Goal: Task Accomplishment & Management: Manage account settings

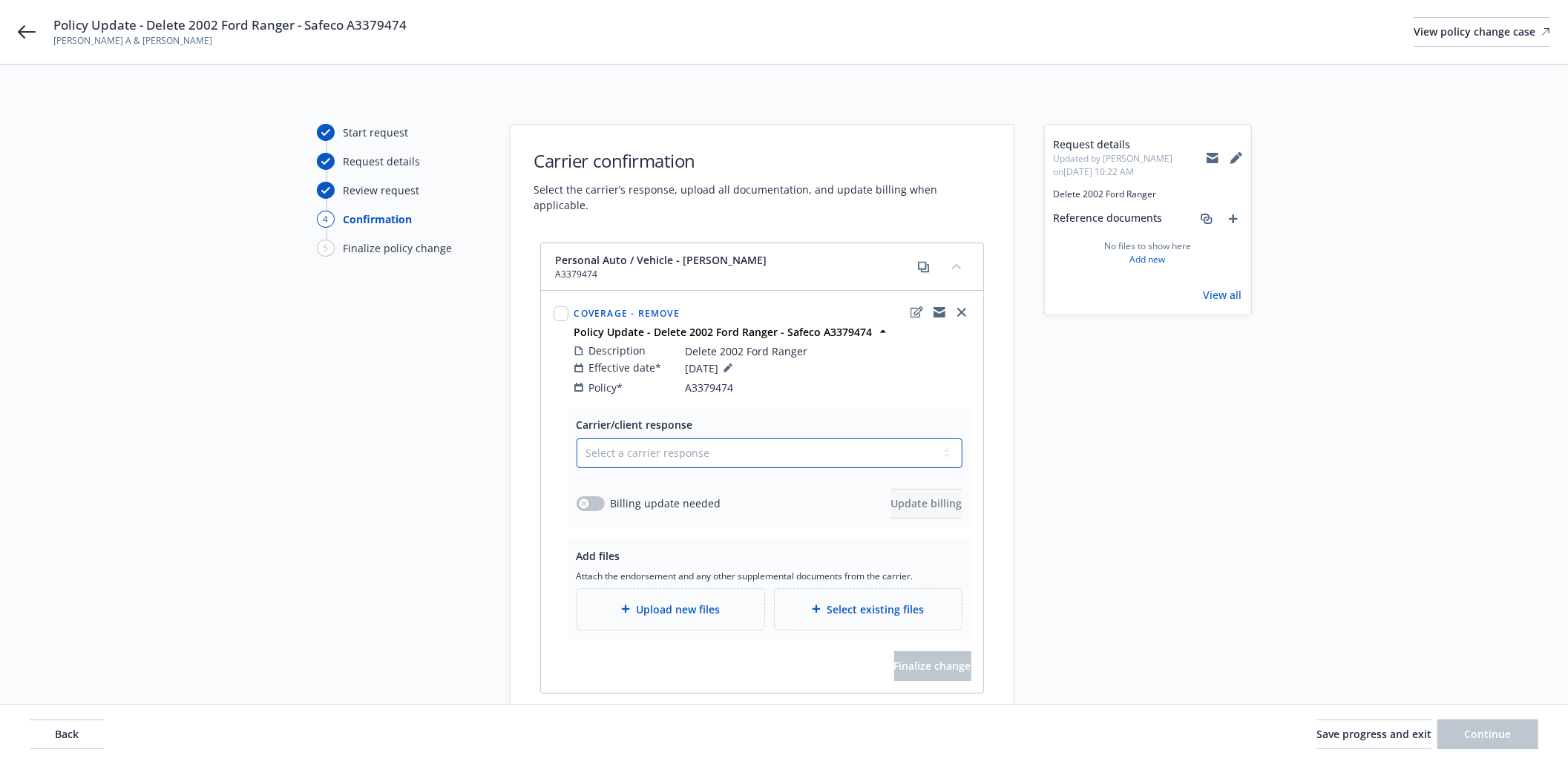
click at [660, 448] on select "Select a carrier response Accepted Accepted with revision No endorsement needed…" at bounding box center [770, 454] width 386 height 30
select select "ACCEPTED"
click at [577, 439] on select "Select a carrier response Accepted Accepted with revision No endorsement needed…" at bounding box center [770, 454] width 386 height 30
click at [595, 496] on button "button" at bounding box center [590, 503] width 29 height 15
click at [918, 496] on span "Update billing" at bounding box center [926, 503] width 71 height 14
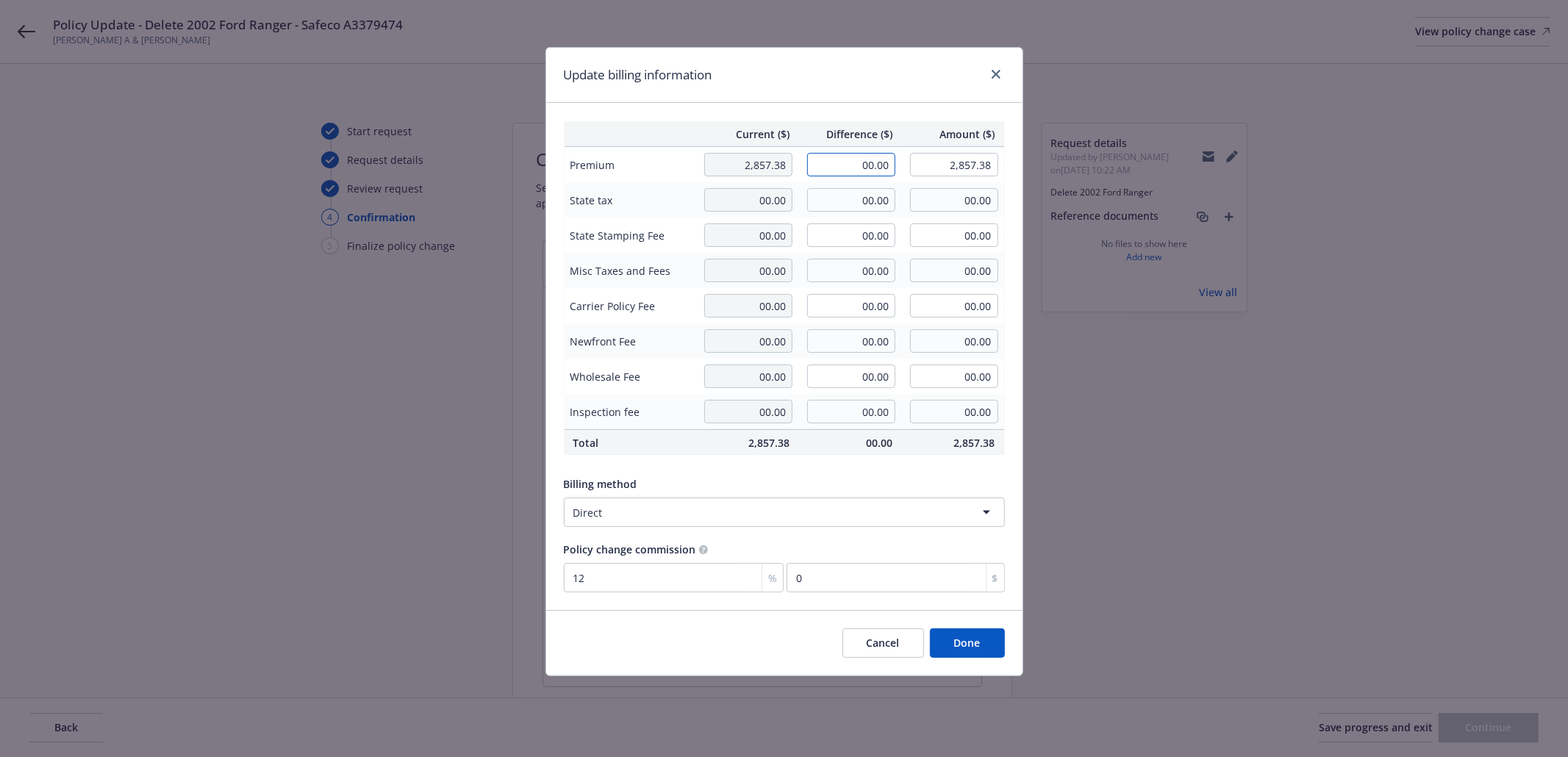
click at [886, 166] on input "00.00" at bounding box center [851, 165] width 88 height 24
type input "-136.88"
type input "2,720.50"
type input "-16.43"
click at [1012, 237] on div "Current ($) Difference ($) Amount ($) Premium 2,857.38 -136.88 2,720.50 State t…" at bounding box center [784, 356] width 476 height 507
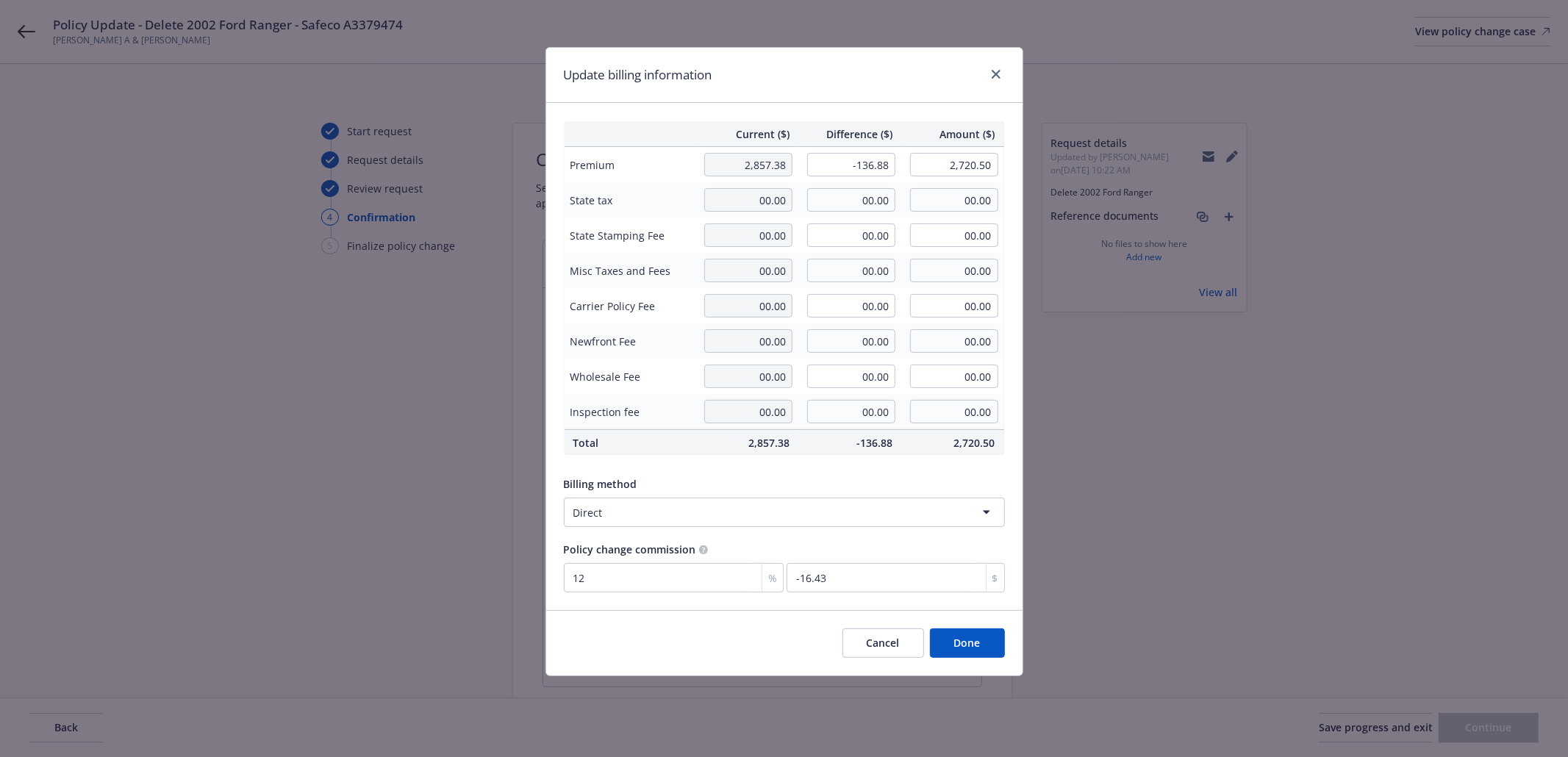
click at [966, 643] on button "Done" at bounding box center [968, 643] width 75 height 29
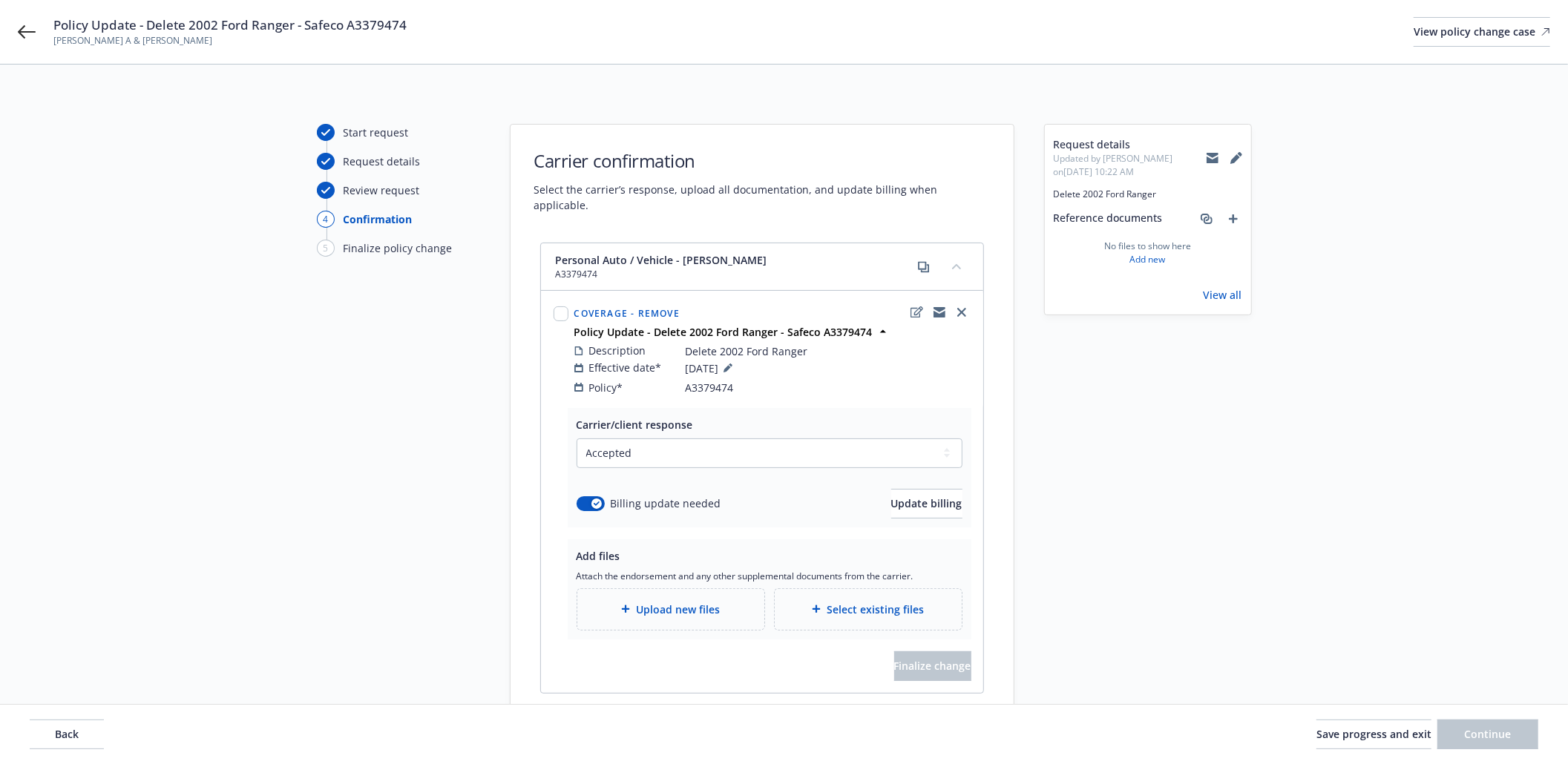
click at [635, 615] on div "Upload new files" at bounding box center [671, 610] width 187 height 41
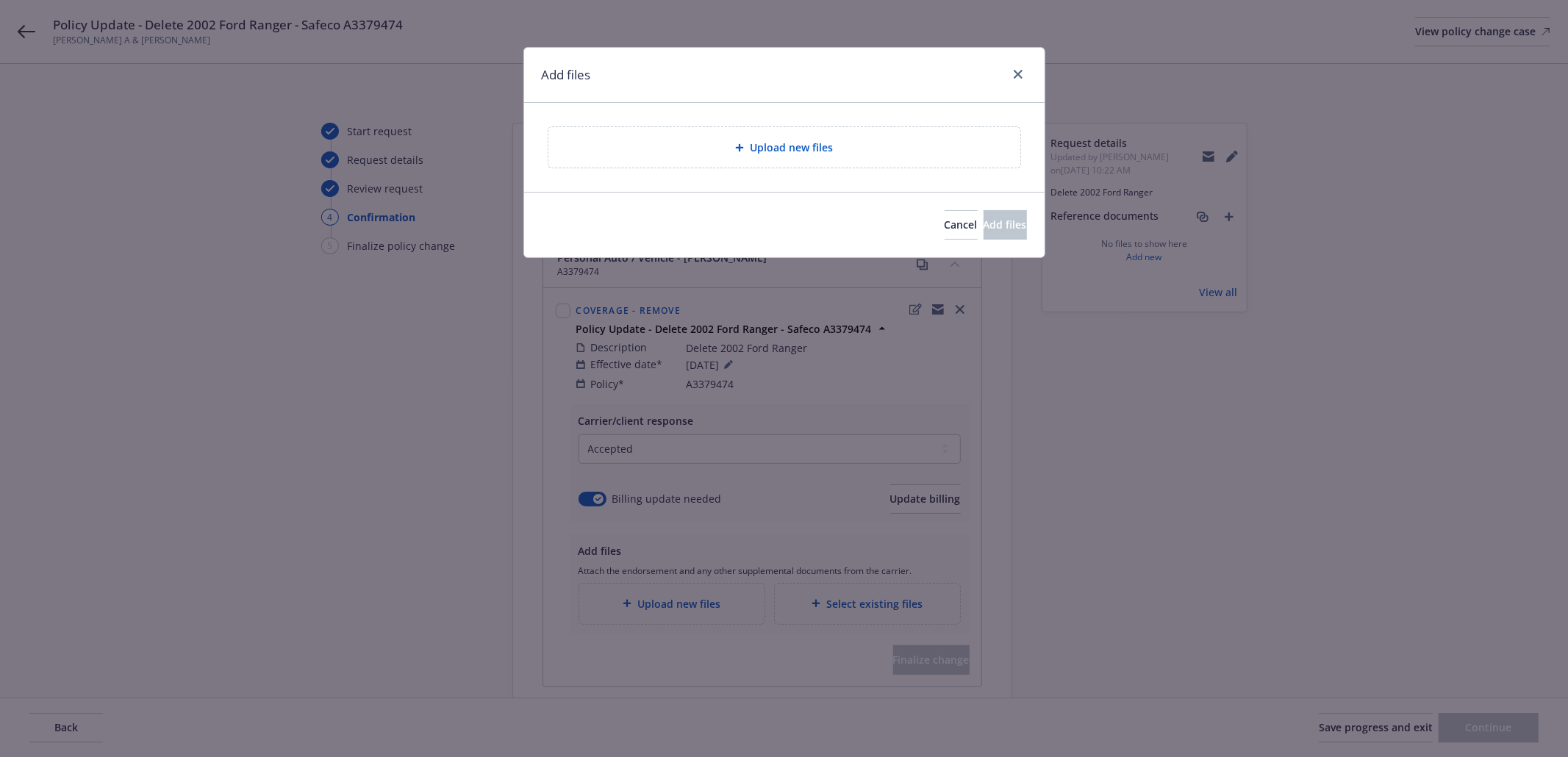
click at [685, 151] on div "Upload new files" at bounding box center [784, 147] width 449 height 16
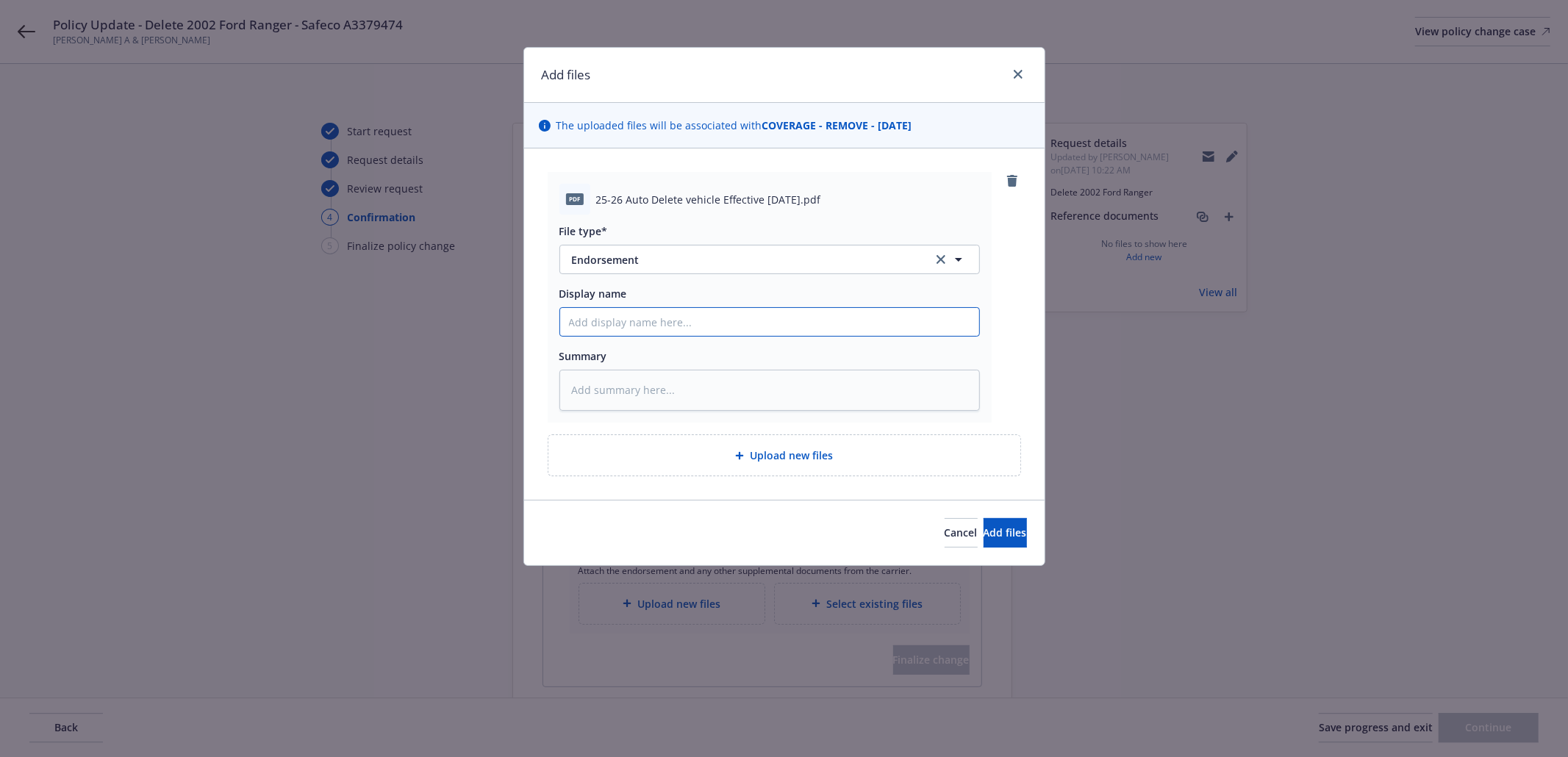
click at [624, 326] on input "Display name" at bounding box center [770, 321] width 419 height 28
paste input "25-26 Auto Delete vehicle Effective 08-20-2025"
type textarea "x"
type input "25-26 Auto Delete vehicle Effective 08-20-2025"
click at [621, 383] on textarea at bounding box center [769, 390] width 420 height 41
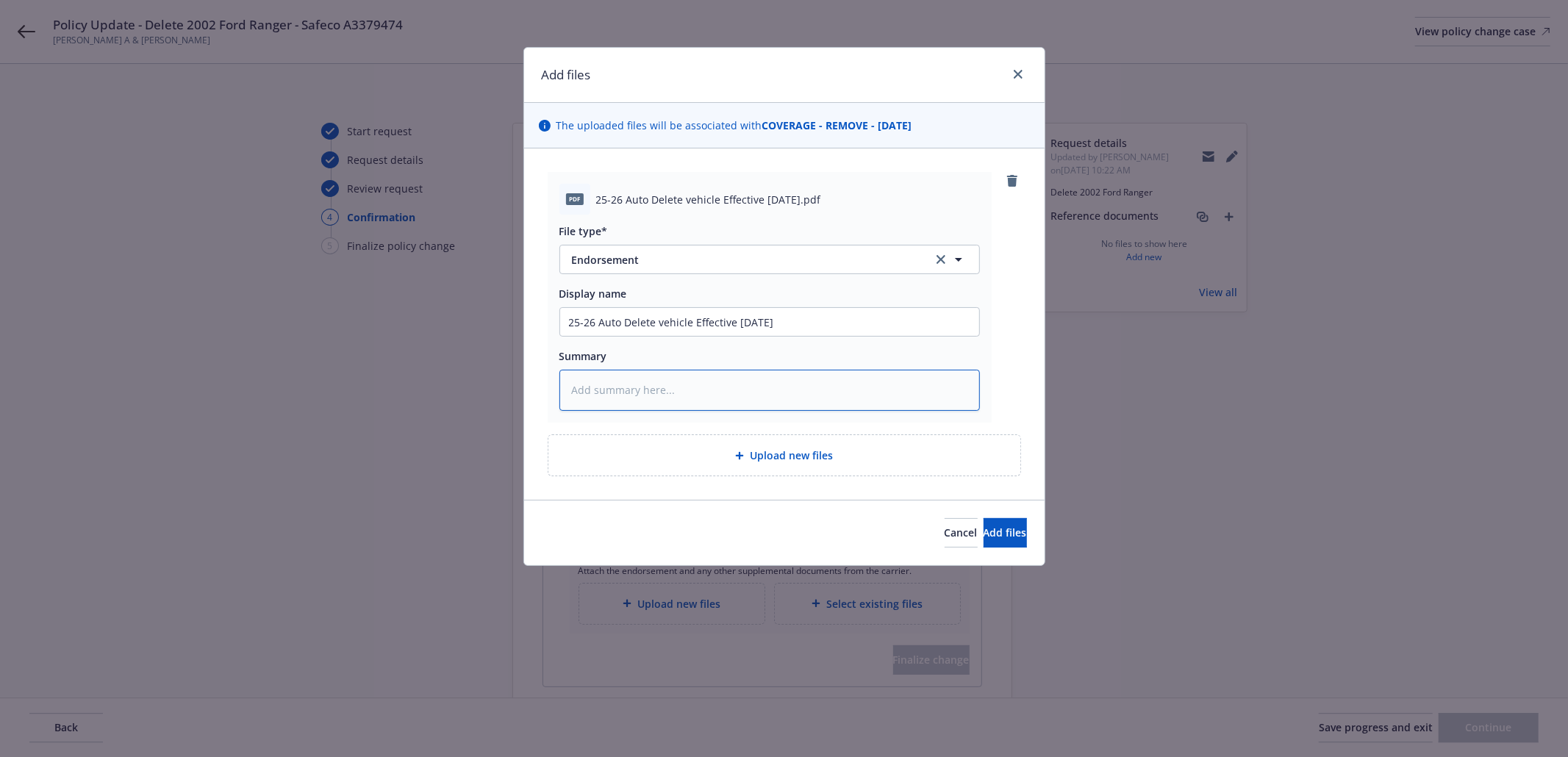
paste textarea "25-26 Auto Delete vehicle Effective 08-20-2025"
type textarea "x"
type textarea "25-26 Auto Delete vehicle Effective 08-20-2025"
click at [1011, 539] on button "Add files" at bounding box center [1004, 533] width 43 height 29
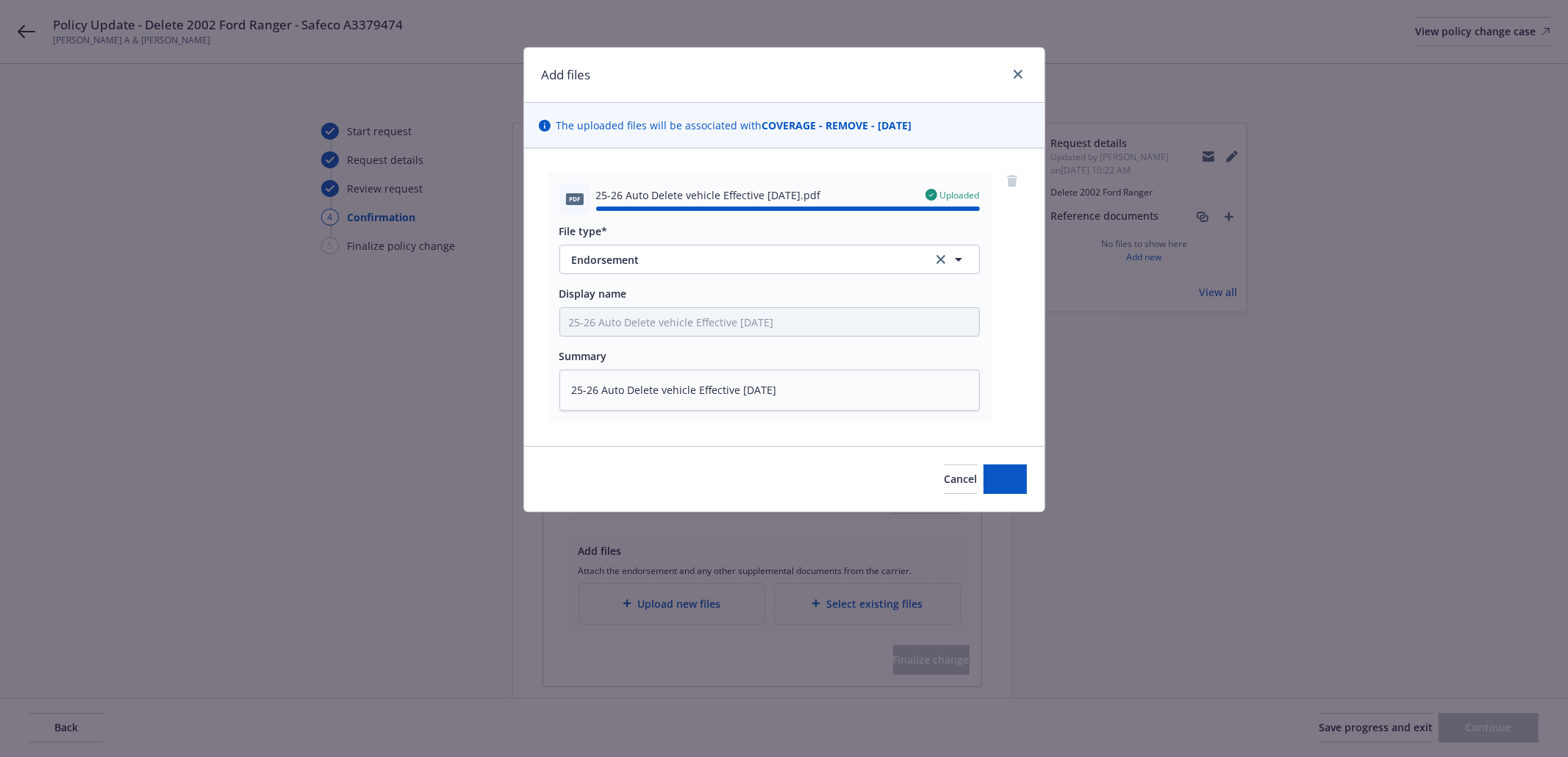
type textarea "x"
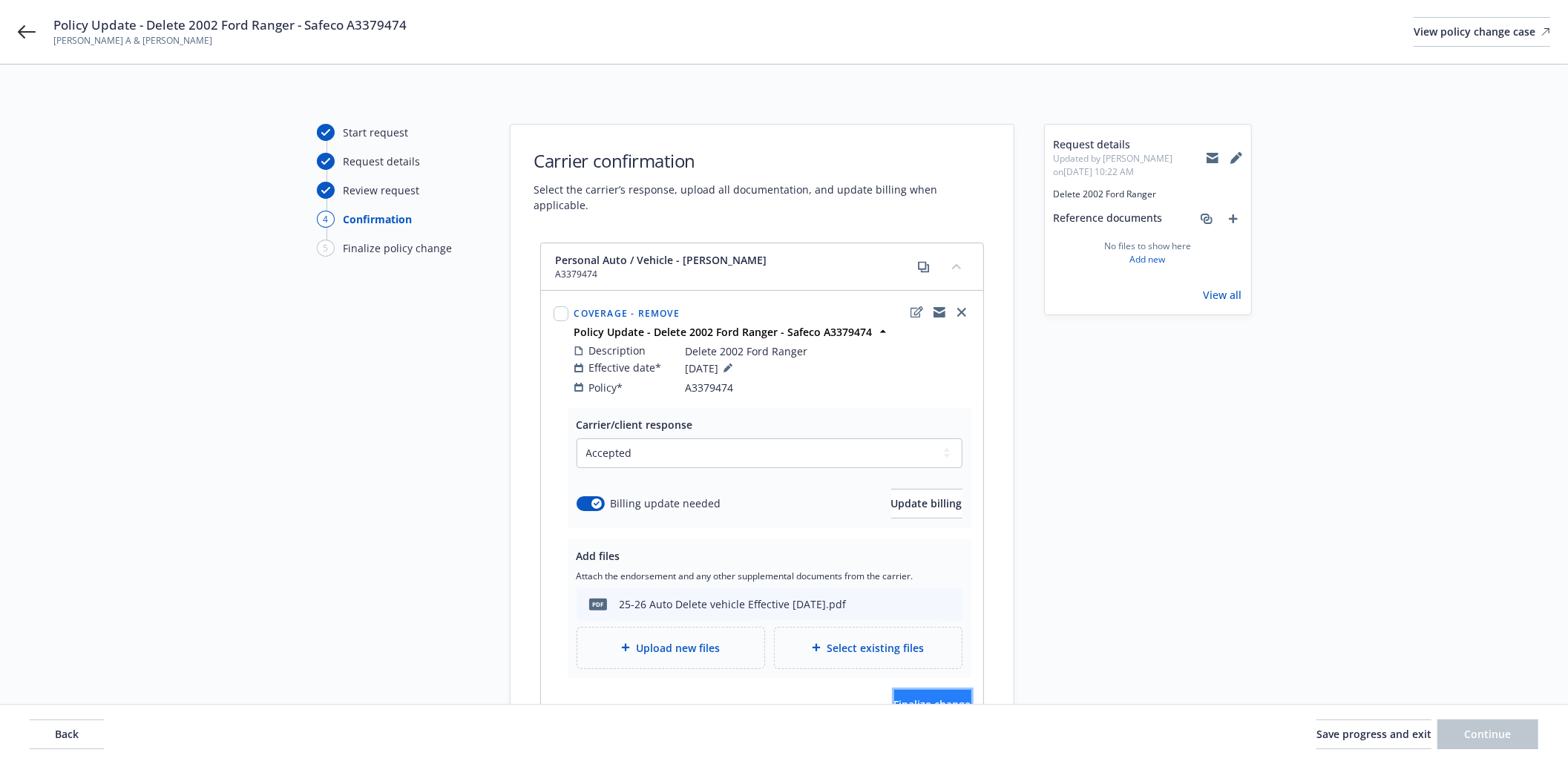
click at [896, 697] on span "Finalize change" at bounding box center [932, 704] width 78 height 14
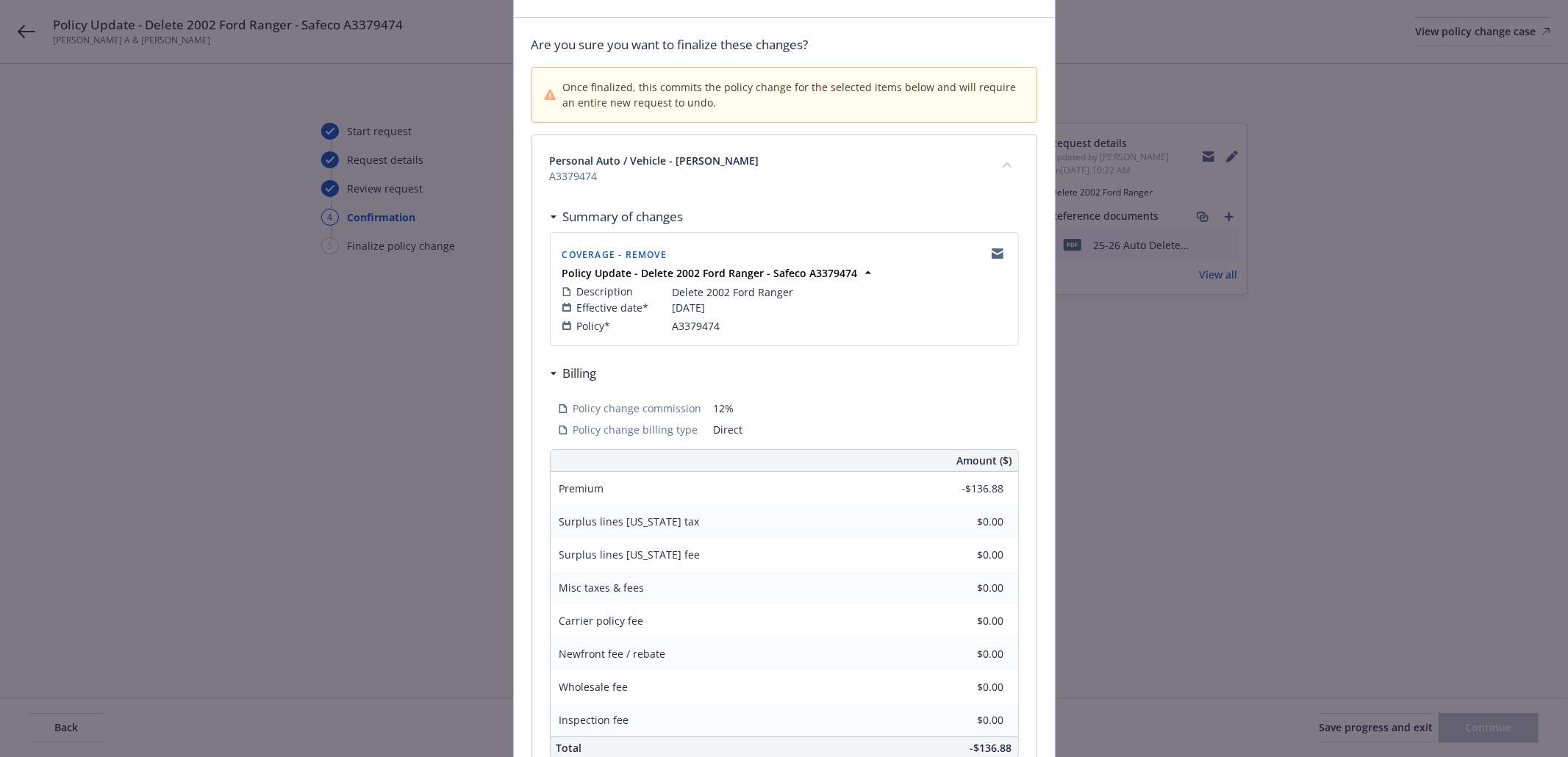
scroll to position [241, 0]
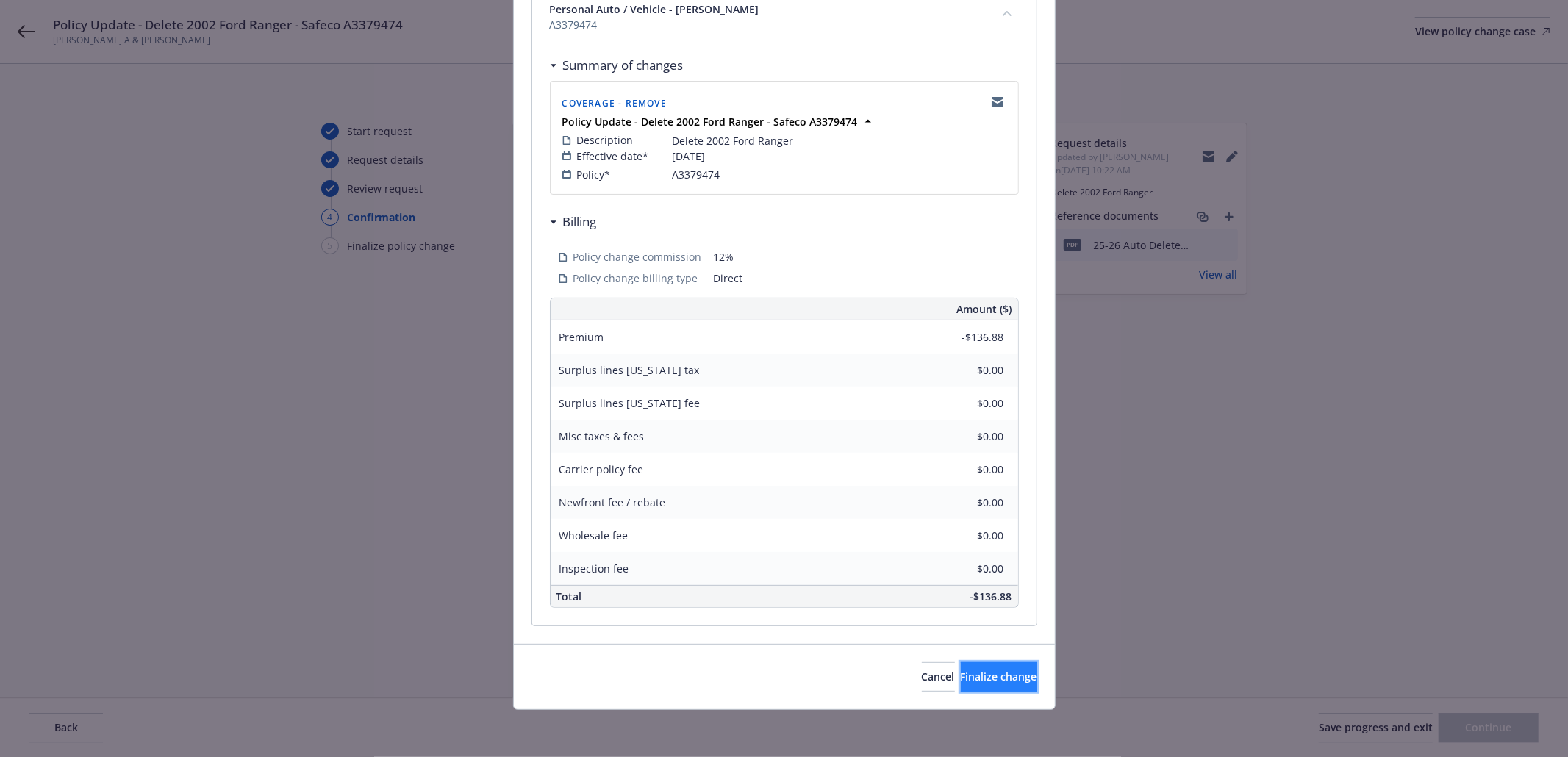
click at [960, 680] on span "Finalize change" at bounding box center [999, 676] width 77 height 14
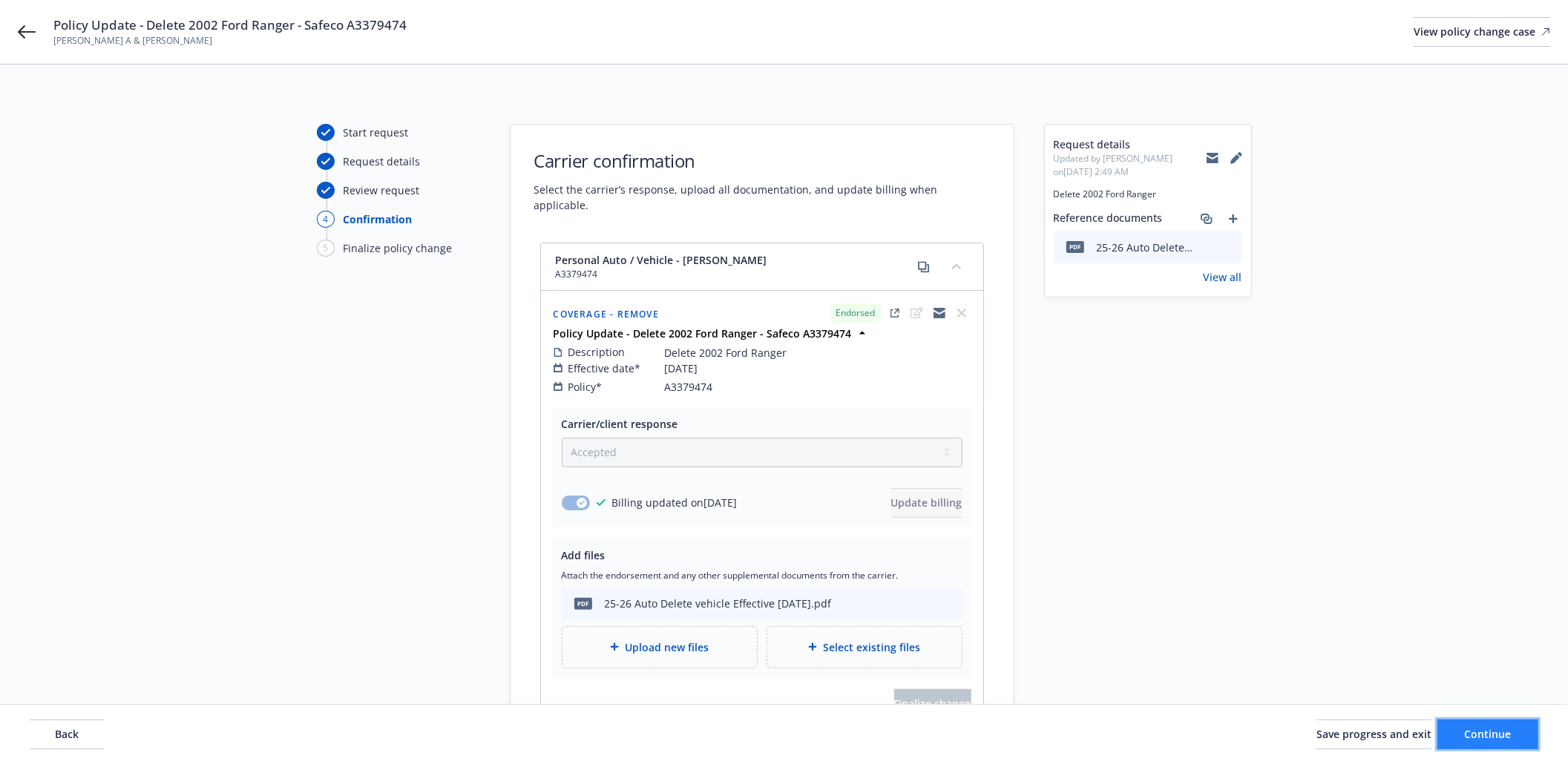
click at [1496, 728] on span "Continue" at bounding box center [1488, 734] width 47 height 14
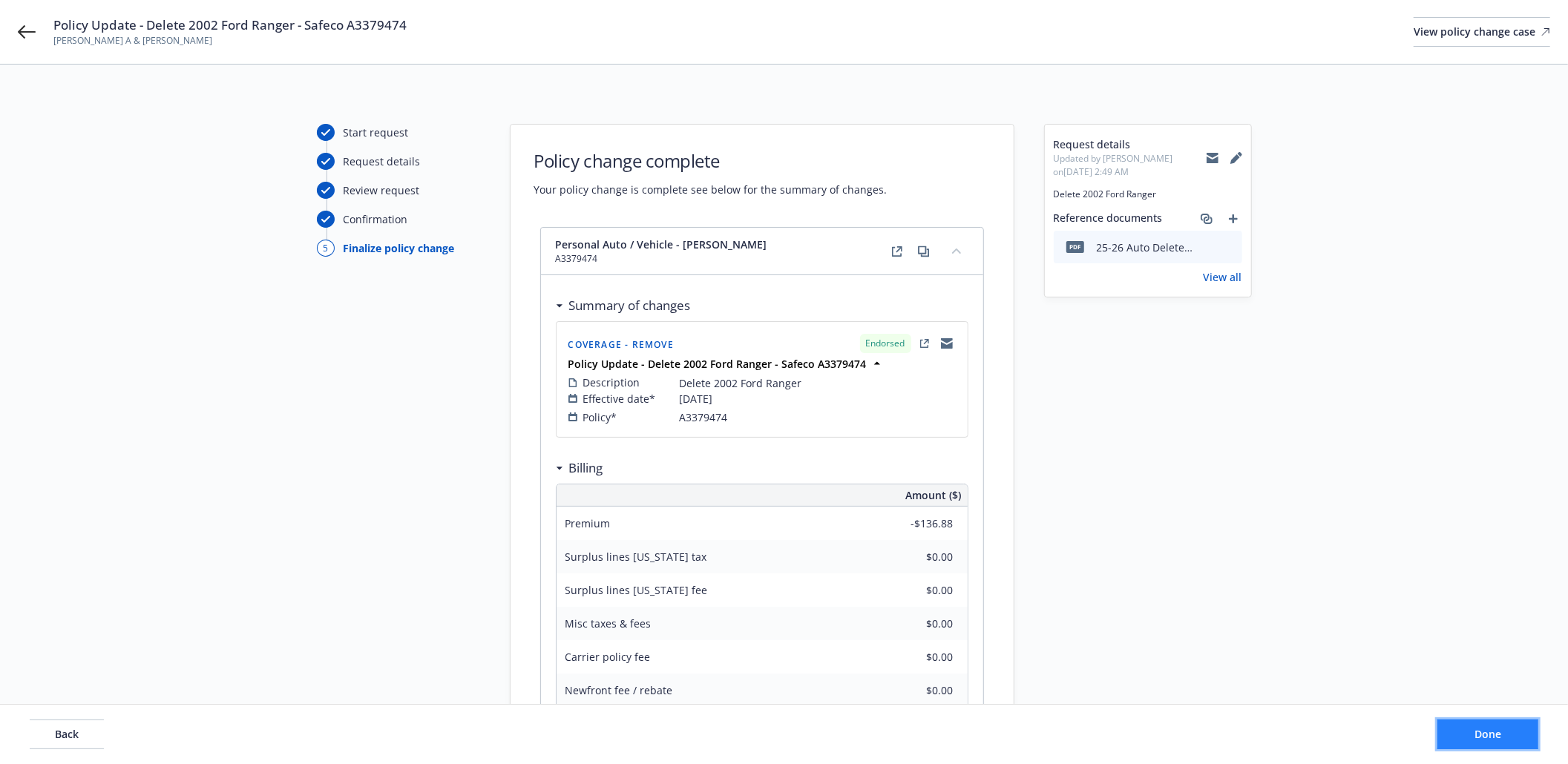
click at [1502, 737] on button "Done" at bounding box center [1487, 734] width 101 height 30
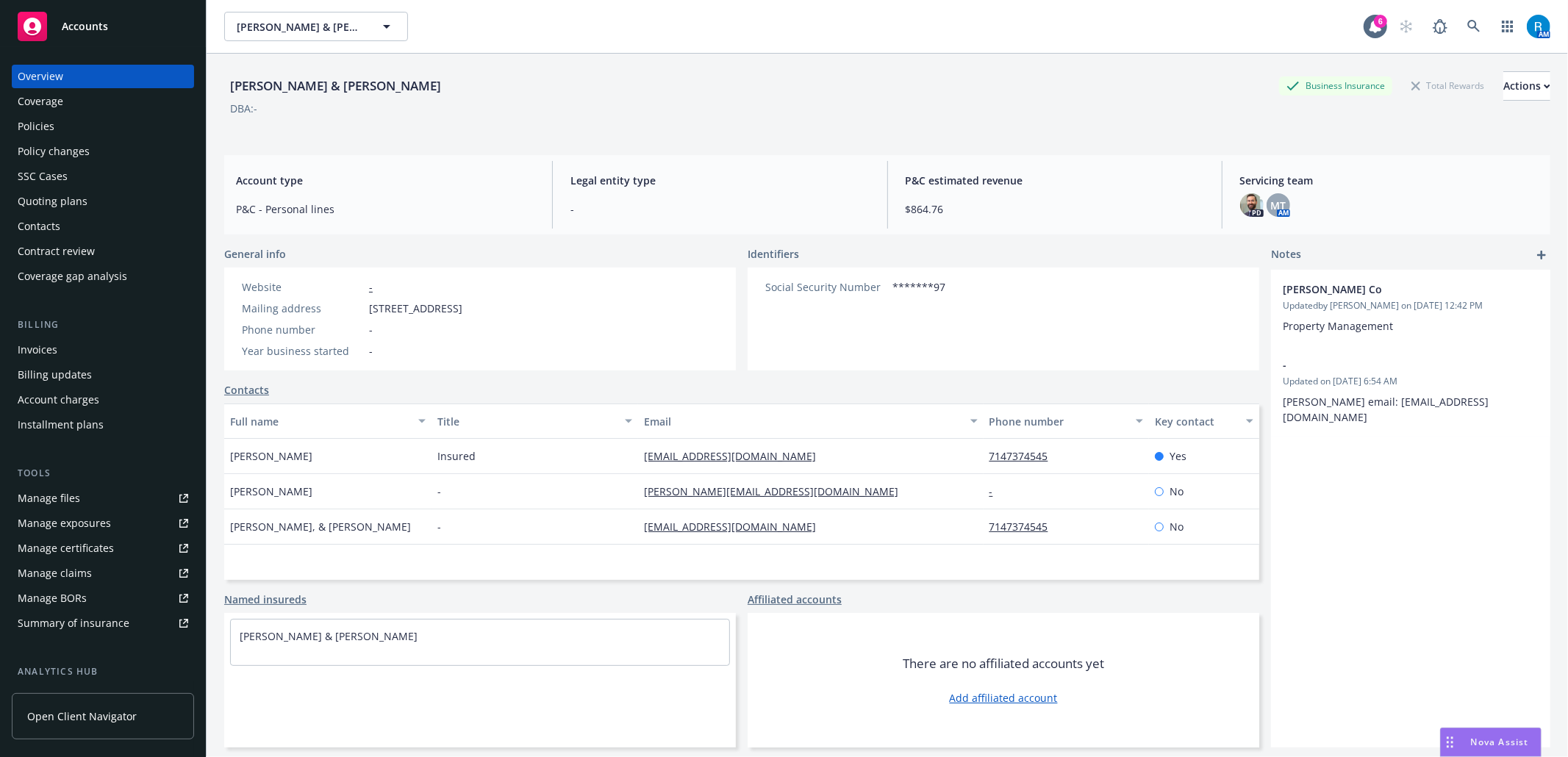
click at [104, 124] on div "Policies" at bounding box center [103, 126] width 170 height 24
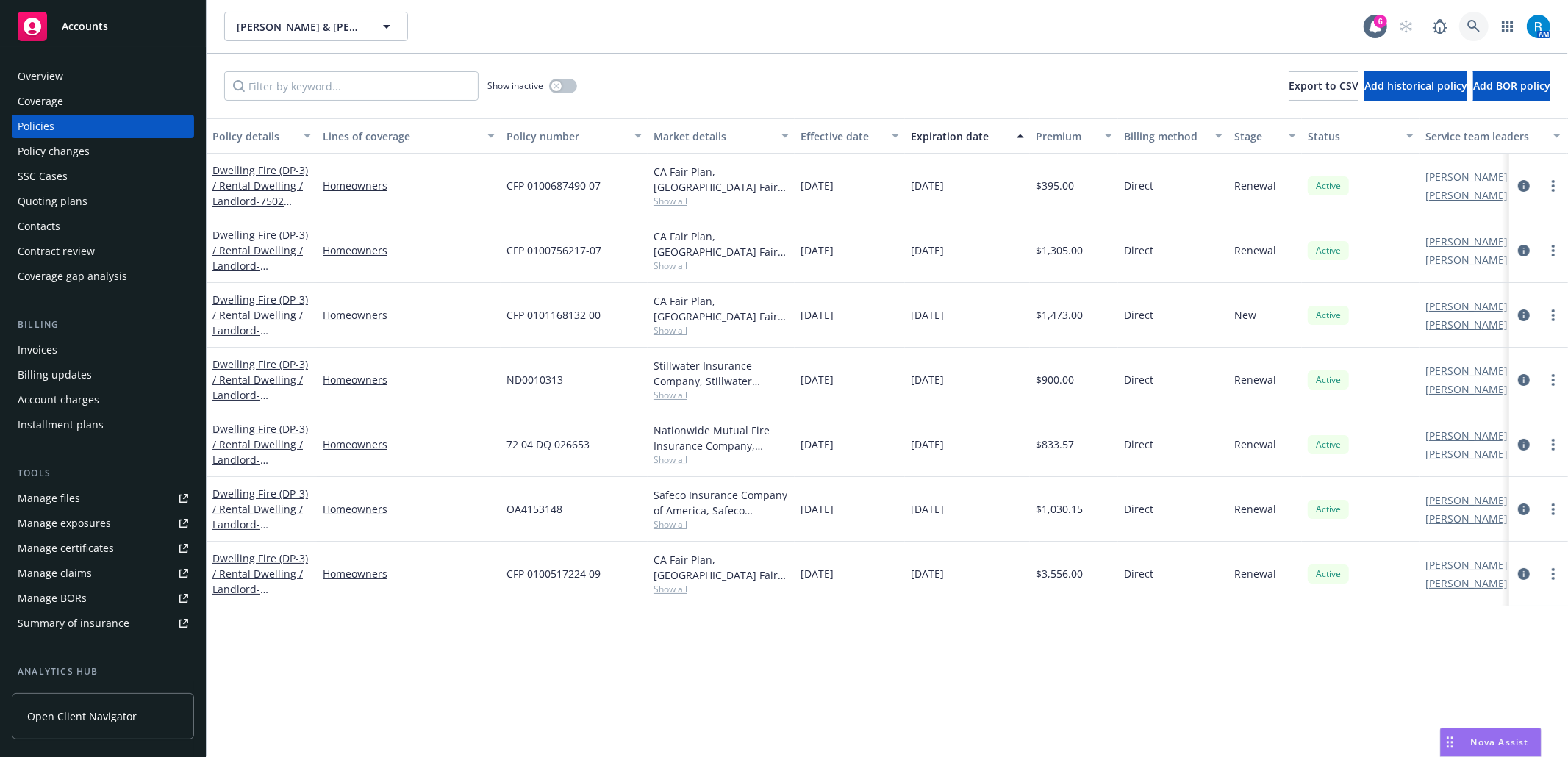
click at [1473, 20] on icon at bounding box center [1474, 27] width 13 height 13
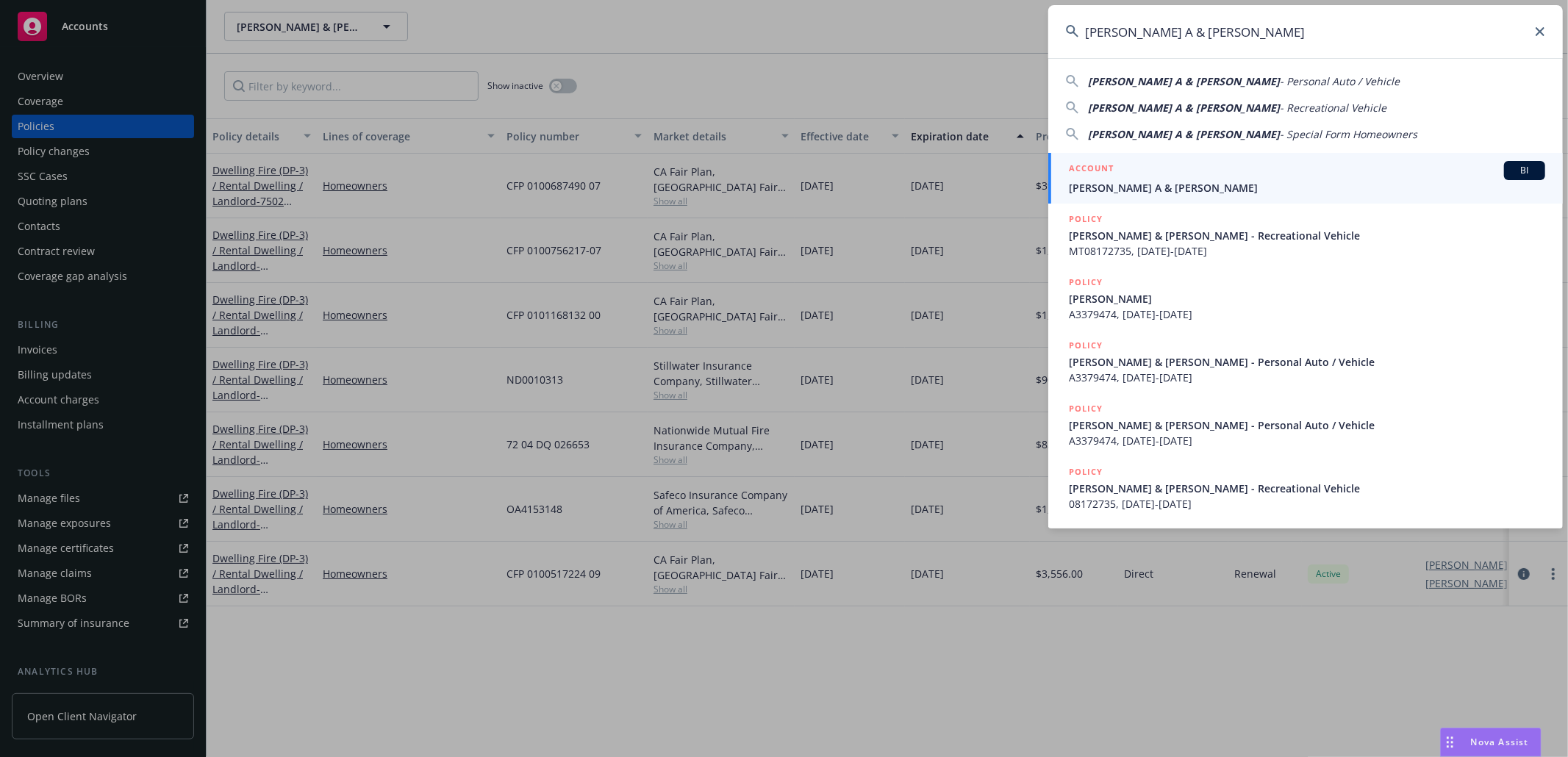
type input "David A & Betty Valadao"
click at [1128, 191] on span "David A & Betty Valadao" at bounding box center [1306, 188] width 476 height 16
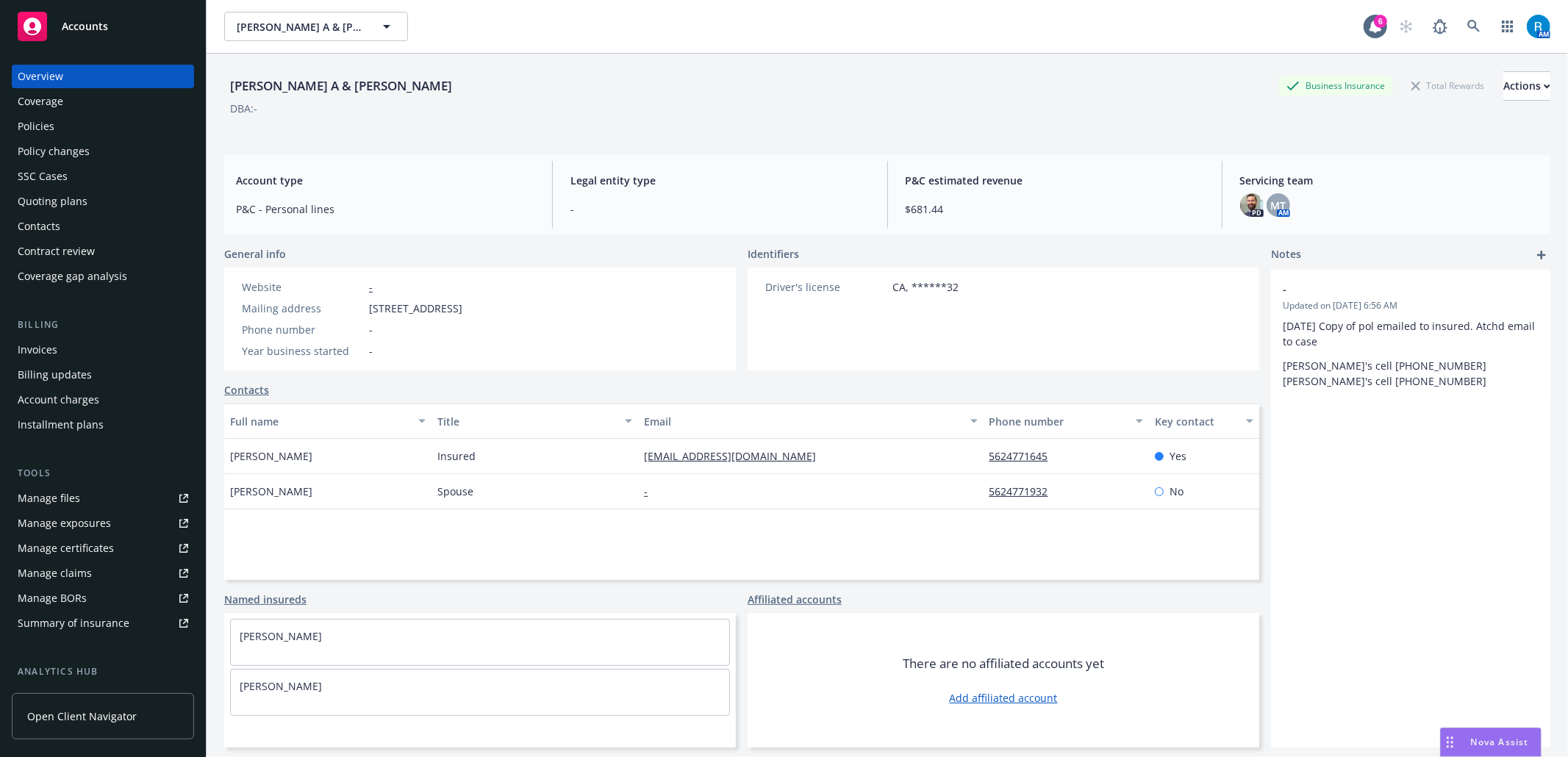
click at [89, 118] on div "Policies" at bounding box center [103, 126] width 170 height 24
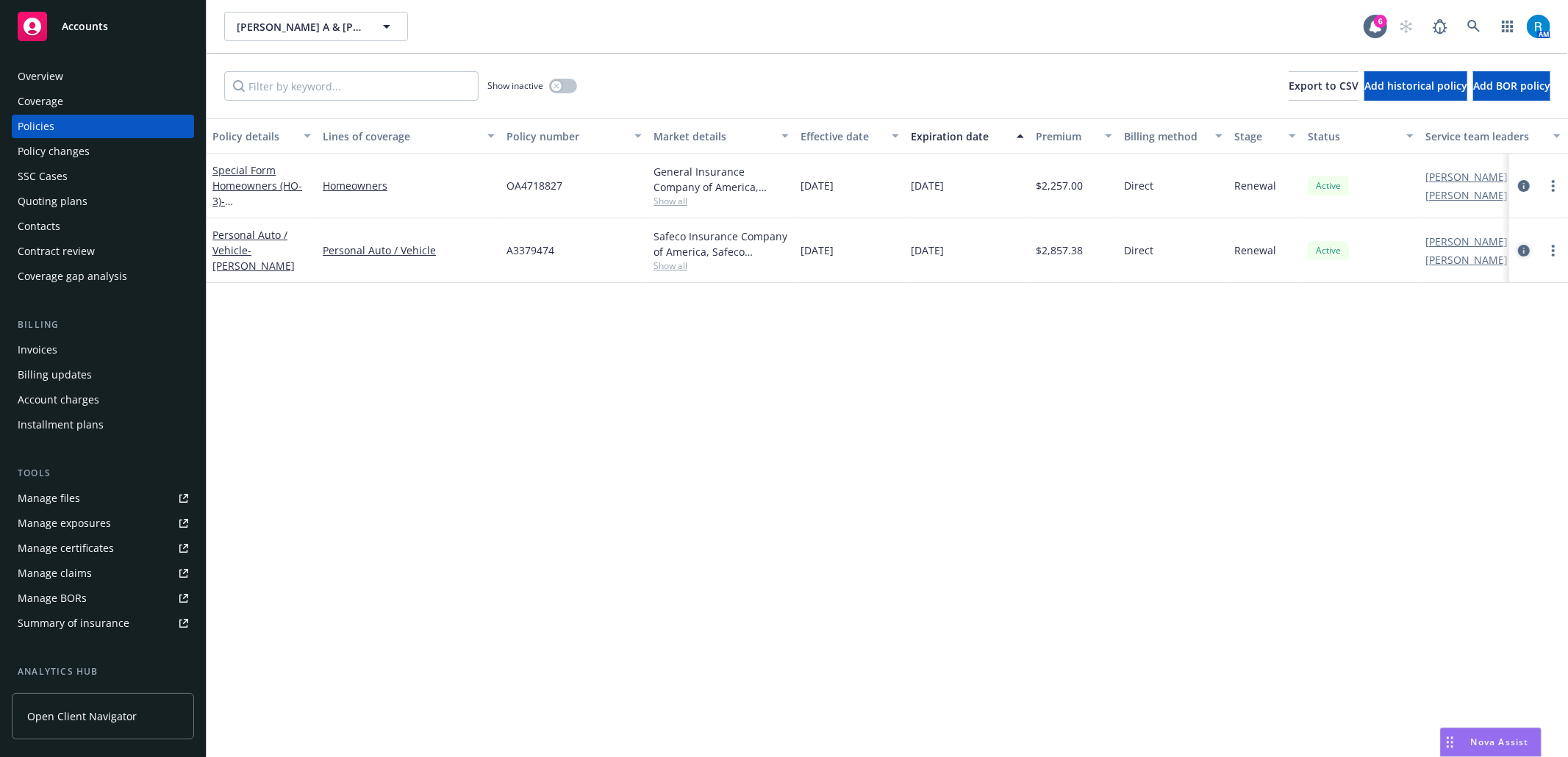
click at [1523, 252] on icon "circleInformation" at bounding box center [1523, 250] width 12 height 12
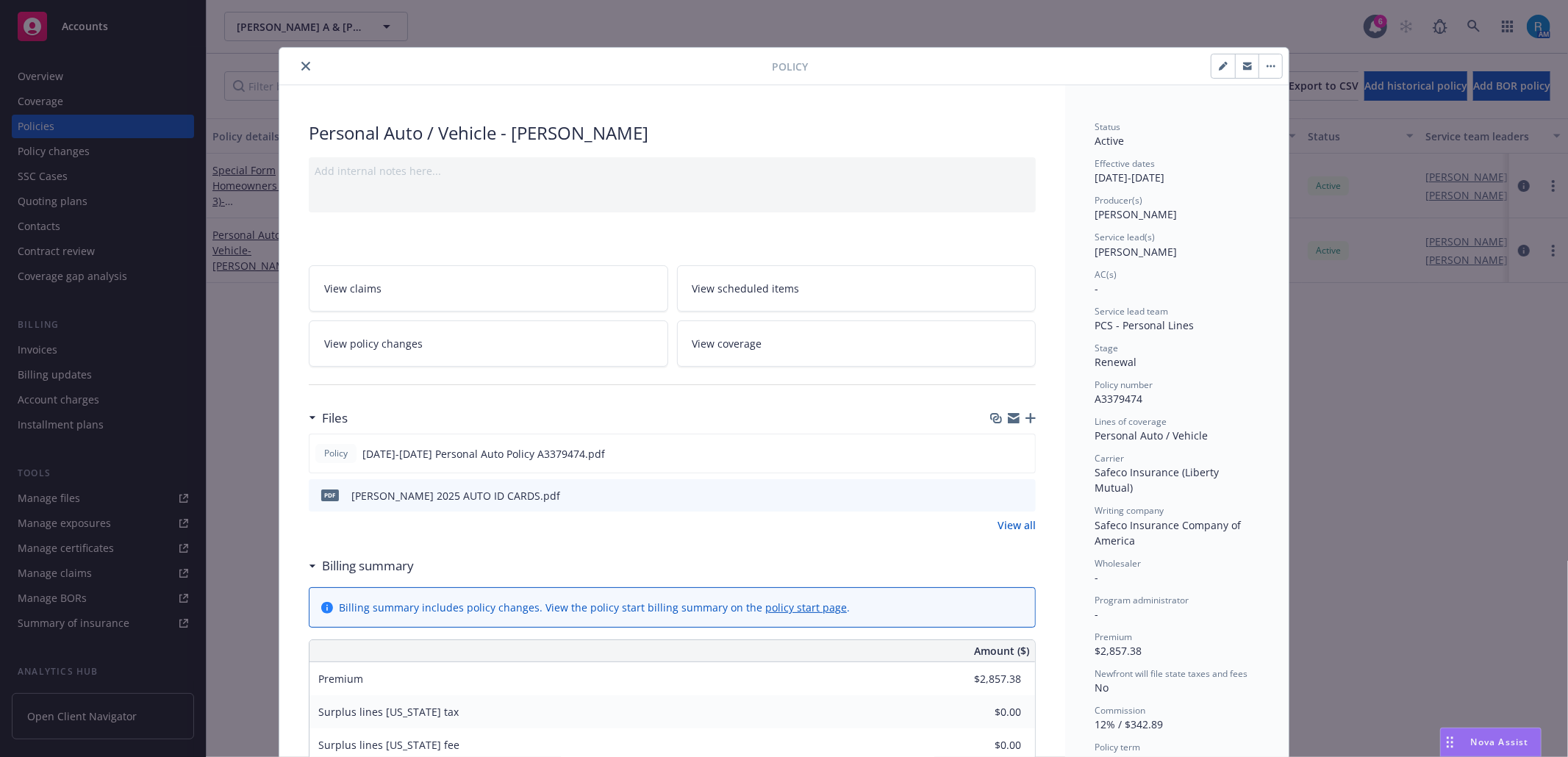
click at [817, 287] on link "View scheduled items" at bounding box center [856, 288] width 360 height 47
click at [747, 283] on span "View scheduled items" at bounding box center [745, 288] width 107 height 16
click at [301, 65] on icon "close" at bounding box center [306, 66] width 9 height 9
type input "$2,720.50"
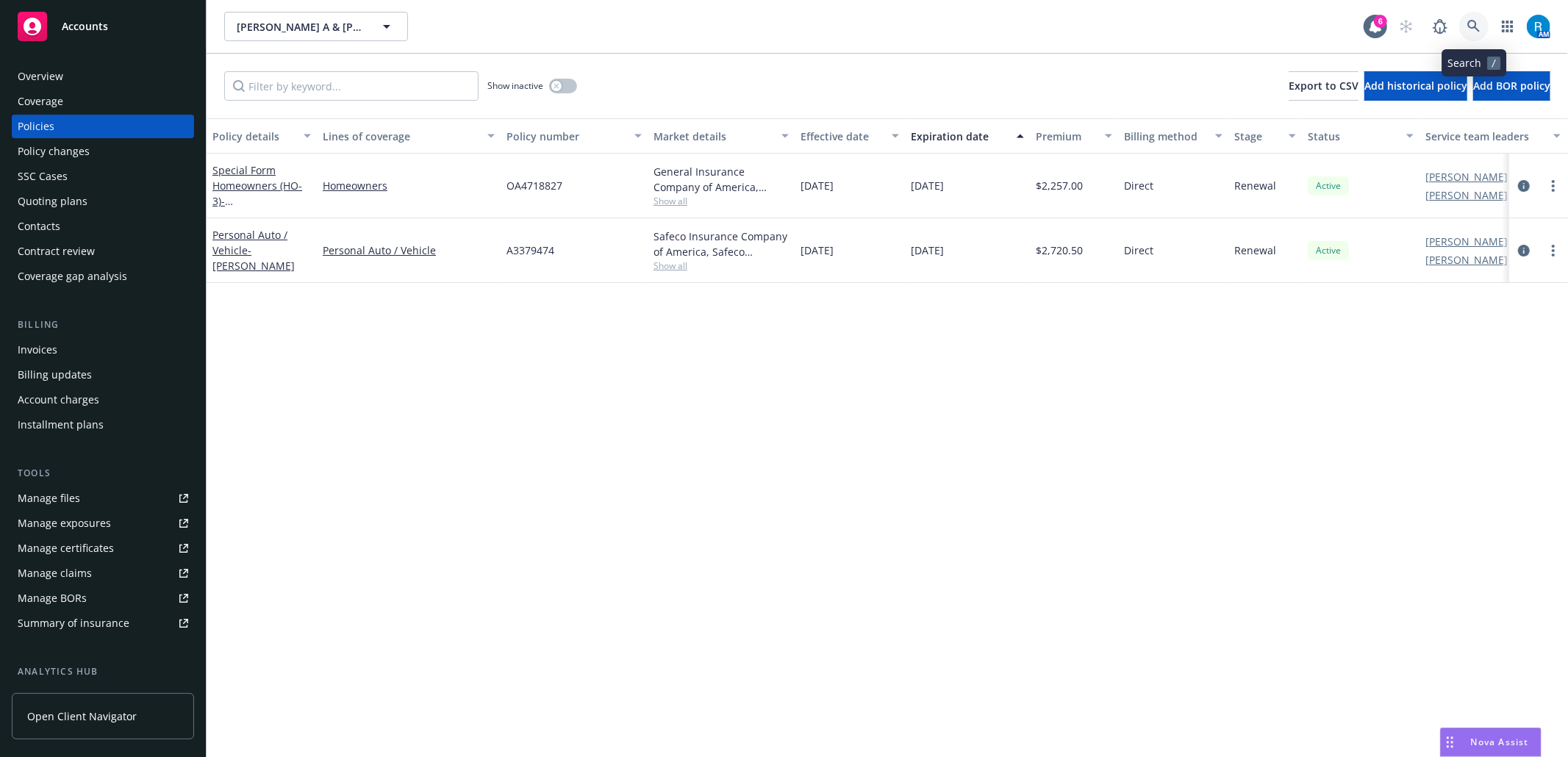
click at [1473, 16] on link at bounding box center [1474, 27] width 29 height 29
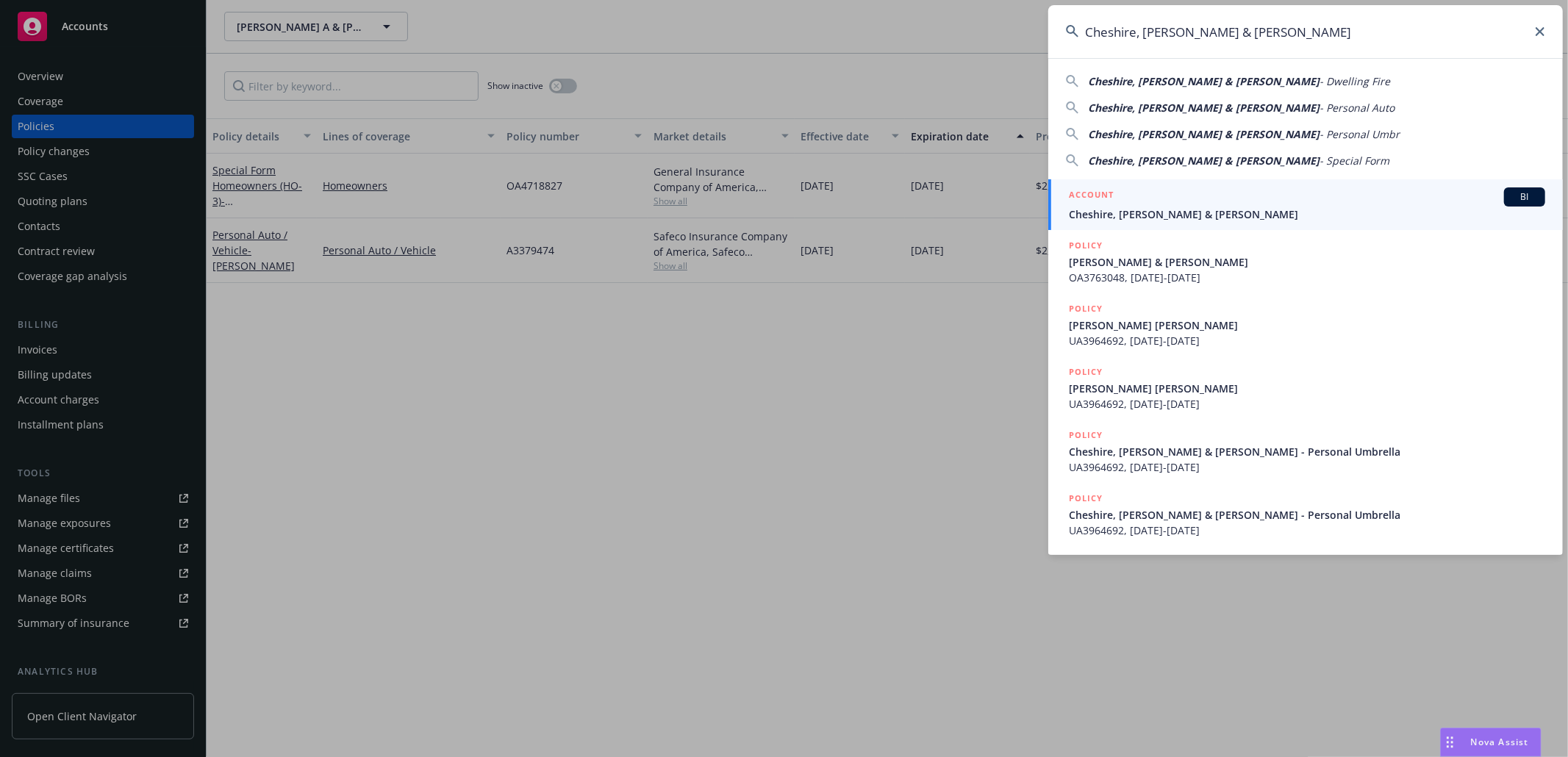
type input "Cheshire, [PERSON_NAME] & [PERSON_NAME]"
click at [1129, 221] on span "Cheshire, James Hevener & Patricia" at bounding box center [1306, 214] width 476 height 16
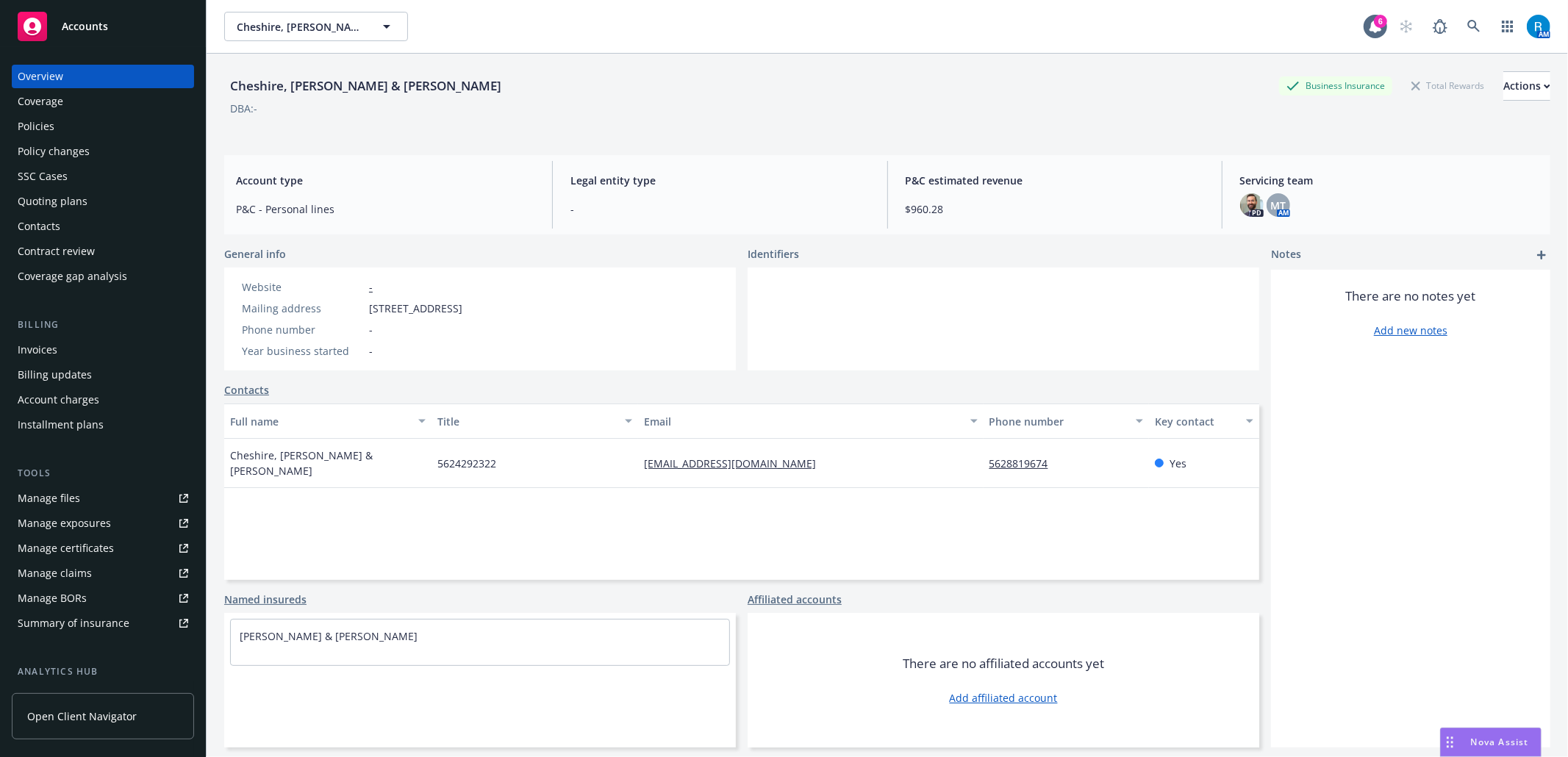
click at [57, 124] on div "Policies" at bounding box center [103, 126] width 170 height 24
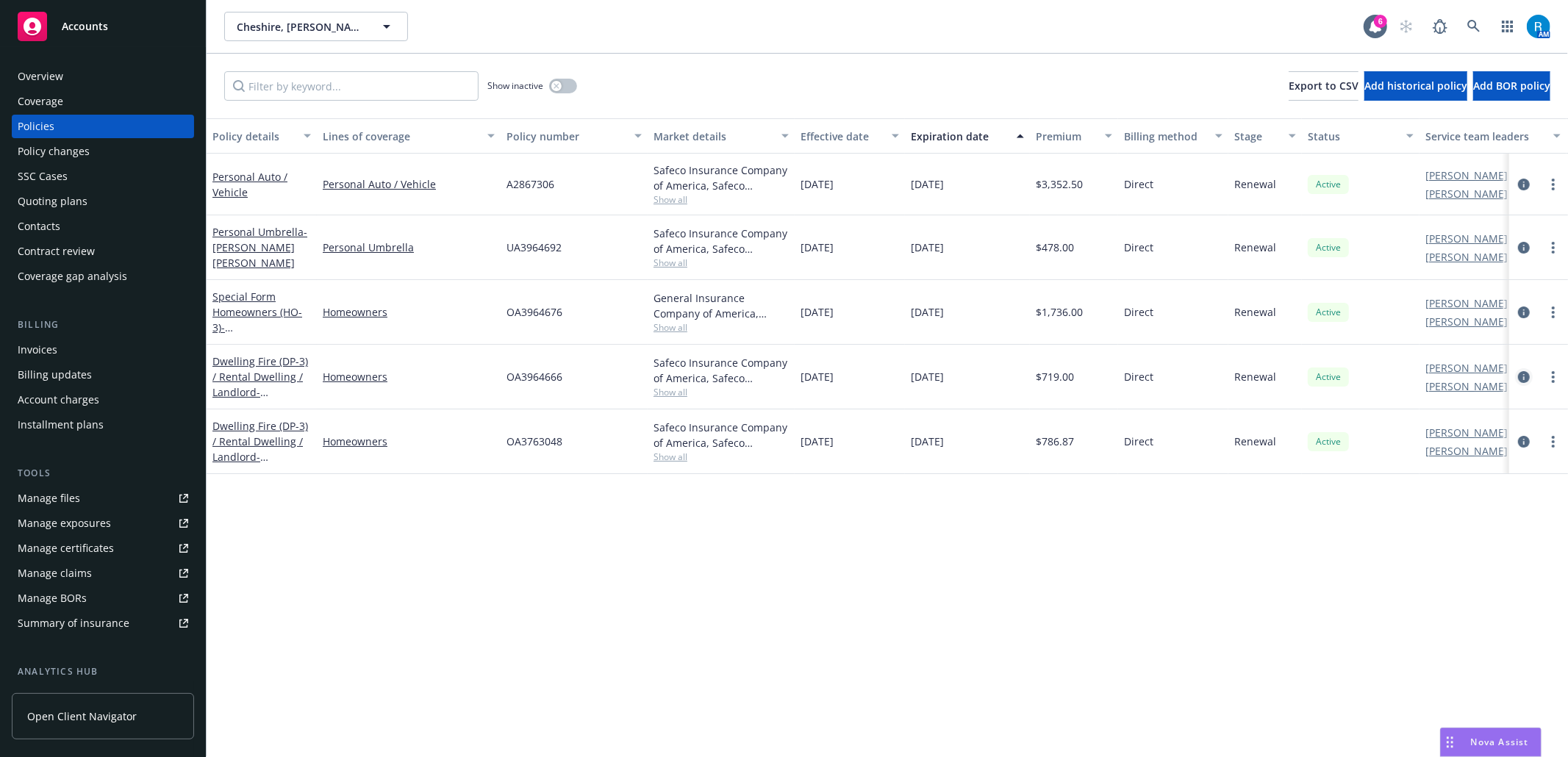
click at [1520, 372] on icon "circleInformation" at bounding box center [1523, 376] width 12 height 12
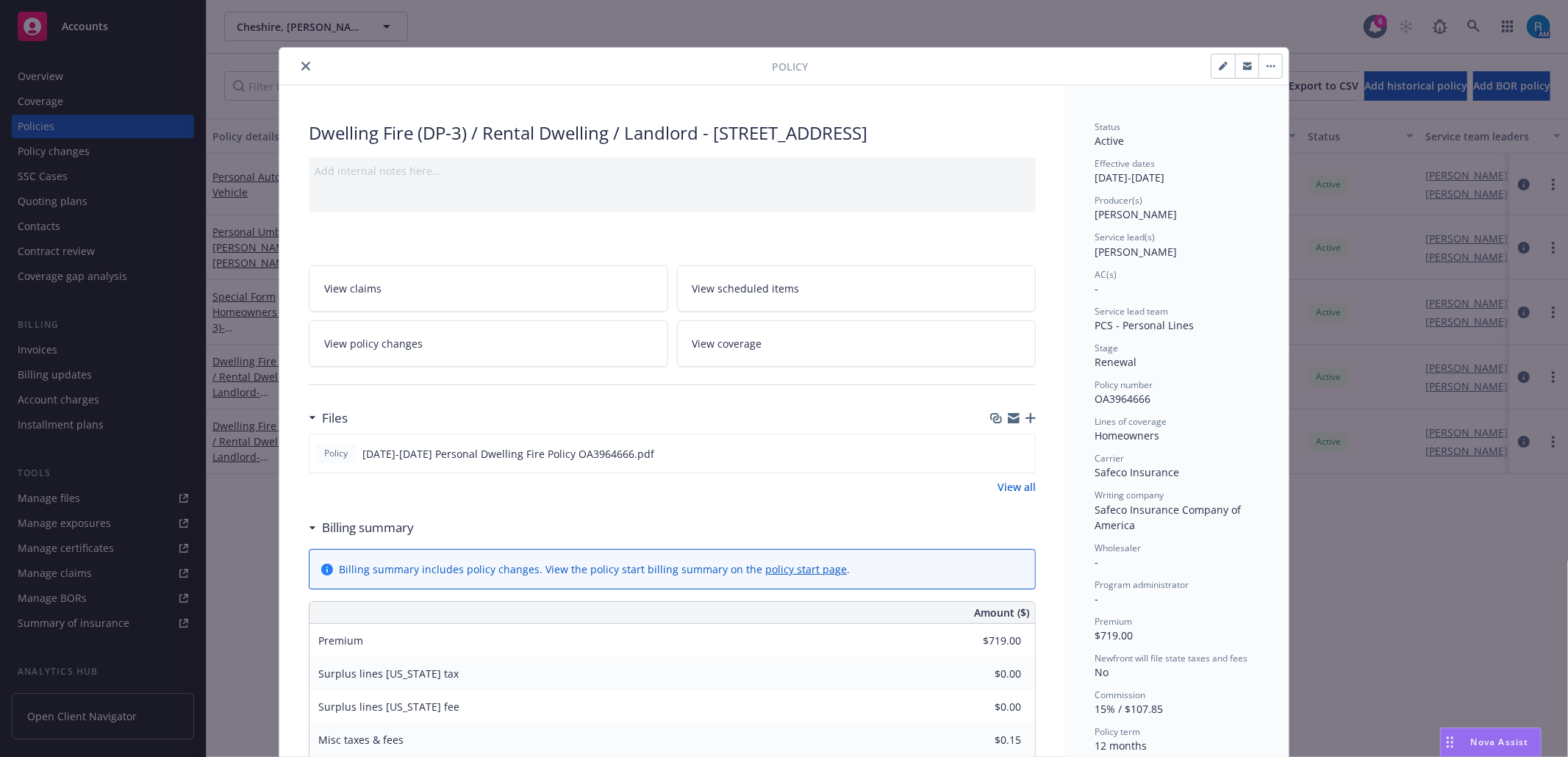
click at [801, 344] on link "View coverage" at bounding box center [856, 343] width 360 height 47
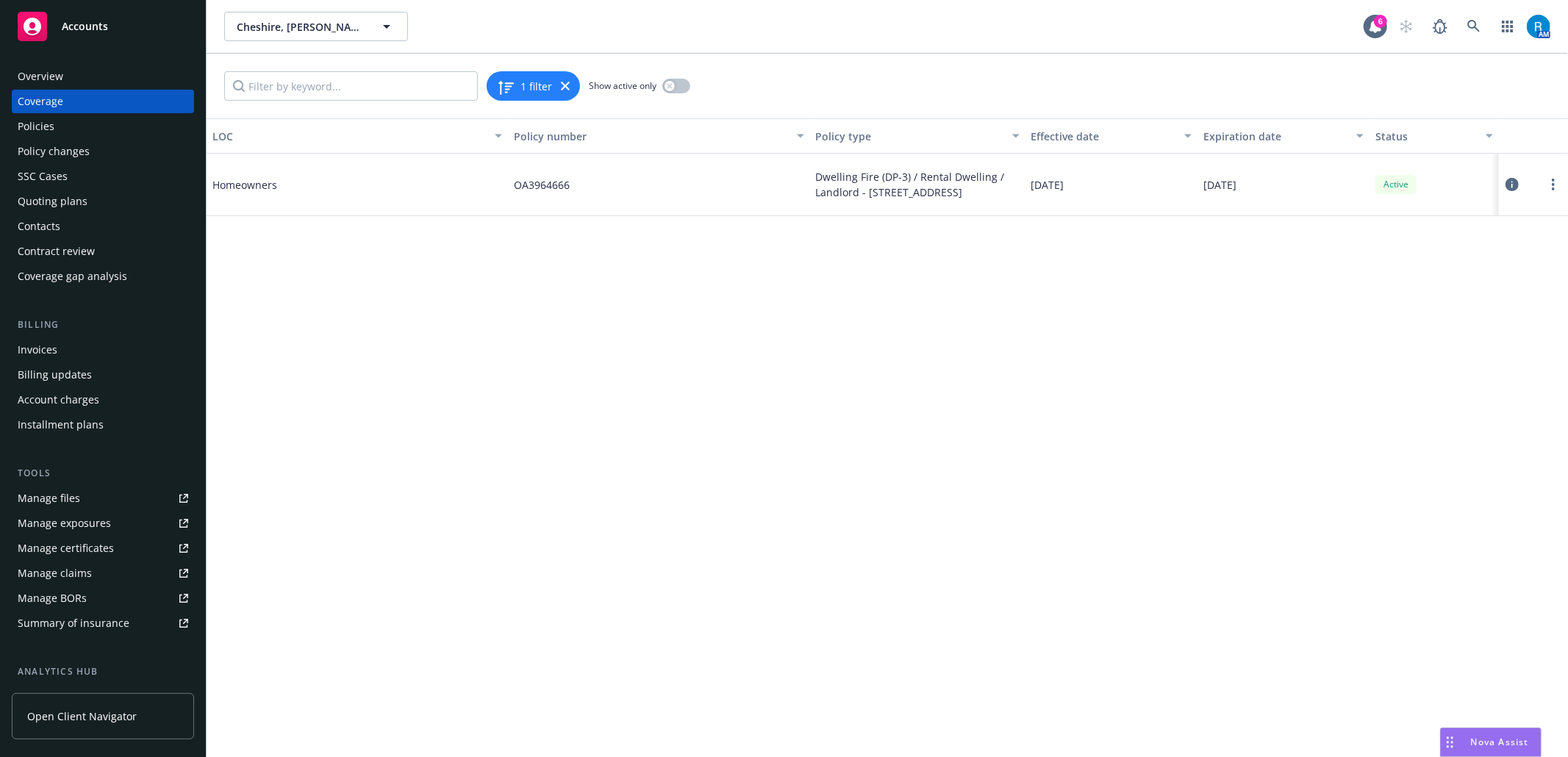
click at [1511, 186] on icon at bounding box center [1511, 184] width 13 height 13
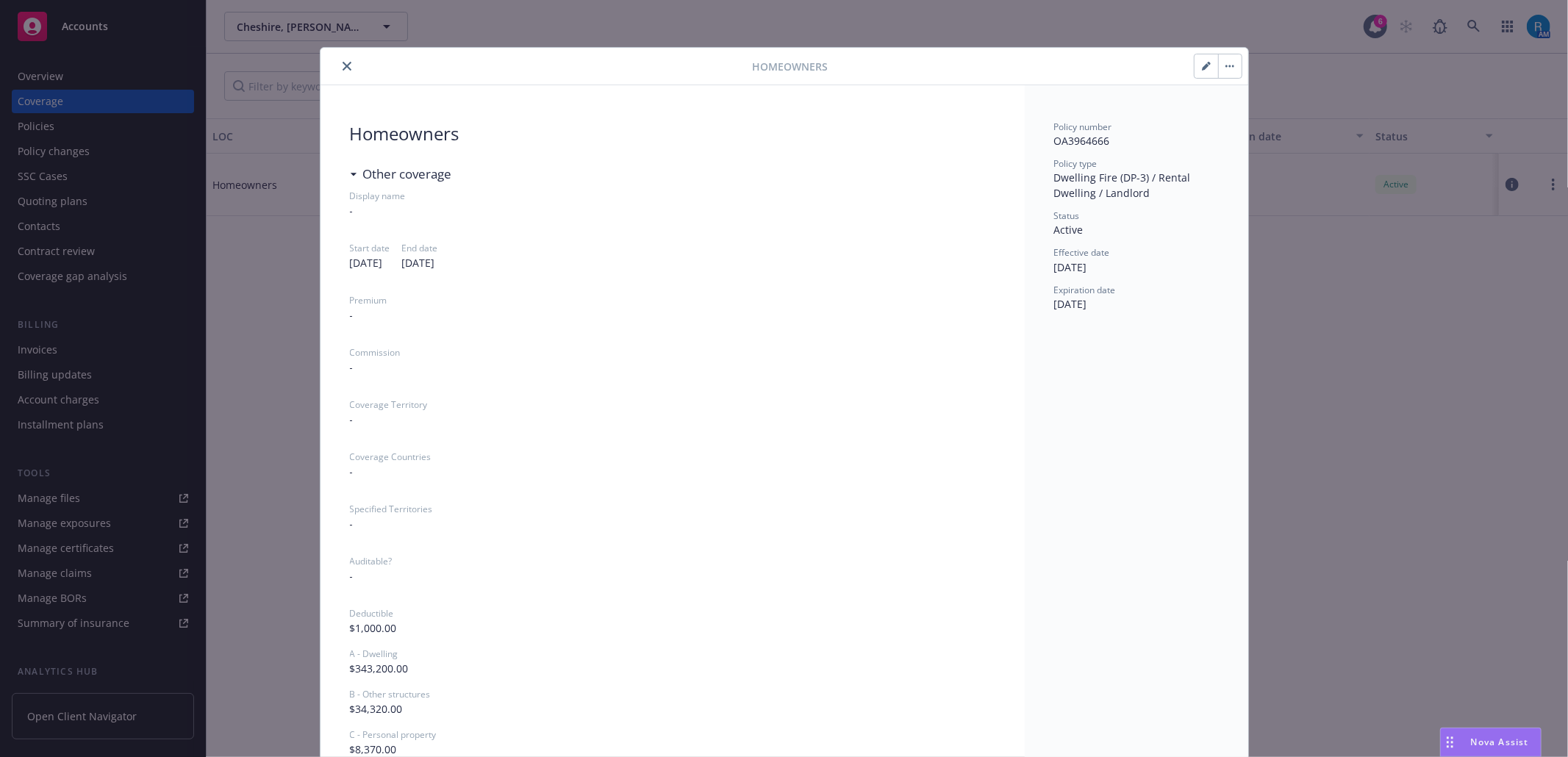
click at [1202, 61] on icon "button" at bounding box center [1206, 66] width 9 height 9
type textarea "x"
select select "INCLUDED"
select select "LIMIT"
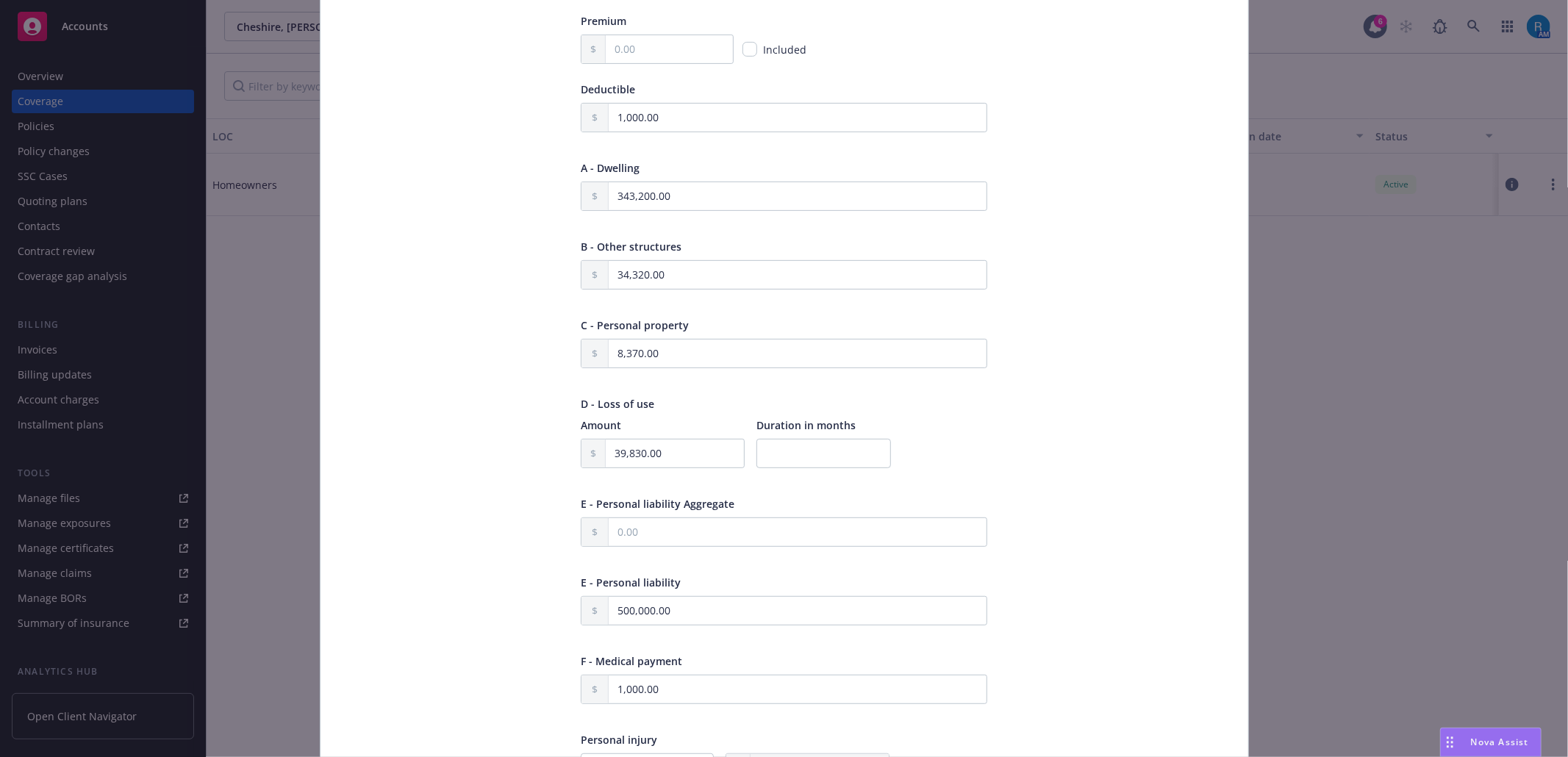
scroll to position [389, 0]
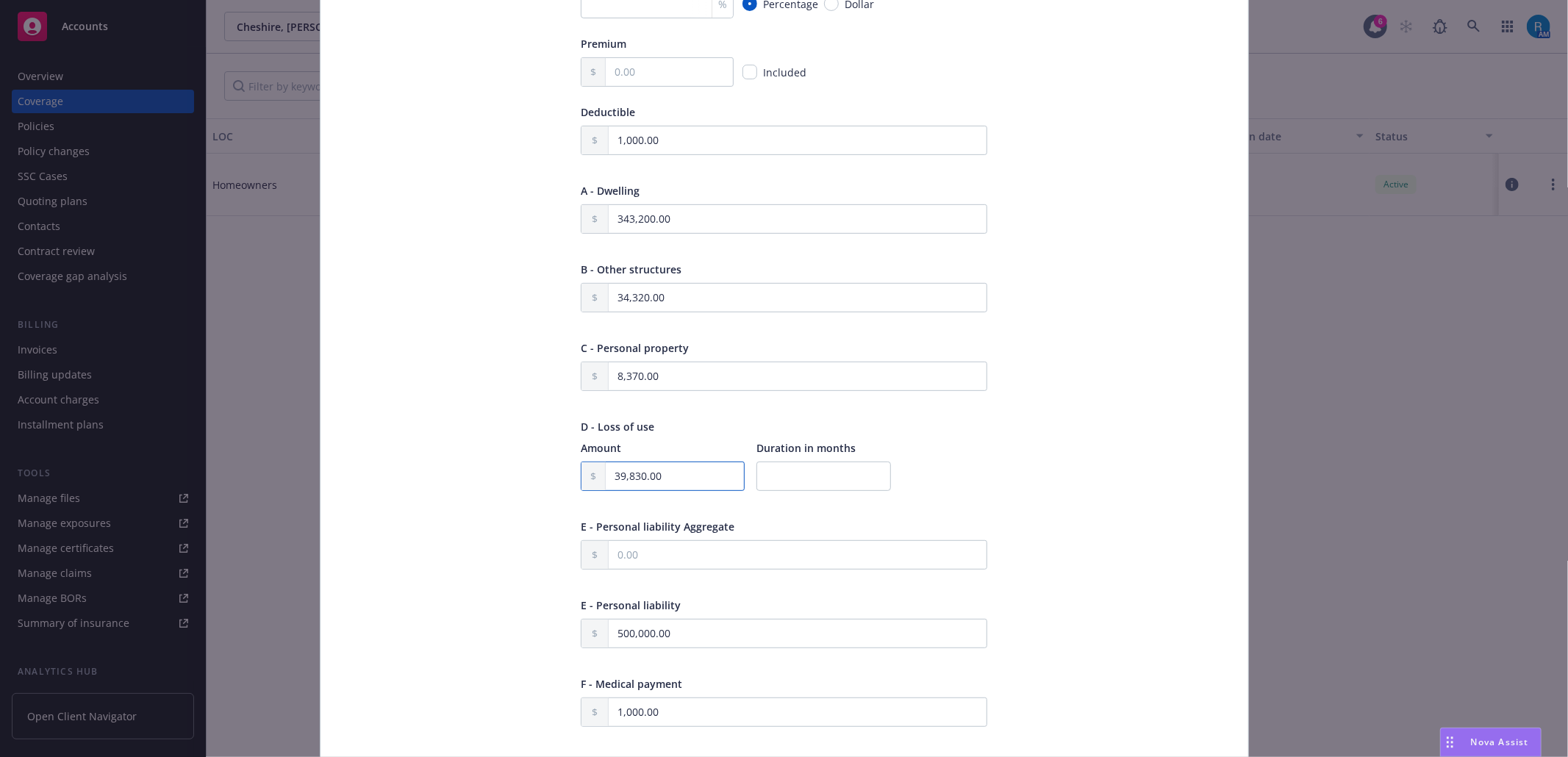
drag, startPoint x: 675, startPoint y: 486, endPoint x: 545, endPoint y: 485, distance: 130.0
paste input "46,76"
type textarea "x"
type input "46,760.00"
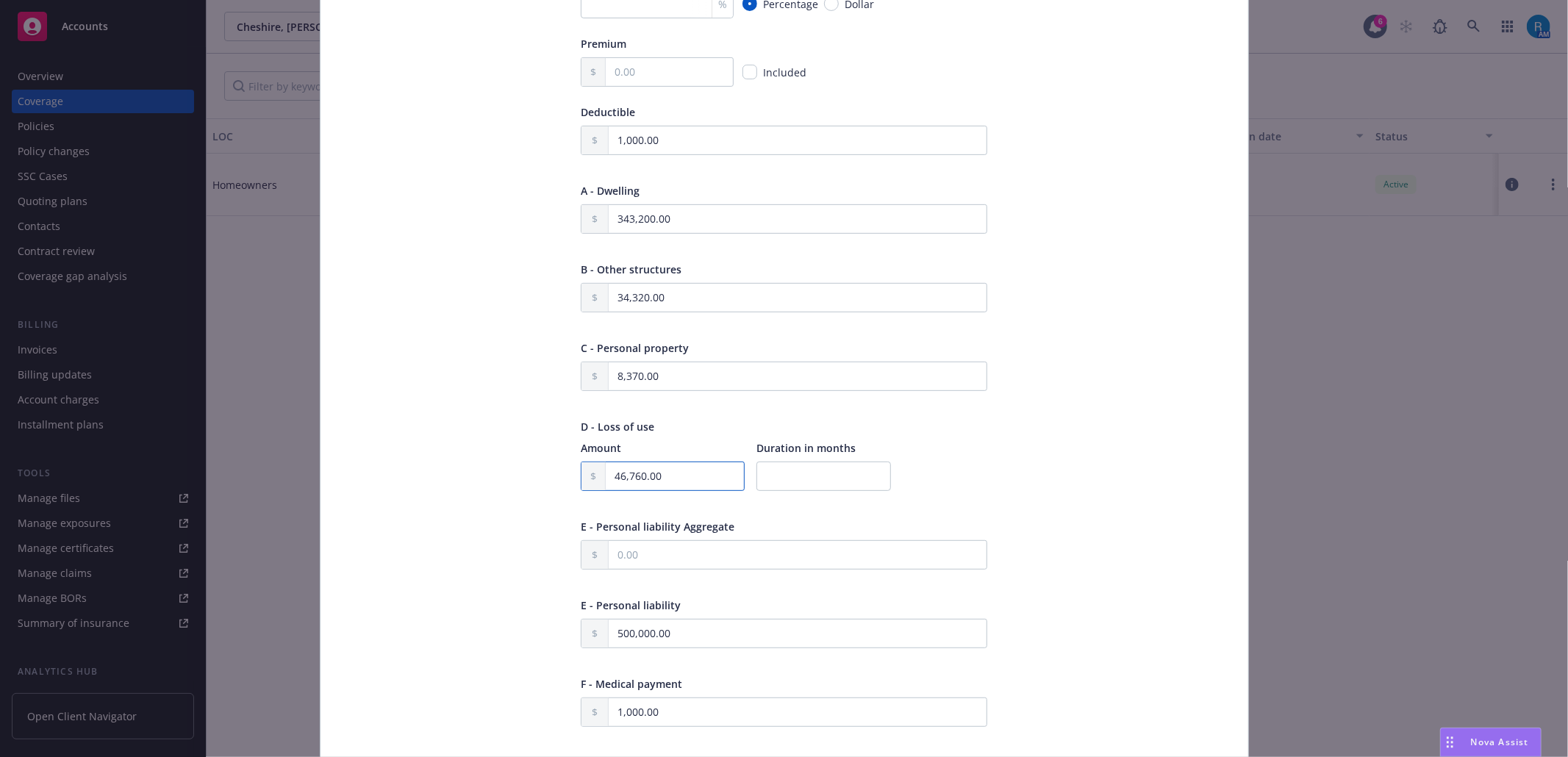
type textarea "x"
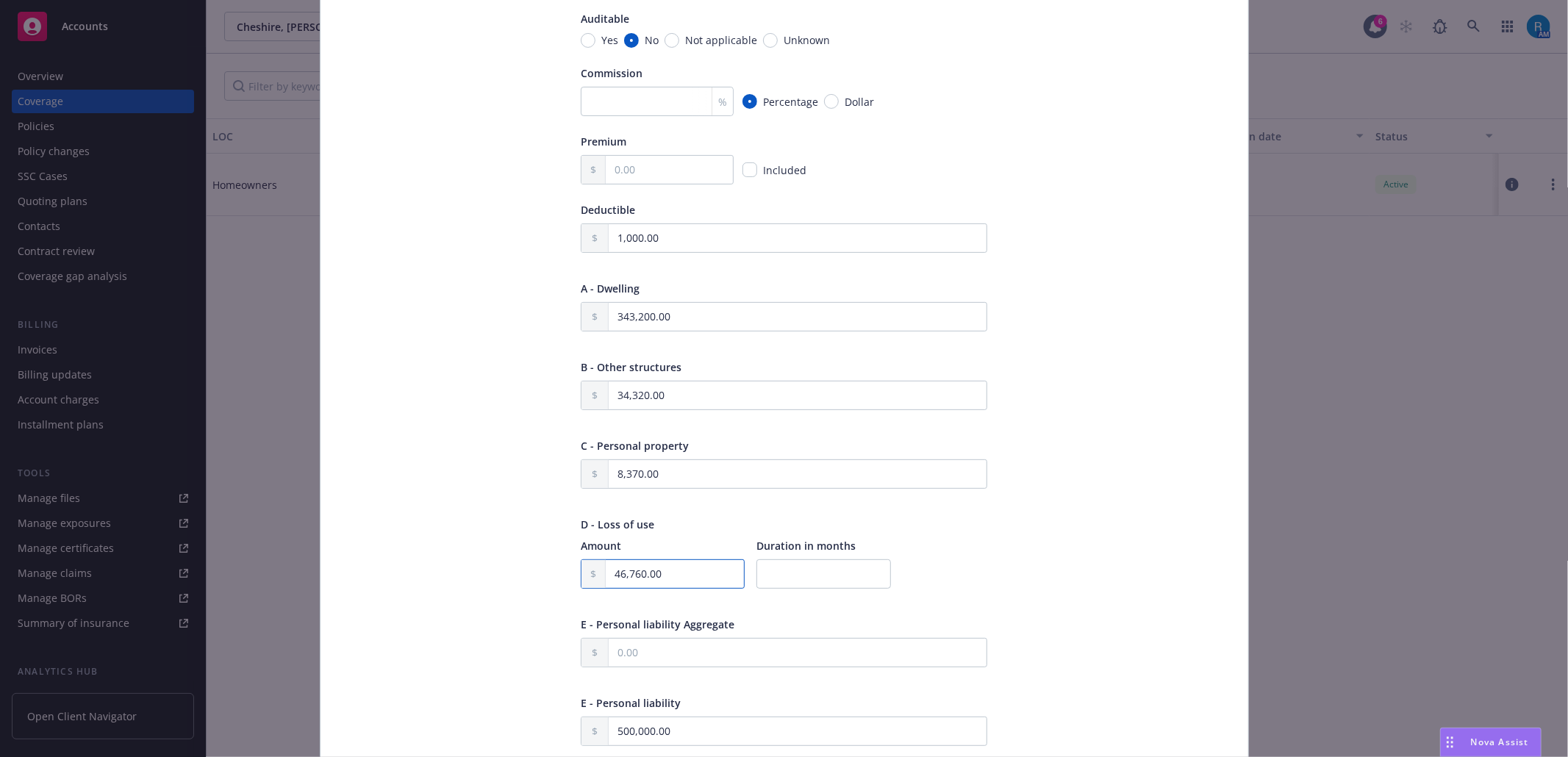
type input "46,760.00"
drag, startPoint x: 692, startPoint y: 324, endPoint x: 579, endPoint y: 323, distance: 113.0
click at [580, 323] on div "343,200.00" at bounding box center [784, 317] width 406 height 29
paste input "412,5"
type textarea "x"
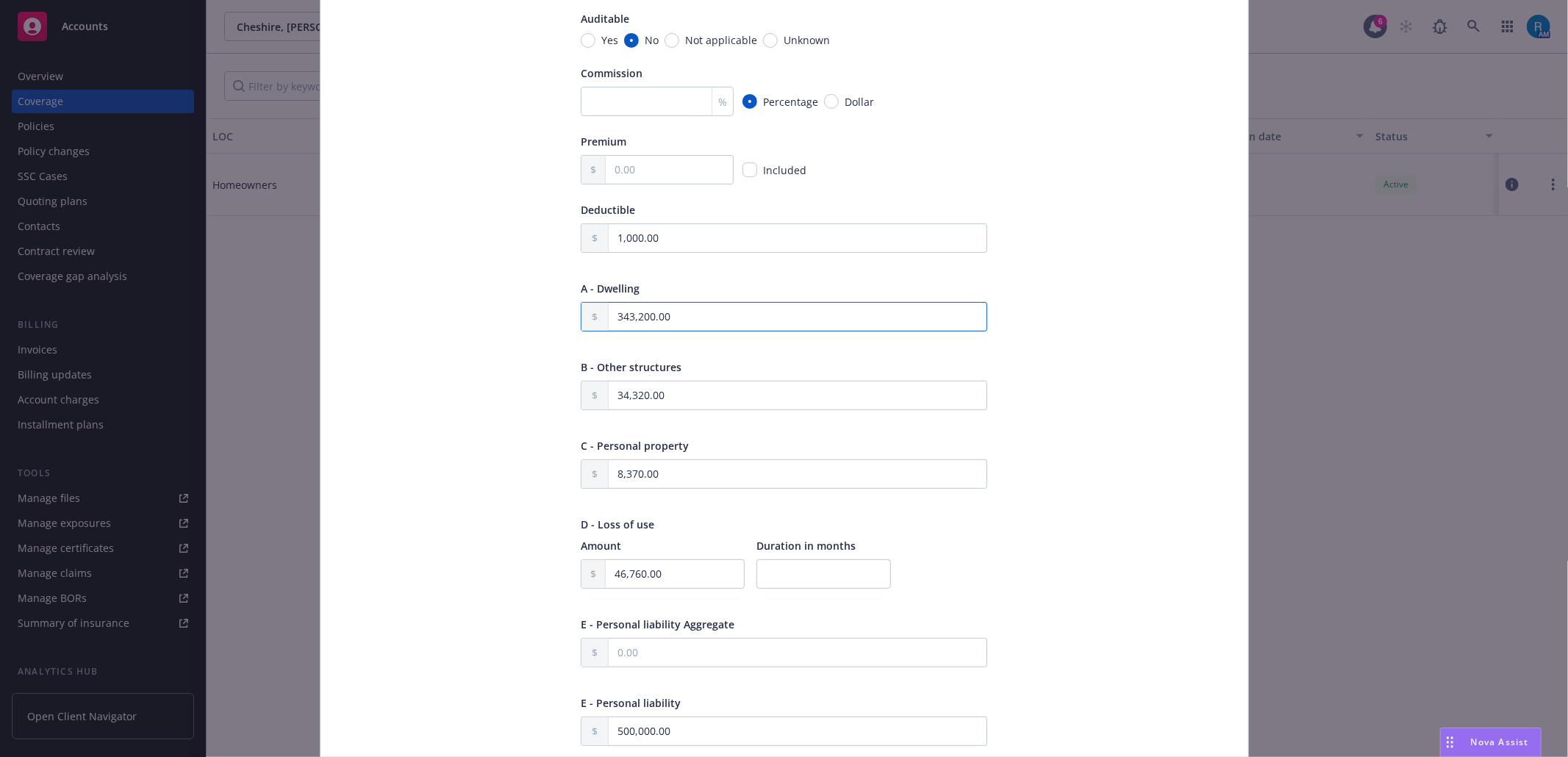
type input "412,500.00"
type textarea "x"
type input "412,500.00"
drag, startPoint x: 669, startPoint y: 395, endPoint x: 561, endPoint y: 389, distance: 108.2
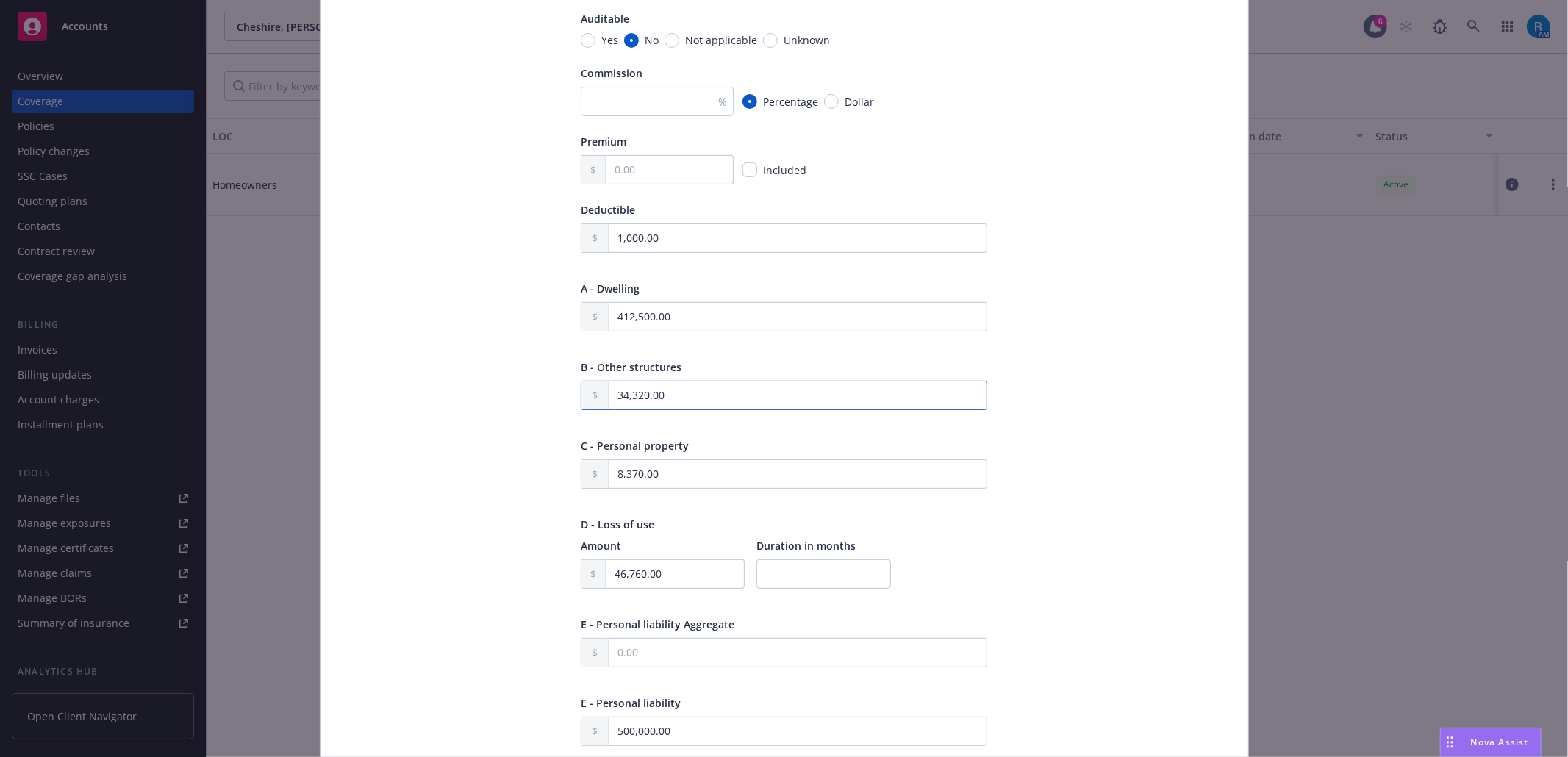
paste input "41,25"
type textarea "x"
type input "41,250.00"
type textarea "x"
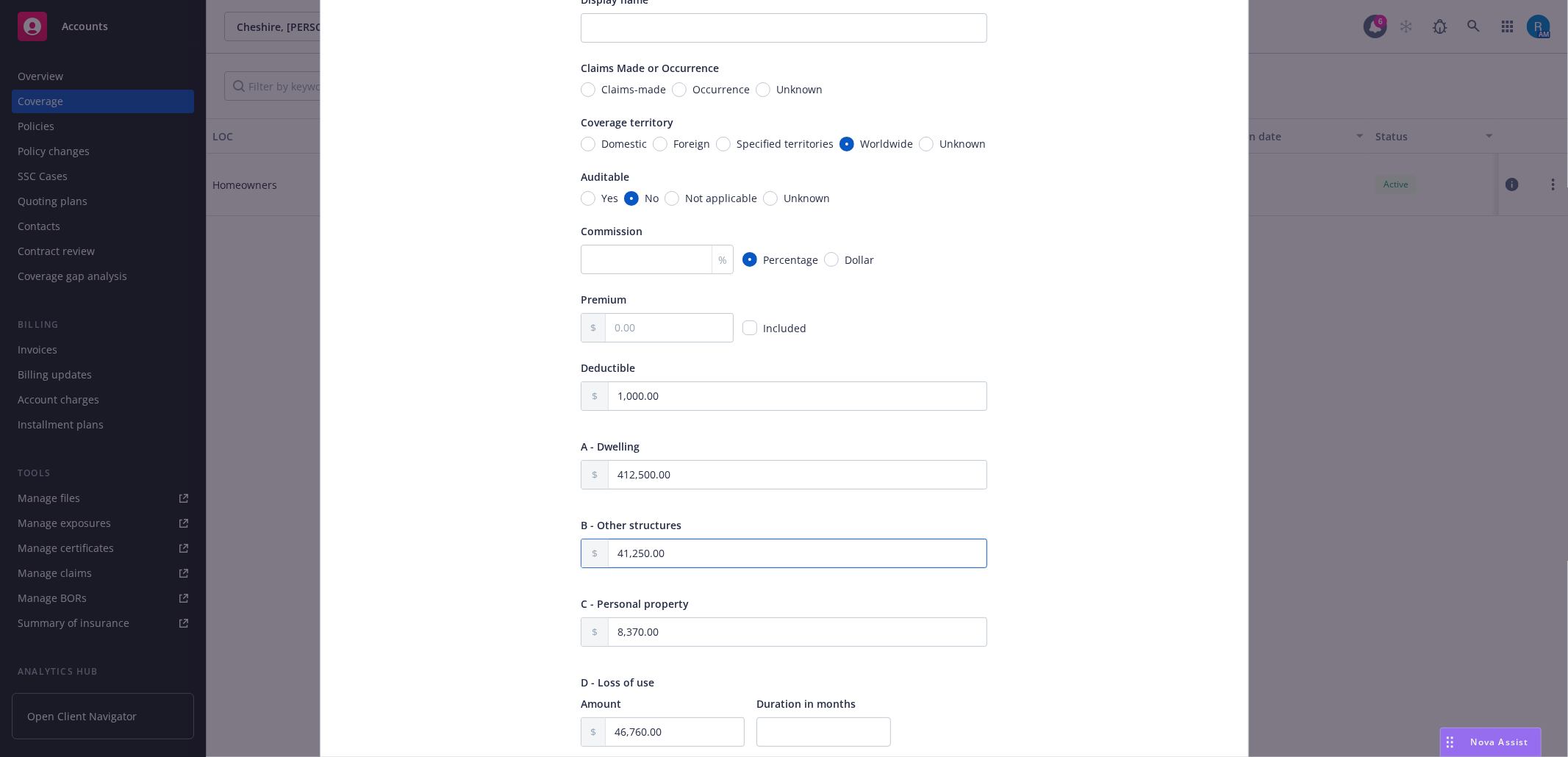
scroll to position [0, 0]
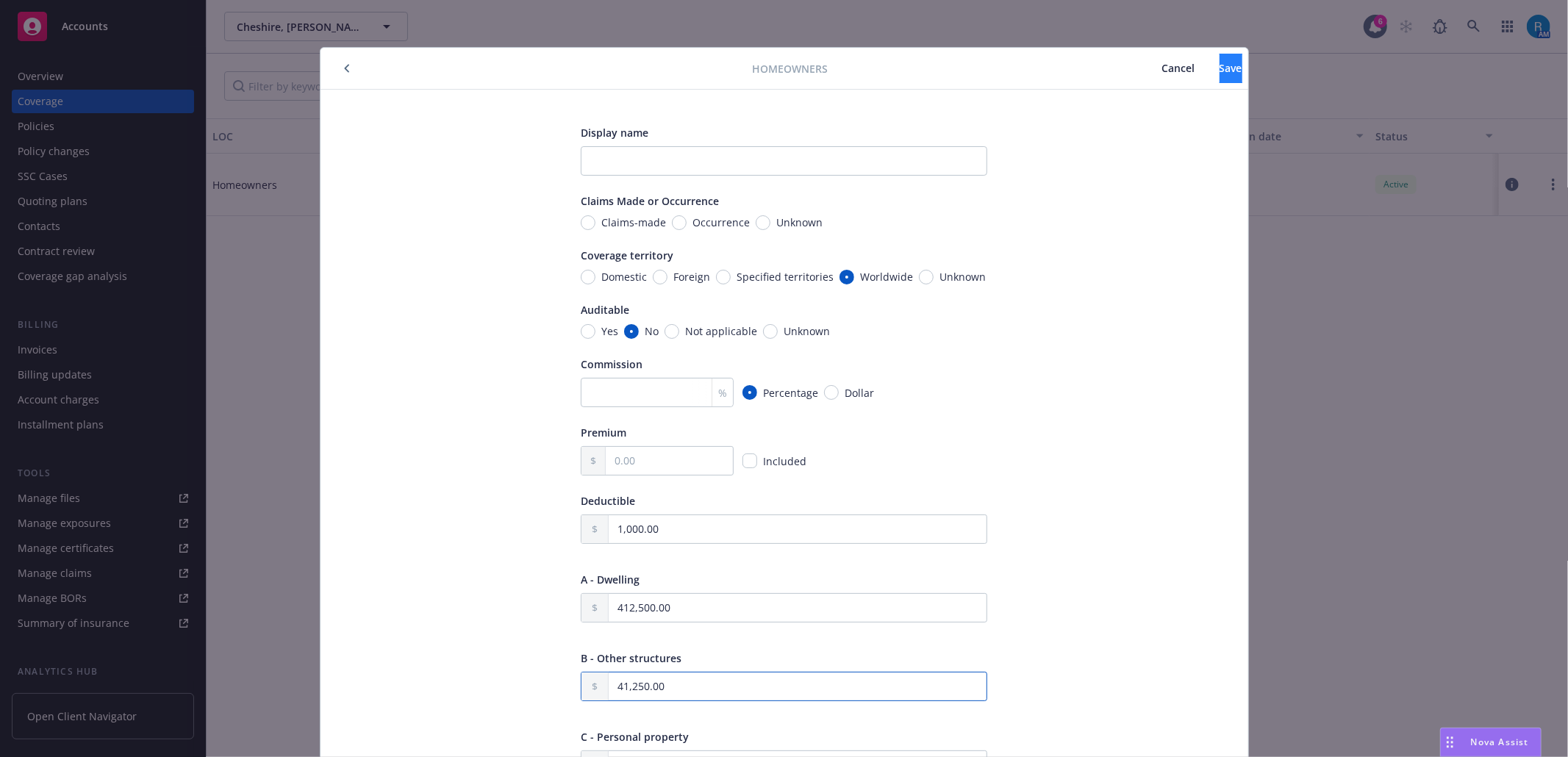
type input "41,250.00"
click at [1219, 69] on span "Save" at bounding box center [1230, 68] width 23 height 14
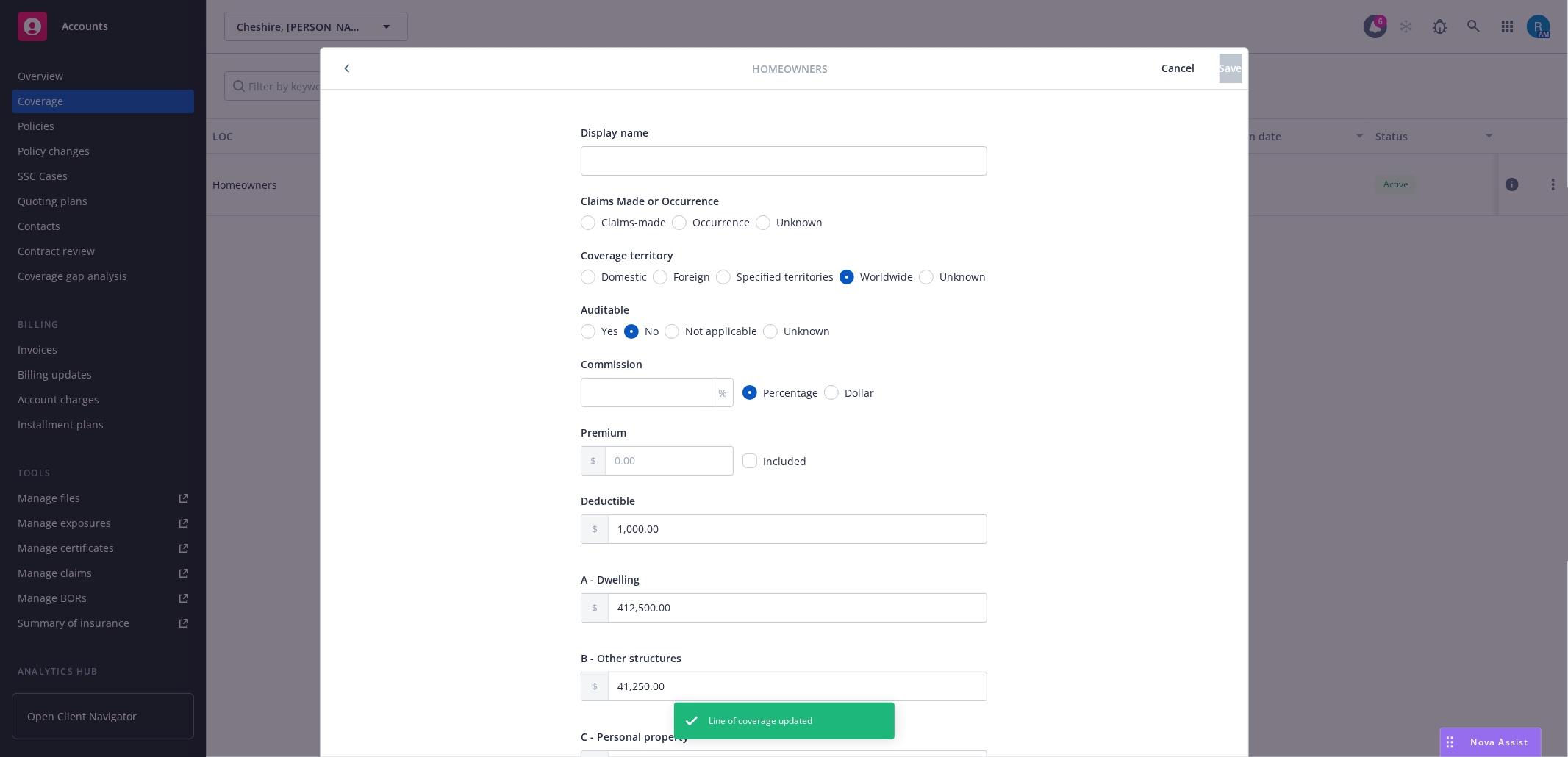
type textarea "x"
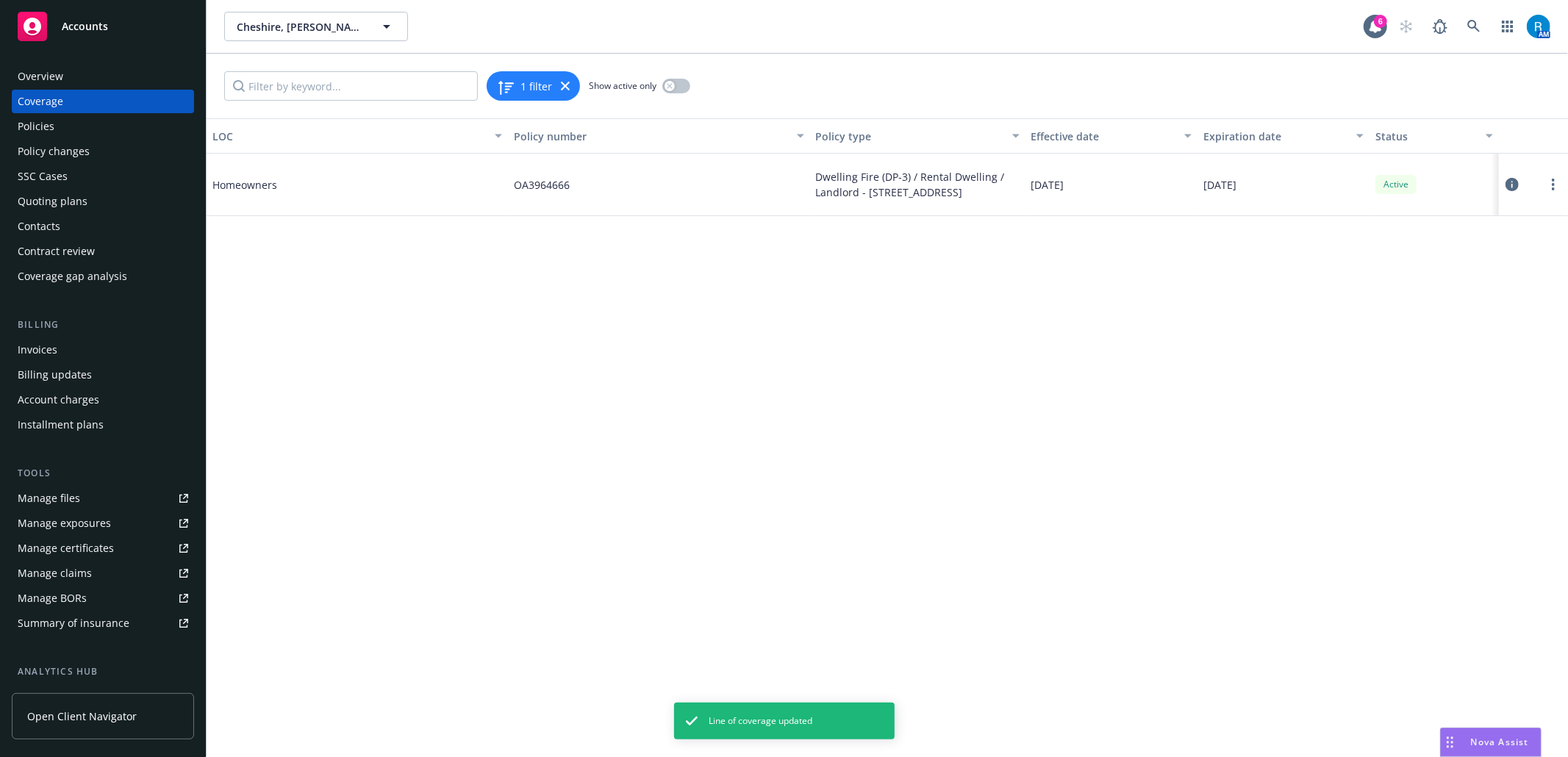
click at [81, 75] on div "Overview" at bounding box center [103, 77] width 170 height 24
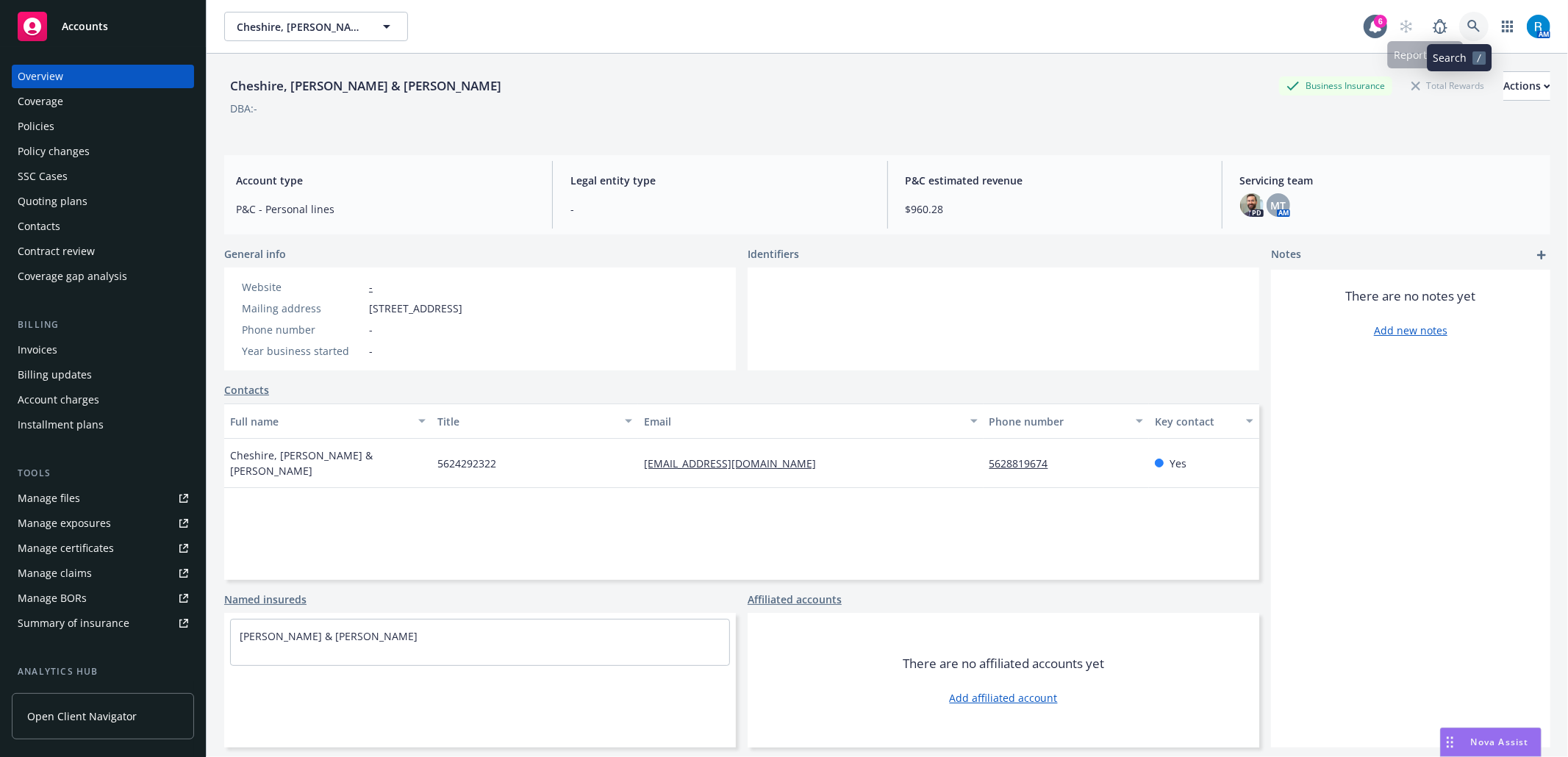
click at [1467, 30] on link at bounding box center [1474, 27] width 29 height 29
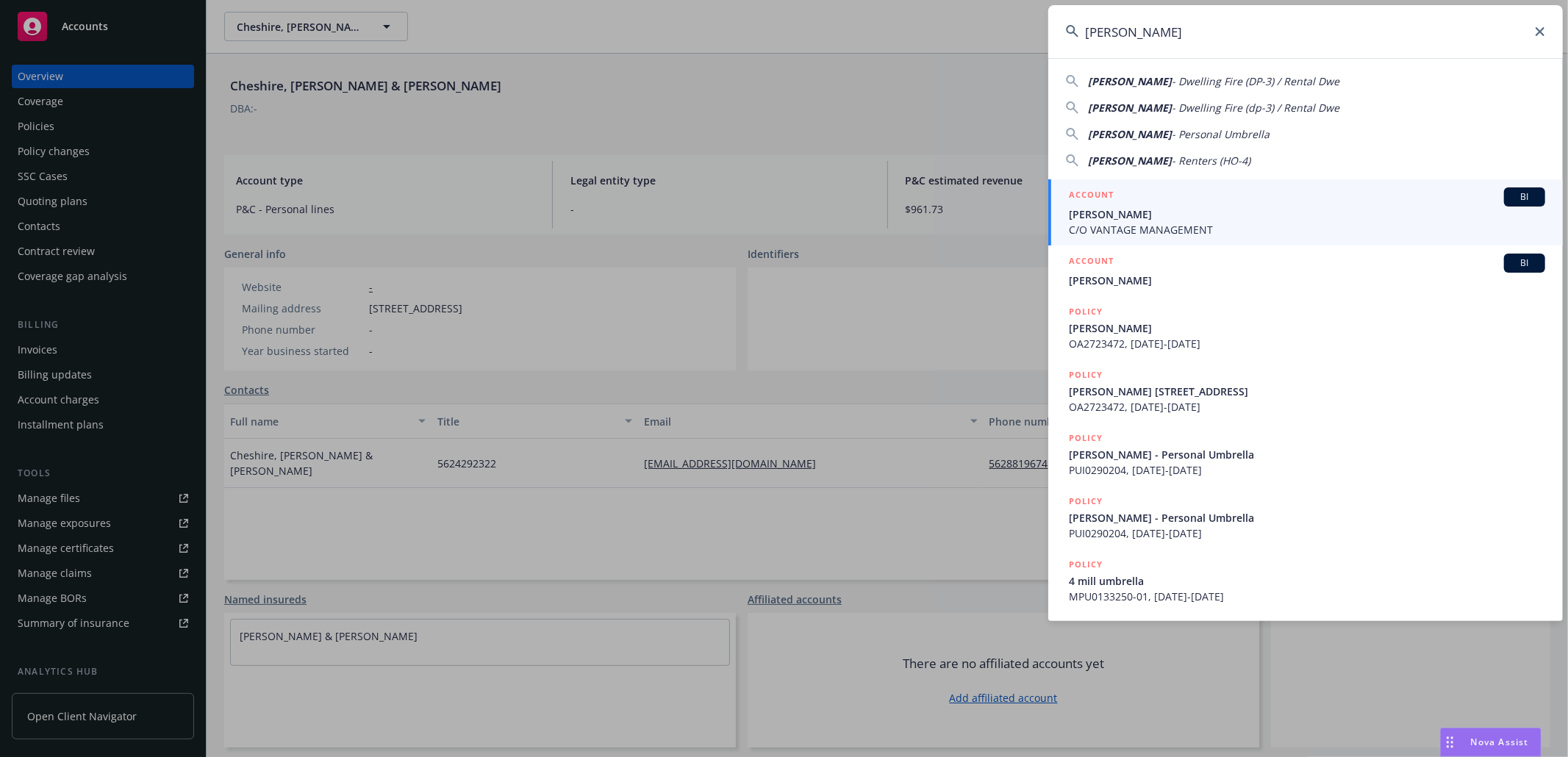
type input "Bettye Donsker"
click at [1225, 215] on span "Bettye Donsker" at bounding box center [1306, 214] width 476 height 16
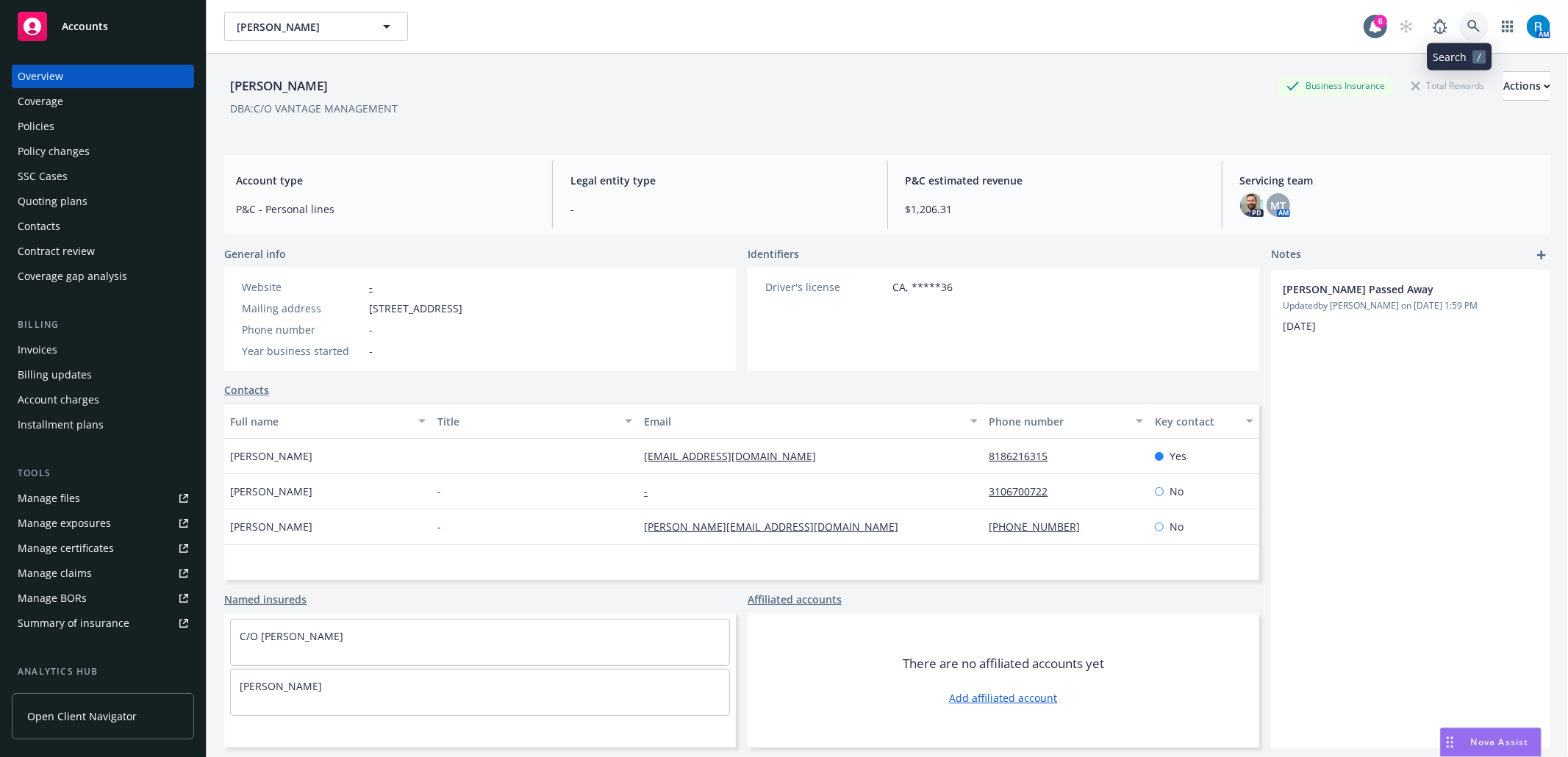
click at [1467, 31] on icon at bounding box center [1474, 27] width 13 height 13
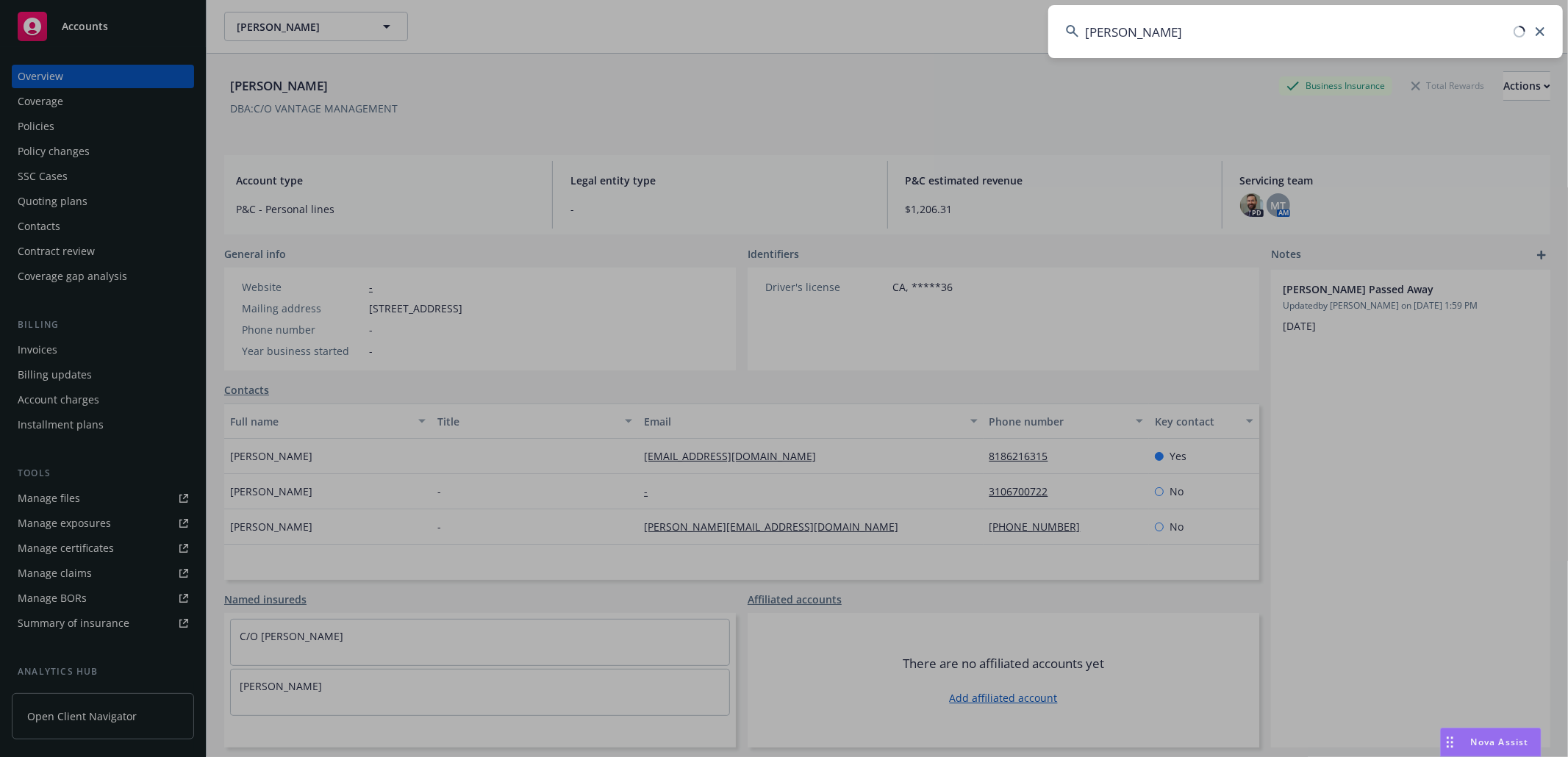
type input "Henry Liu"
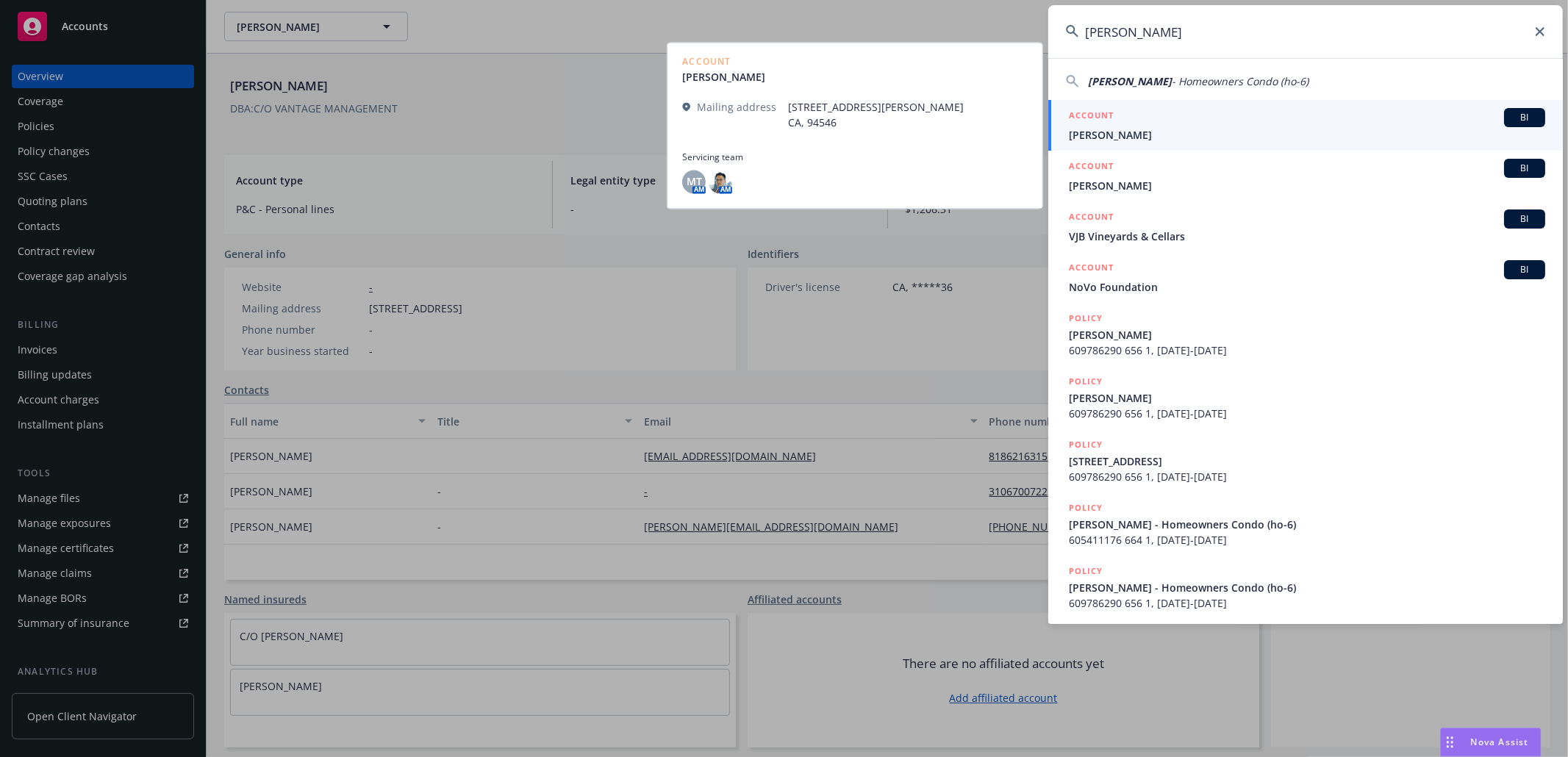
drag, startPoint x: 1123, startPoint y: 135, endPoint x: 781, endPoint y: 138, distance: 342.0
click at [1123, 135] on span "Henry Liu" at bounding box center [1306, 135] width 476 height 16
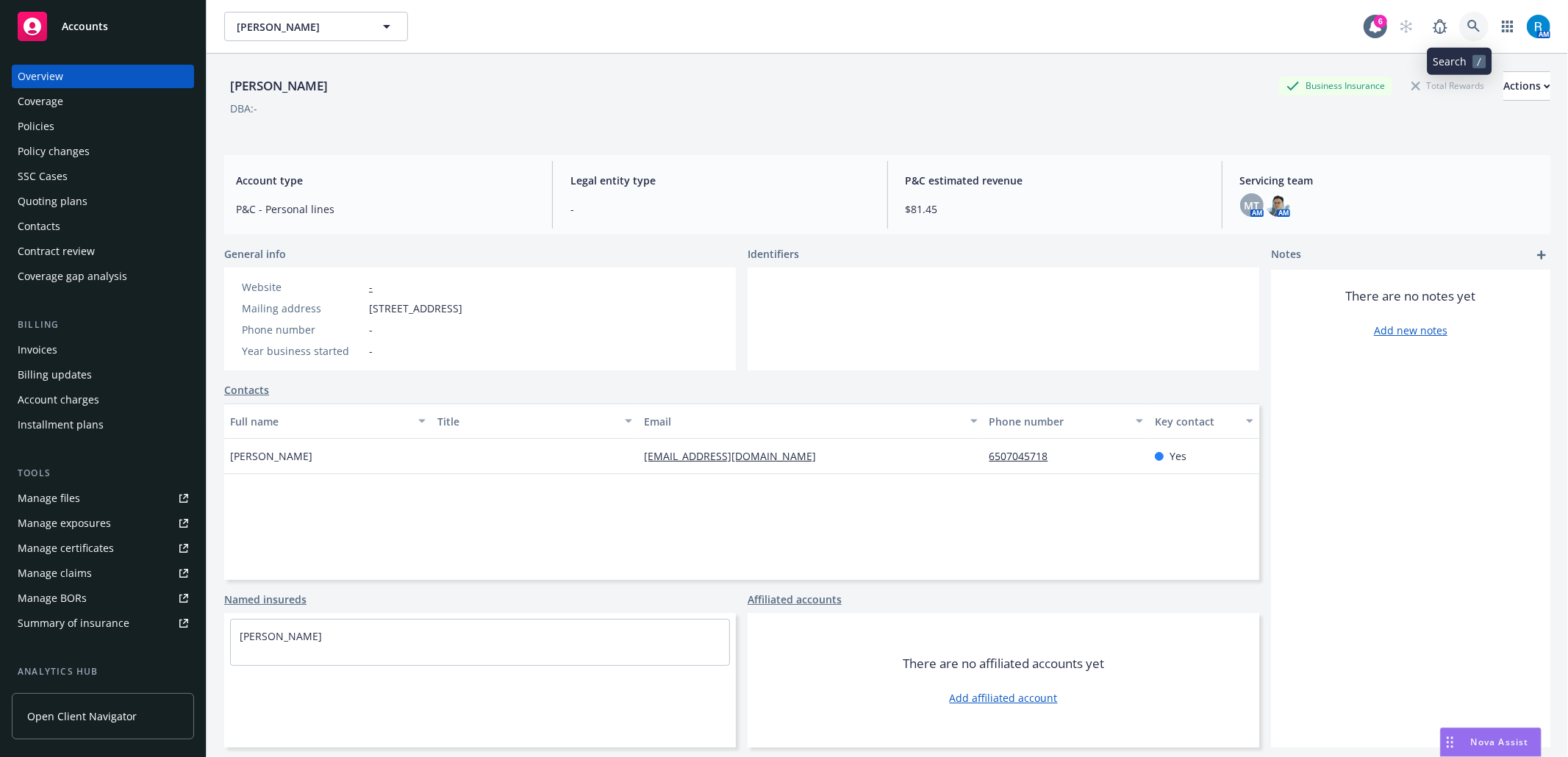
click at [1467, 30] on icon at bounding box center [1474, 27] width 13 height 13
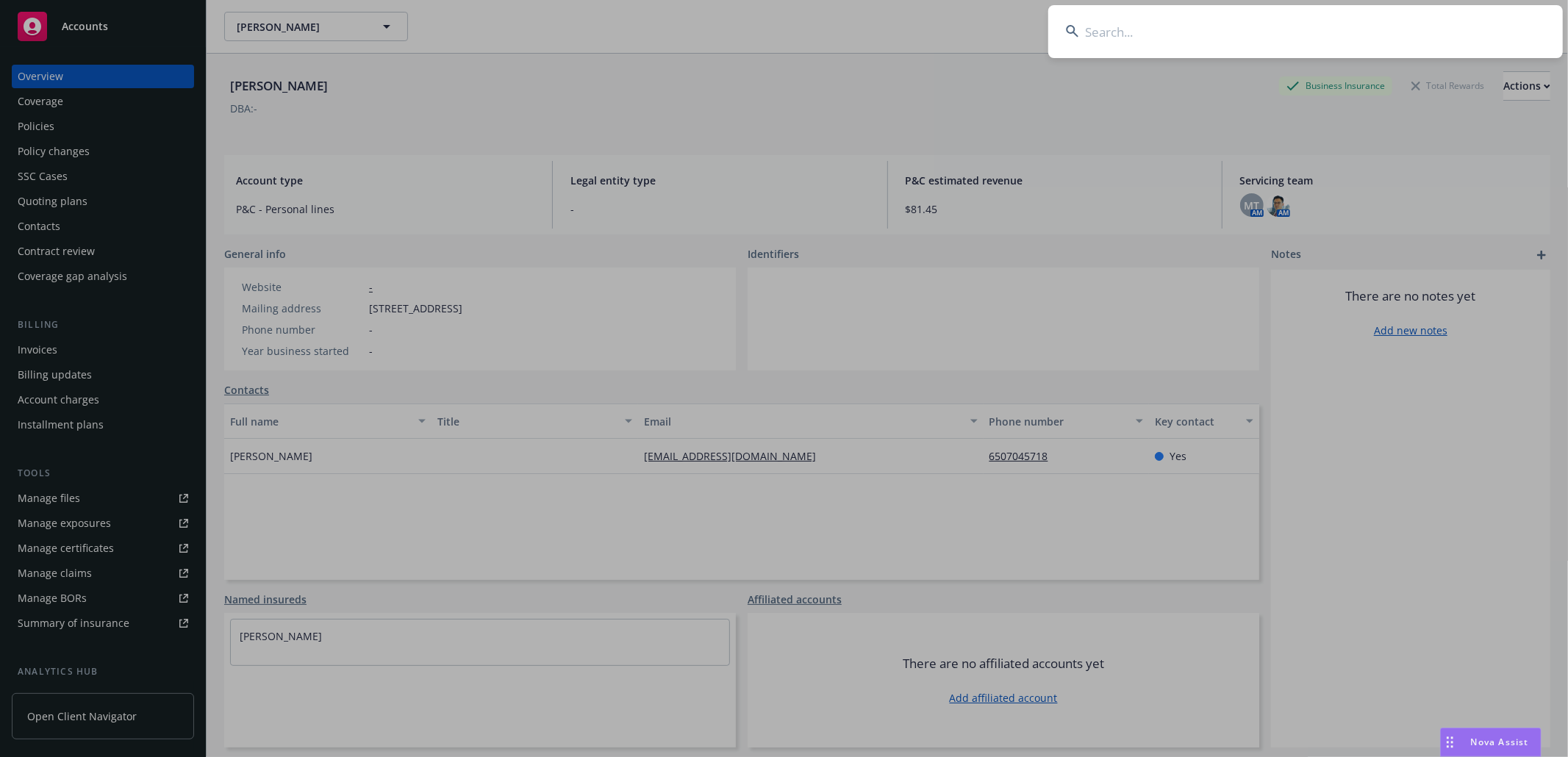
type input "[PERSON_NAME]"
drag, startPoint x: 707, startPoint y: 114, endPoint x: 640, endPoint y: 114, distance: 67.0
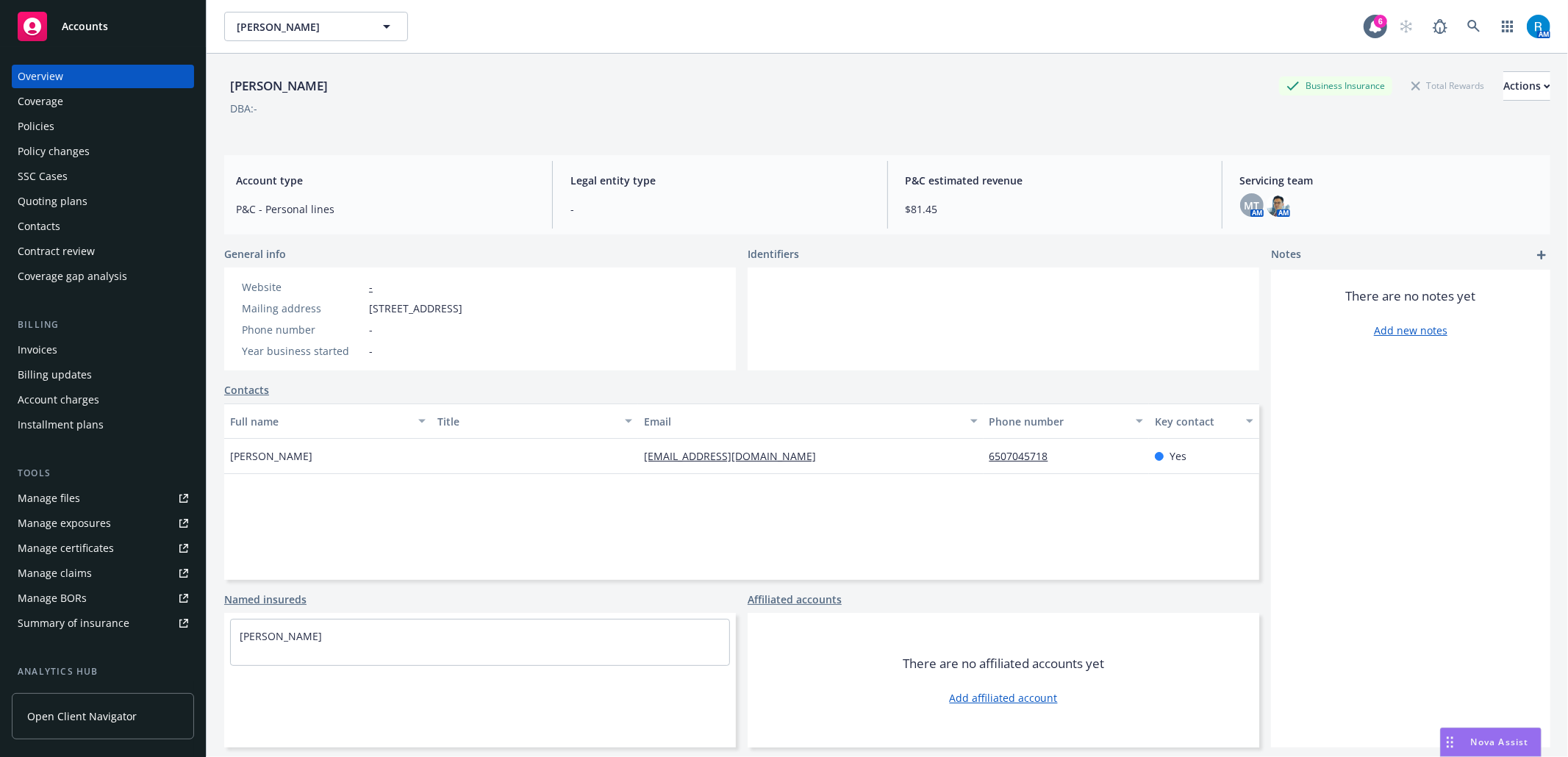
click at [53, 134] on div "Policies" at bounding box center [36, 126] width 37 height 24
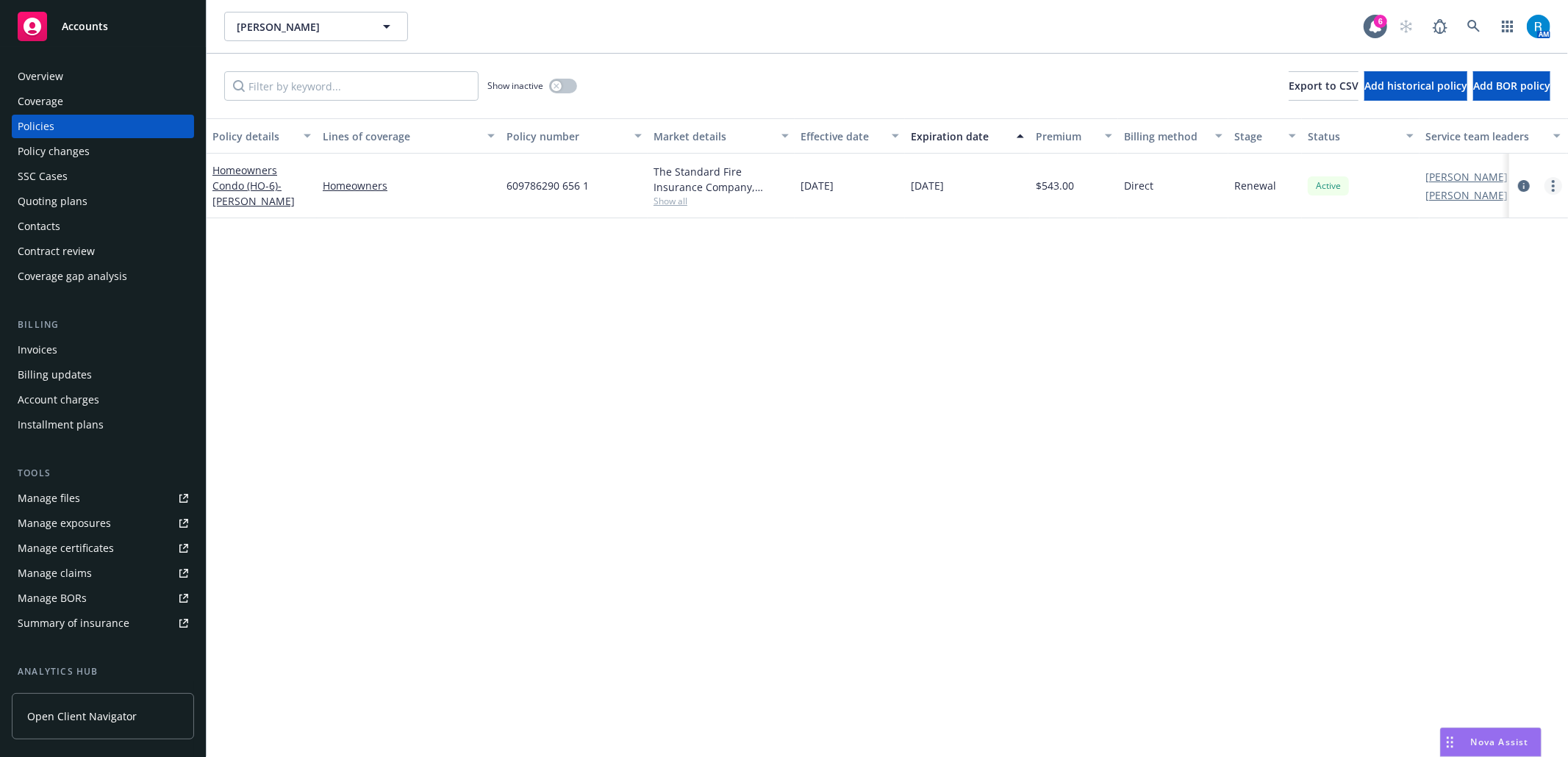
click at [1555, 189] on link "more" at bounding box center [1552, 185] width 17 height 17
click at [1477, 252] on link "Renew with incumbent" at bounding box center [1475, 245] width 173 height 29
select select "12"
select select "CA"
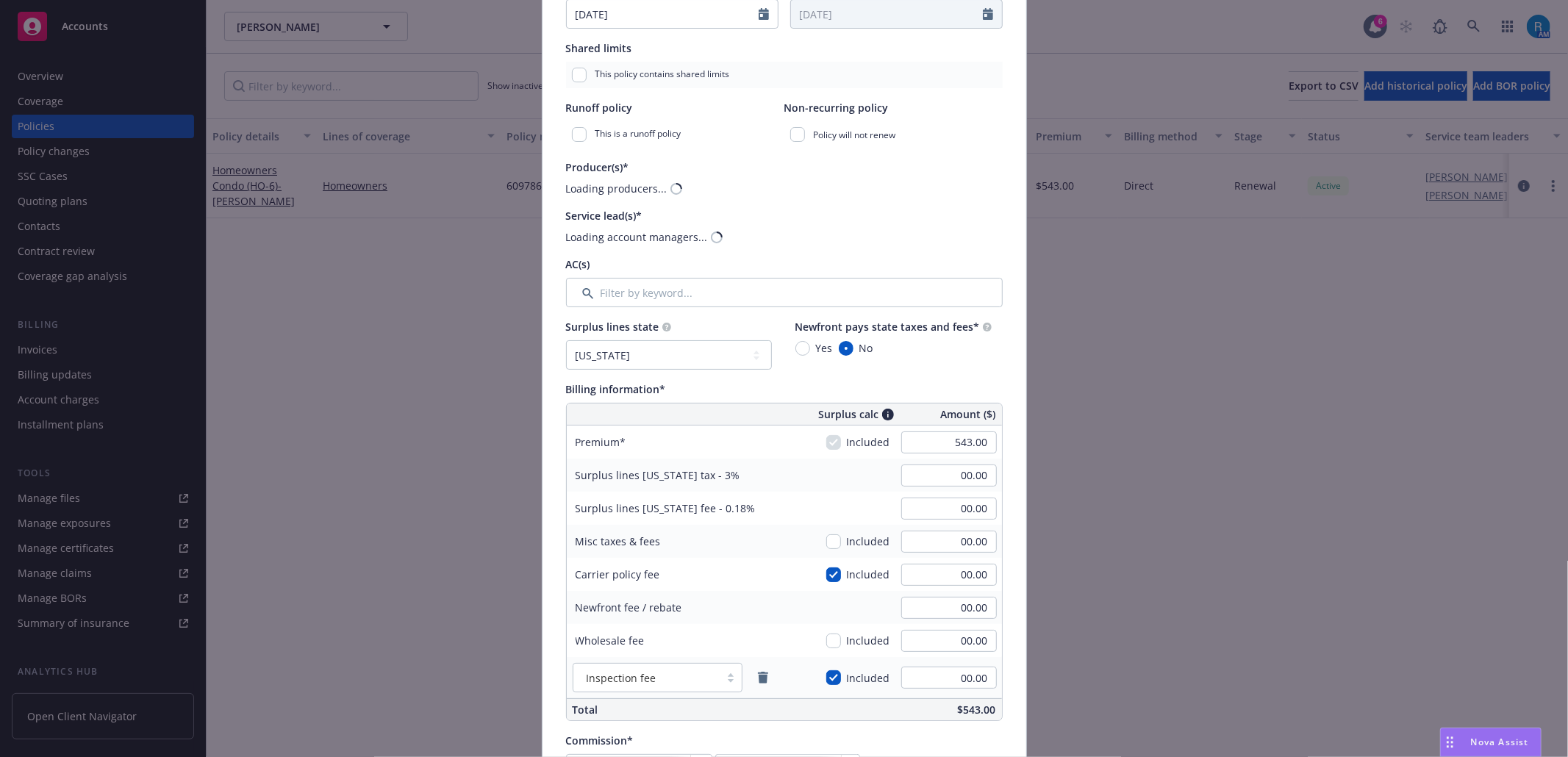
scroll to position [392, 0]
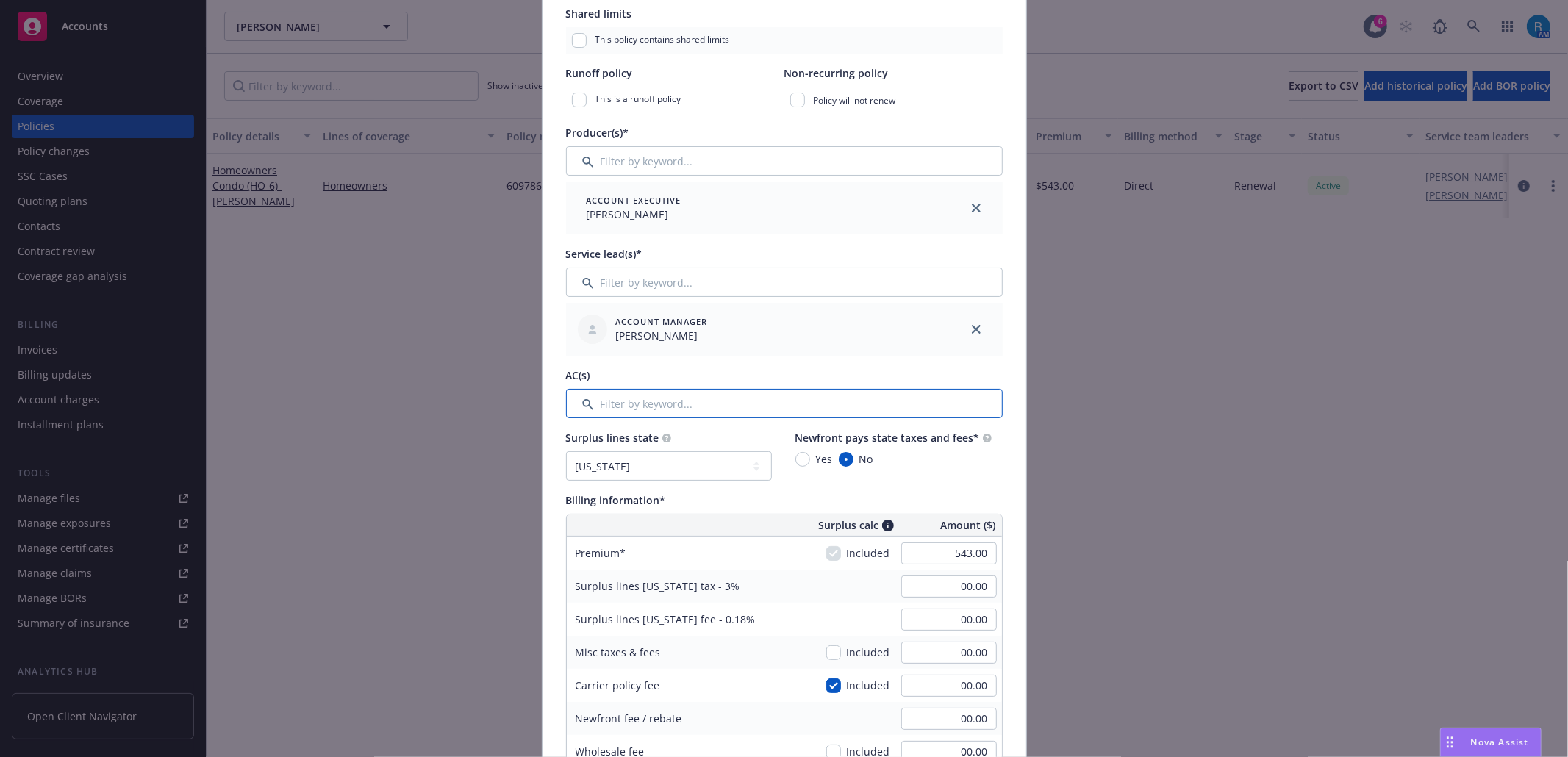
click at [979, 412] on input "Filter by keyword..." at bounding box center [784, 404] width 437 height 29
click at [971, 557] on input "543.00" at bounding box center [948, 554] width 95 height 22
type input "751.00"
type input "22.53"
type input "1.35"
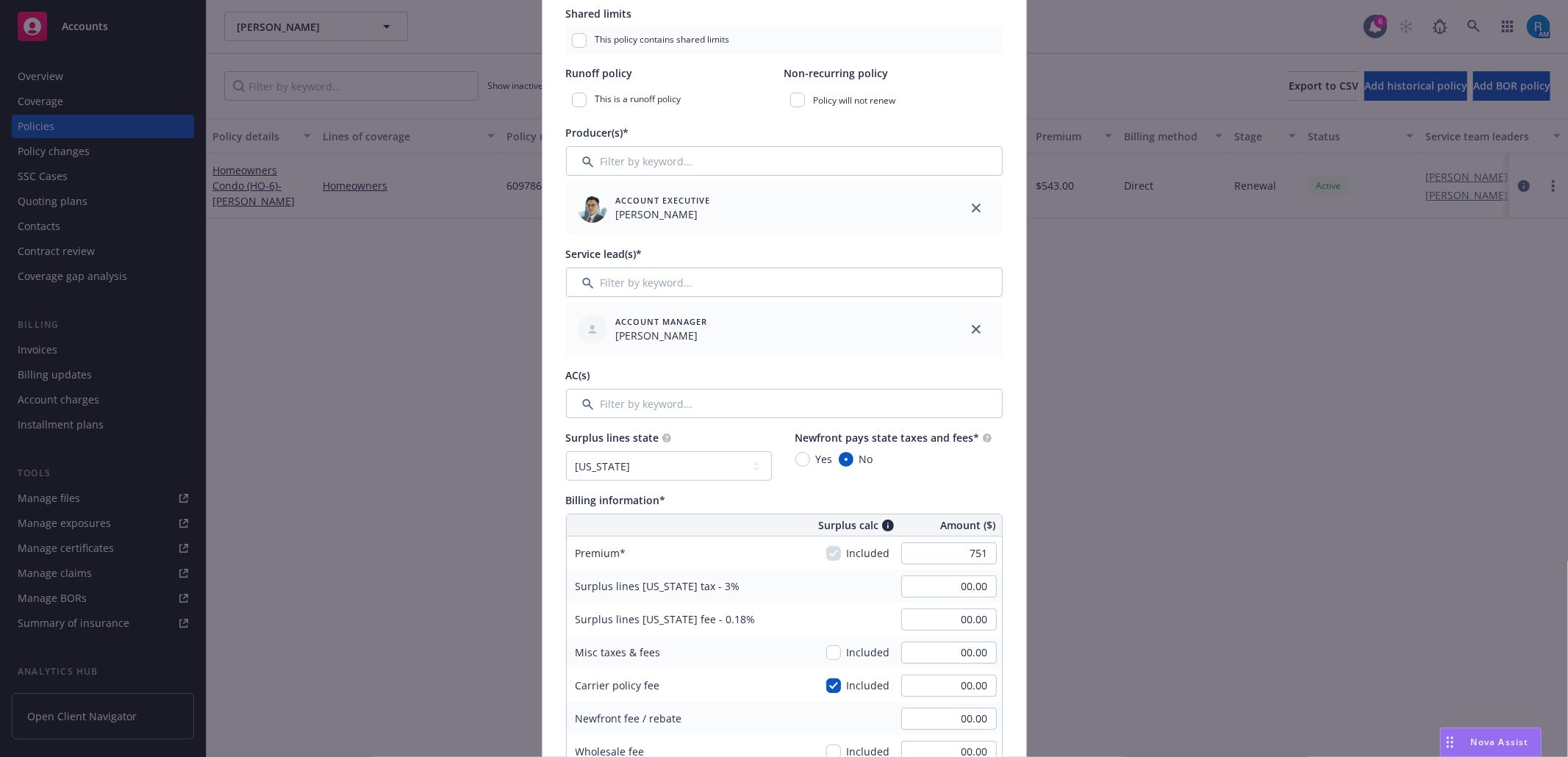
type input "112.65"
click at [777, 598] on div "Surplus lines California tax - 3%" at bounding box center [676, 586] width 221 height 33
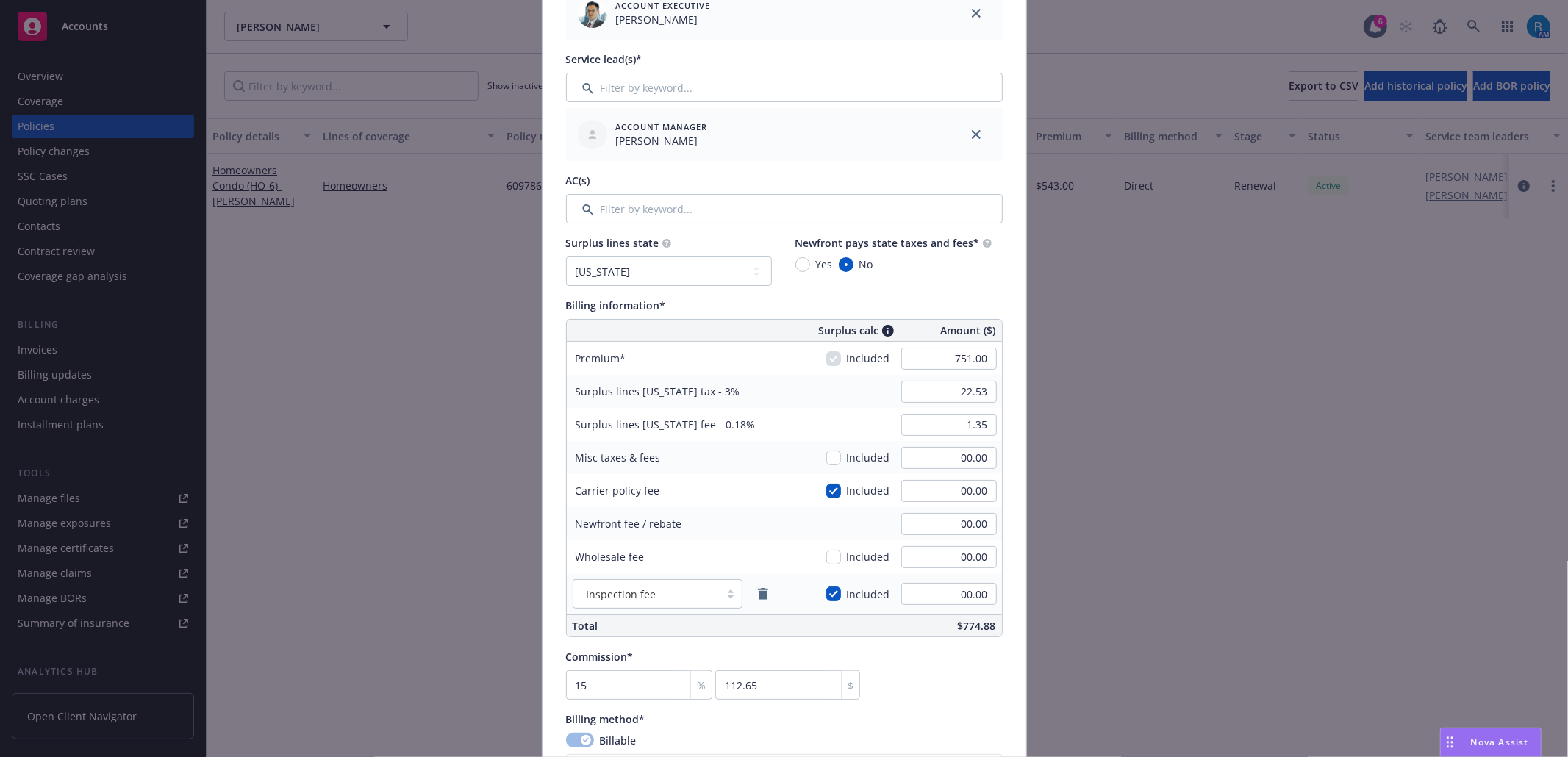
scroll to position [588, 0]
drag, startPoint x: 971, startPoint y: 393, endPoint x: 971, endPoint y: 423, distance: 30.0
click at [970, 394] on input "22.53" at bounding box center [948, 390] width 95 height 22
type input "00.00"
click at [971, 427] on input "1.35" at bounding box center [948, 423] width 95 height 22
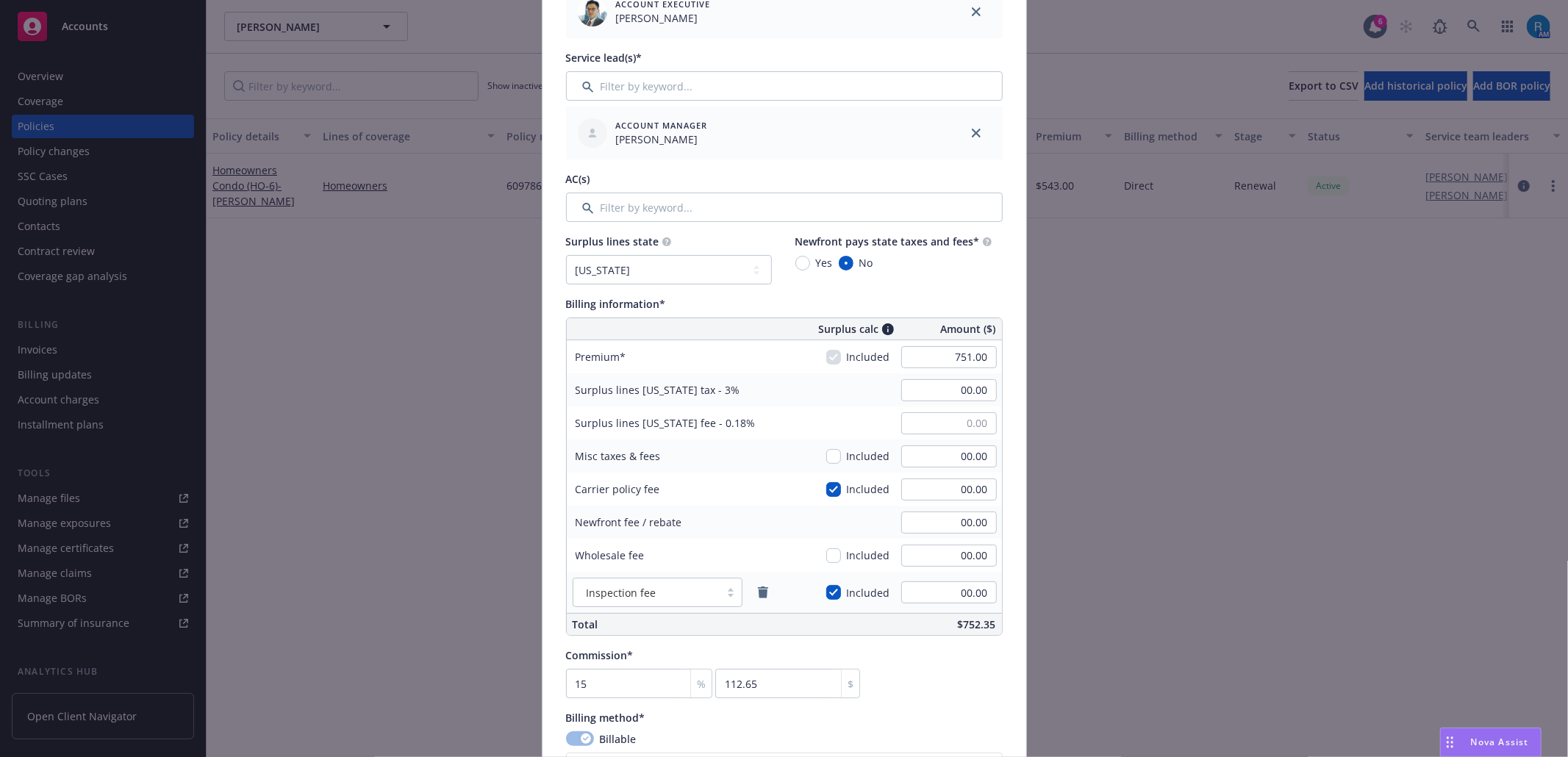
type input "00.00"
click at [860, 427] on div "Surplus lines California fee - 0.18% 00.00" at bounding box center [784, 423] width 435 height 33
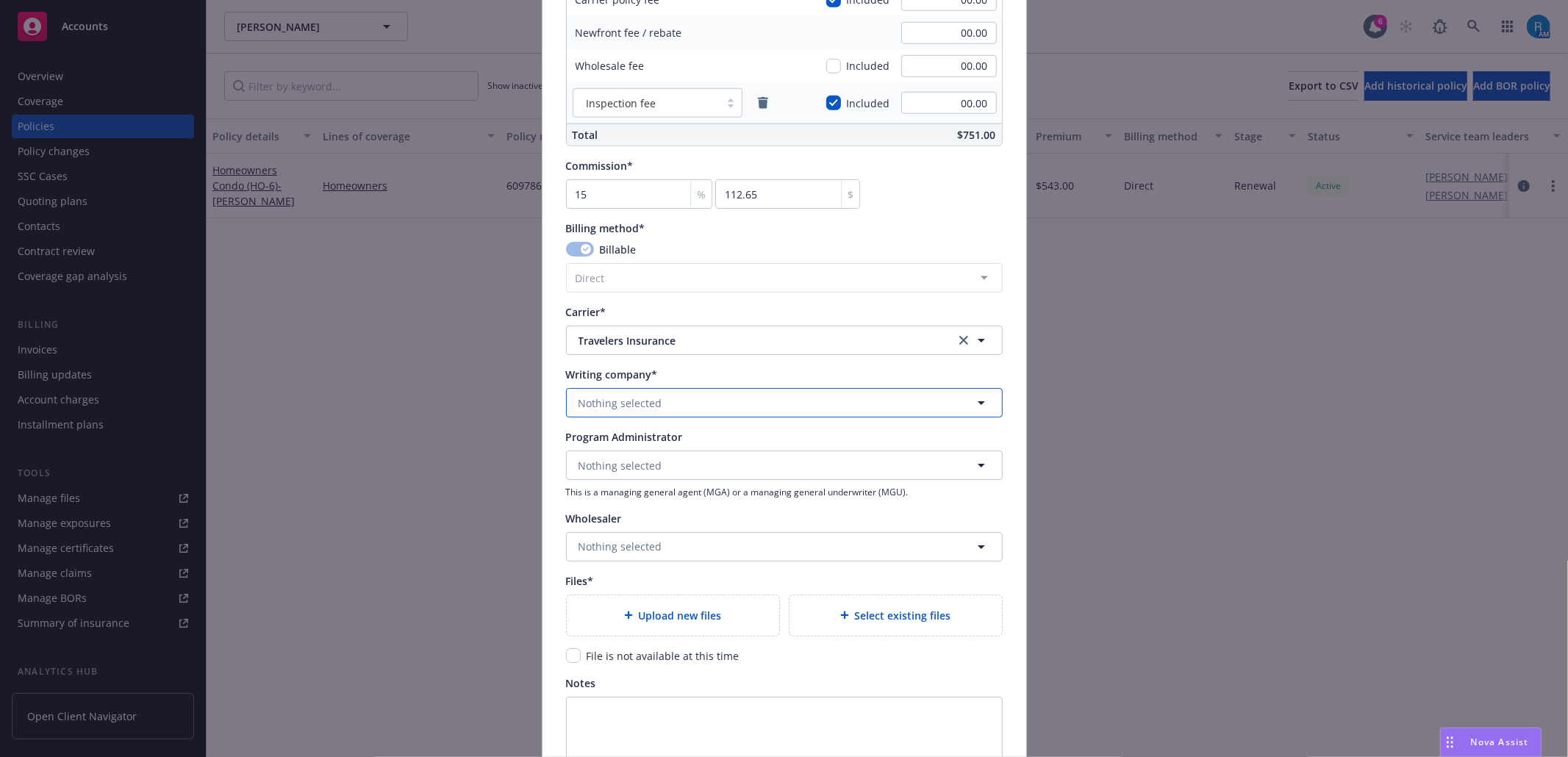
click at [621, 403] on span "Nothing selected" at bounding box center [621, 403] width 84 height 16
type input "The Sta"
click at [645, 360] on span "Domestic - 19070" at bounding box center [678, 360] width 192 height 16
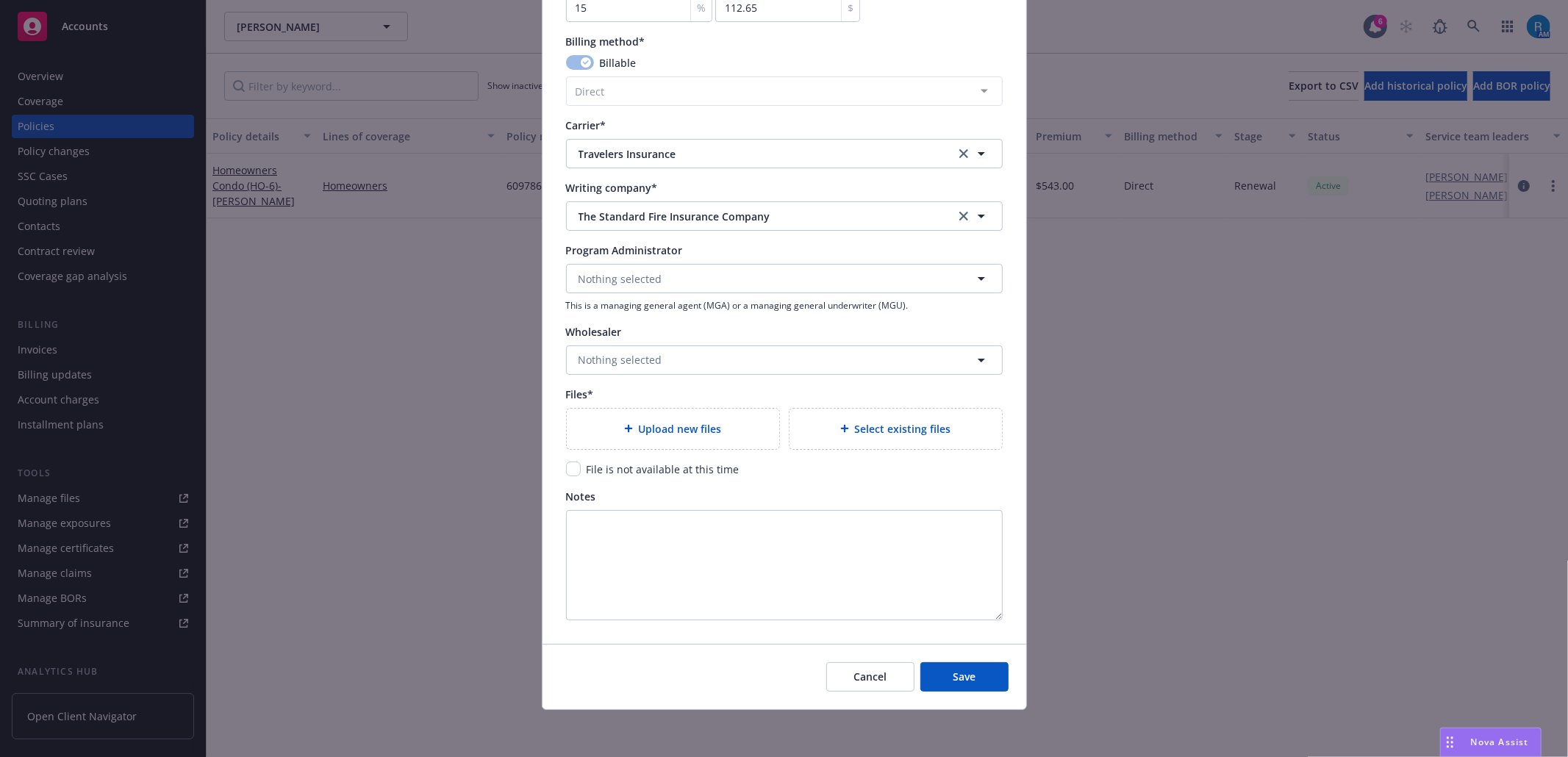
click at [703, 412] on div "Upload new files" at bounding box center [673, 428] width 212 height 40
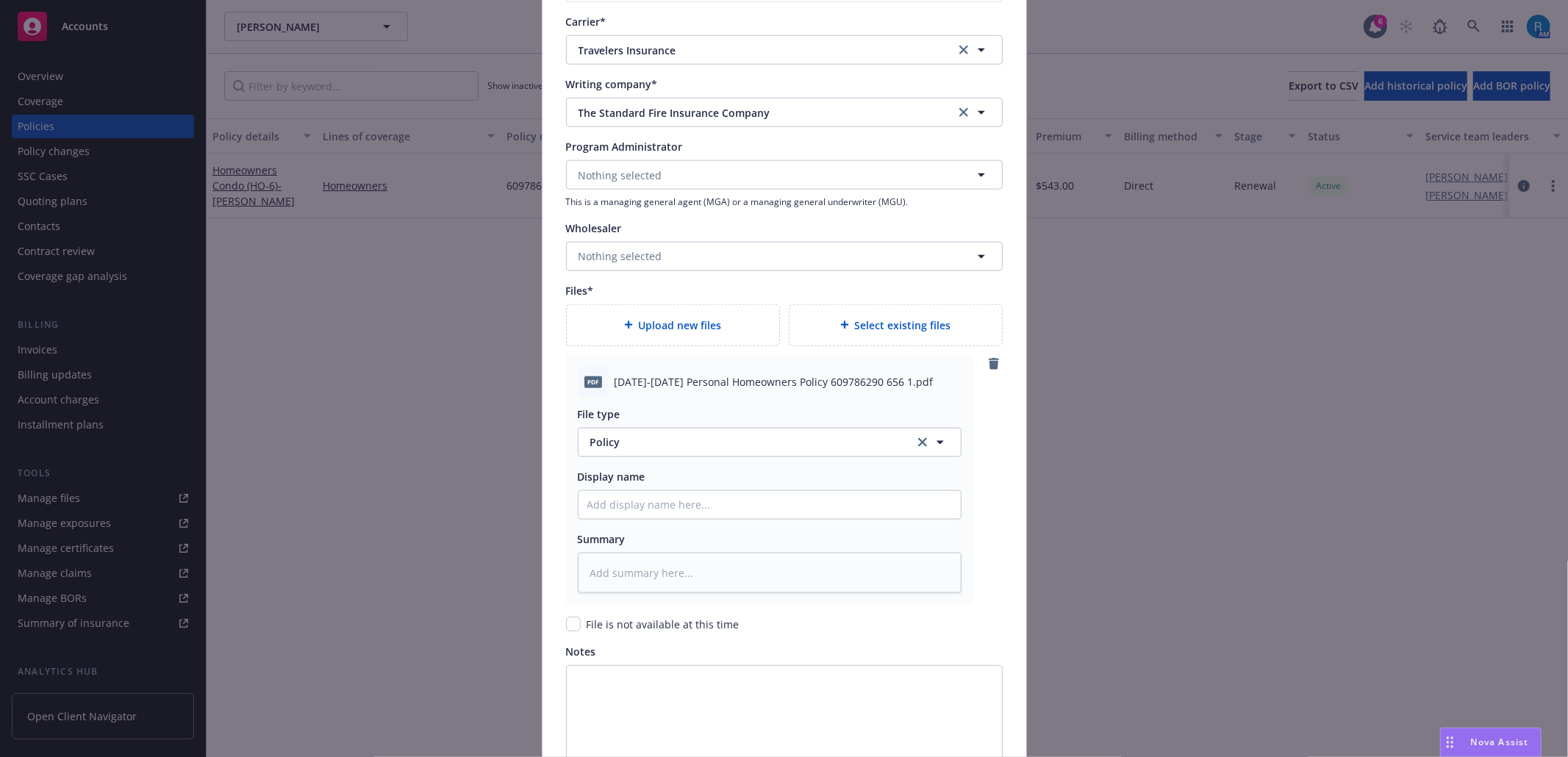
scroll to position [1462, 0]
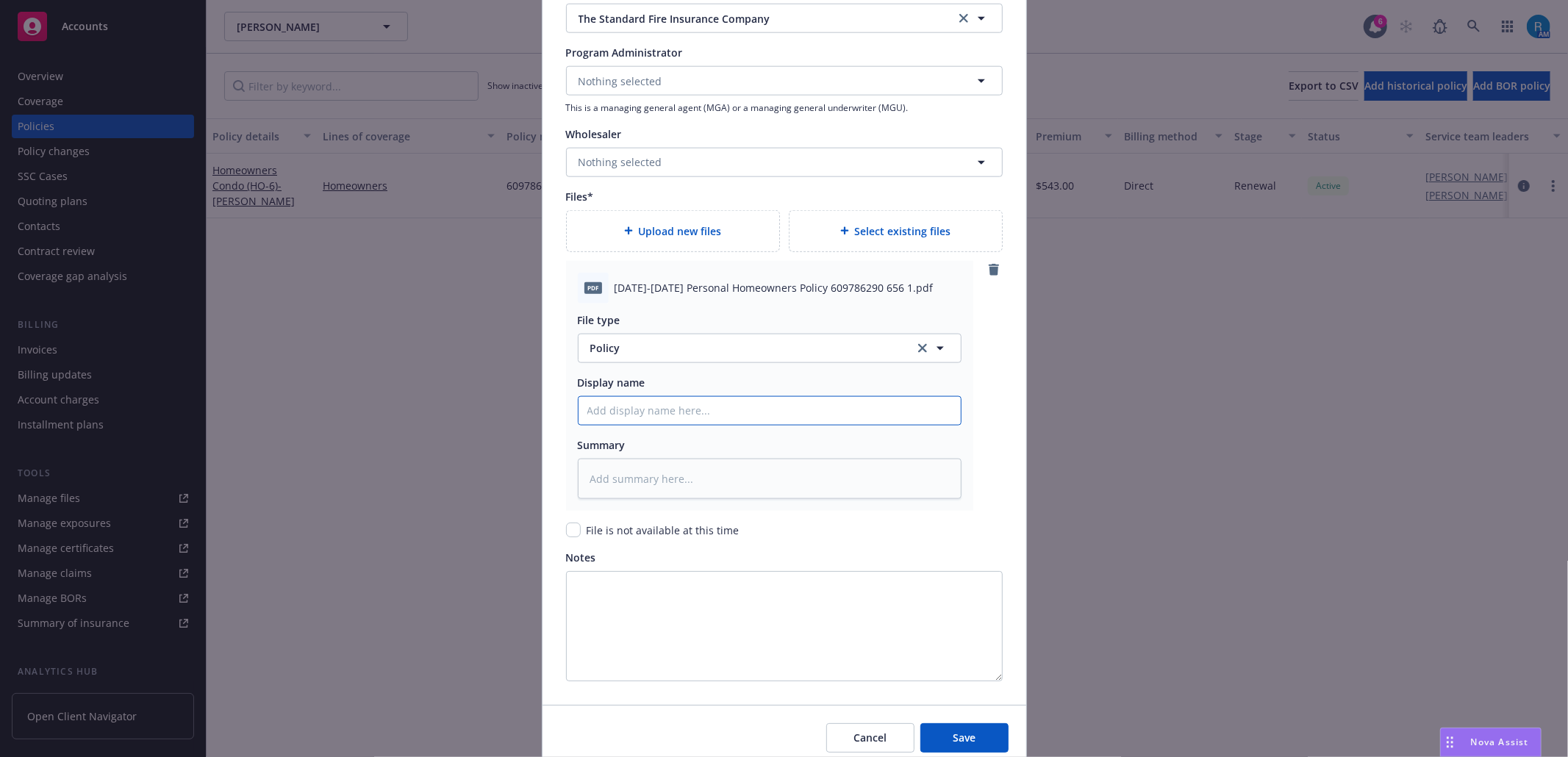
click at [618, 410] on input "Policy display name" at bounding box center [770, 411] width 383 height 28
paste input "2025-2026 Personal Homeowners Policy 609786290 656 1"
type textarea "x"
type input "2025-2026 Personal Homeowners Policy 609786290 656 1"
click at [962, 729] on button "Save" at bounding box center [964, 738] width 88 height 29
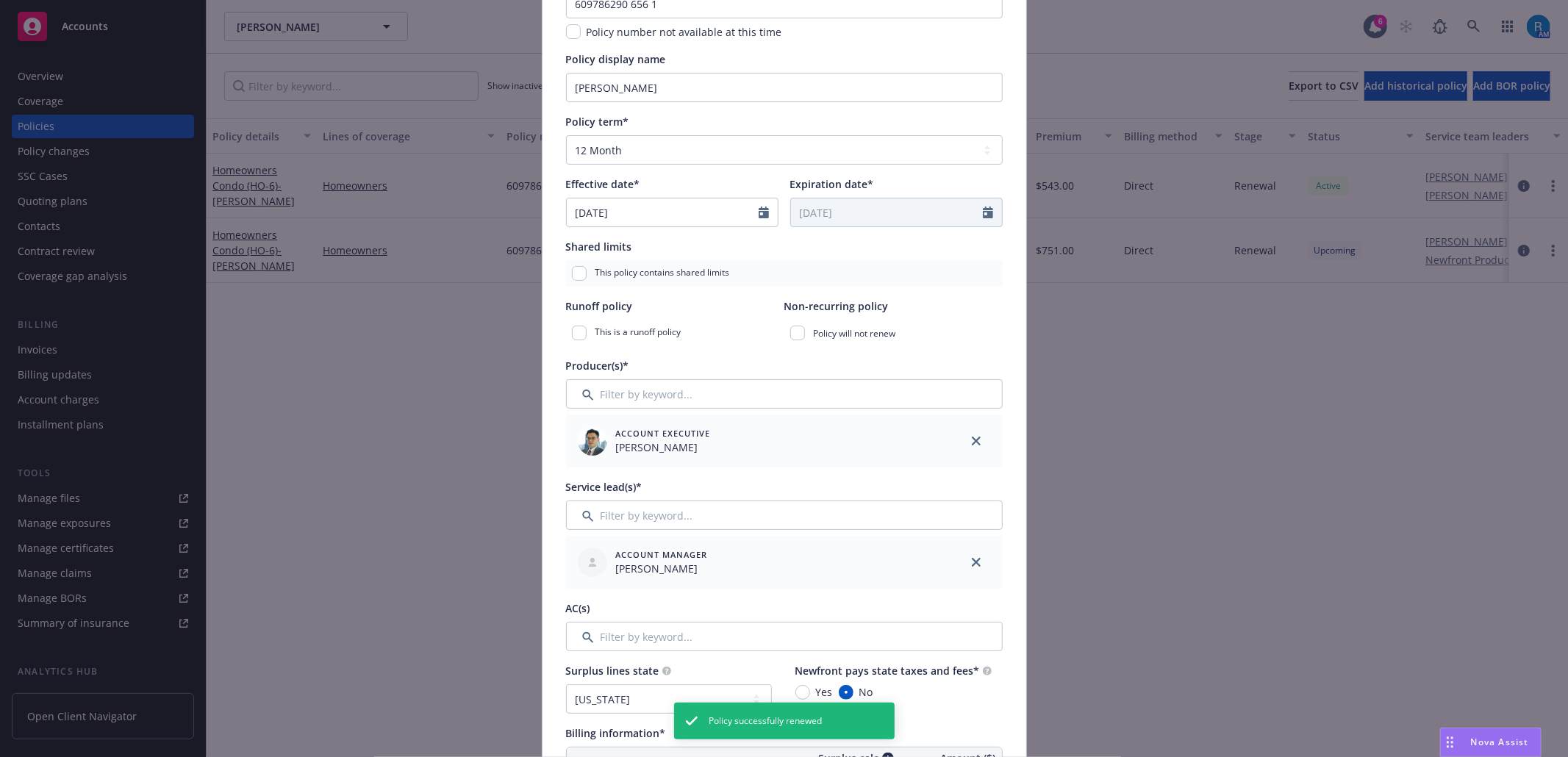
scroll to position [0, 0]
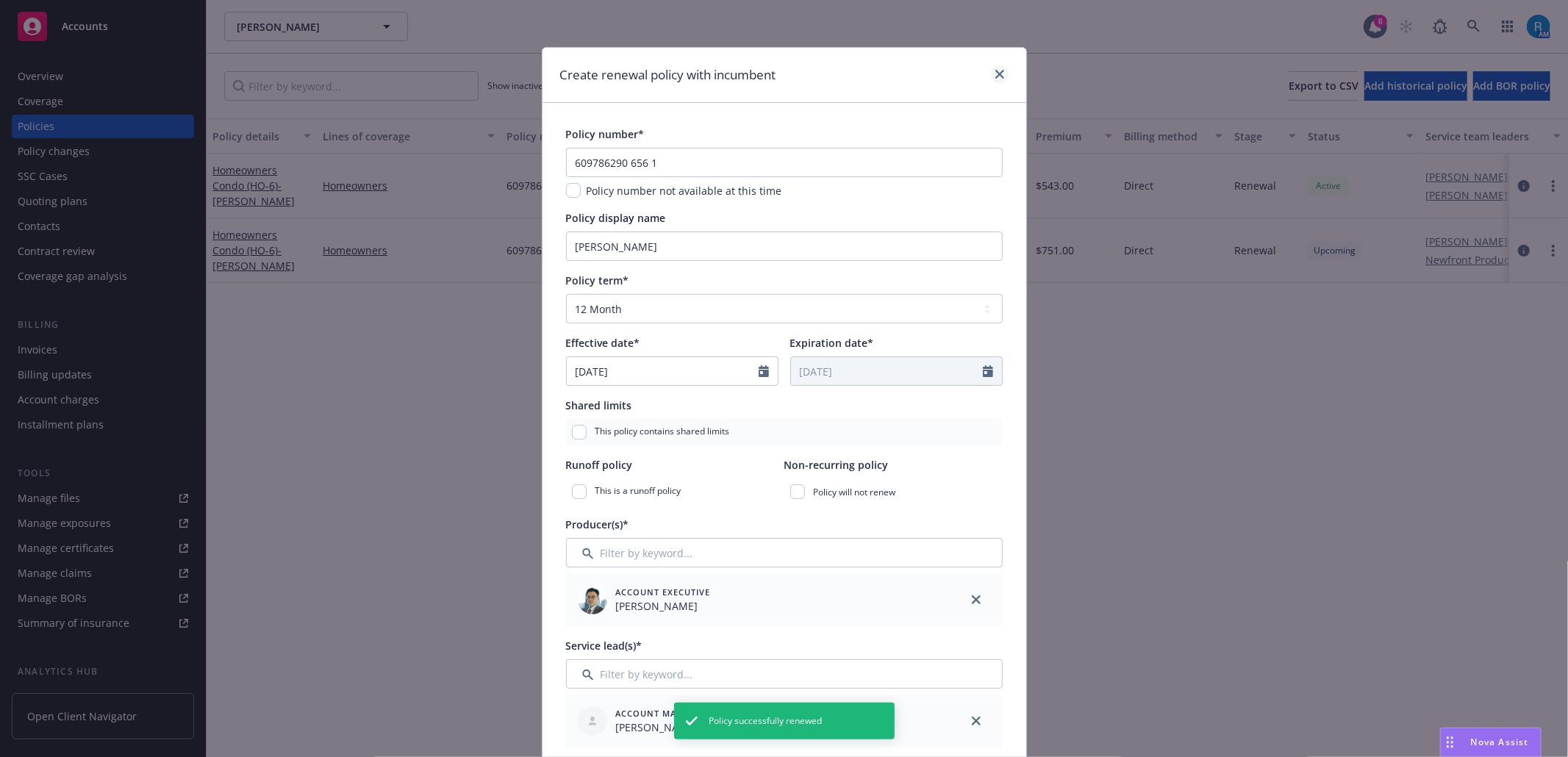
type textarea "x"
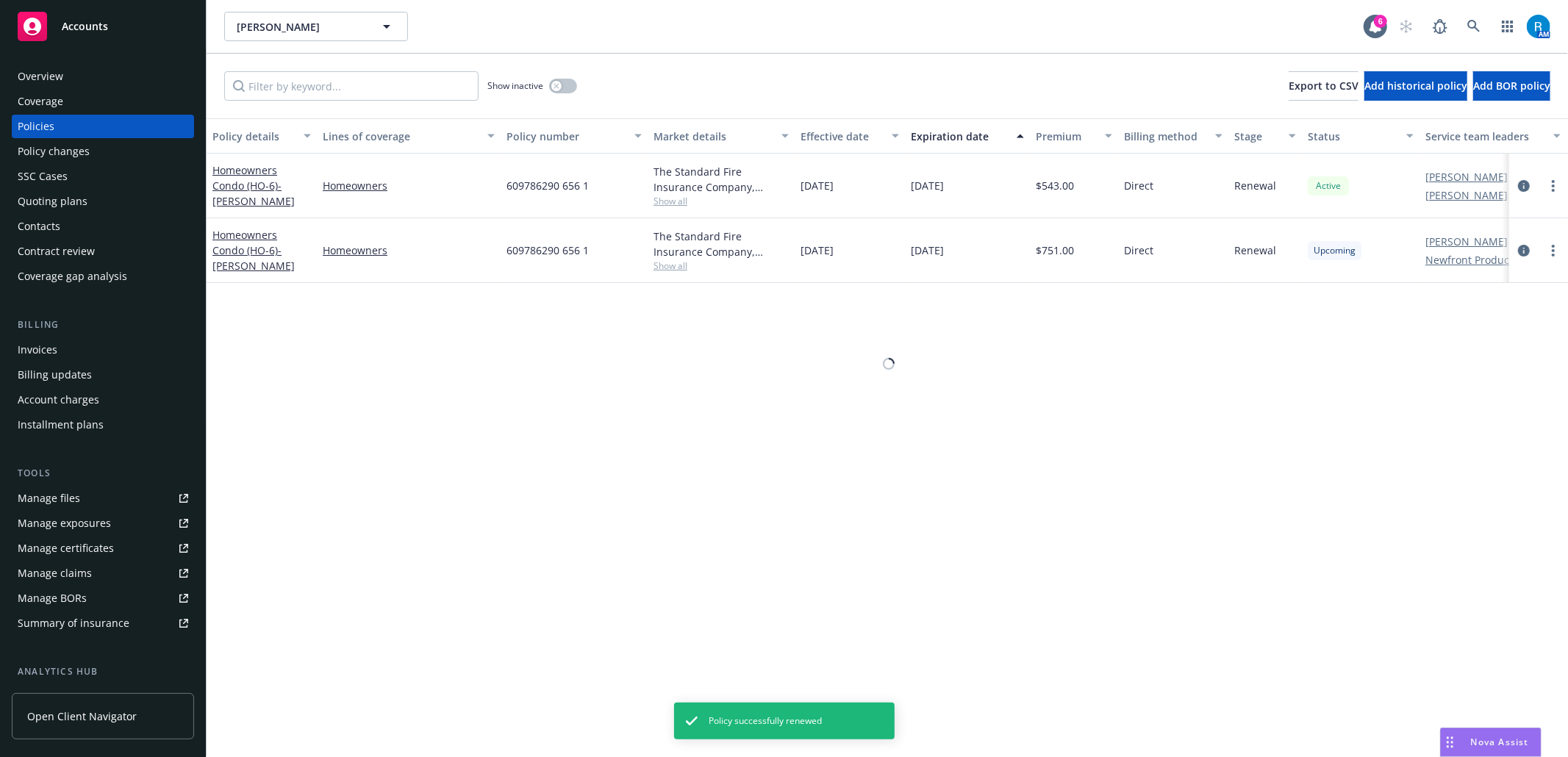
click at [991, 73] on div "Show inactive Export to CSV Add historical policy Add BOR policy" at bounding box center [887, 86] width 1361 height 65
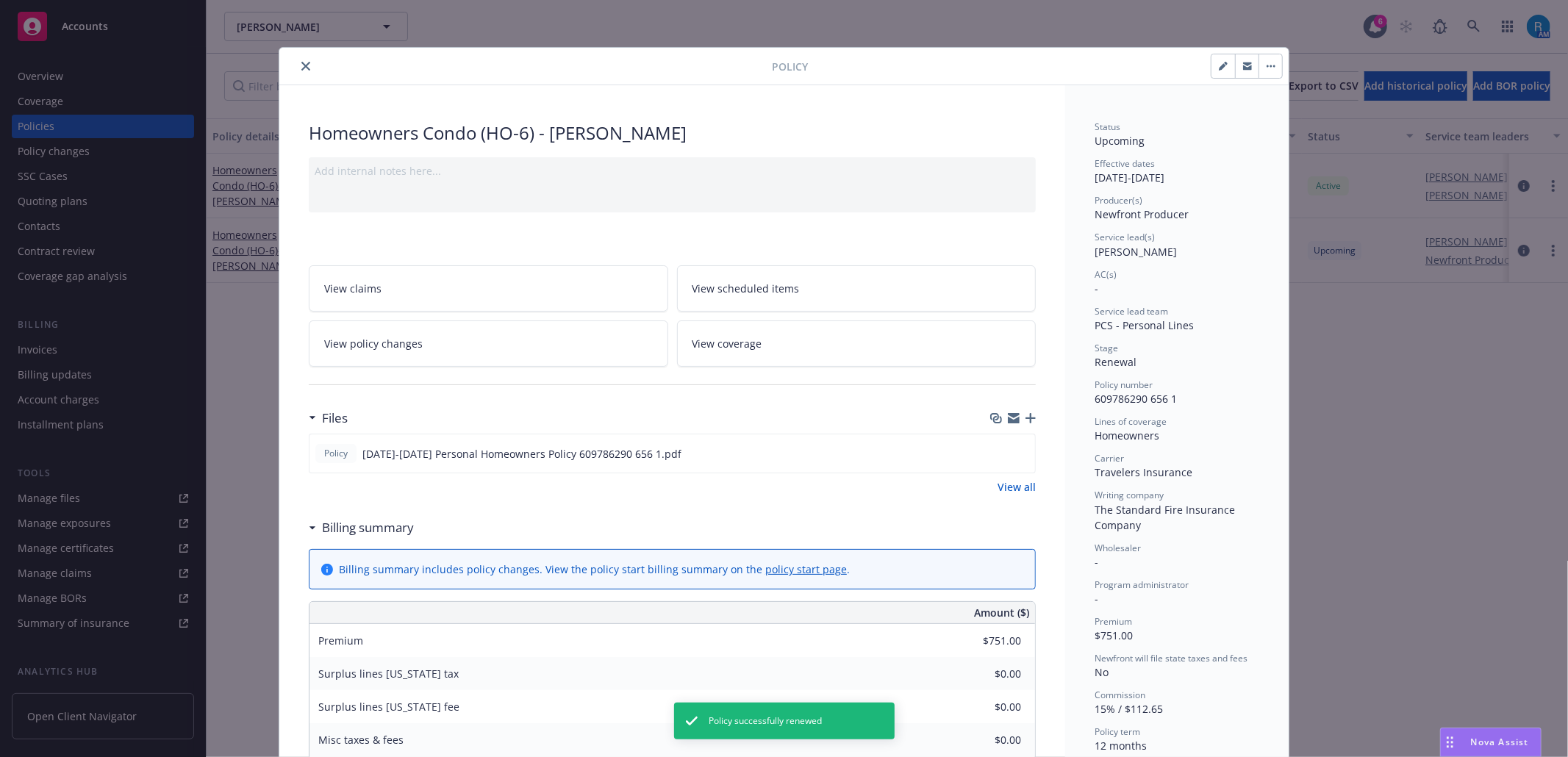
click at [301, 66] on icon "close" at bounding box center [306, 66] width 9 height 9
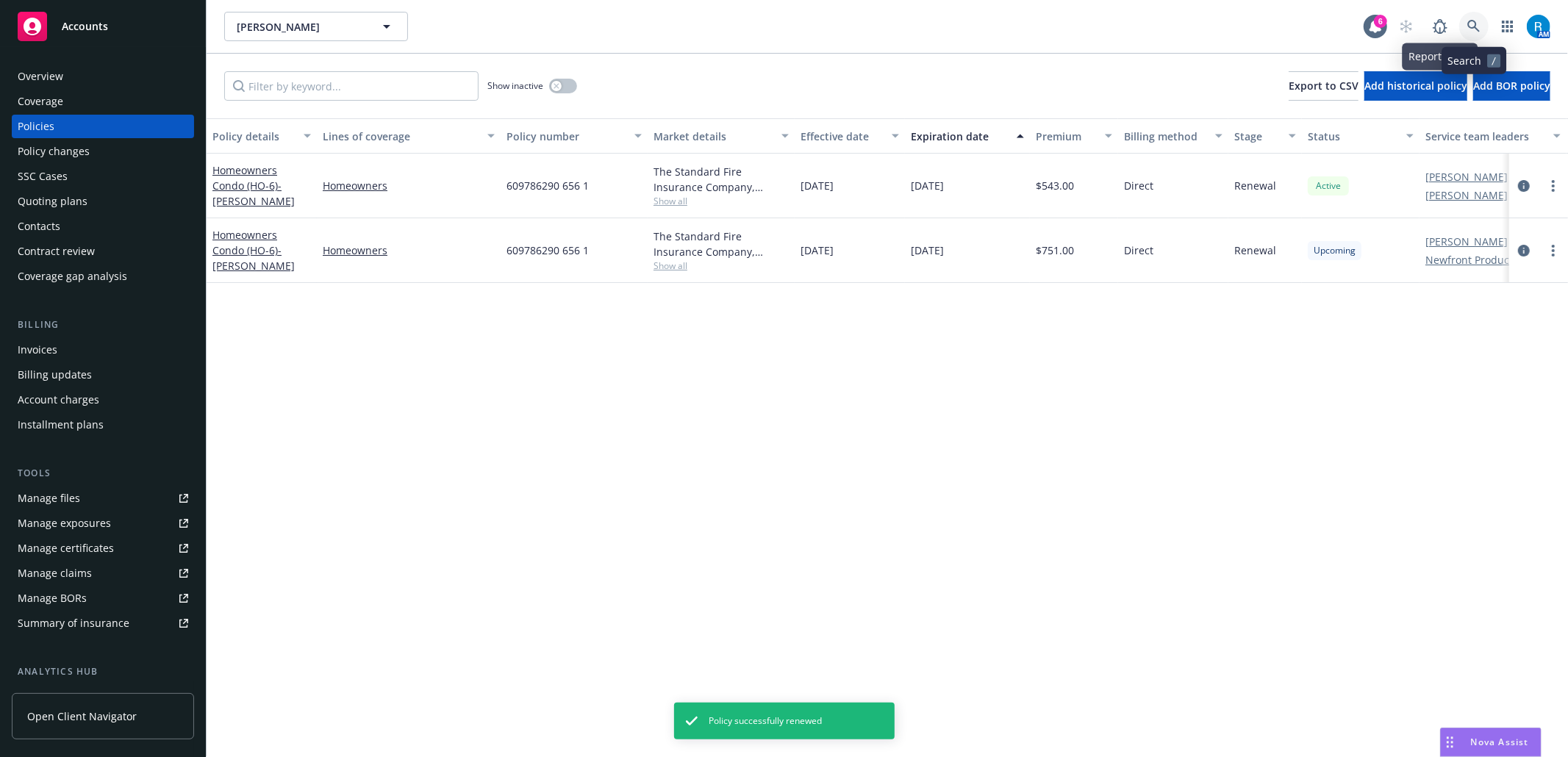
click at [1471, 25] on icon at bounding box center [1474, 27] width 13 height 13
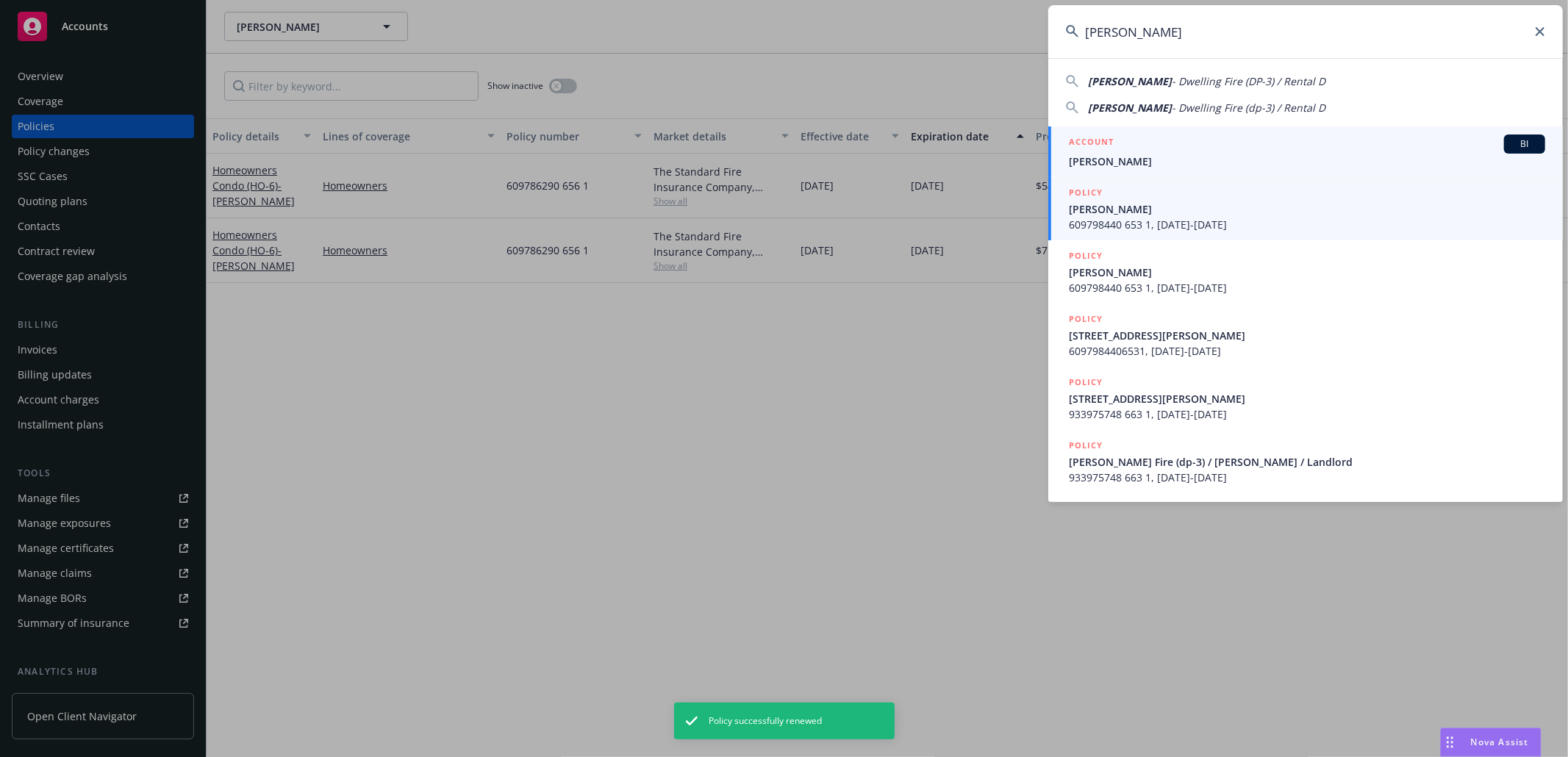
type input "[PERSON_NAME]"
click at [1173, 150] on div "ACCOUNT BI" at bounding box center [1306, 144] width 476 height 19
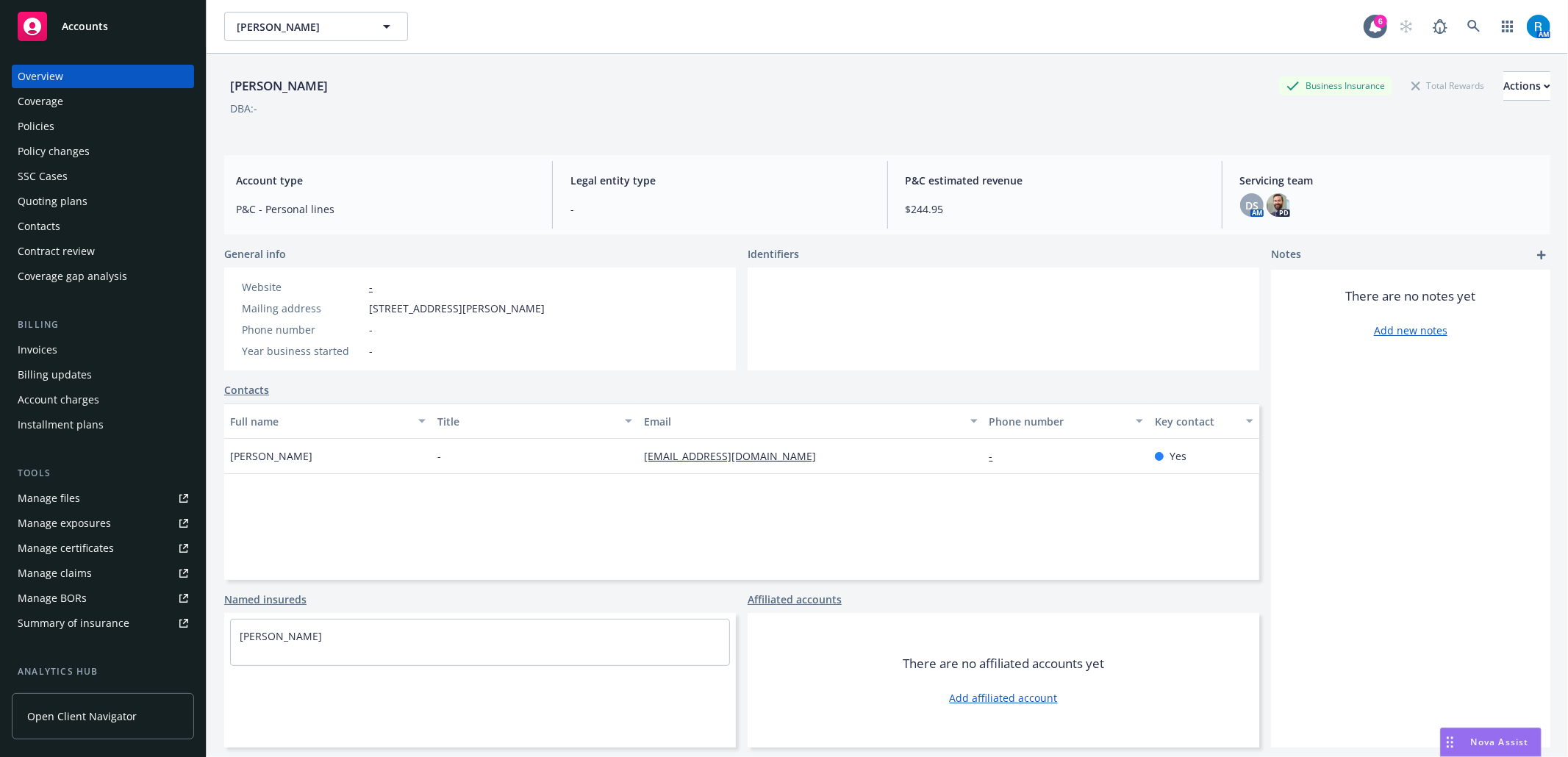
click at [72, 126] on div "Policies" at bounding box center [103, 126] width 170 height 24
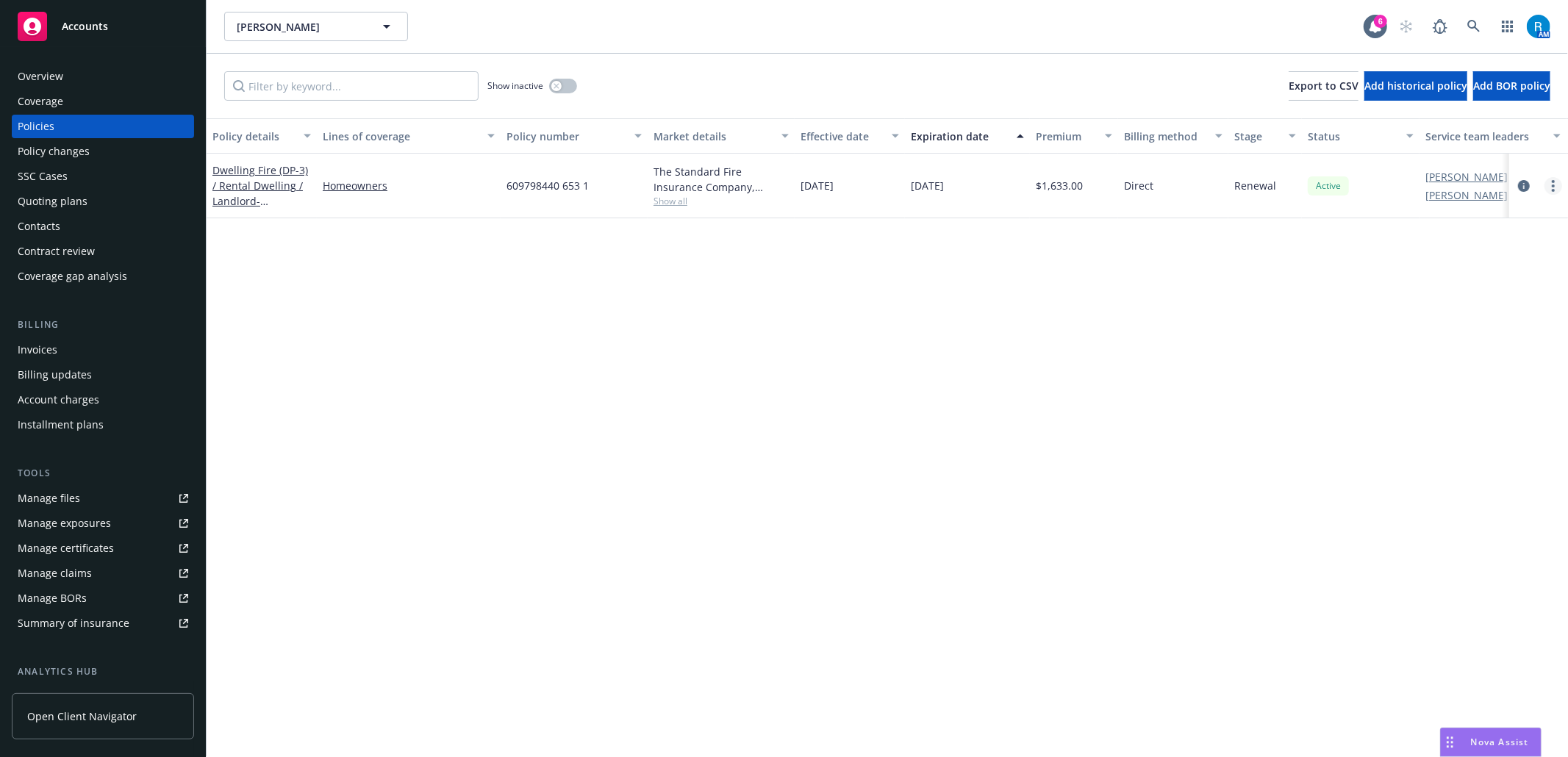
click at [1555, 187] on link "more" at bounding box center [1552, 185] width 17 height 17
click at [1493, 244] on link "Renew with incumbent" at bounding box center [1475, 245] width 173 height 29
select select "12"
select select "CA"
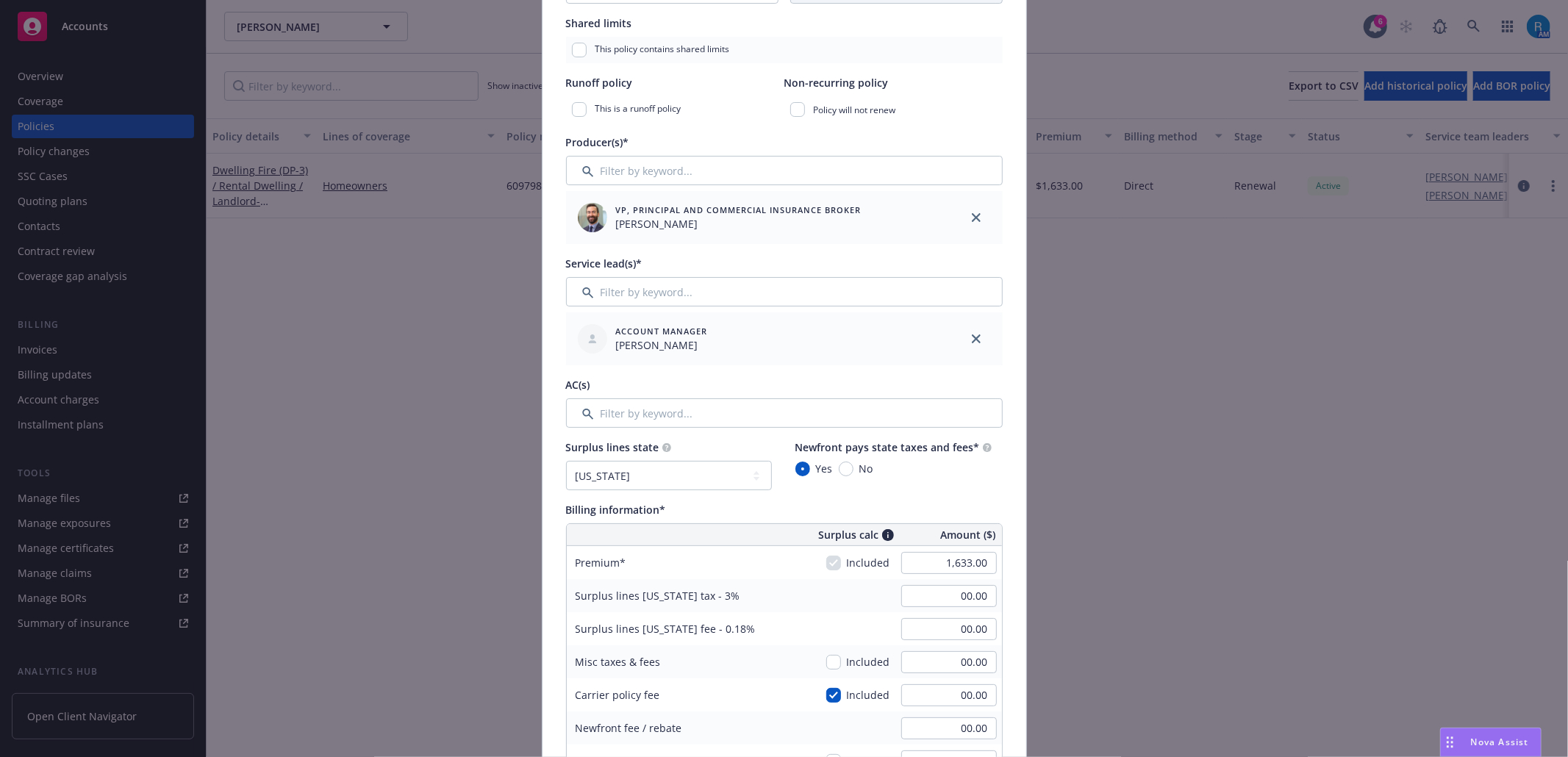
scroll to position [392, 0]
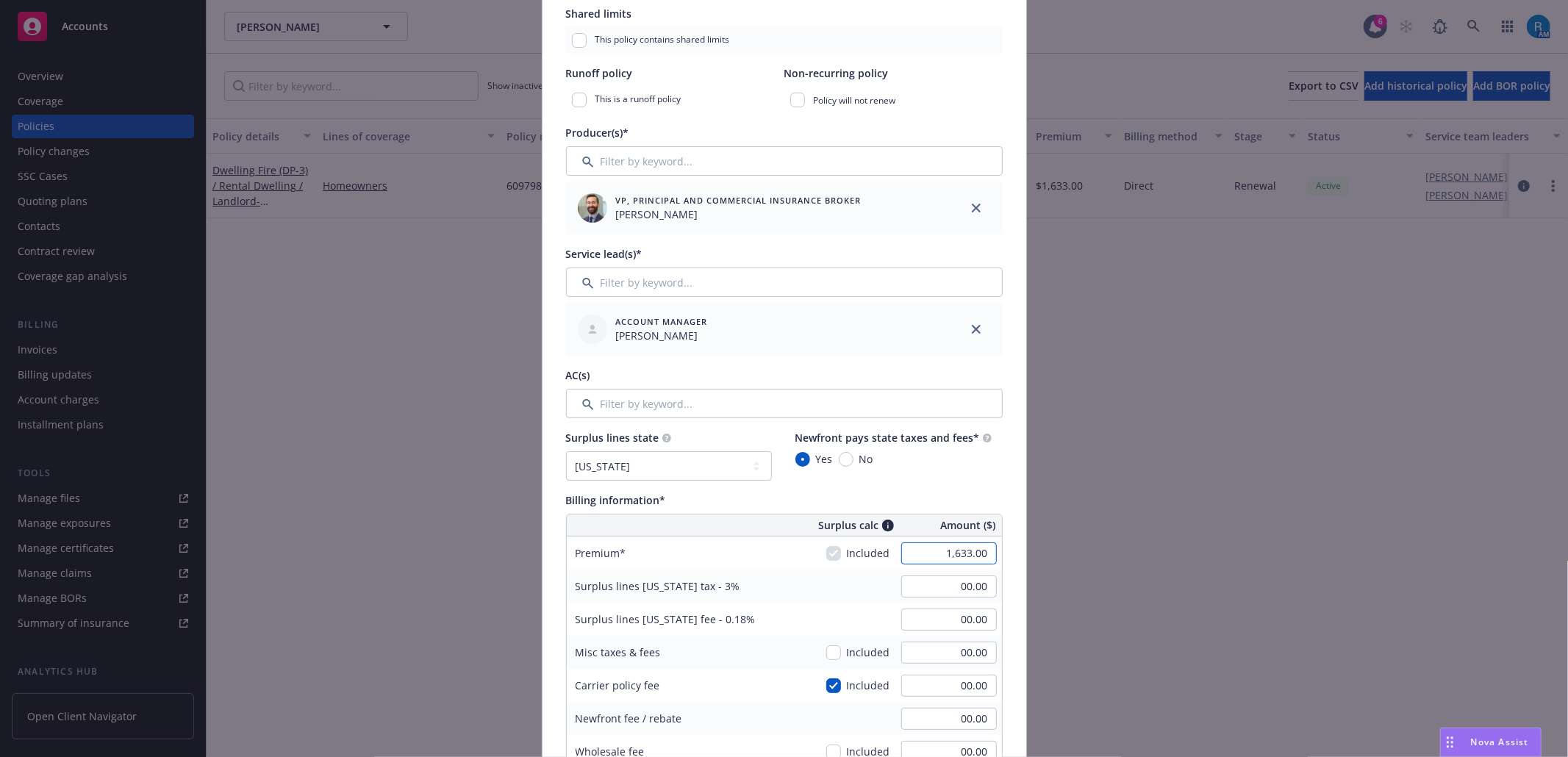
click at [960, 560] on input "1,633.00" at bounding box center [948, 554] width 95 height 22
type input "1,756.00"
type input "52.68"
type input "3.16"
type input "263.4"
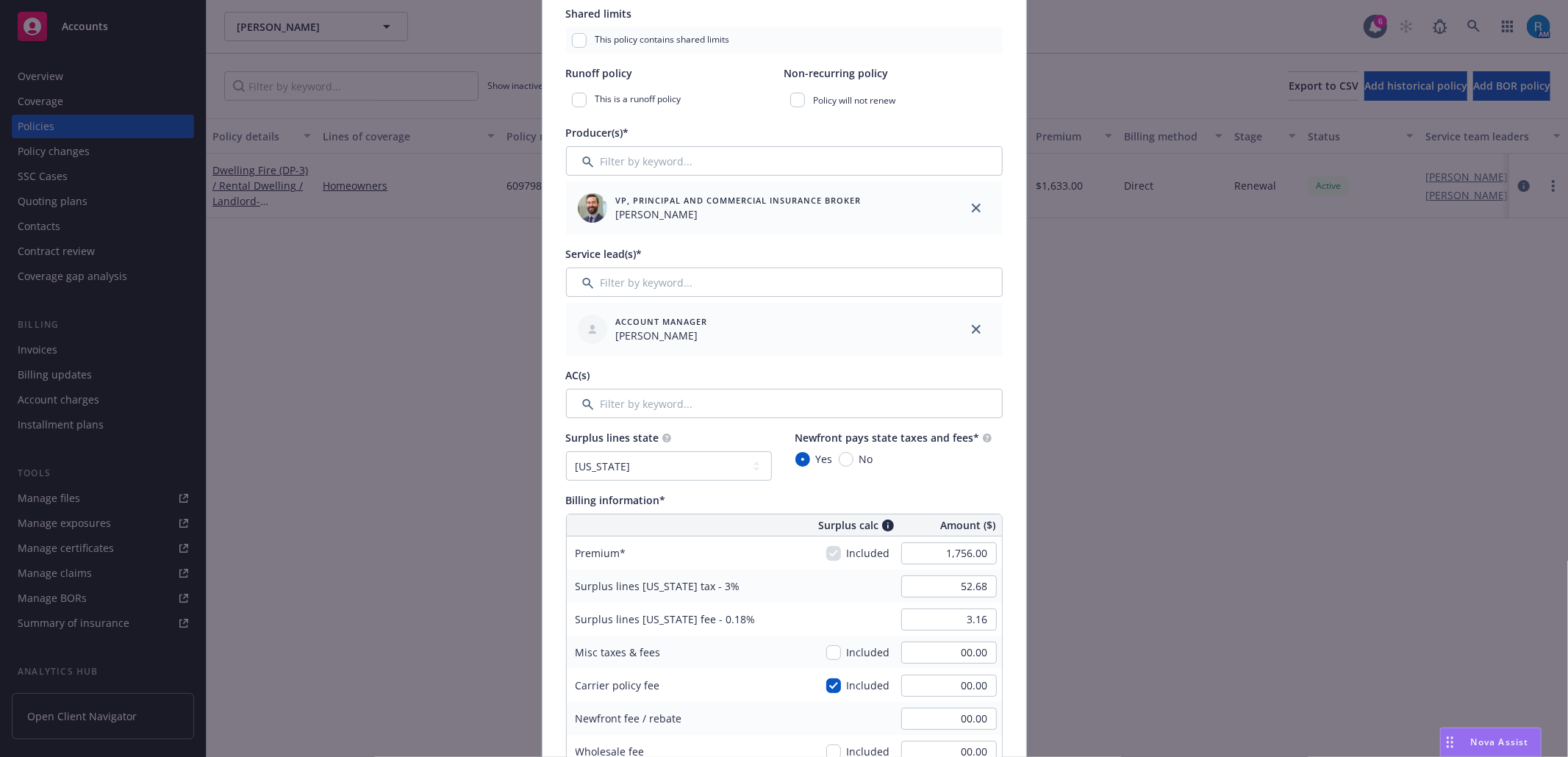
click at [801, 594] on div "Surplus lines California tax - 3% 52.68" at bounding box center [784, 586] width 435 height 33
drag, startPoint x: 950, startPoint y: 591, endPoint x: 953, endPoint y: 606, distance: 15.3
click at [951, 591] on input "52.68" at bounding box center [948, 587] width 95 height 22
type input "00.00"
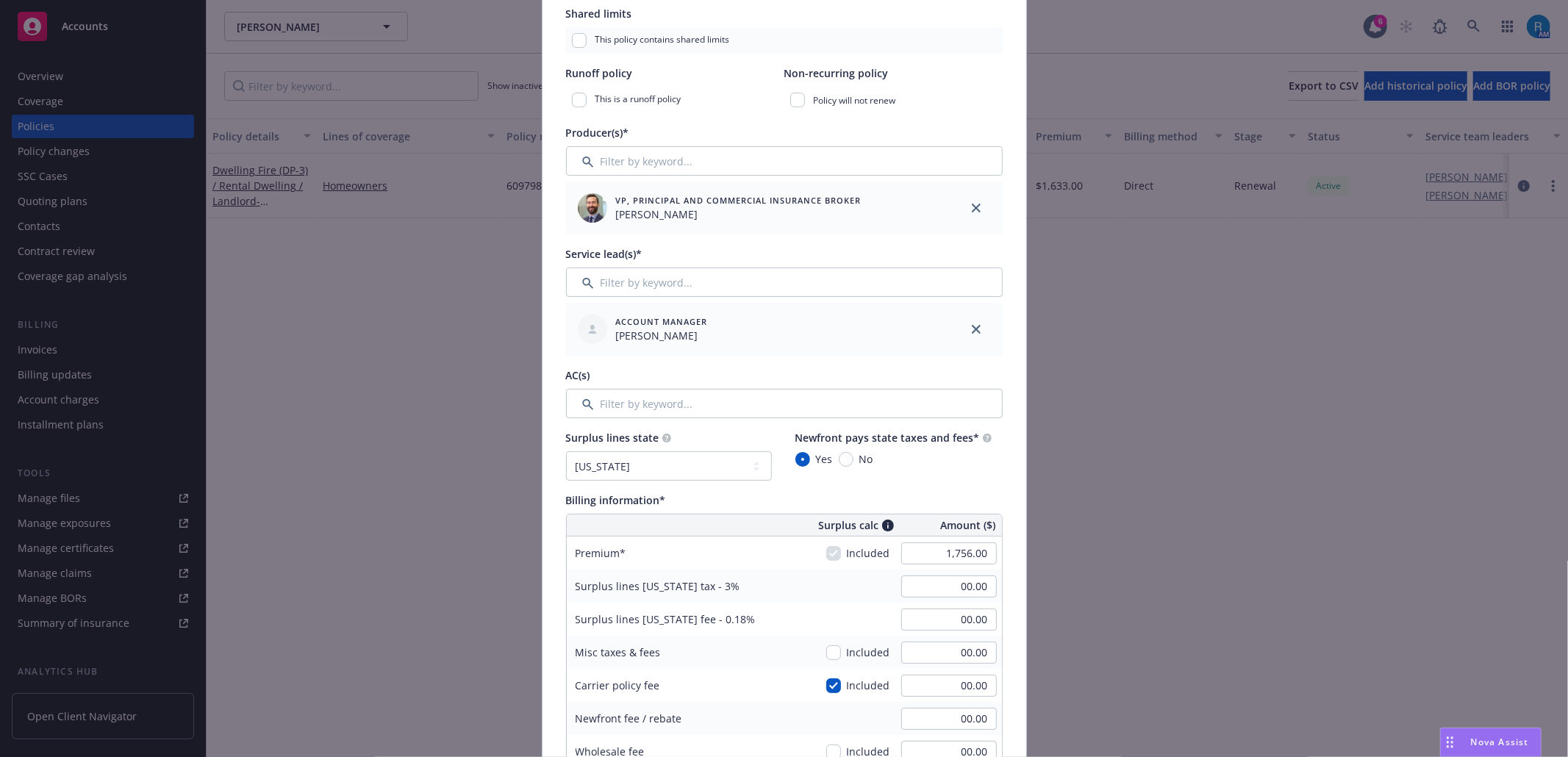
click at [825, 610] on div "Surplus lines California fee - 0.18% 00.00" at bounding box center [784, 619] width 435 height 33
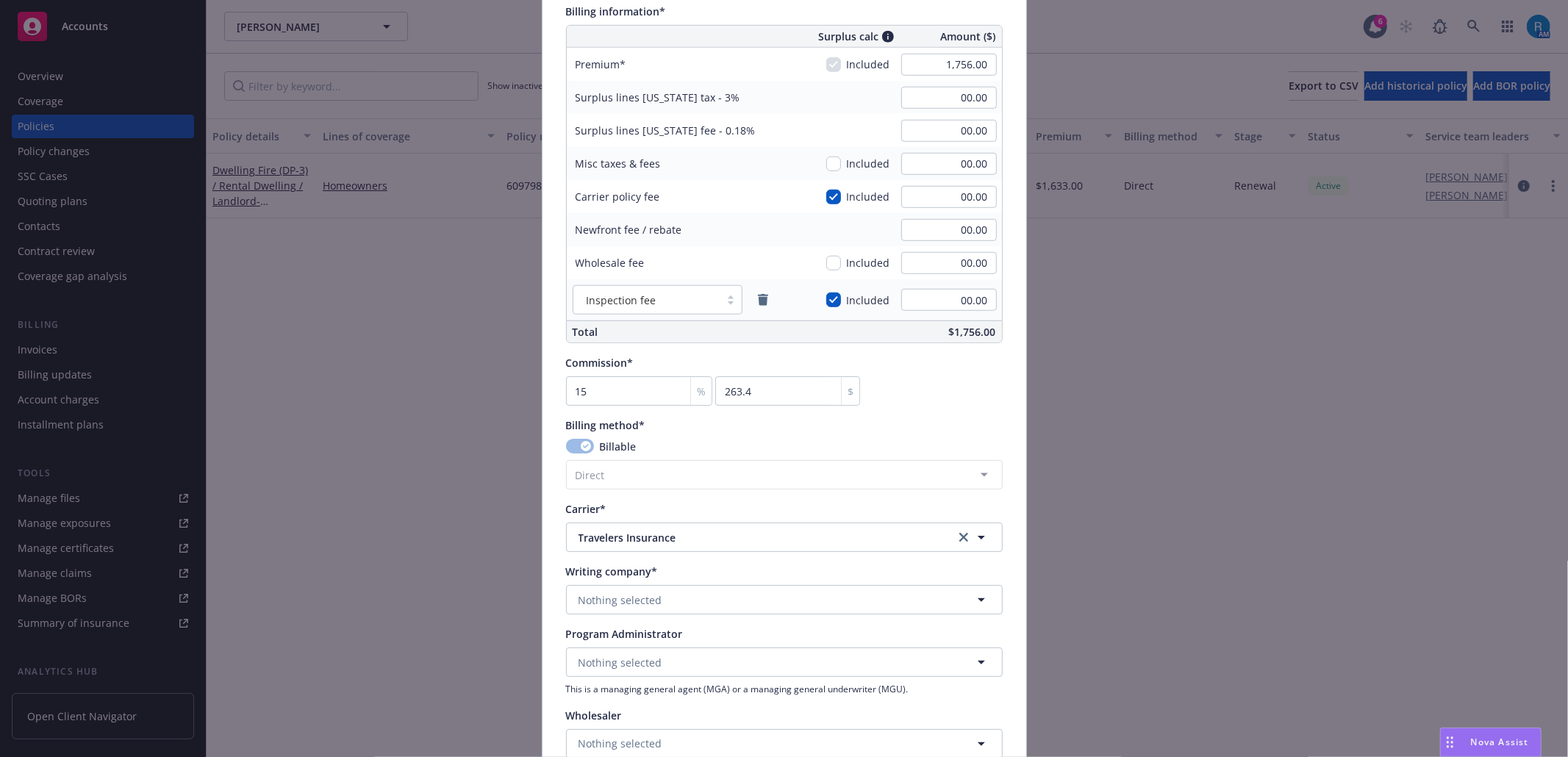
scroll to position [881, 0]
click at [927, 393] on div "Commission* 15 % 263.4 $" at bounding box center [784, 378] width 437 height 50
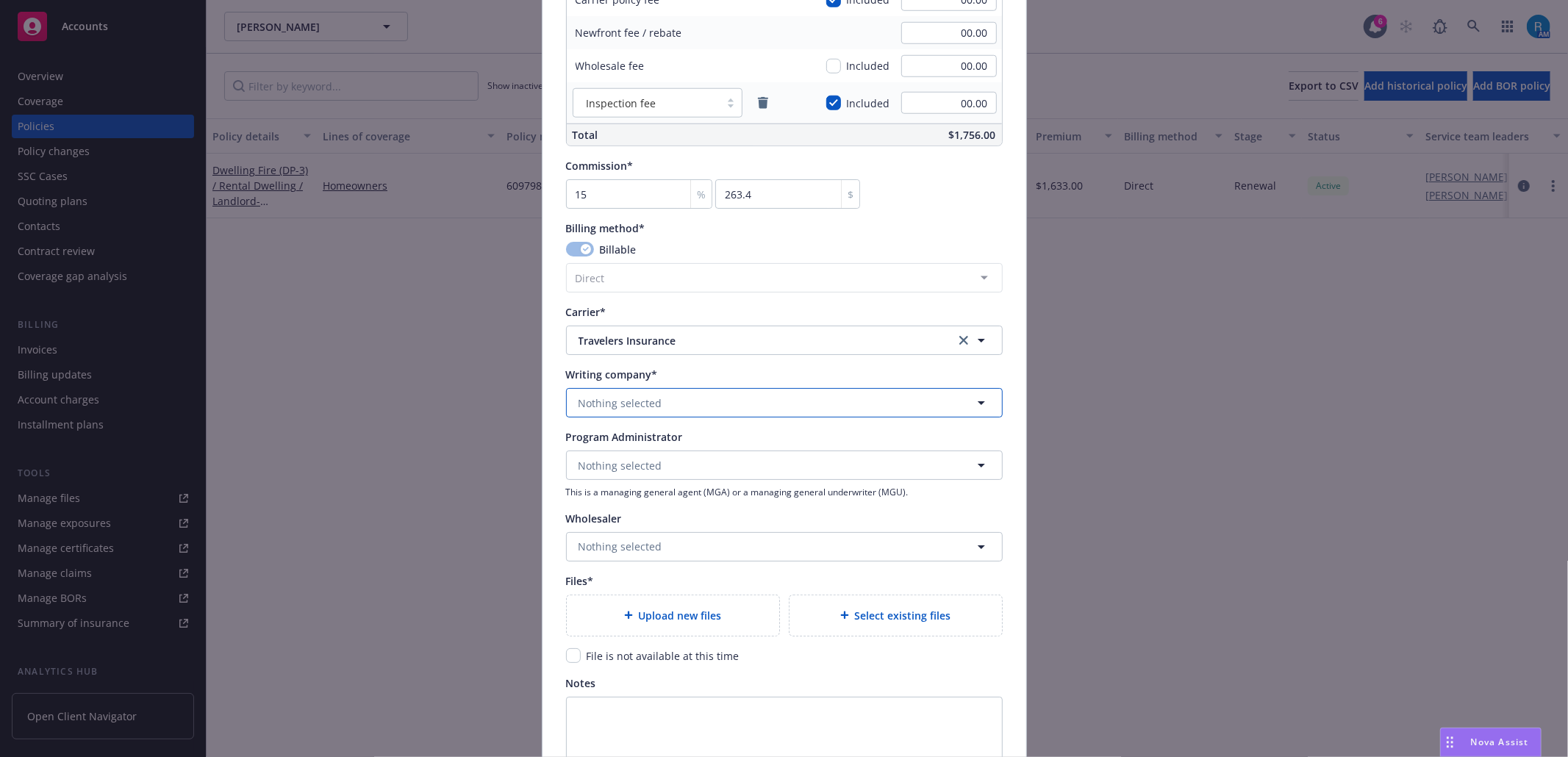
click at [617, 406] on span "Nothing selected" at bounding box center [621, 403] width 84 height 16
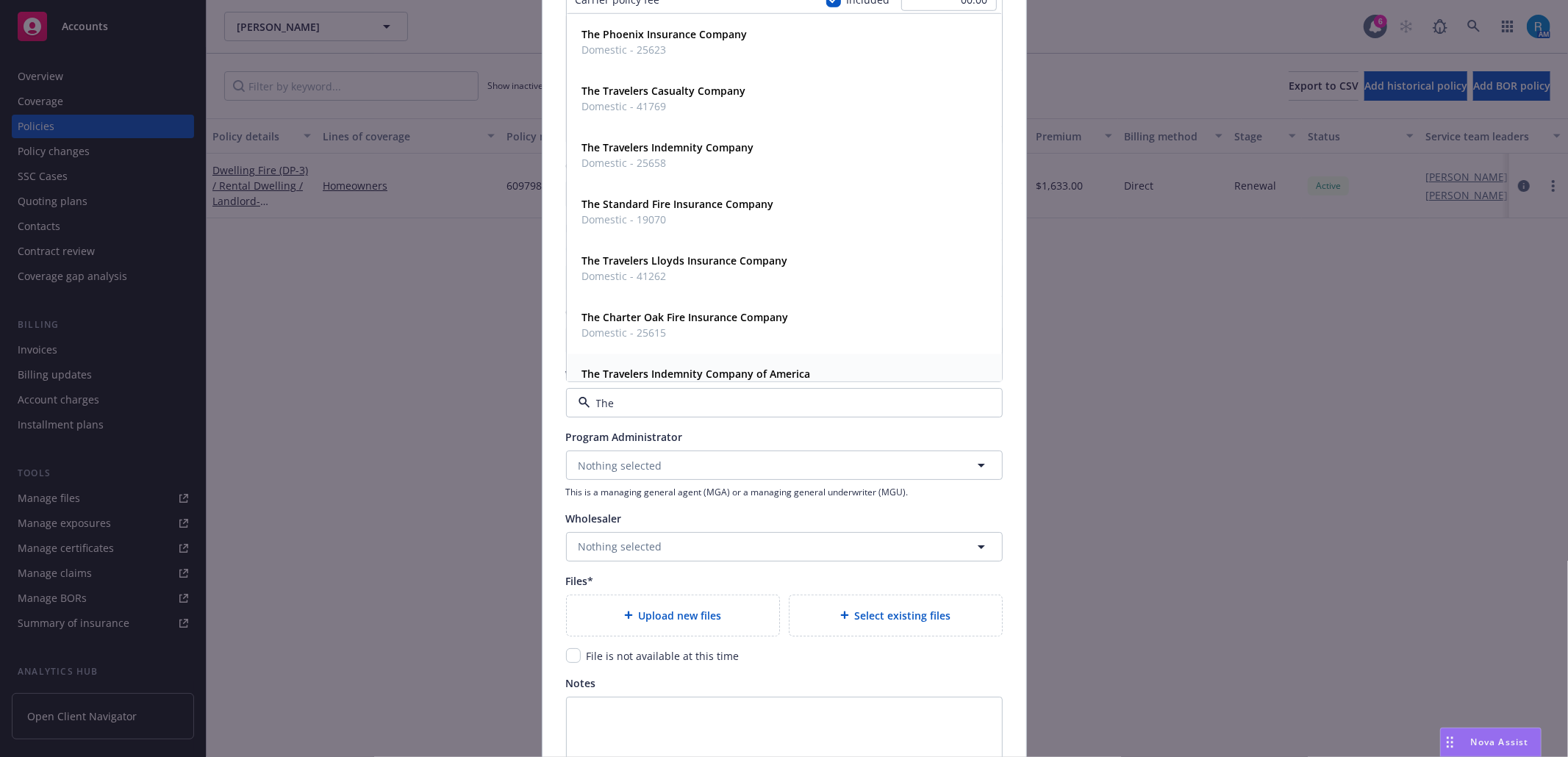
click at [670, 374] on strong "The Travelers Indemnity Company of America" at bounding box center [697, 373] width 229 height 14
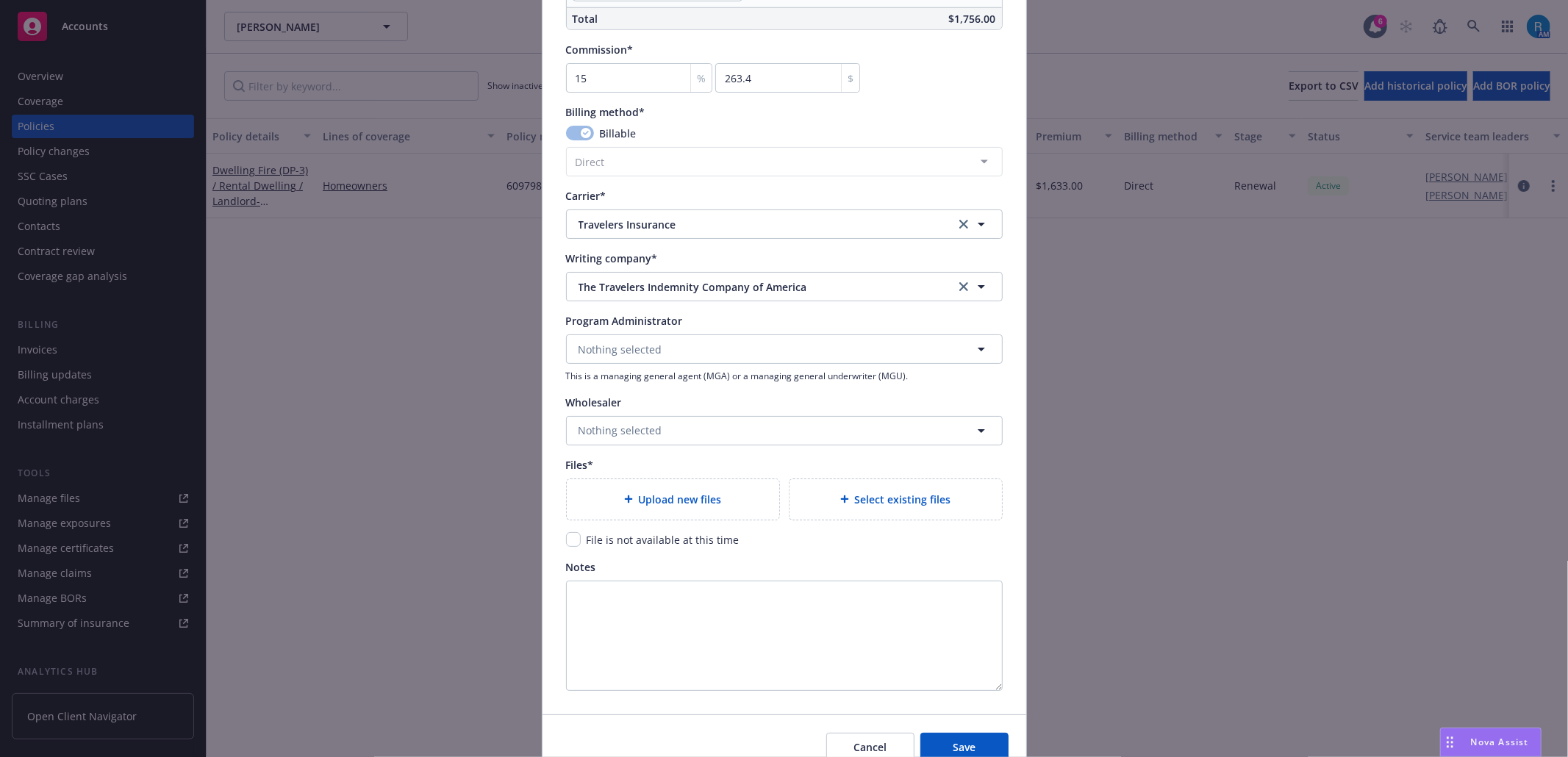
scroll to position [1266, 0]
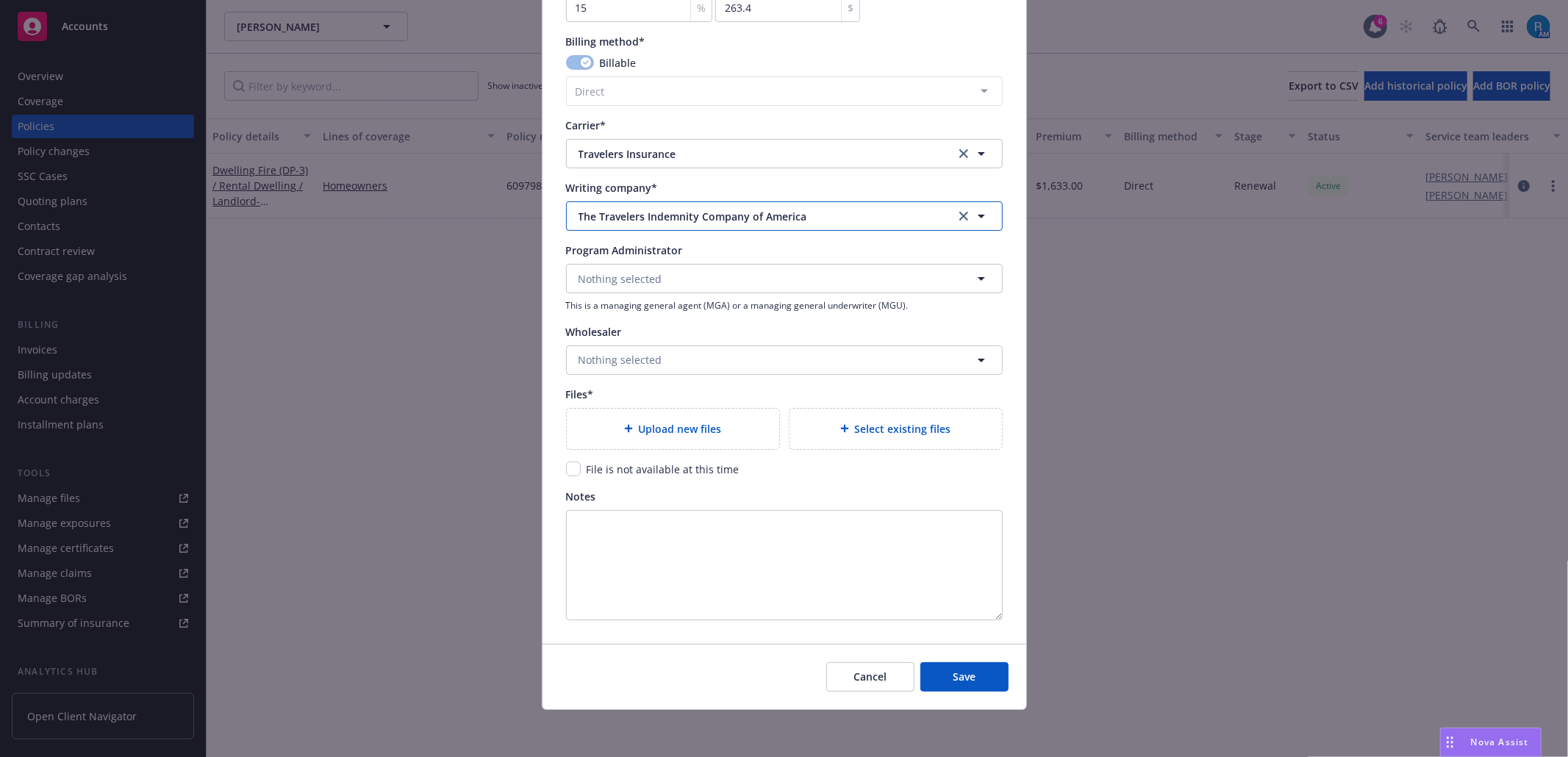
click at [699, 219] on span "The Travelers Indemnity Company of America" at bounding box center [755, 216] width 354 height 16
type input "The Sta"
click at [631, 262] on strong "The Standard Fire Insurance Company" at bounding box center [678, 257] width 192 height 14
click at [641, 427] on span "Upload new files" at bounding box center [680, 428] width 83 height 16
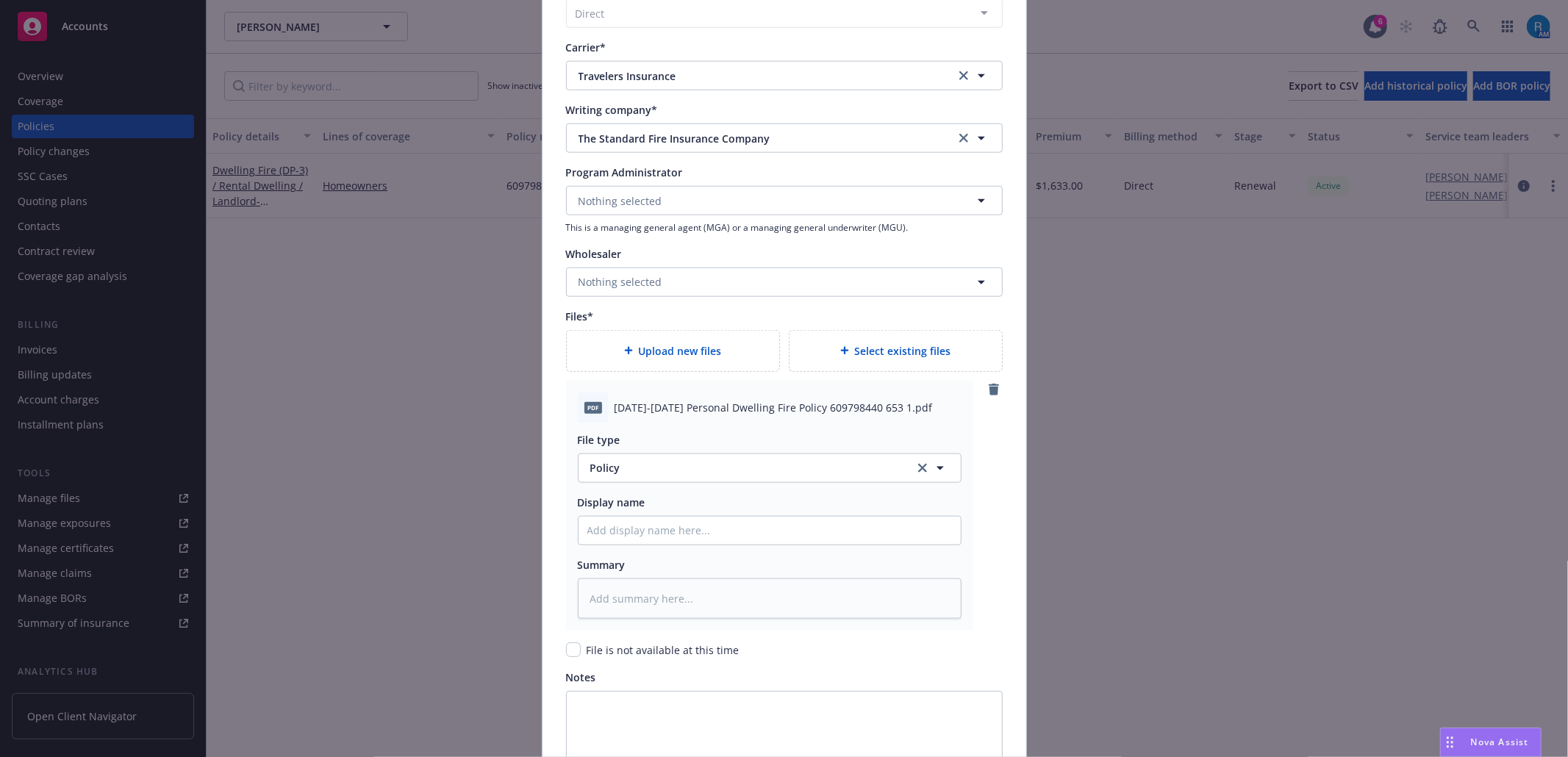
scroll to position [1524, 0]
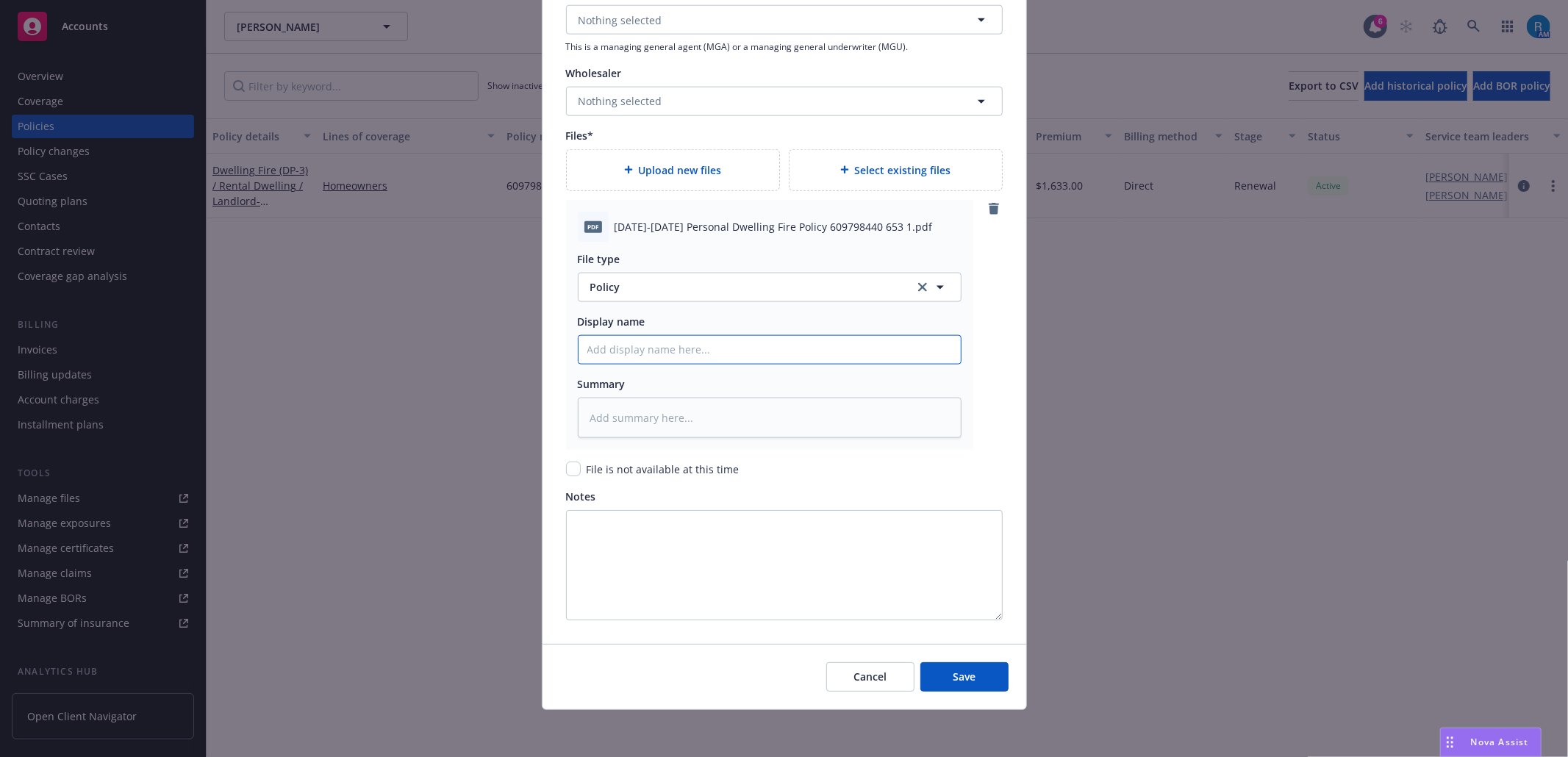
drag, startPoint x: 642, startPoint y: 352, endPoint x: 651, endPoint y: 365, distance: 15.8
click at [642, 352] on input "Policy display name" at bounding box center [770, 350] width 383 height 28
paste input "2025-2026 Personal Dwelling Fire Policy 609798440 653 1"
type textarea "x"
type input "2025-2026 Personal Dwelling Fire Policy 609798440 653 1"
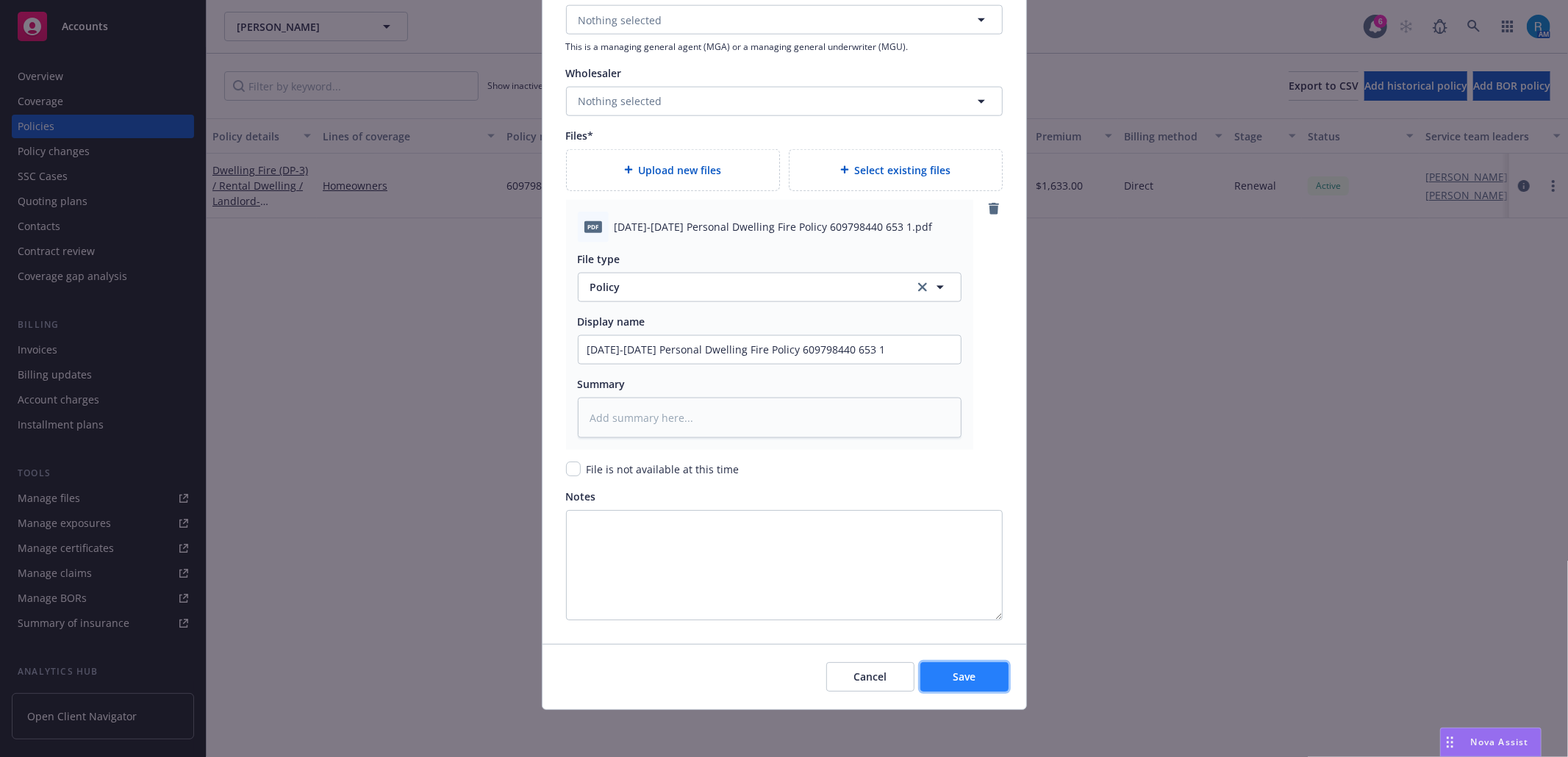
click at [978, 663] on button "Save" at bounding box center [964, 676] width 88 height 29
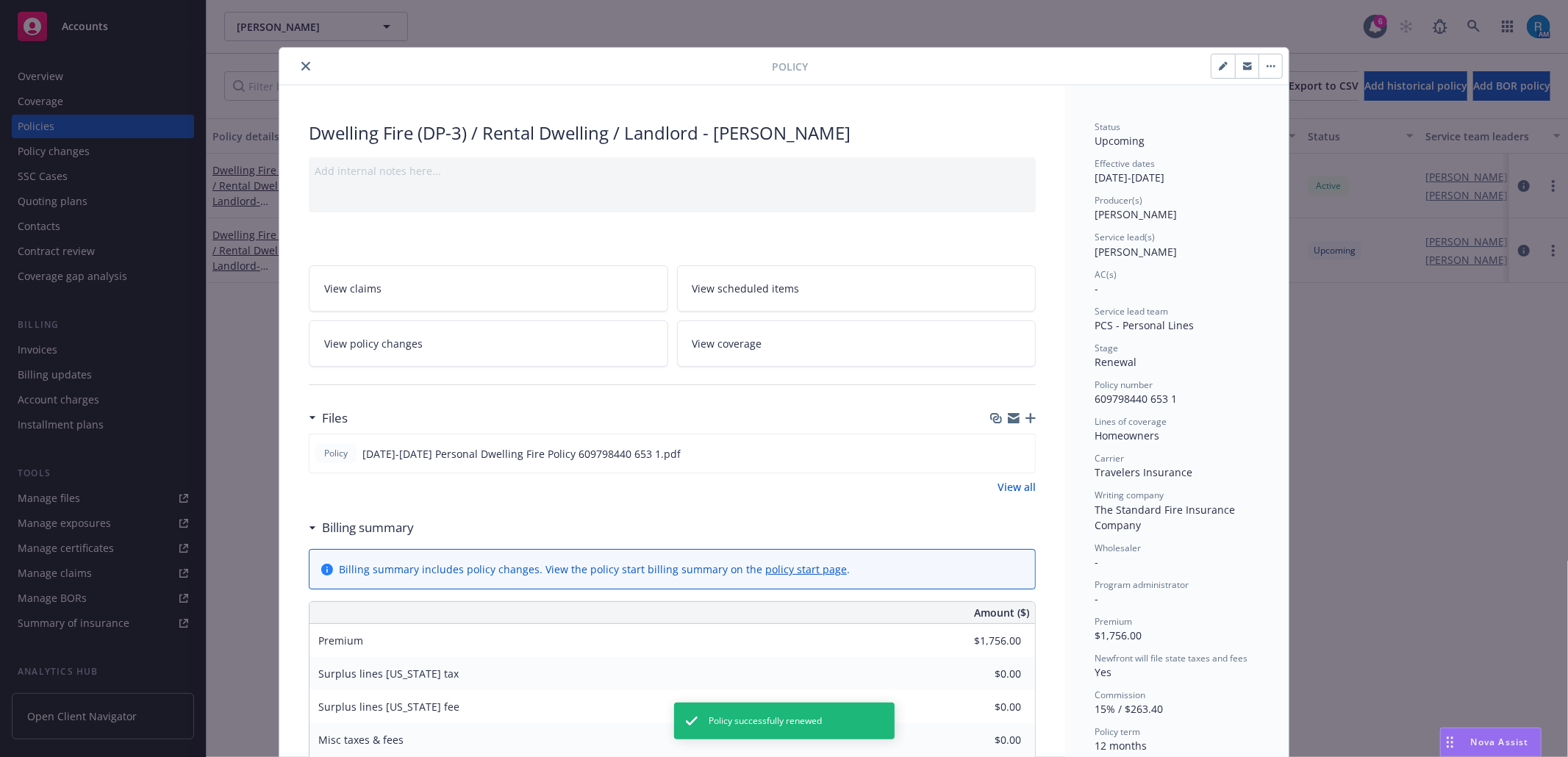
click at [301, 66] on icon "close" at bounding box center [306, 66] width 9 height 9
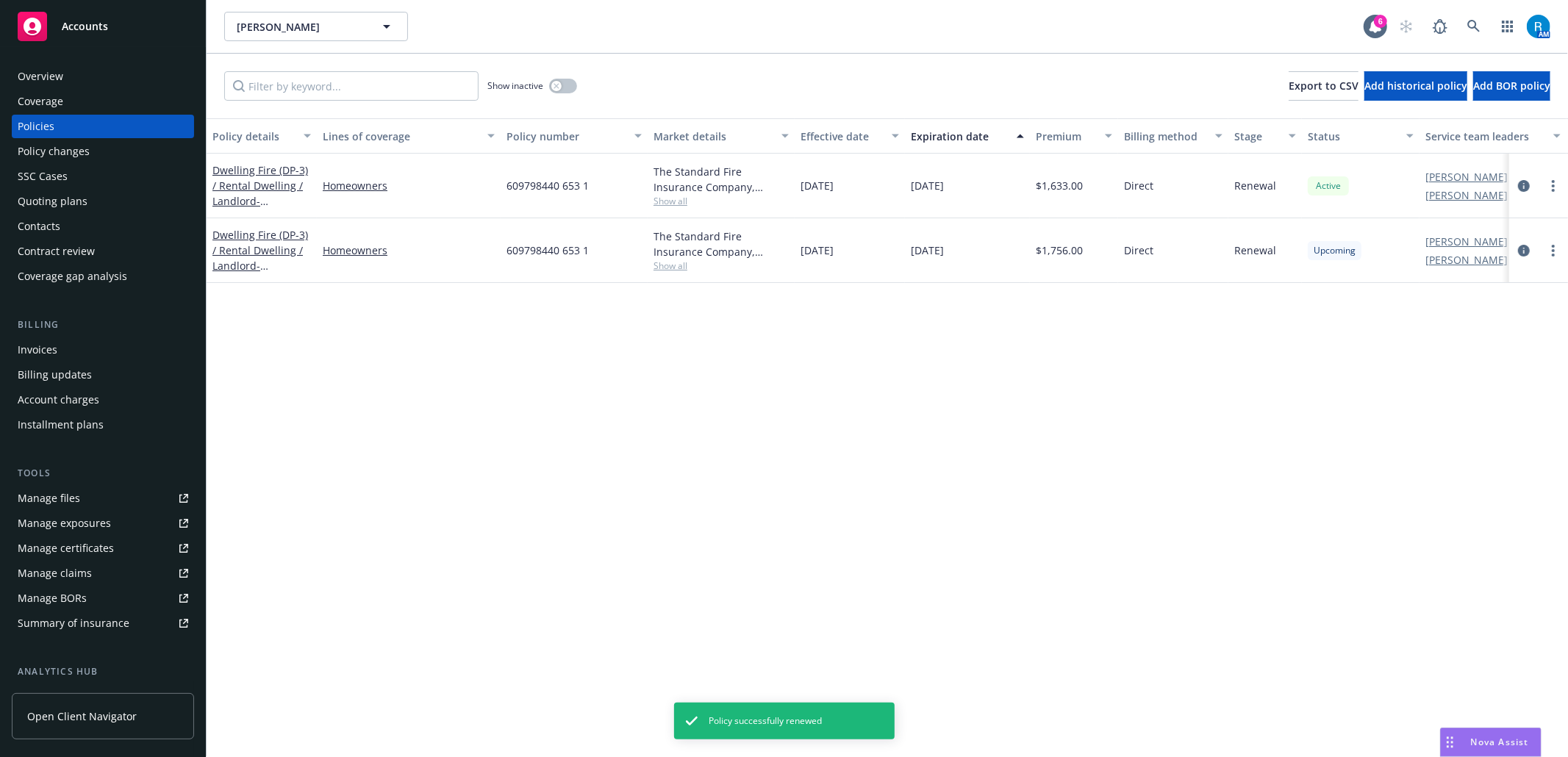
click at [103, 85] on div "Overview" at bounding box center [103, 77] width 170 height 24
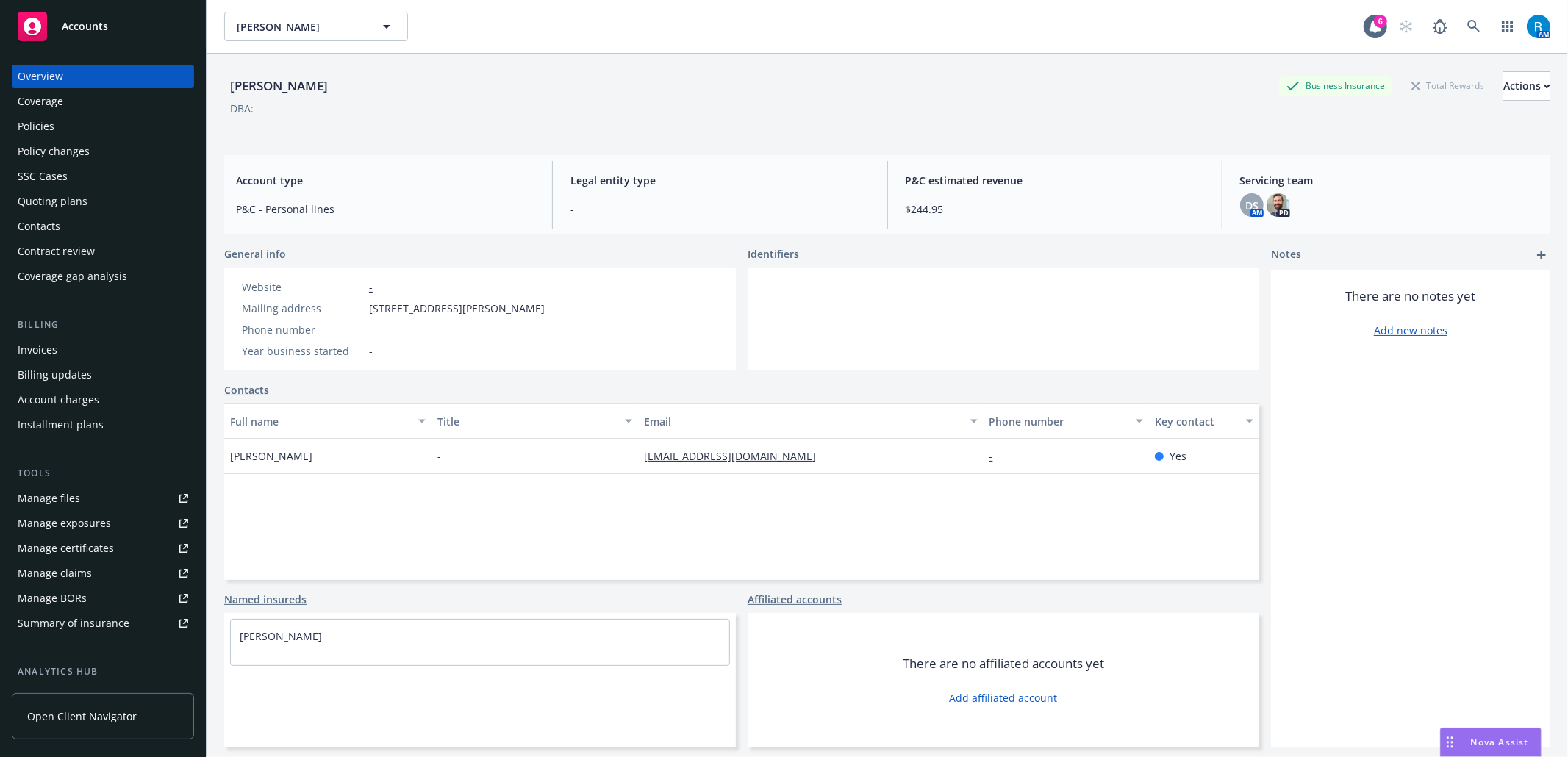
click at [74, 129] on div "Policies" at bounding box center [103, 126] width 170 height 24
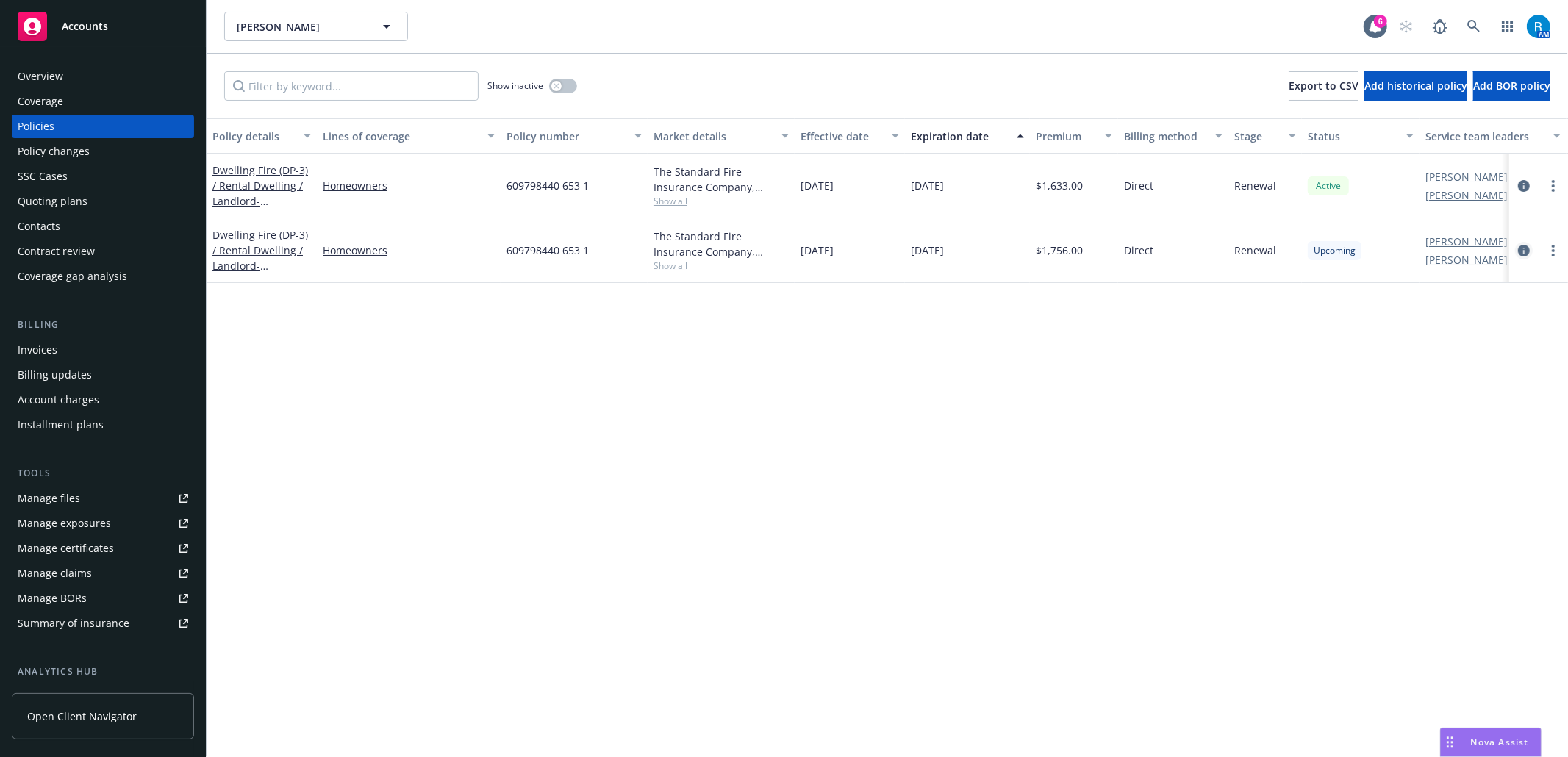
click at [1526, 248] on icon "circleInformation" at bounding box center [1523, 250] width 12 height 12
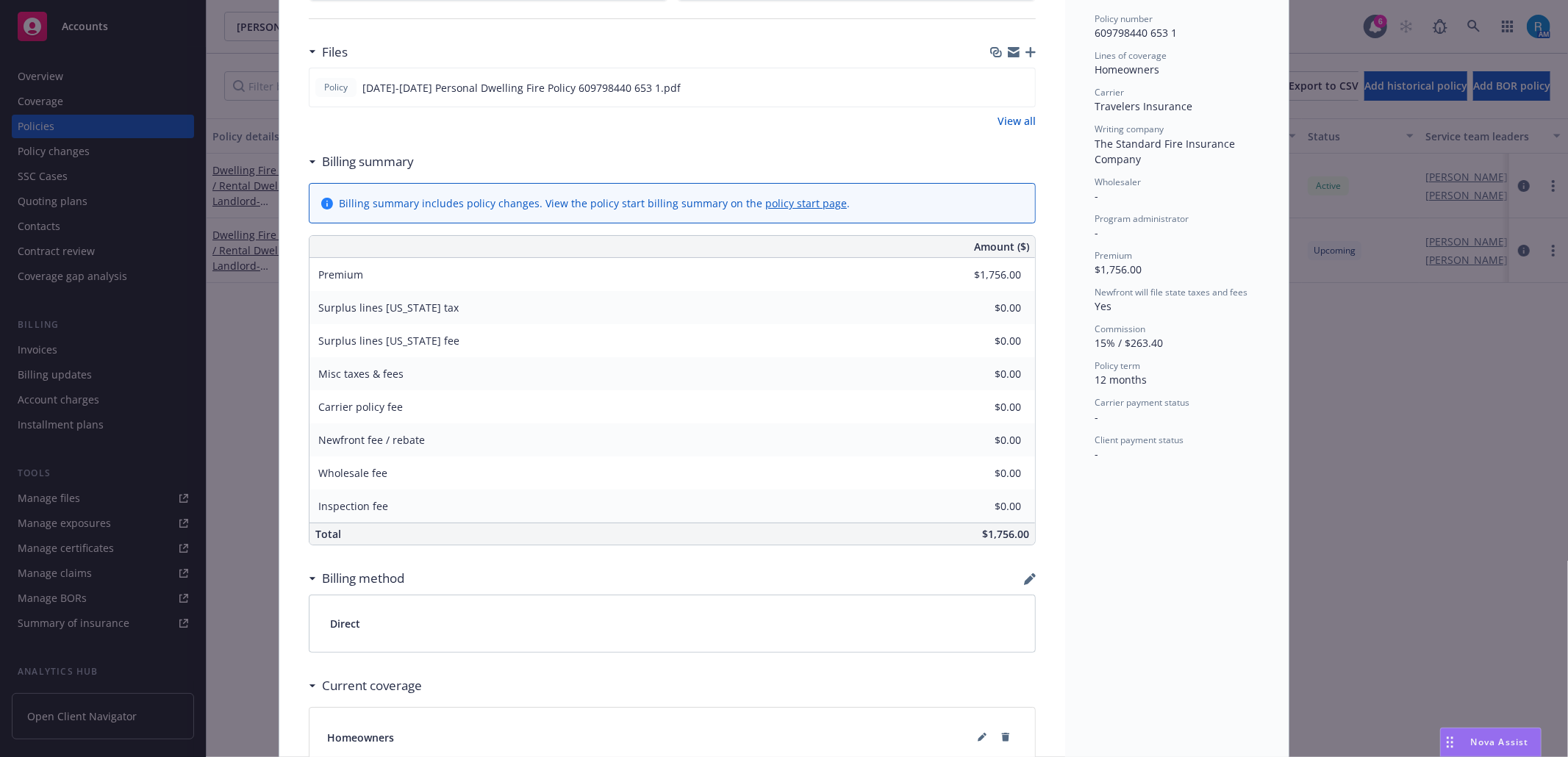
scroll to position [436, 0]
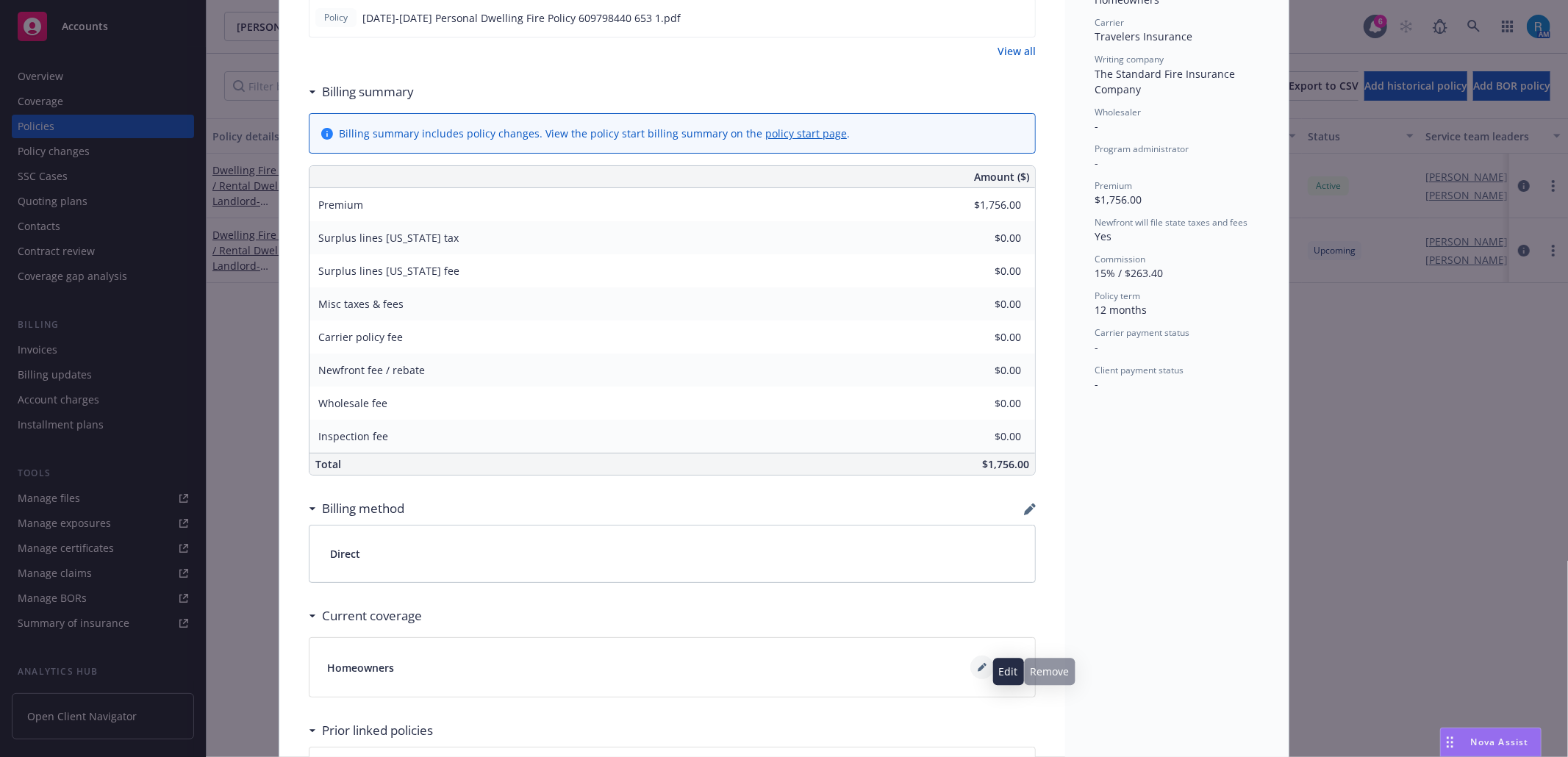
click at [978, 672] on icon at bounding box center [982, 667] width 9 height 9
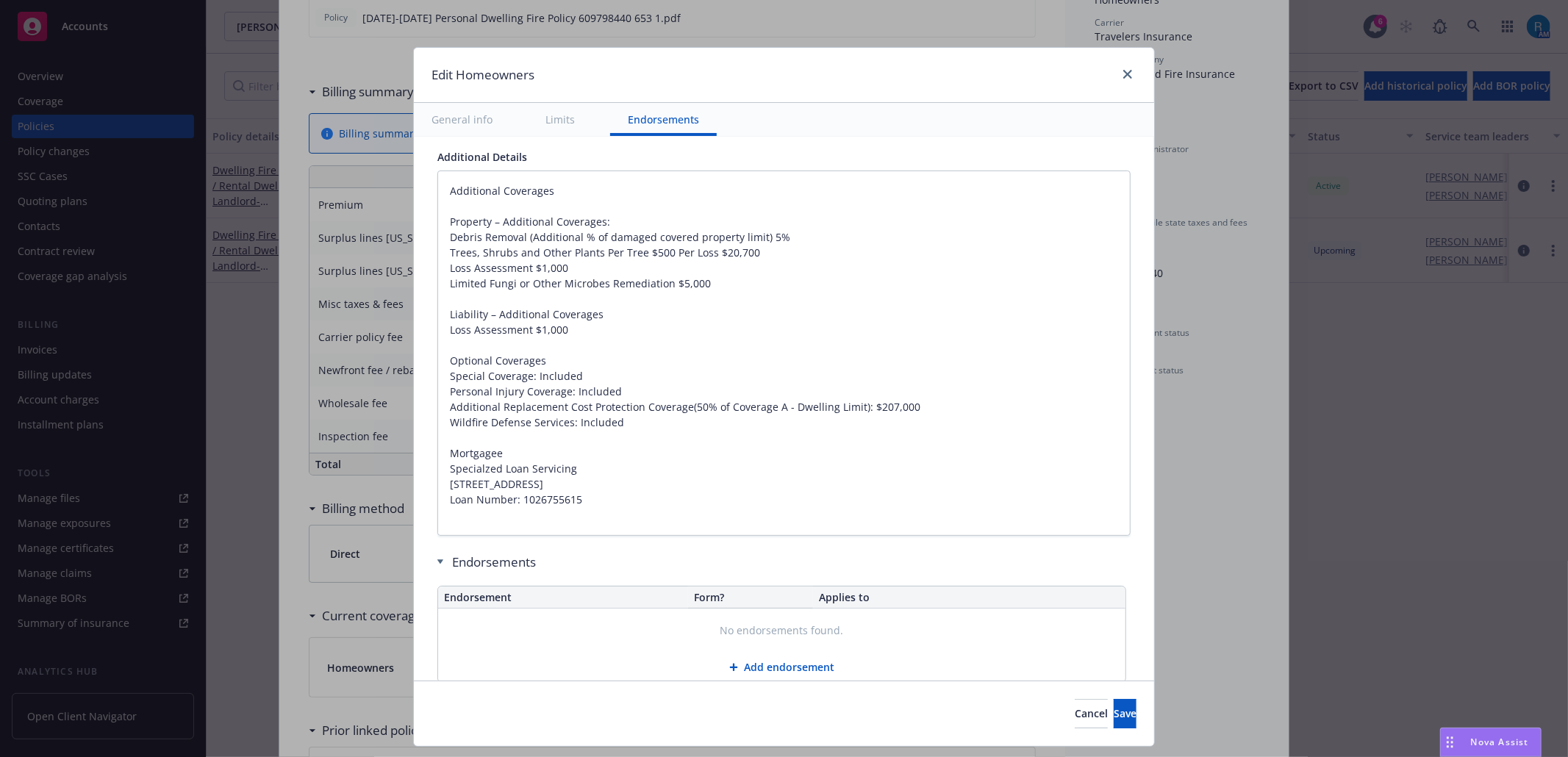
scroll to position [998, 0]
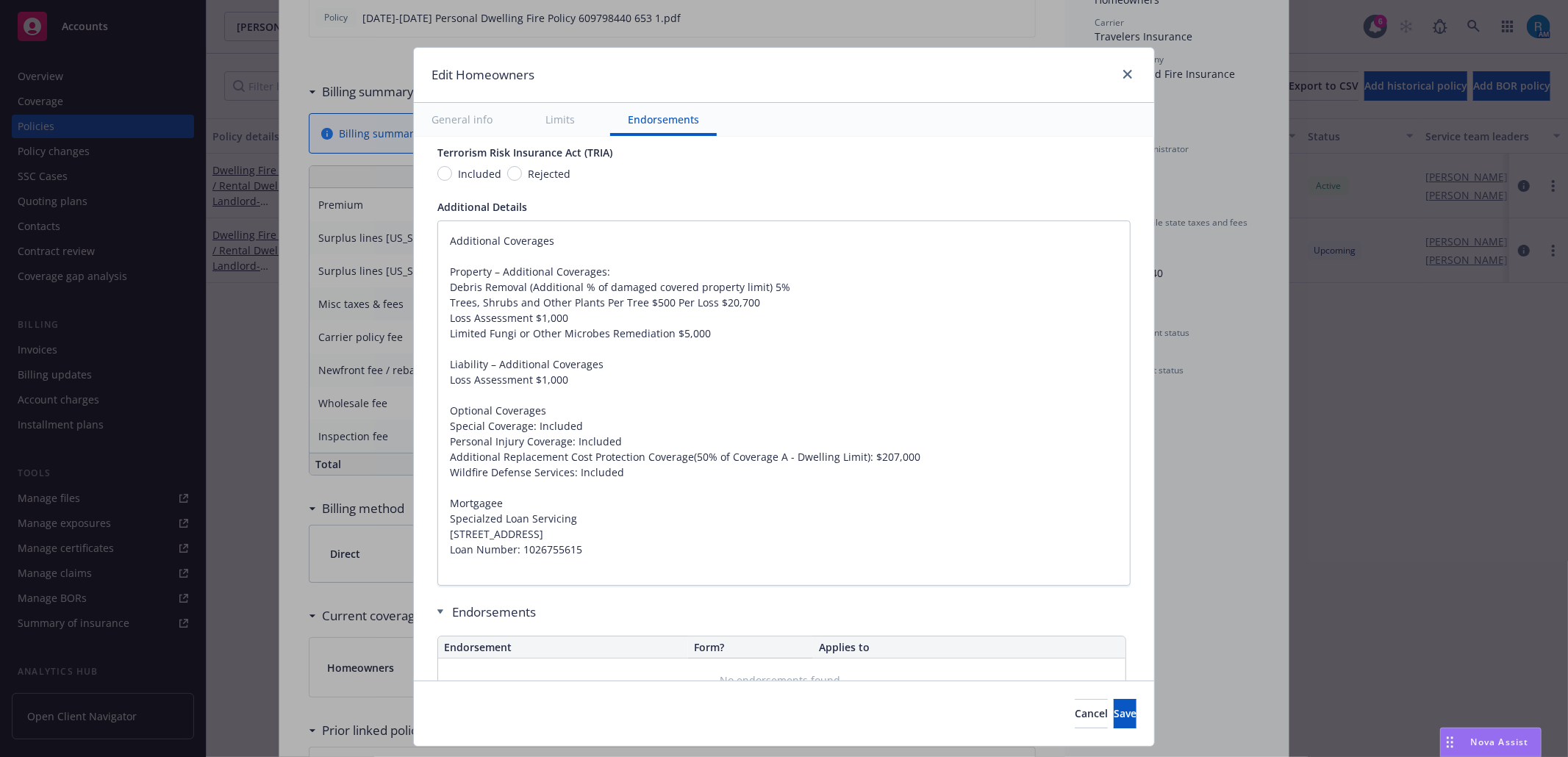
type textarea "x"
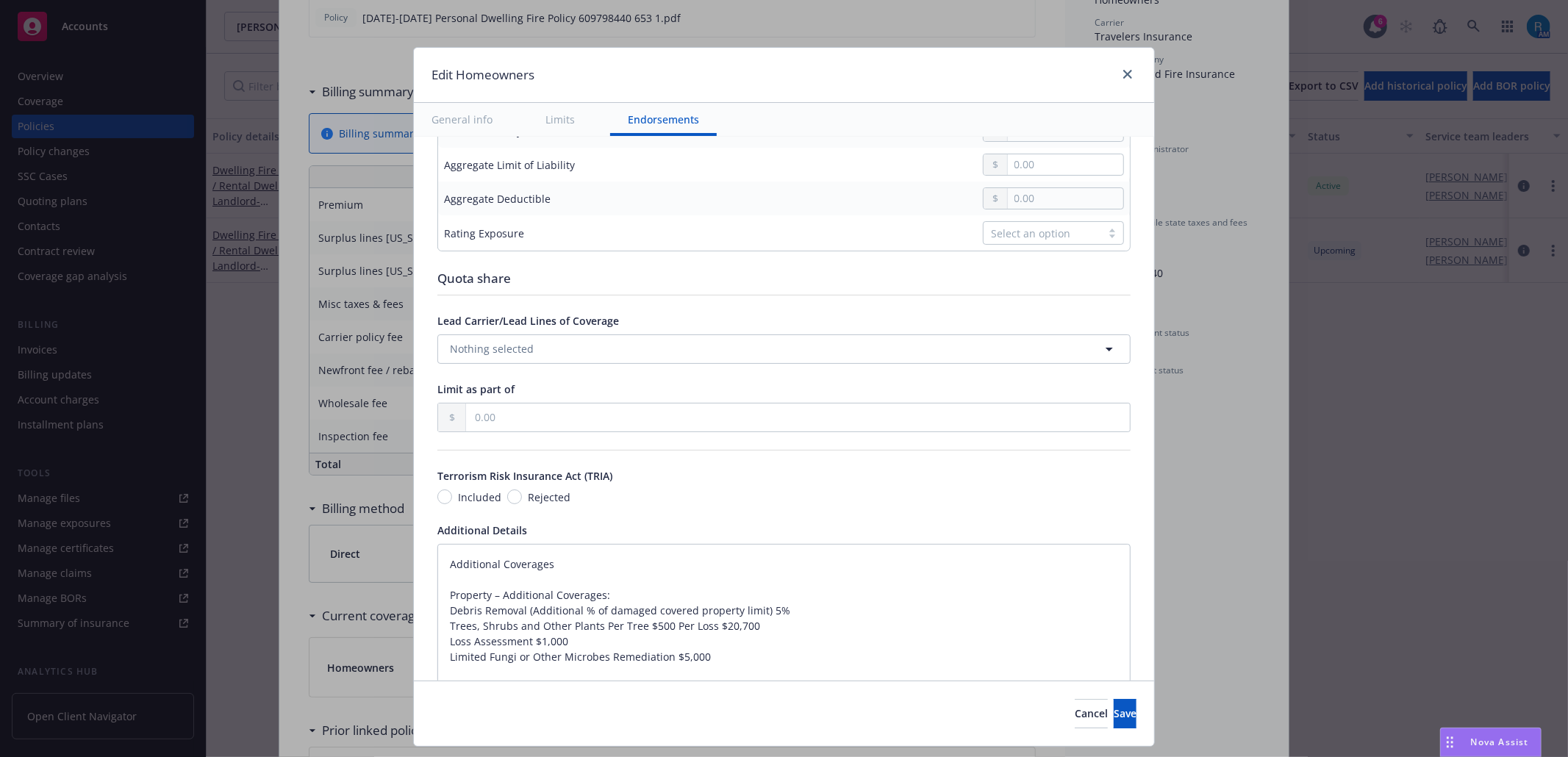
scroll to position [536, 0]
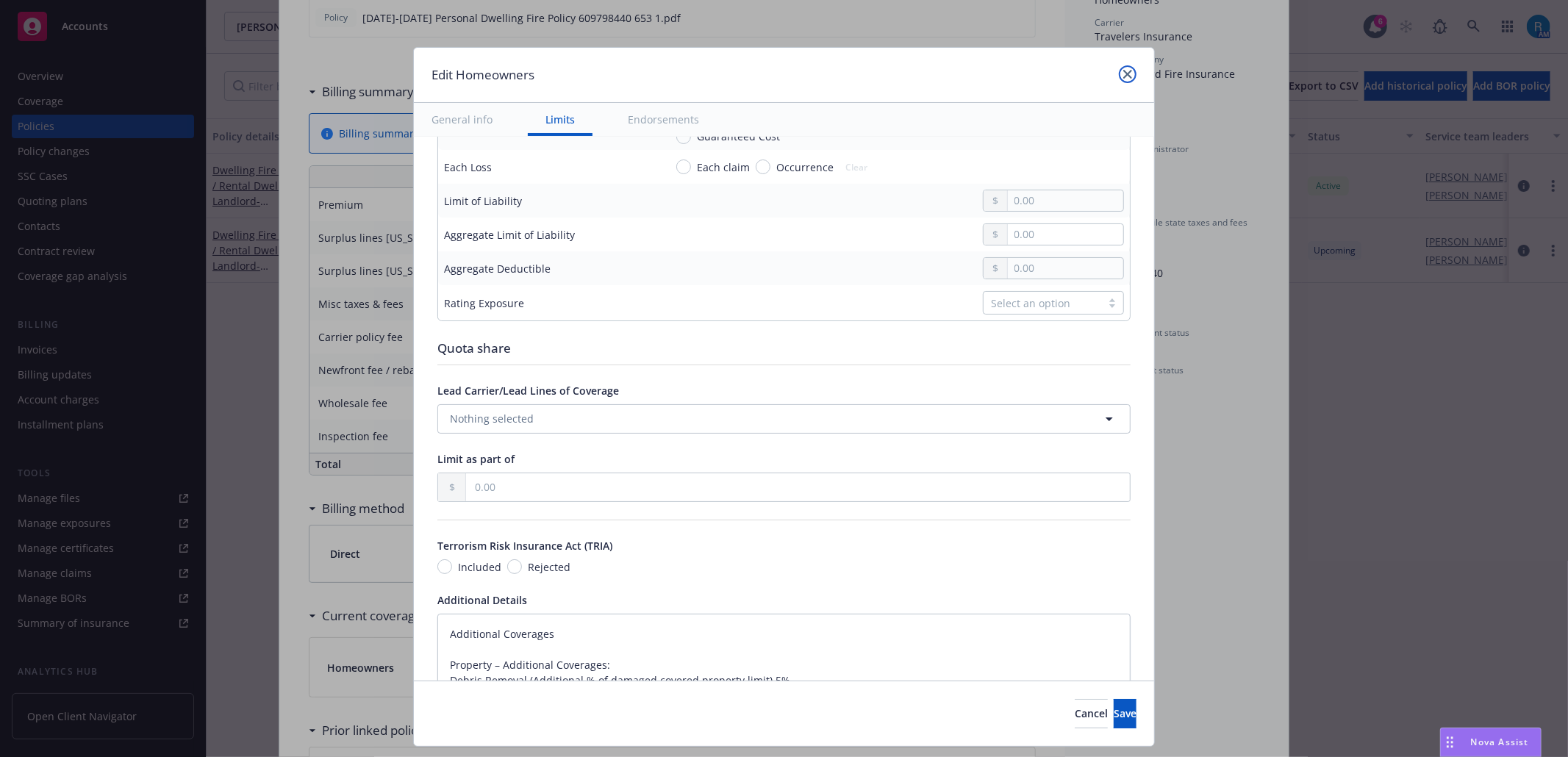
drag, startPoint x: 1126, startPoint y: 81, endPoint x: 1097, endPoint y: 114, distance: 43.9
click at [1126, 81] on link "close" at bounding box center [1127, 73] width 17 height 17
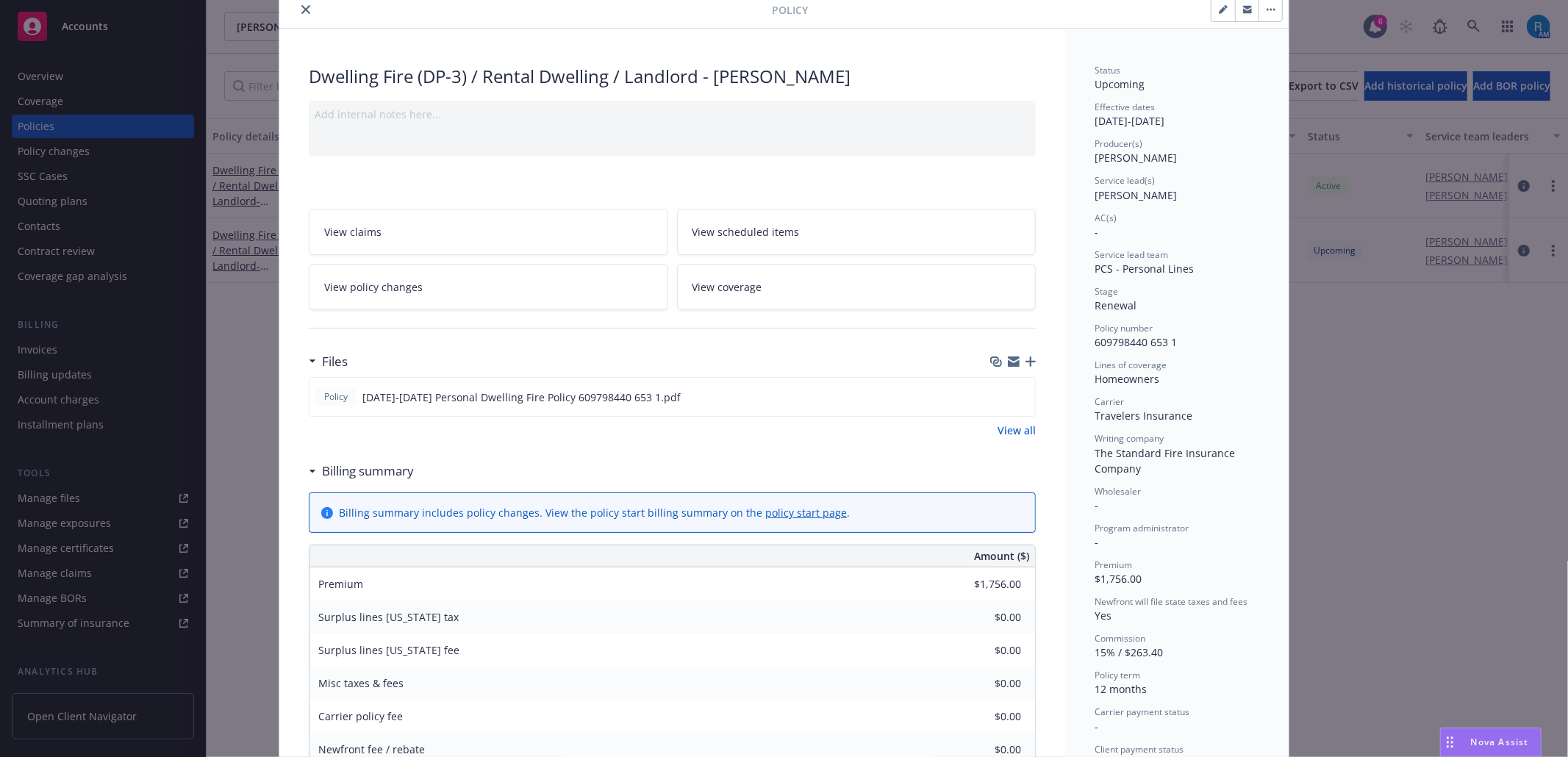
scroll to position [0, 0]
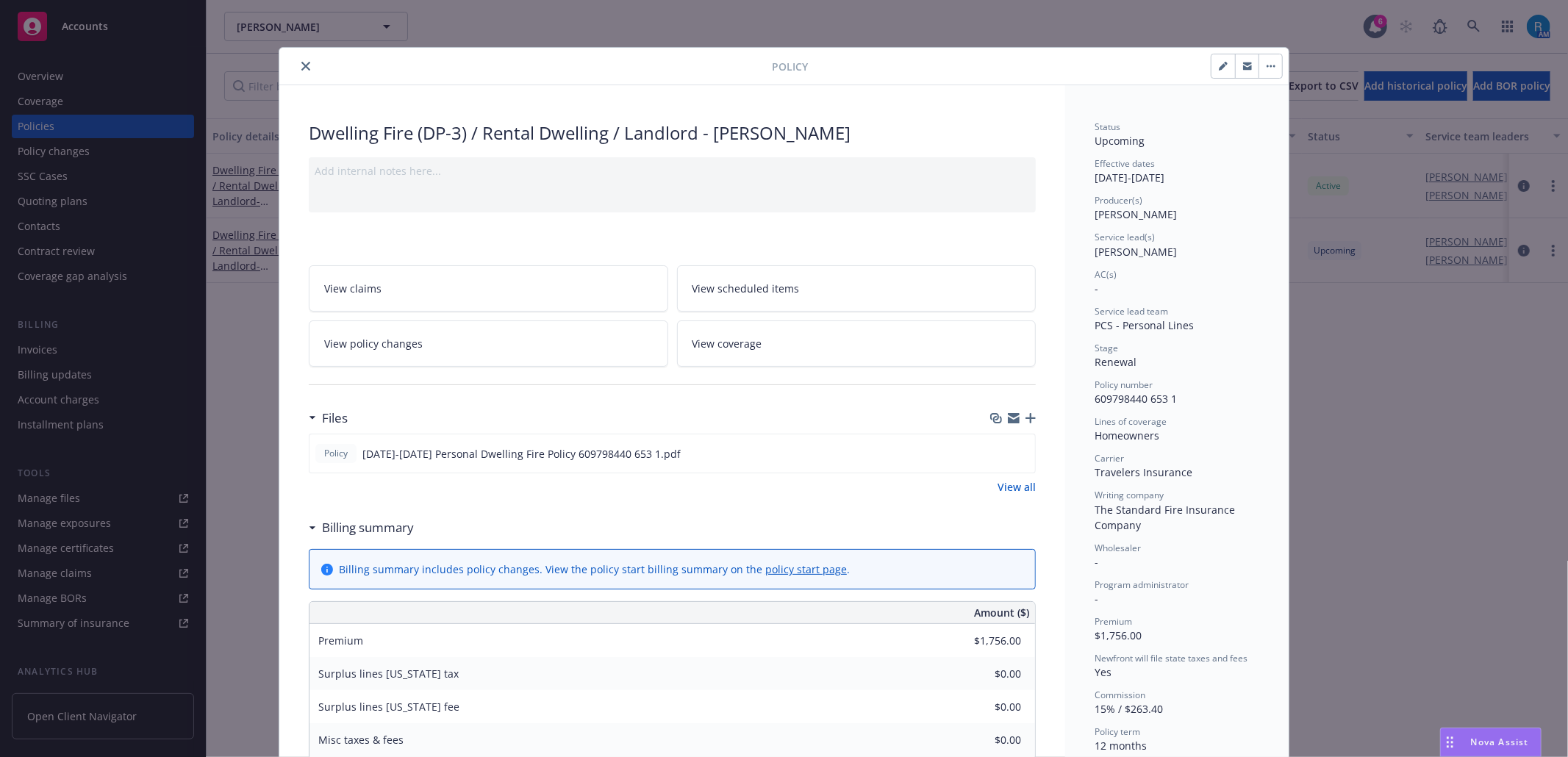
click at [839, 289] on link "View scheduled items" at bounding box center [856, 288] width 360 height 47
click at [301, 63] on icon "close" at bounding box center [306, 66] width 9 height 9
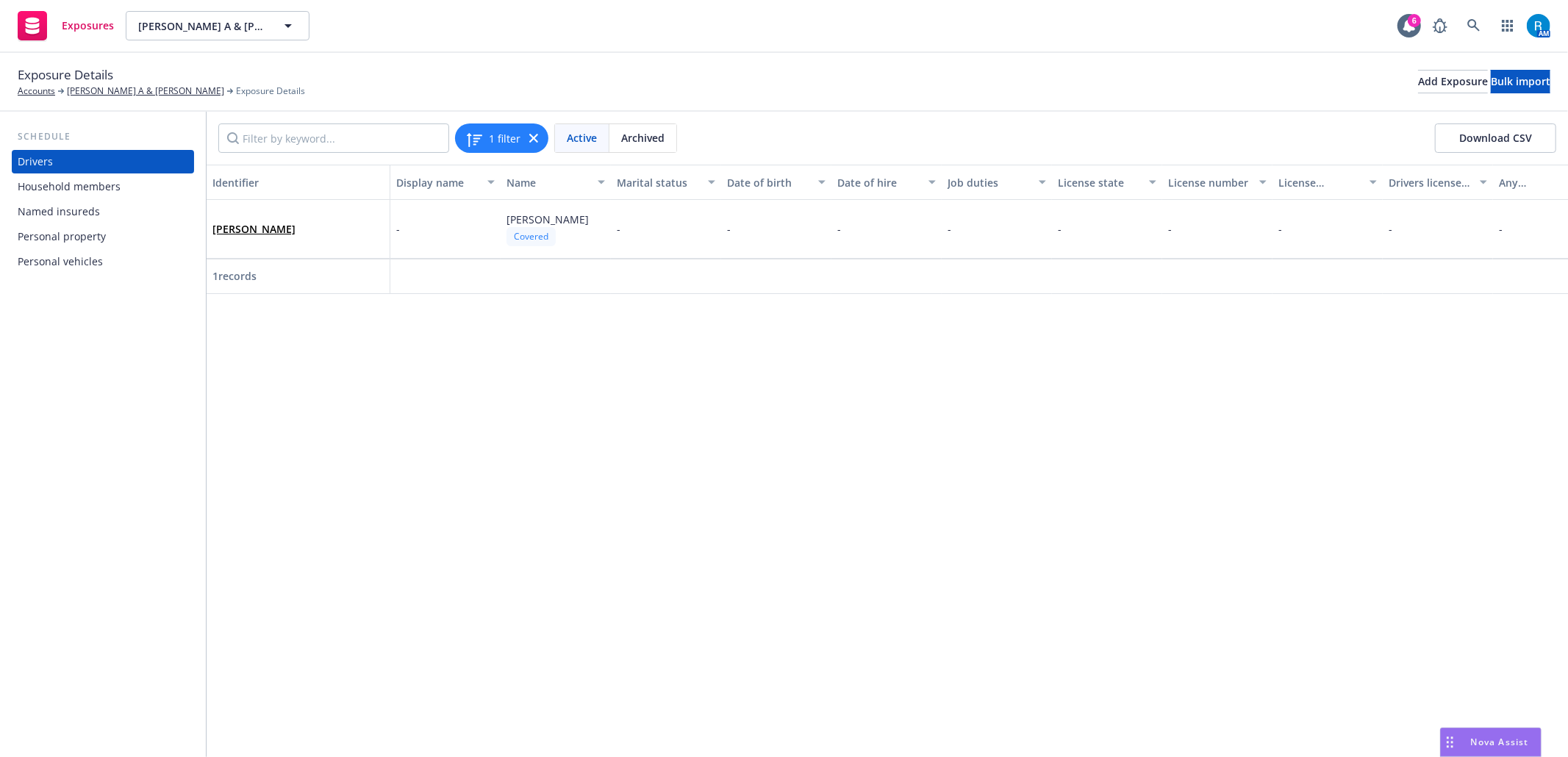
click at [77, 259] on div "Personal vehicles" at bounding box center [59, 262] width 85 height 24
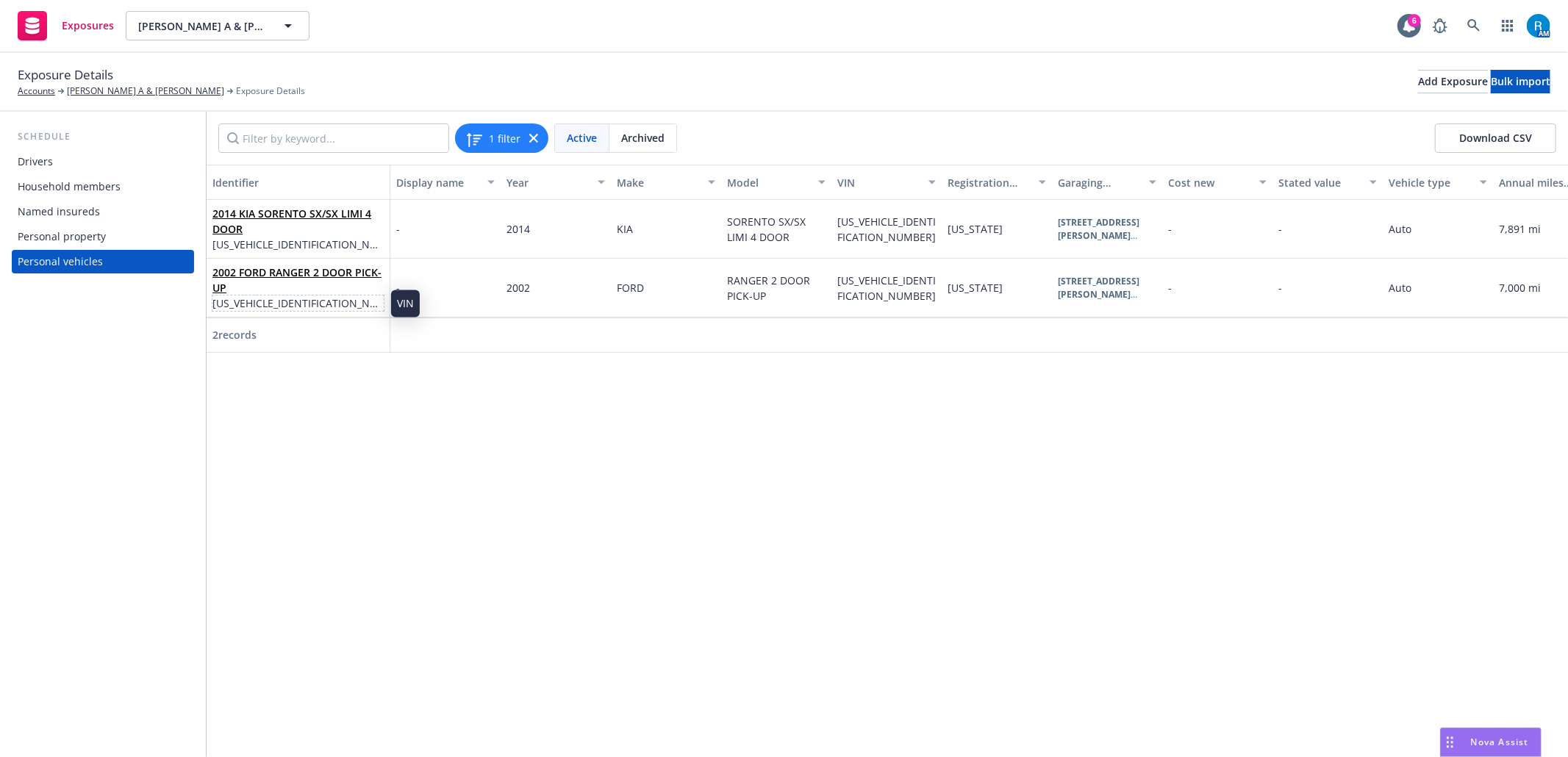
click at [281, 296] on span "1FTYR10U62PA76902" at bounding box center [297, 303] width 171 height 16
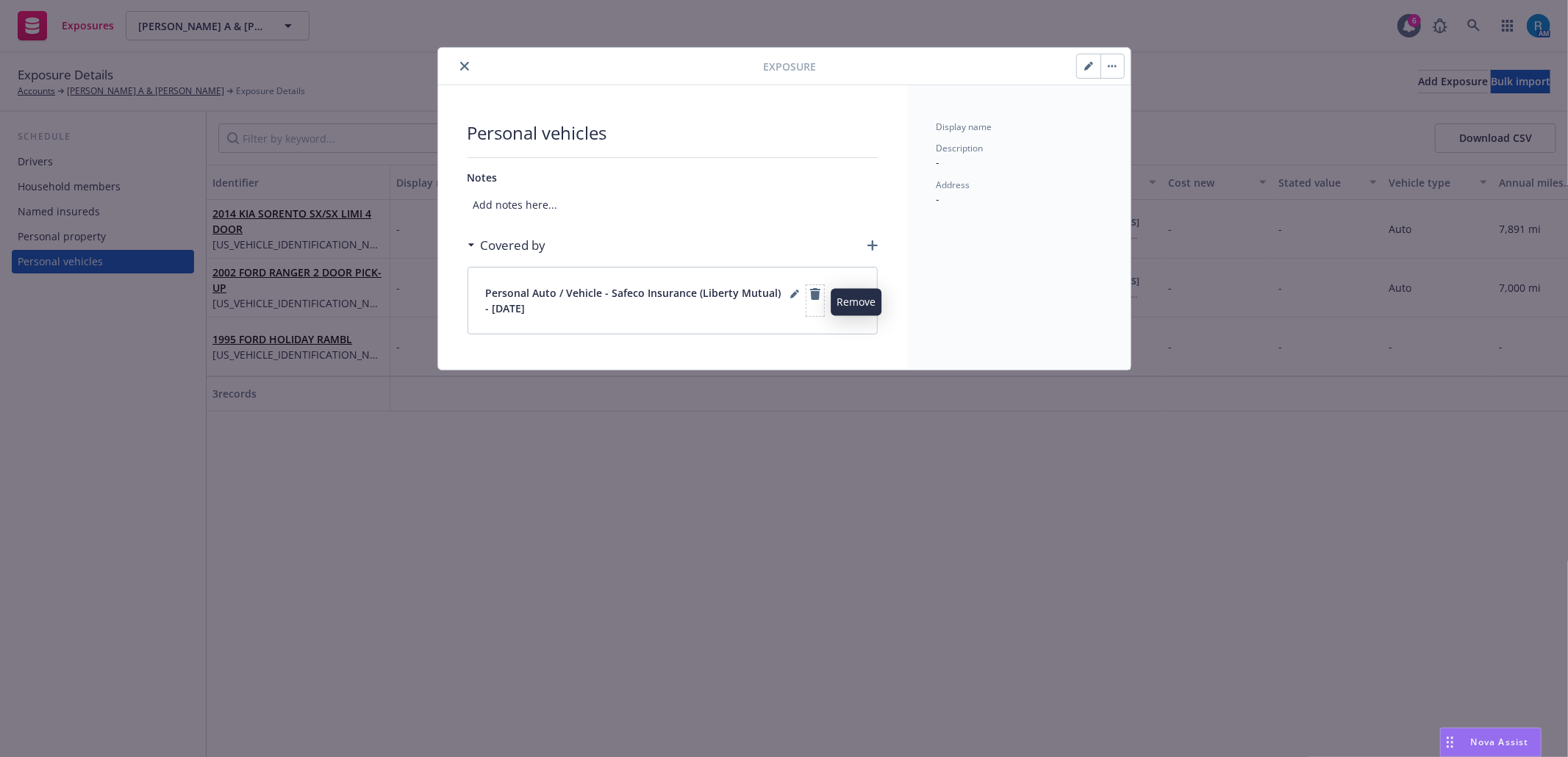
click at [810, 304] on span at bounding box center [815, 301] width 17 height 31
click at [813, 297] on icon "remove" at bounding box center [815, 294] width 10 height 12
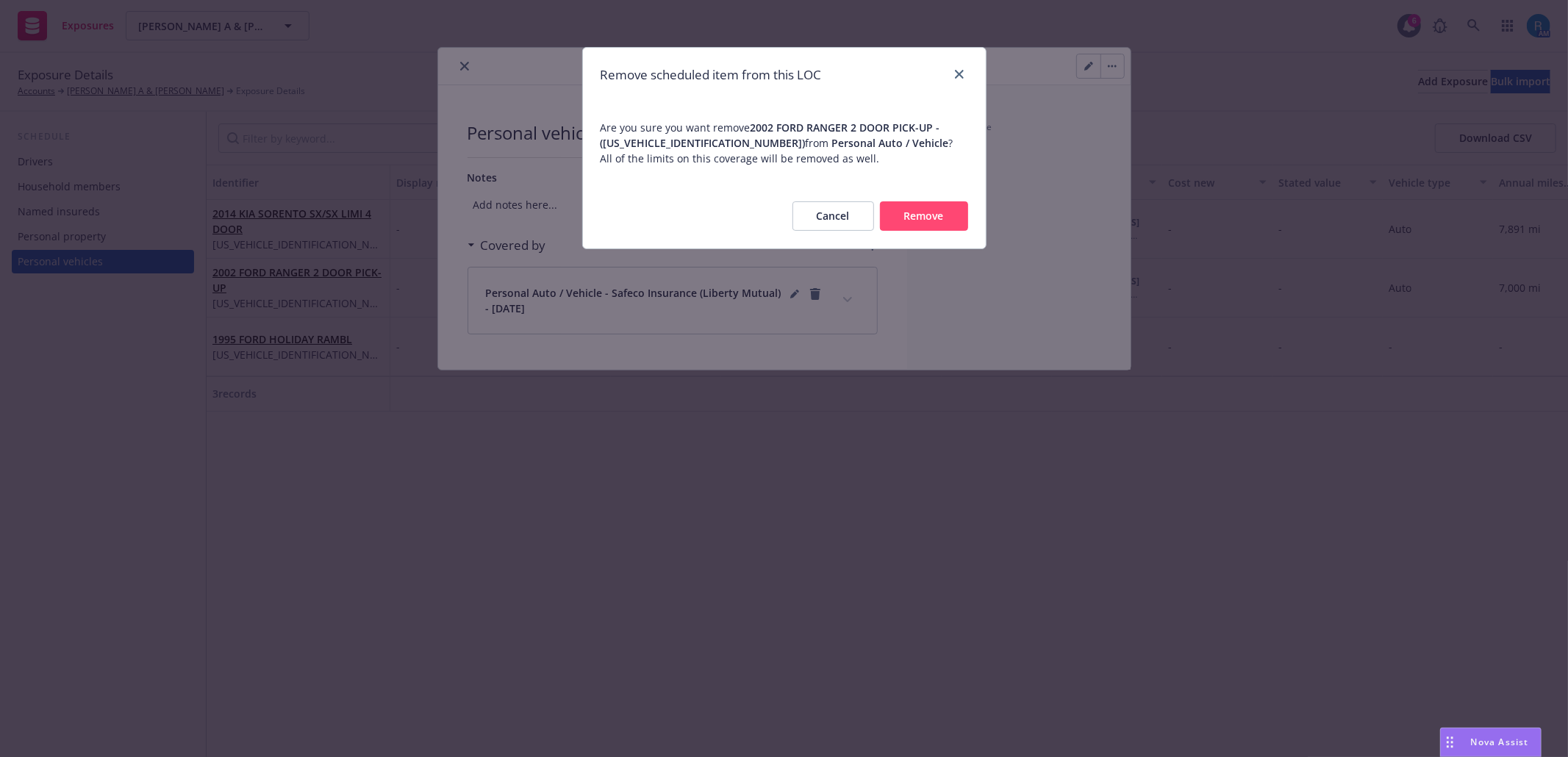
click at [963, 216] on button "Remove" at bounding box center [924, 216] width 88 height 29
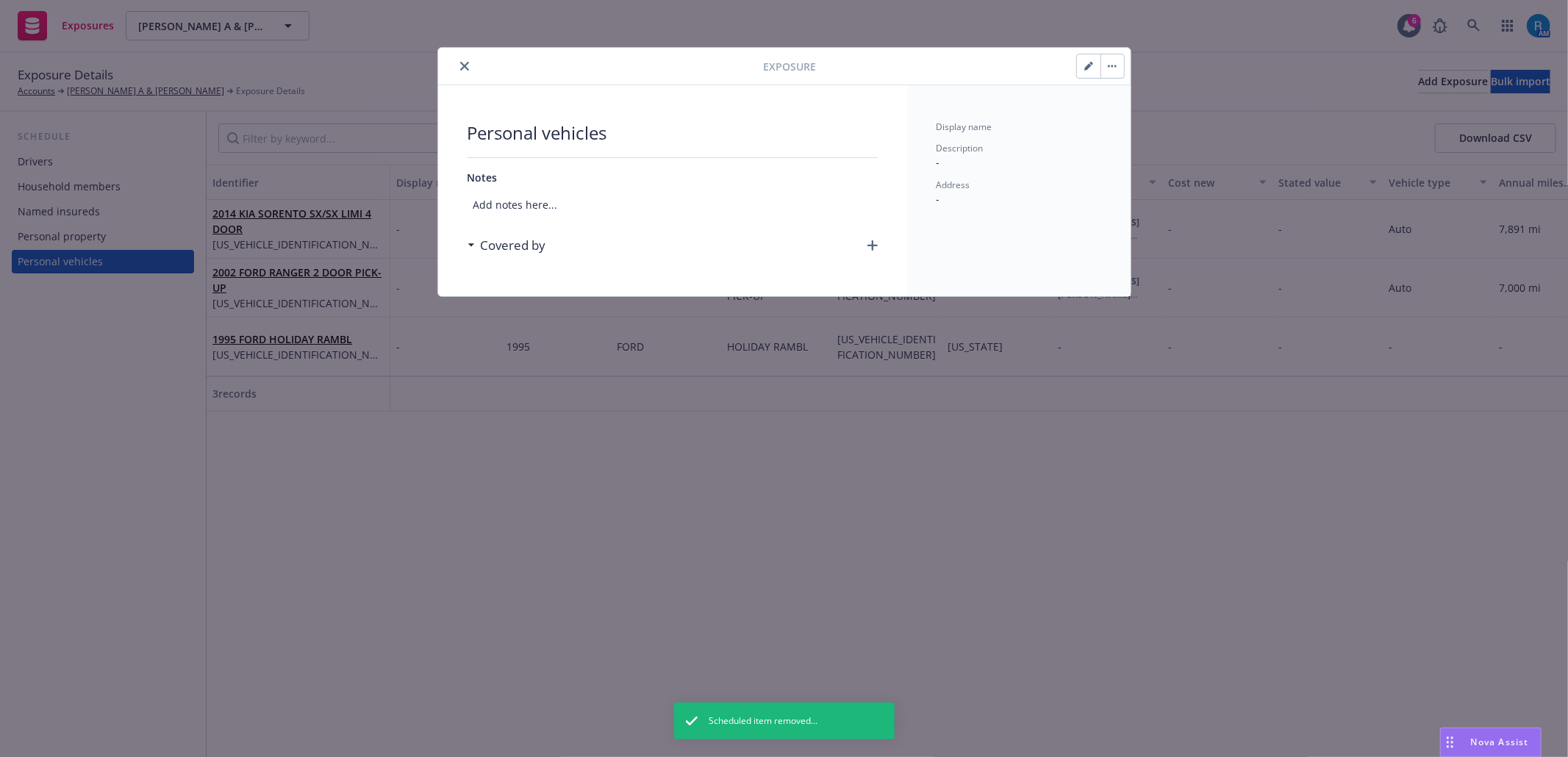
drag, startPoint x: 464, startPoint y: 68, endPoint x: 442, endPoint y: 78, distance: 24.2
click at [461, 69] on icon "close" at bounding box center [465, 66] width 9 height 9
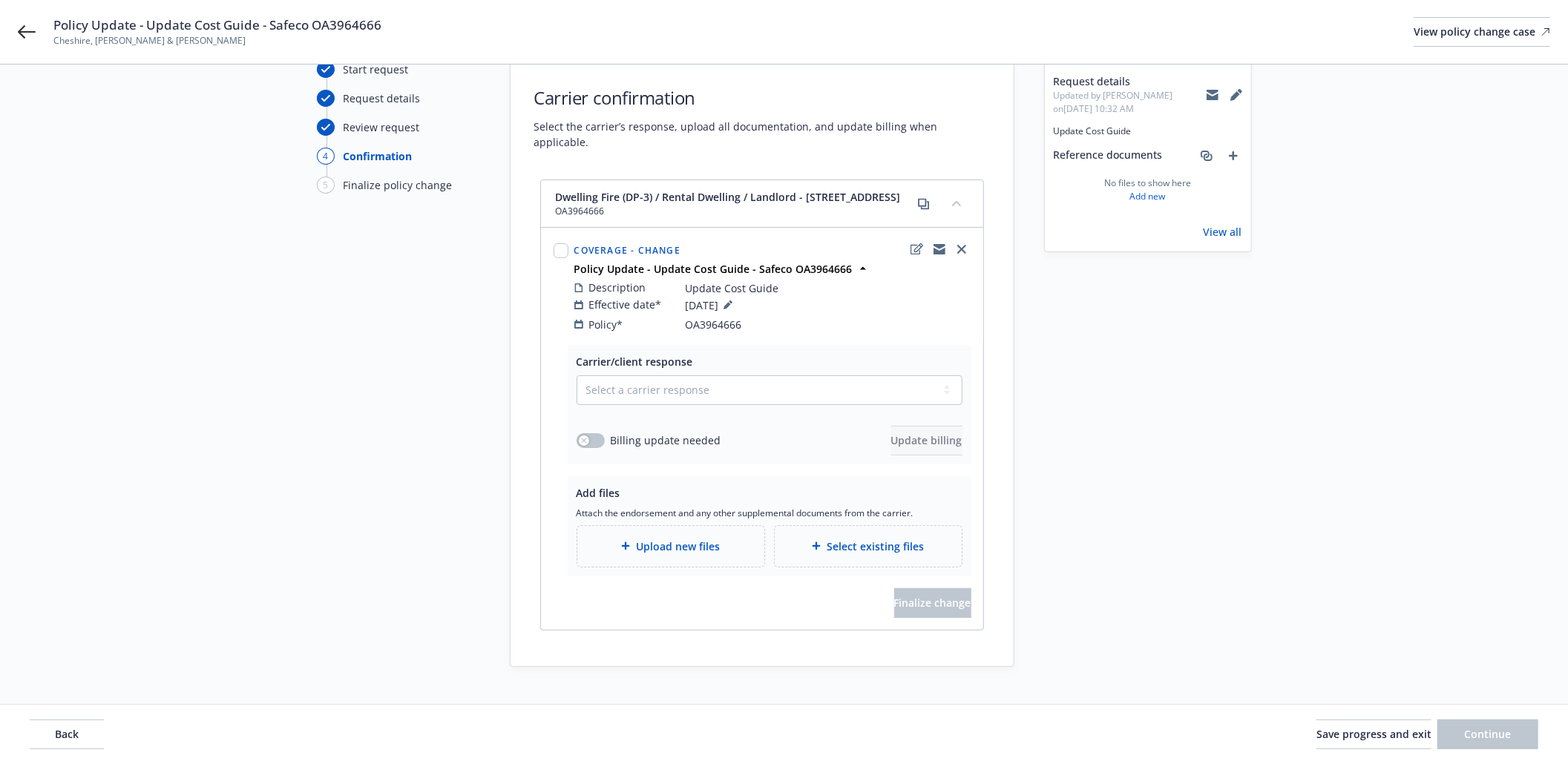
scroll to position [99, 0]
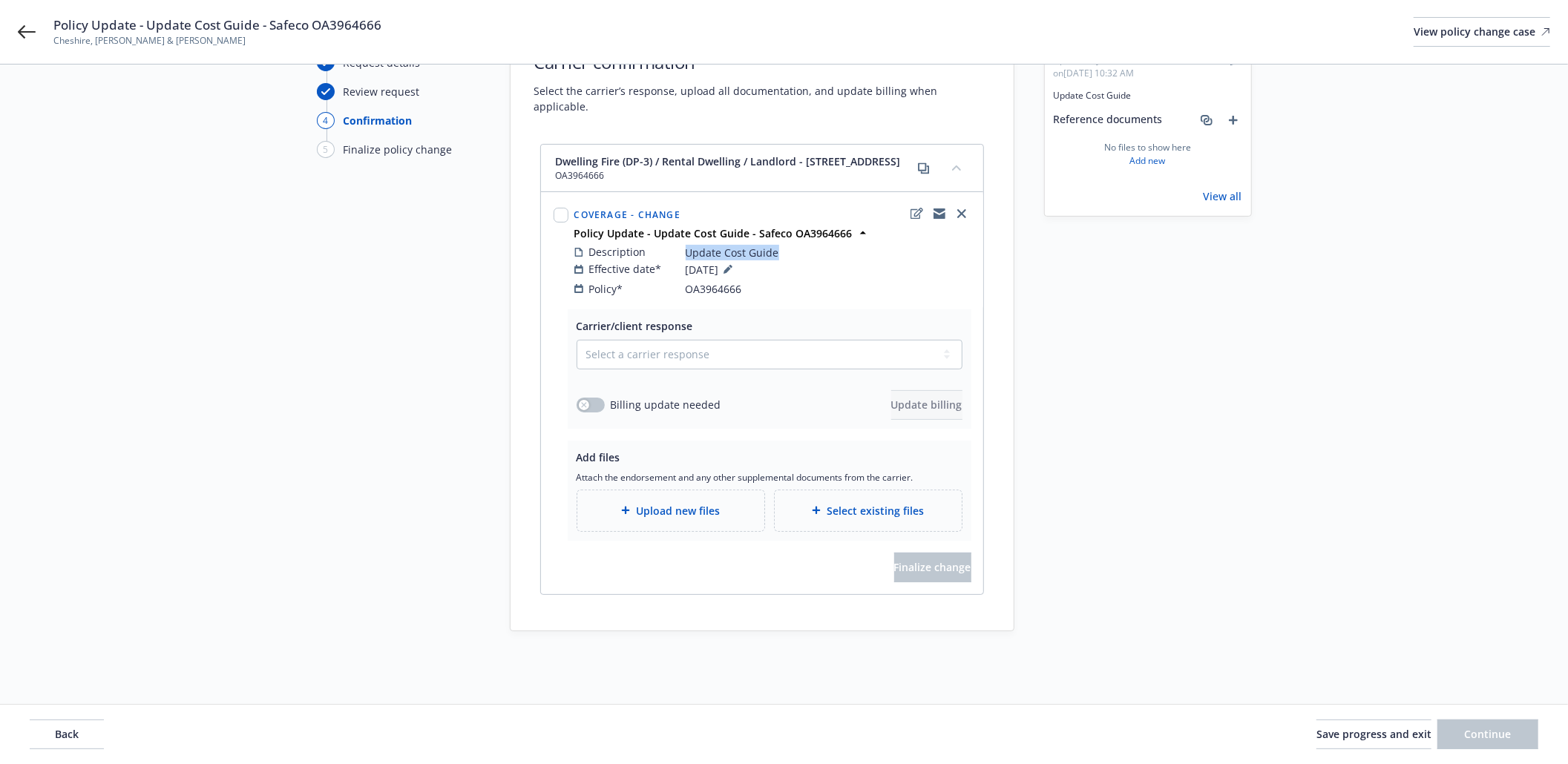
drag, startPoint x: 784, startPoint y: 250, endPoint x: 702, endPoint y: 250, distance: 82.0
click at [681, 256] on div "Description Update Cost Guide" at bounding box center [772, 252] width 396 height 17
copy div "Update Cost Guide"
drag, startPoint x: 688, startPoint y: 351, endPoint x: 679, endPoint y: 363, distance: 15.0
click at [688, 351] on select "Select a carrier response Accepted Accepted with revision No endorsement needed…" at bounding box center [770, 355] width 386 height 30
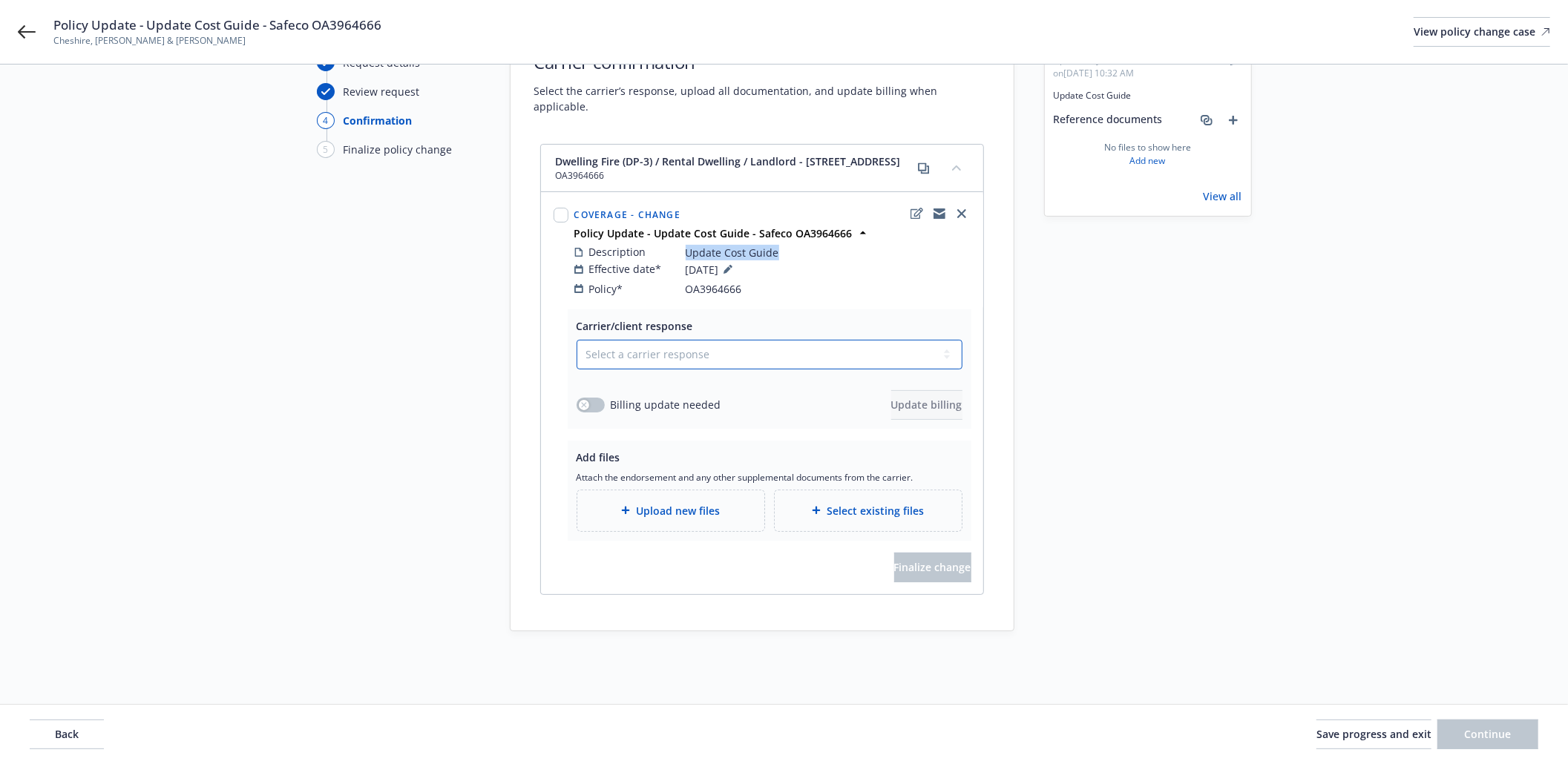
select select "ACCEPTED"
click at [577, 341] on select "Select a carrier response Accepted Accepted with revision No endorsement needed…" at bounding box center [770, 355] width 386 height 30
click at [597, 404] on button "button" at bounding box center [590, 405] width 29 height 15
click at [942, 409] on button "Update billing" at bounding box center [926, 405] width 71 height 30
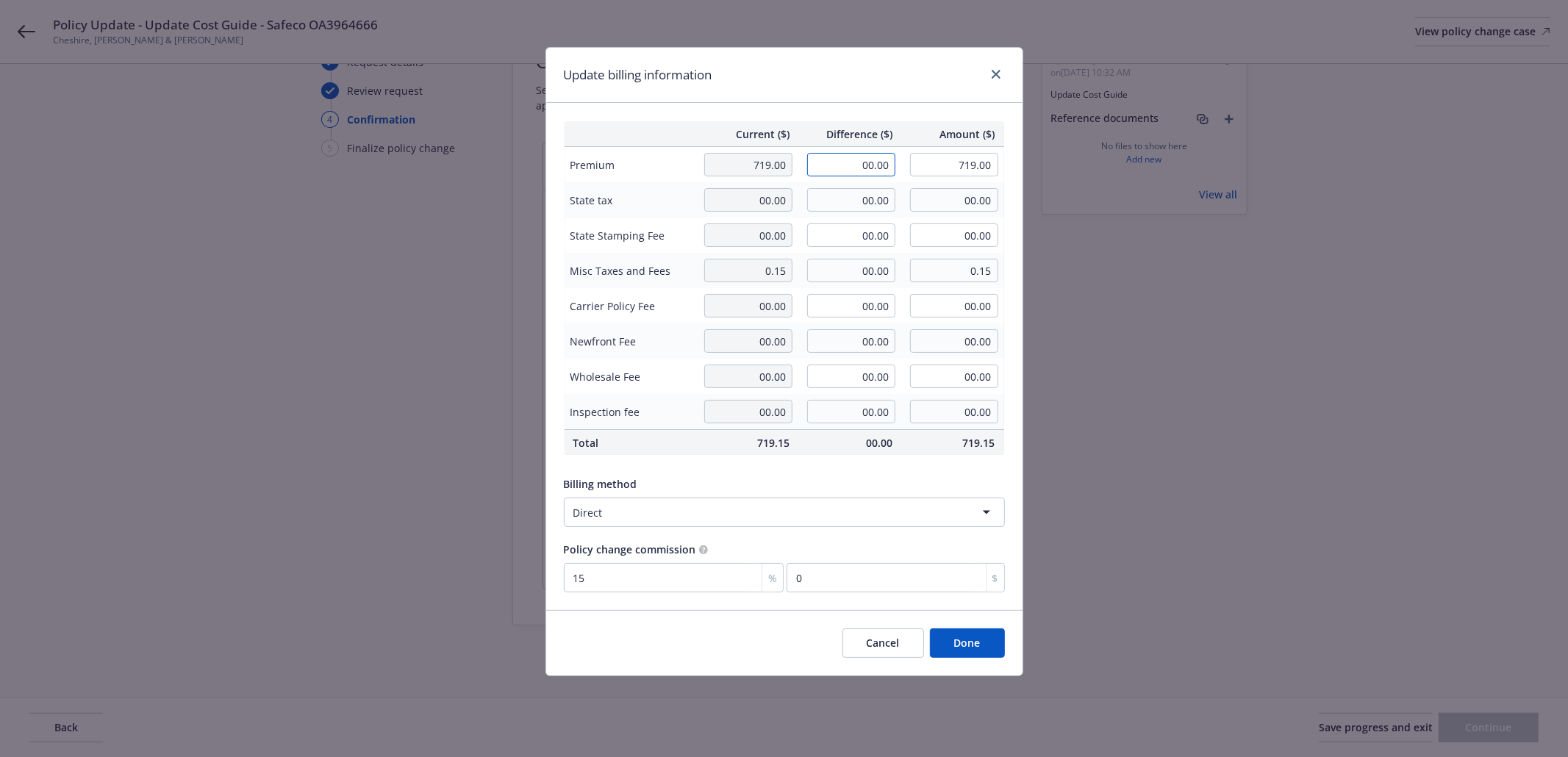
drag, startPoint x: 893, startPoint y: 162, endPoint x: 852, endPoint y: 162, distance: 41.0
click at [852, 162] on input "00.00" at bounding box center [851, 165] width 88 height 24
type input "9.63"
type input "728.63"
type input "1.44"
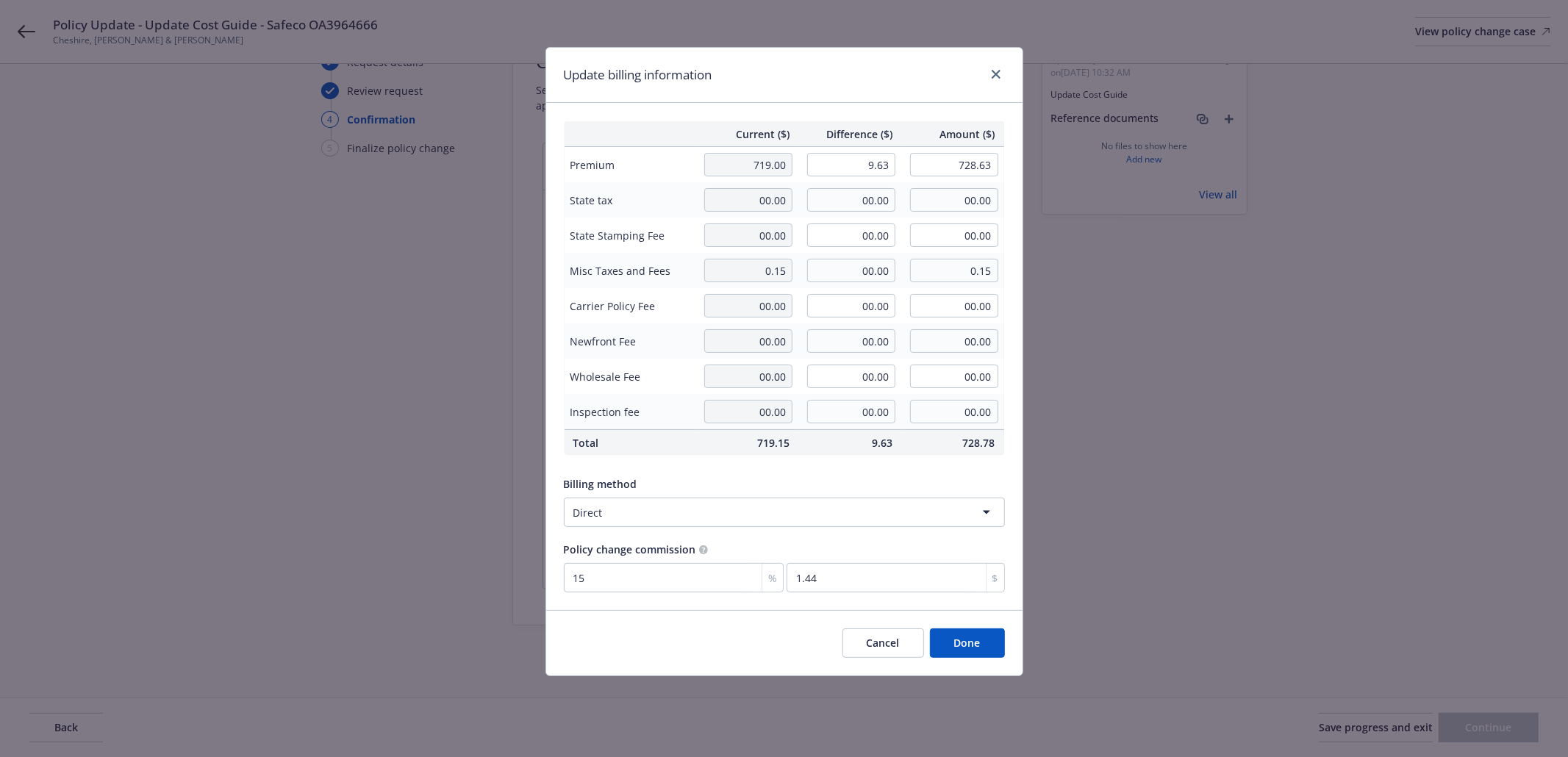
click at [1010, 265] on div "Current ($) Difference ($) Amount ($) Premium 719.00 9.63 728.63 State tax 00.0…" at bounding box center [784, 356] width 476 height 507
click at [889, 162] on input "9.63" at bounding box center [851, 165] width 88 height 24
type input "9.69"
type input "728.69"
type input "1.45"
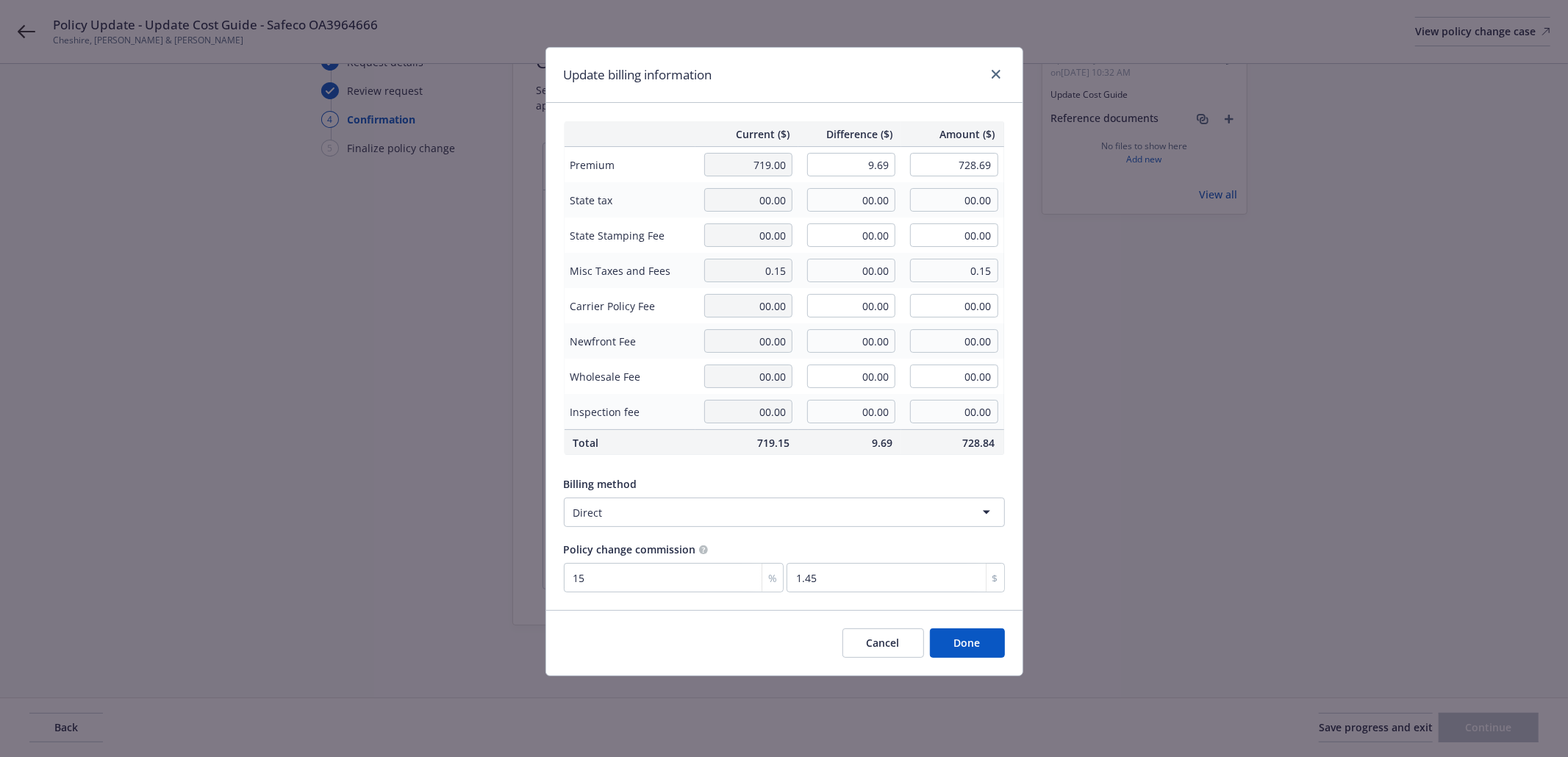
click at [1003, 263] on td "0.15" at bounding box center [952, 270] width 103 height 36
click at [963, 640] on button "Done" at bounding box center [968, 643] width 75 height 29
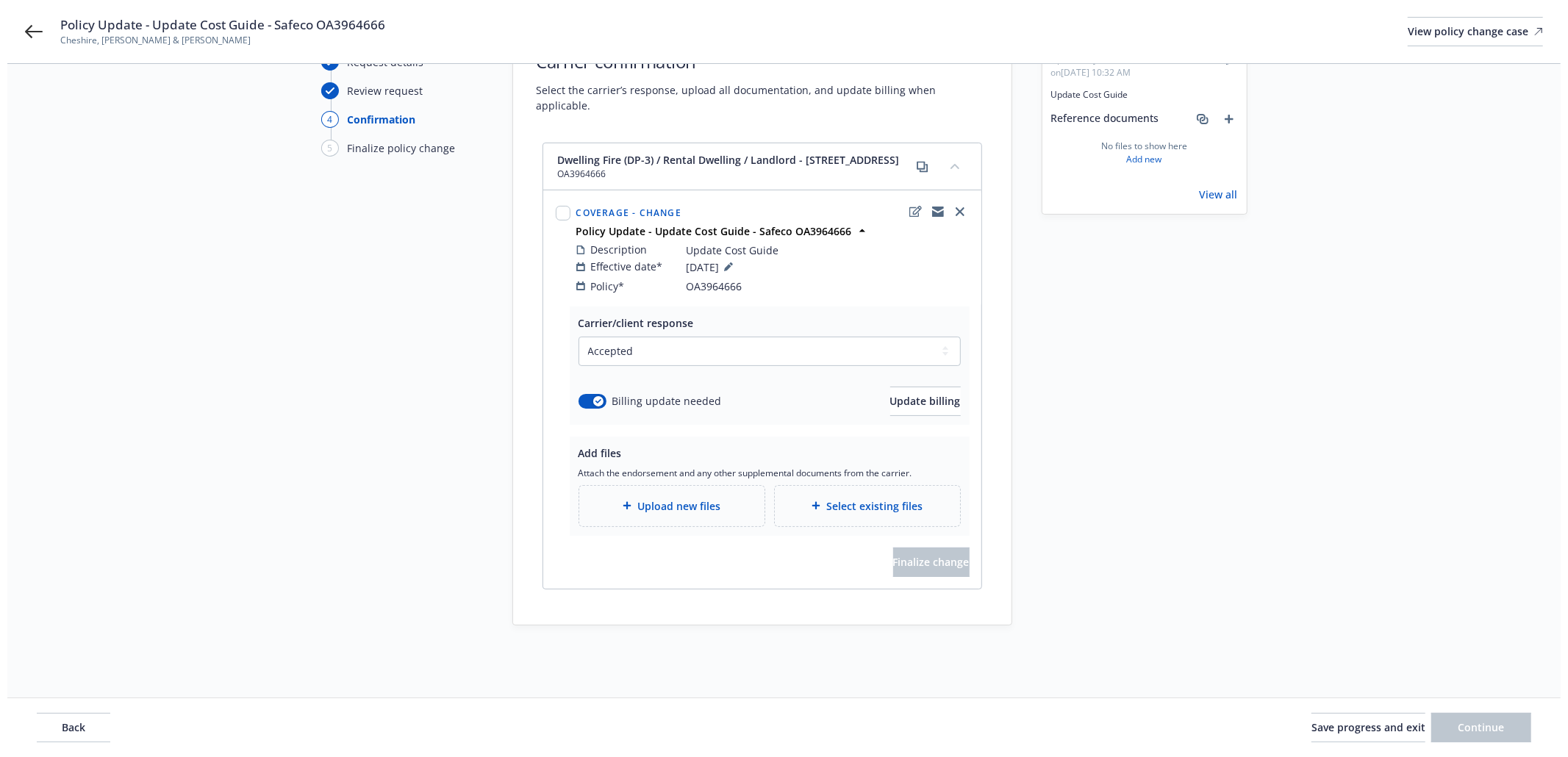
scroll to position [122, 0]
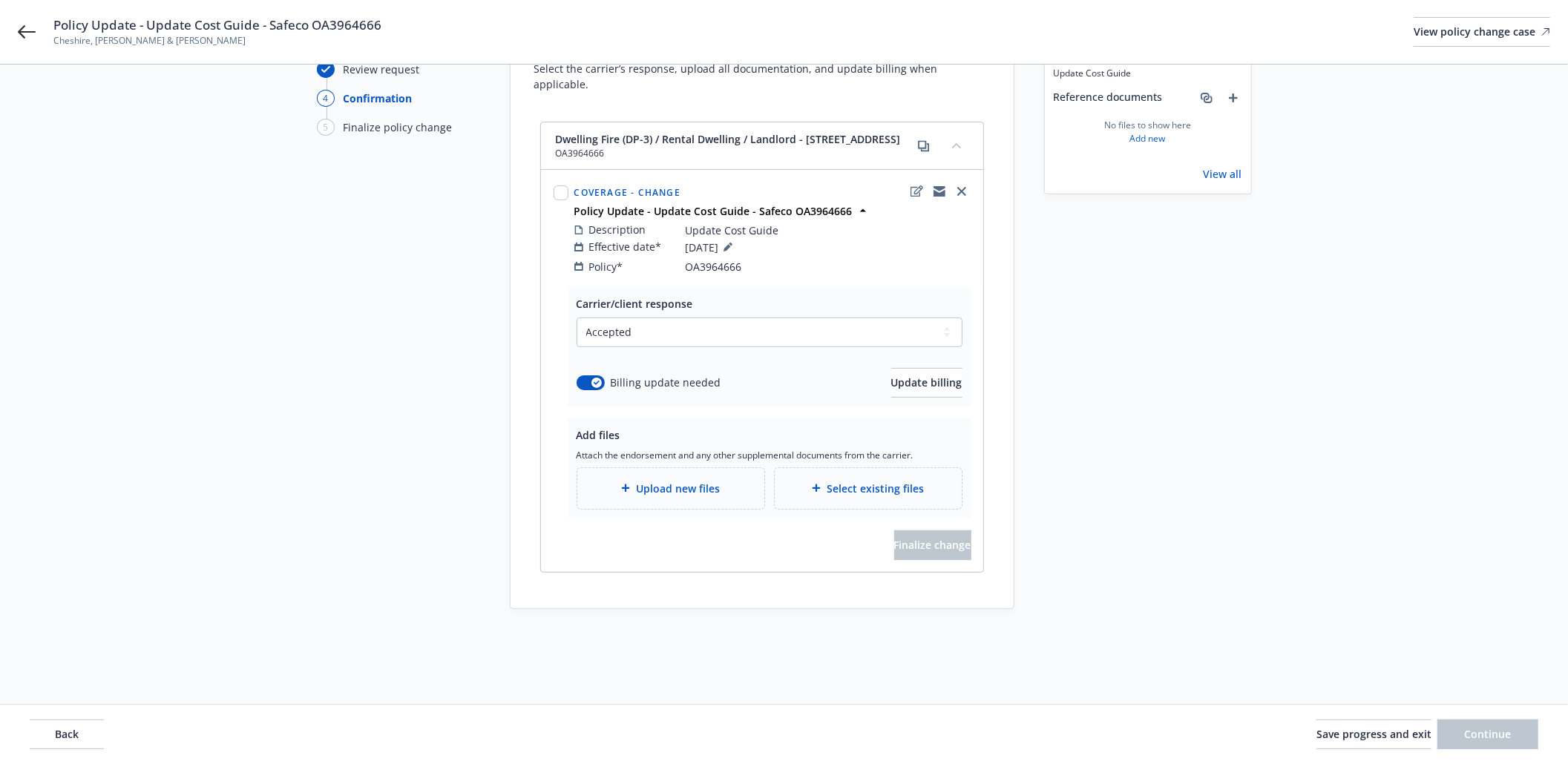
click at [711, 499] on div "Upload new files" at bounding box center [671, 489] width 187 height 41
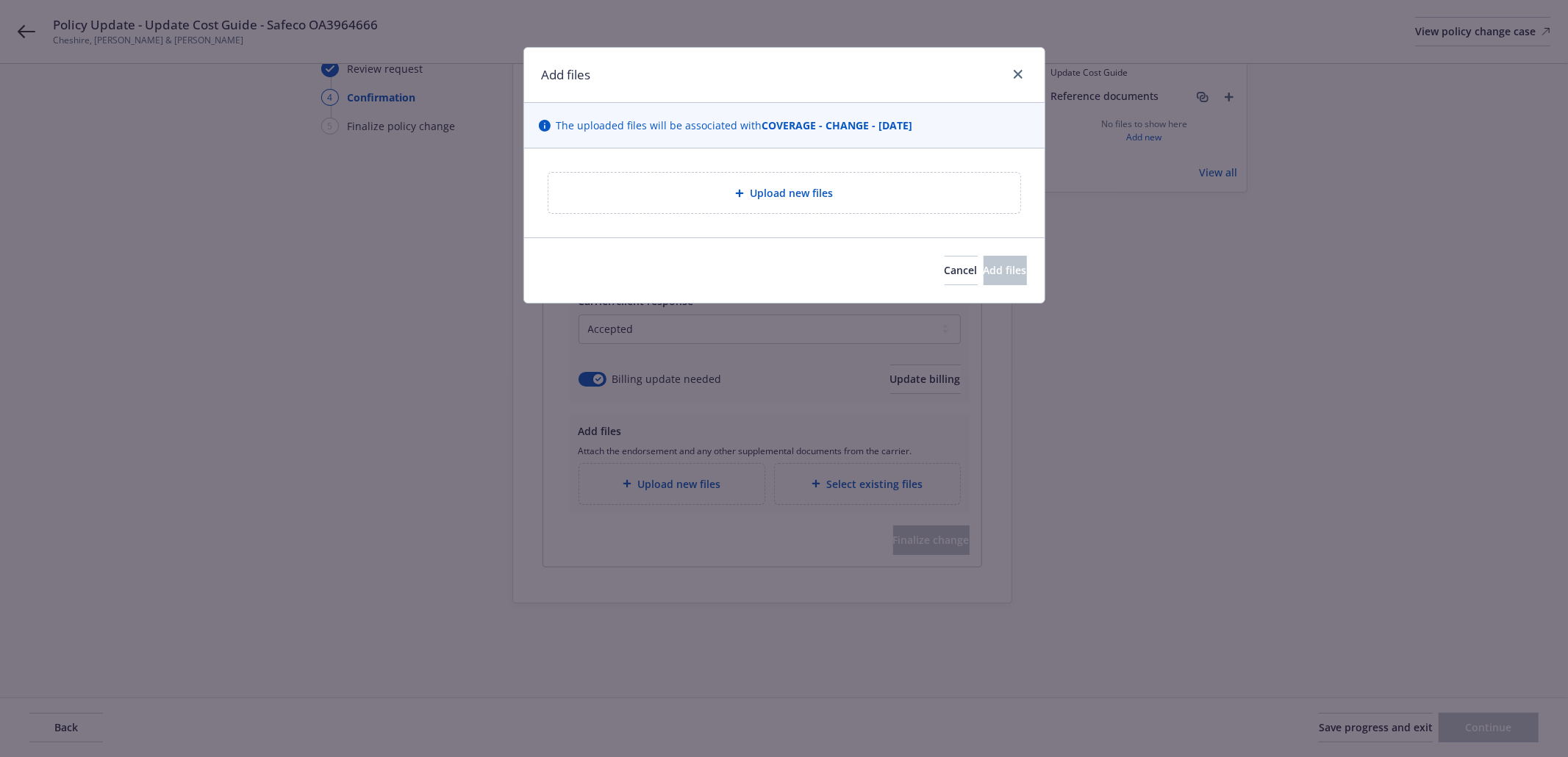
click at [725, 207] on div "Upload new files" at bounding box center [784, 193] width 471 height 40
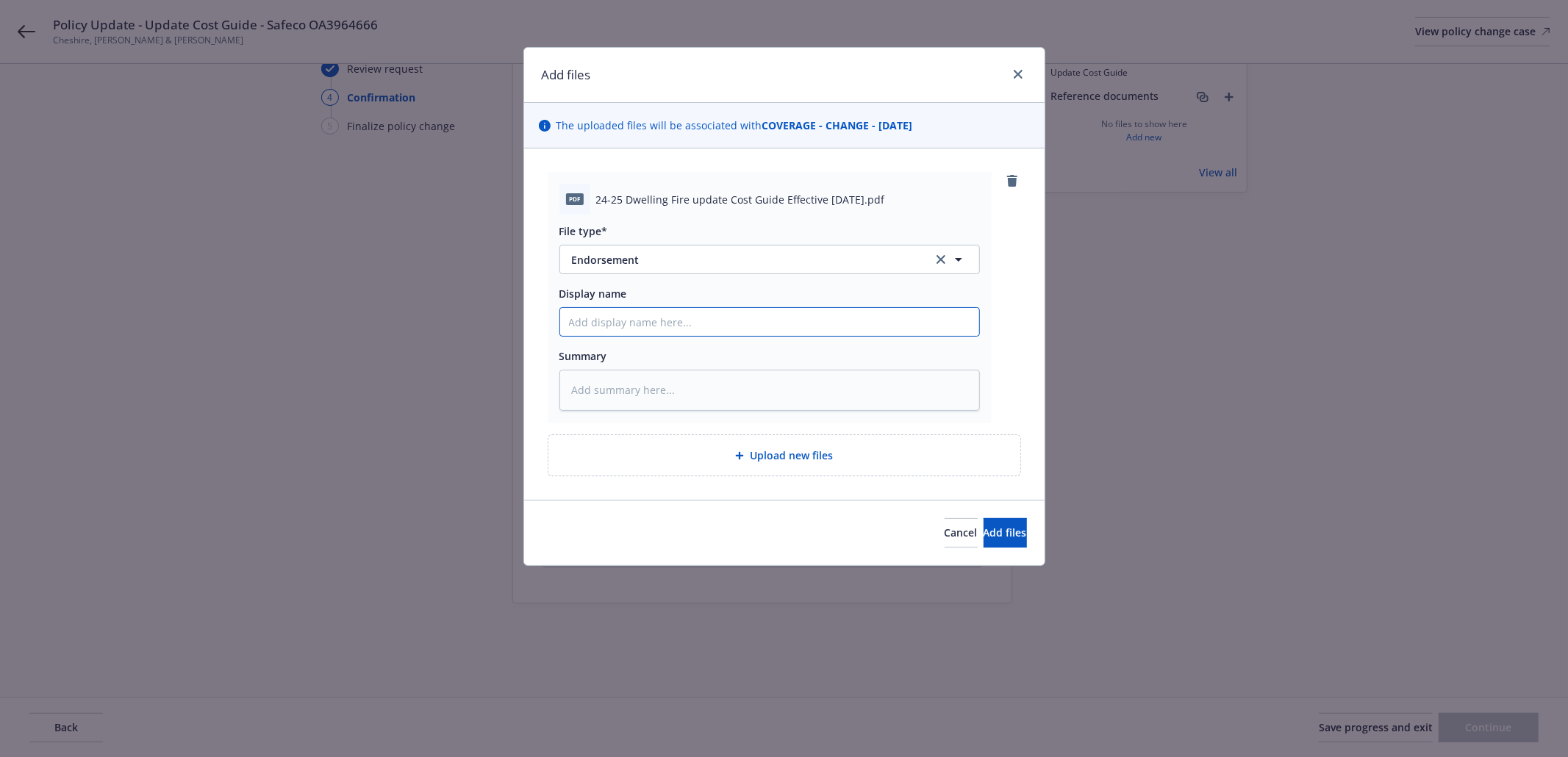
click at [663, 316] on input "Display name" at bounding box center [770, 321] width 419 height 28
paste input "24-25 Dwelling Fire update Cost Guide Effective 09-01-2025"
type textarea "x"
type input "24-25 Dwelling Fire update Cost Guide Effective 09-01-2025"
click at [630, 388] on textarea at bounding box center [769, 390] width 420 height 41
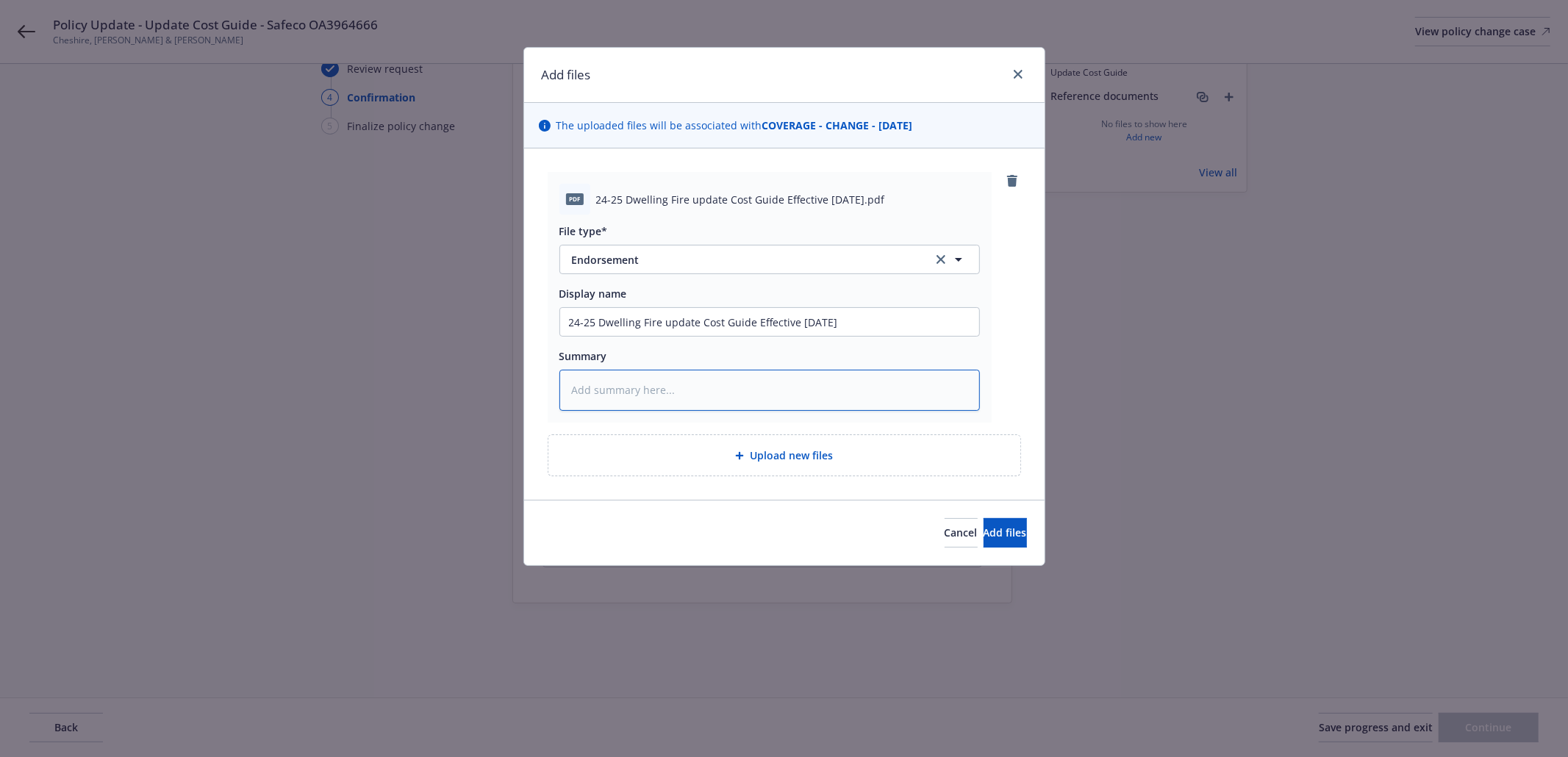
paste textarea "24-25 Dwelling Fire update Cost Guide Effective 09-01-2025"
type textarea "x"
type textarea "24-25 Dwelling Fire update Cost Guide Effective 09-01-2025"
click at [995, 529] on span "Add files" at bounding box center [1004, 532] width 43 height 14
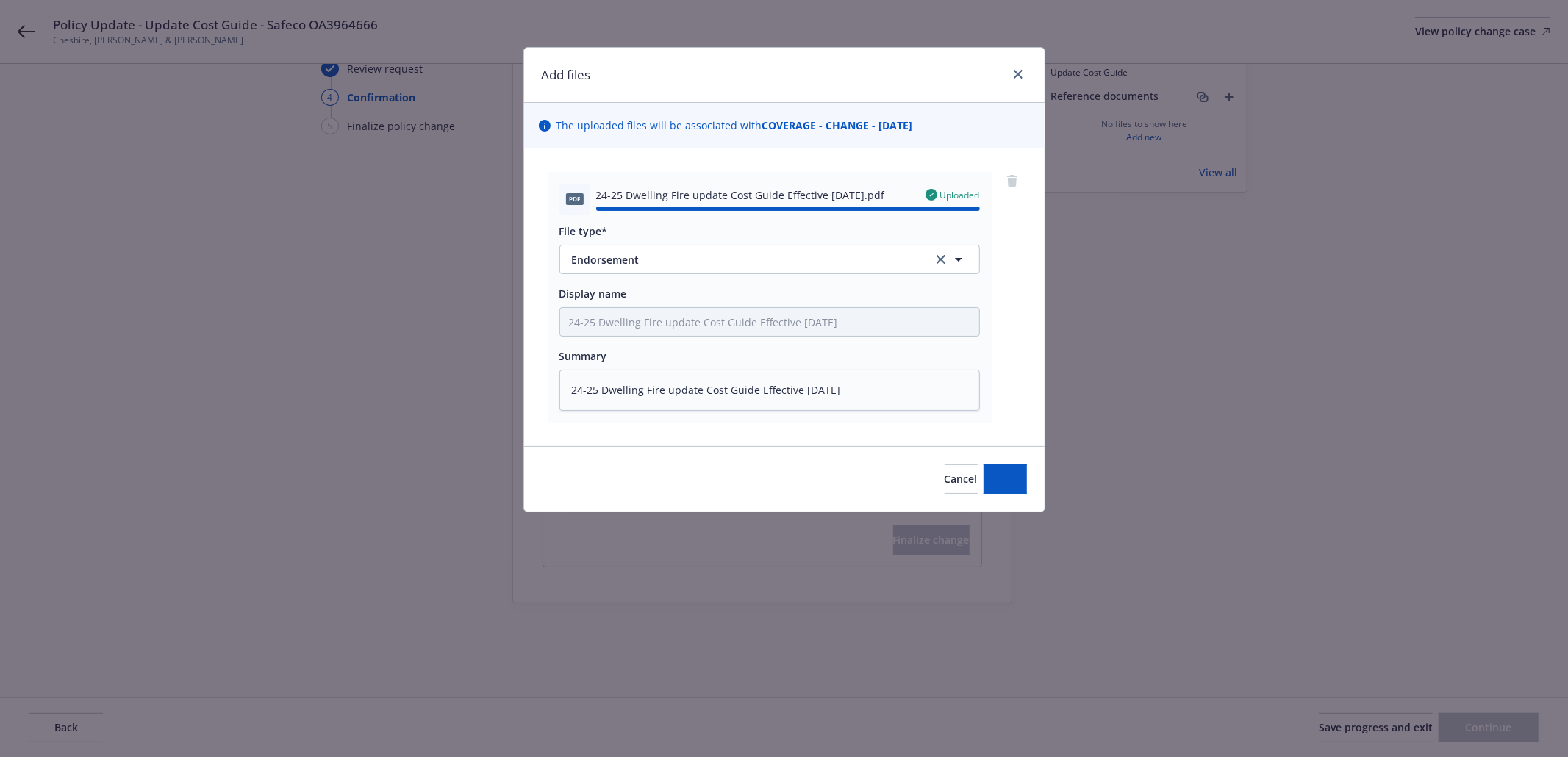
type textarea "x"
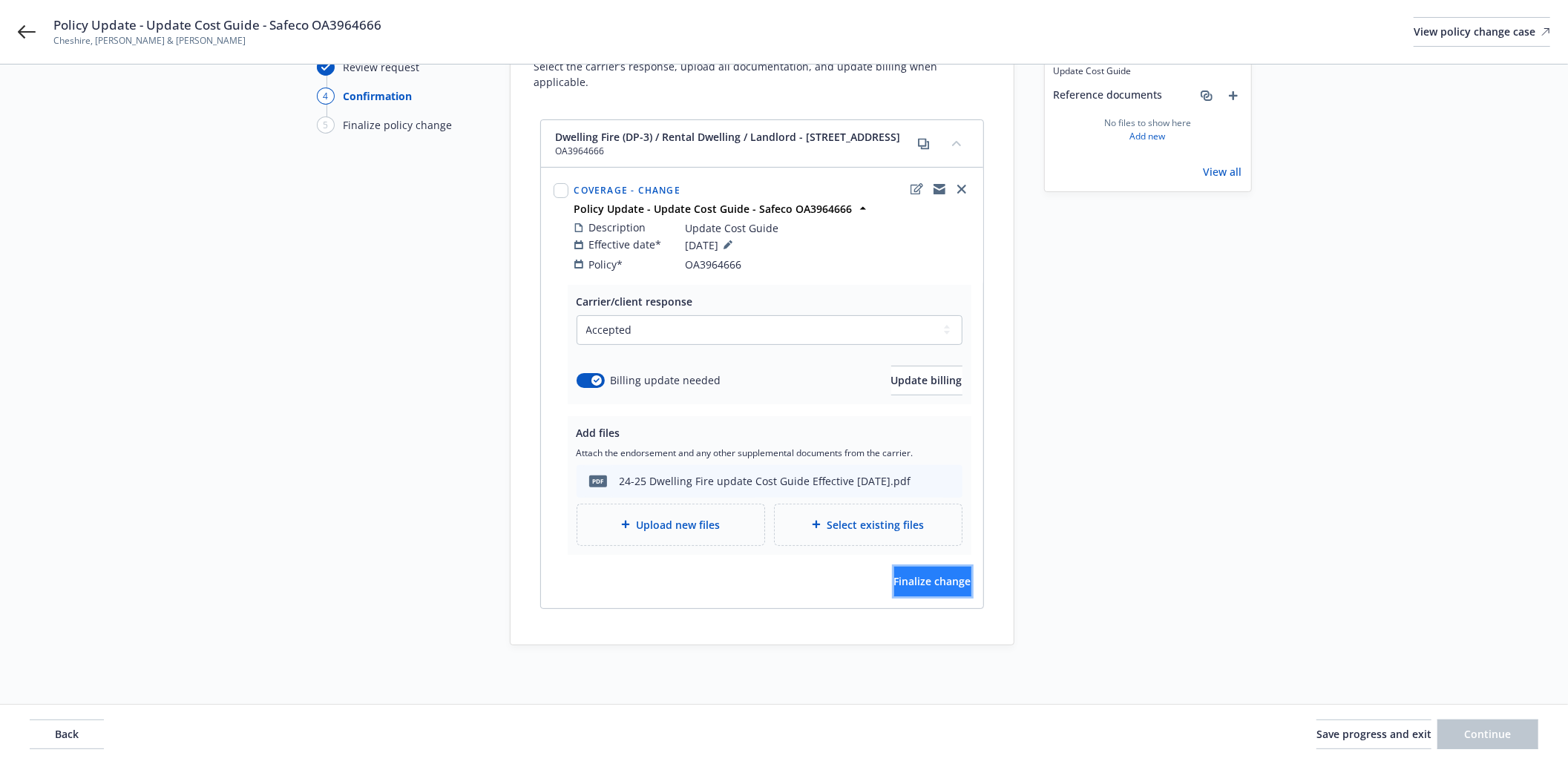
click at [893, 585] on span "Finalize change" at bounding box center [932, 580] width 78 height 14
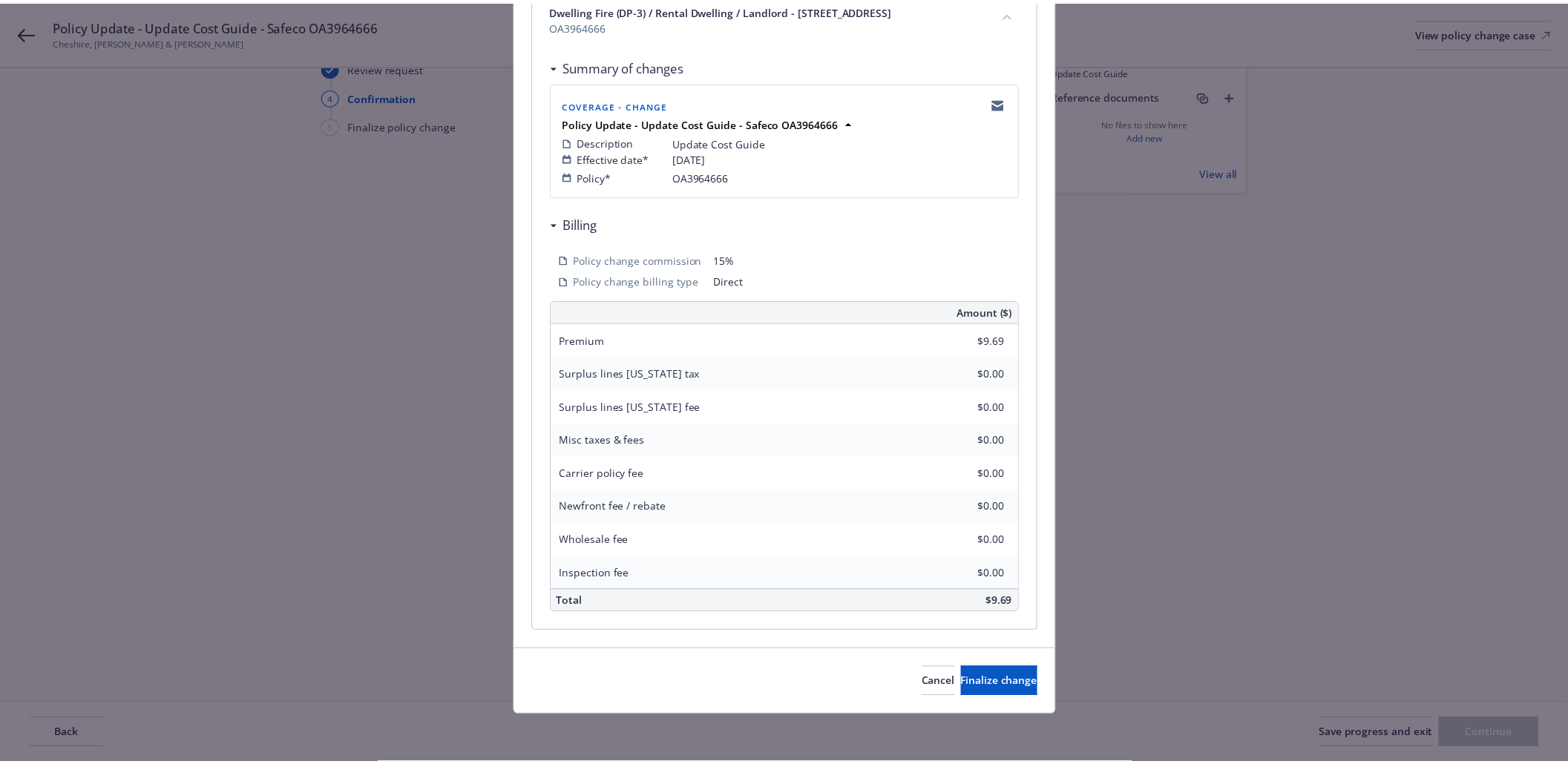
scroll to position [258, 0]
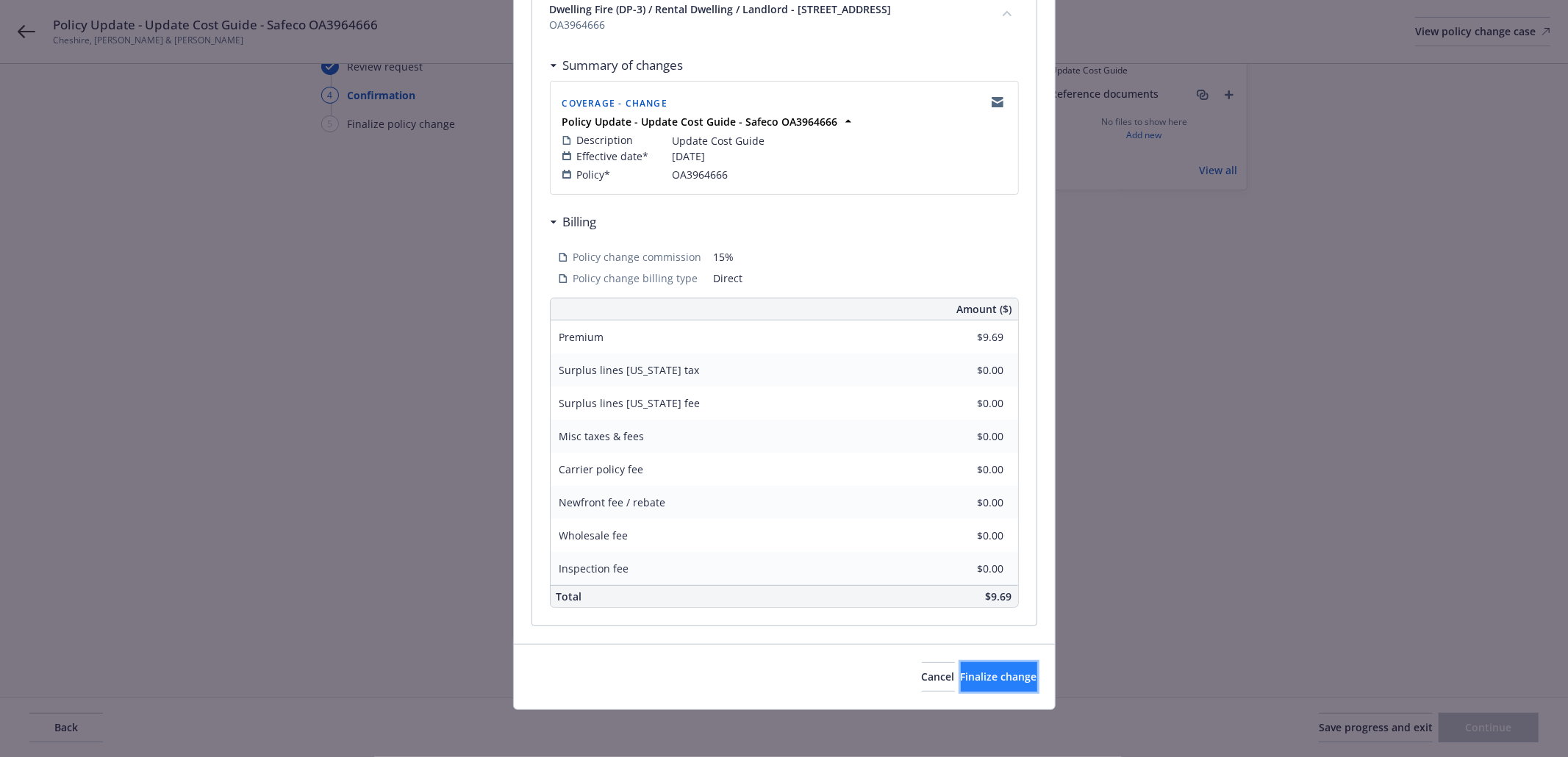
click at [968, 676] on span "Finalize change" at bounding box center [999, 676] width 77 height 14
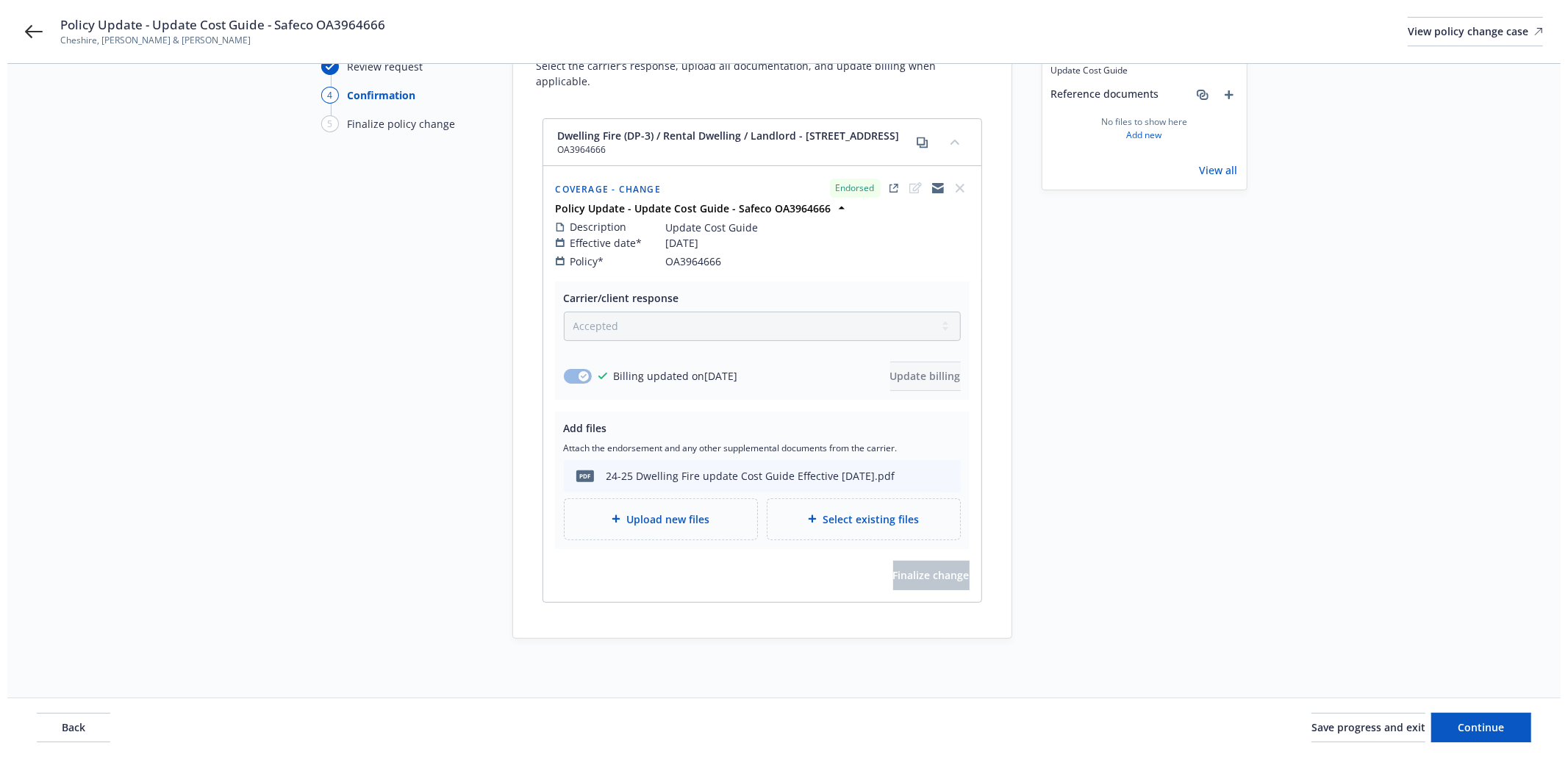
scroll to position [0, 0]
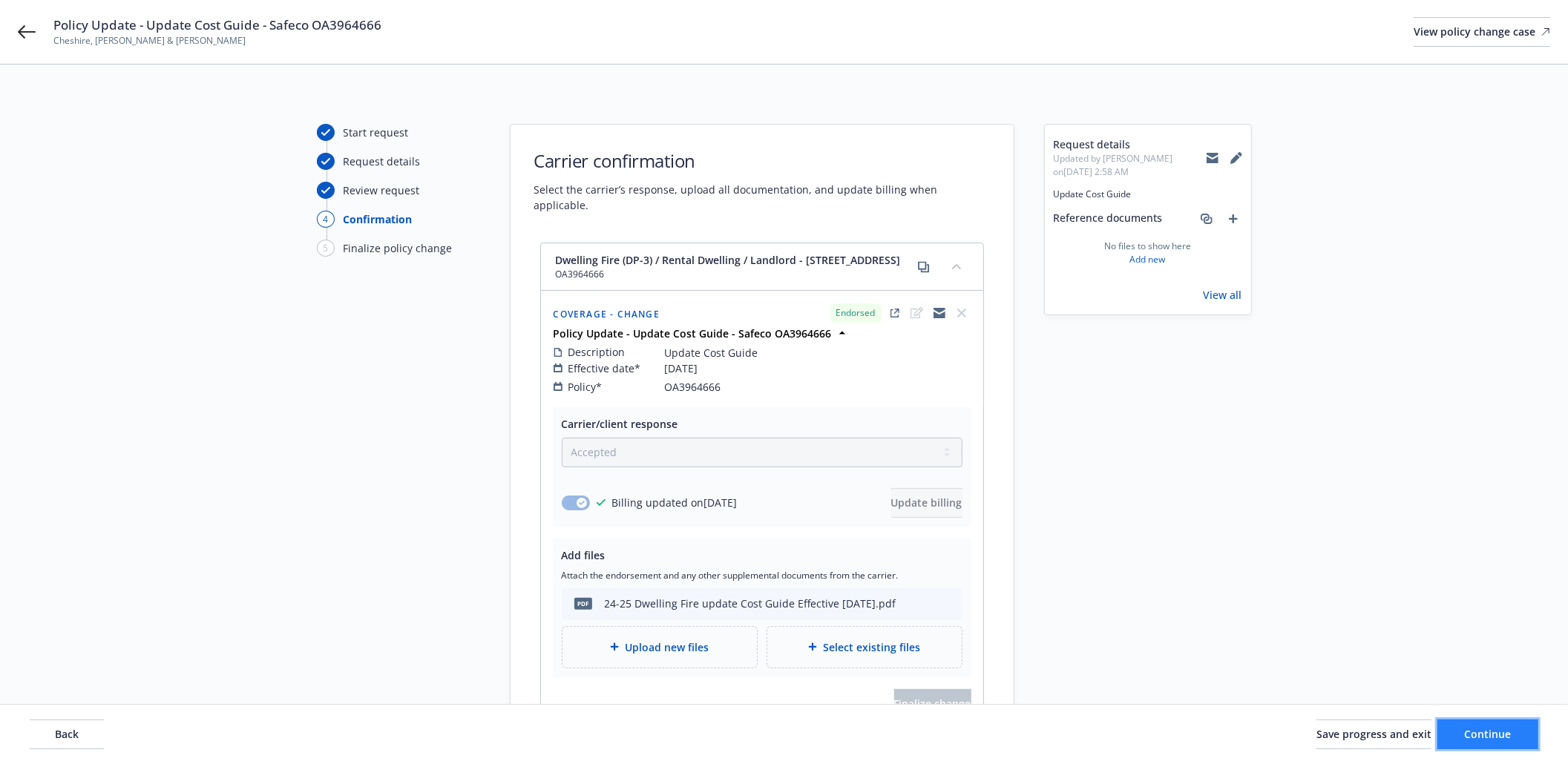
click at [1474, 739] on span "Continue" at bounding box center [1488, 734] width 47 height 14
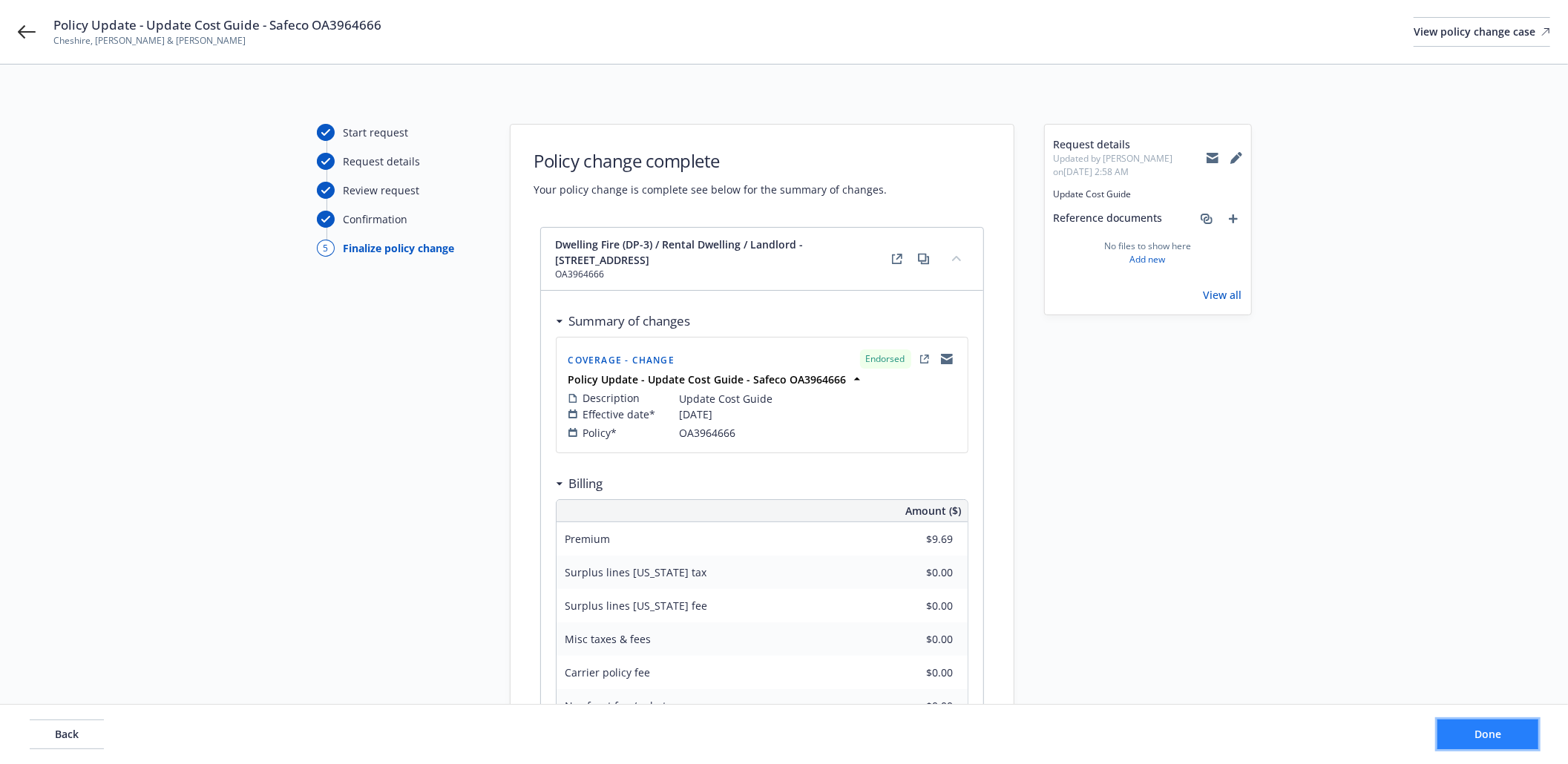
click at [1499, 742] on button "Done" at bounding box center [1487, 734] width 101 height 30
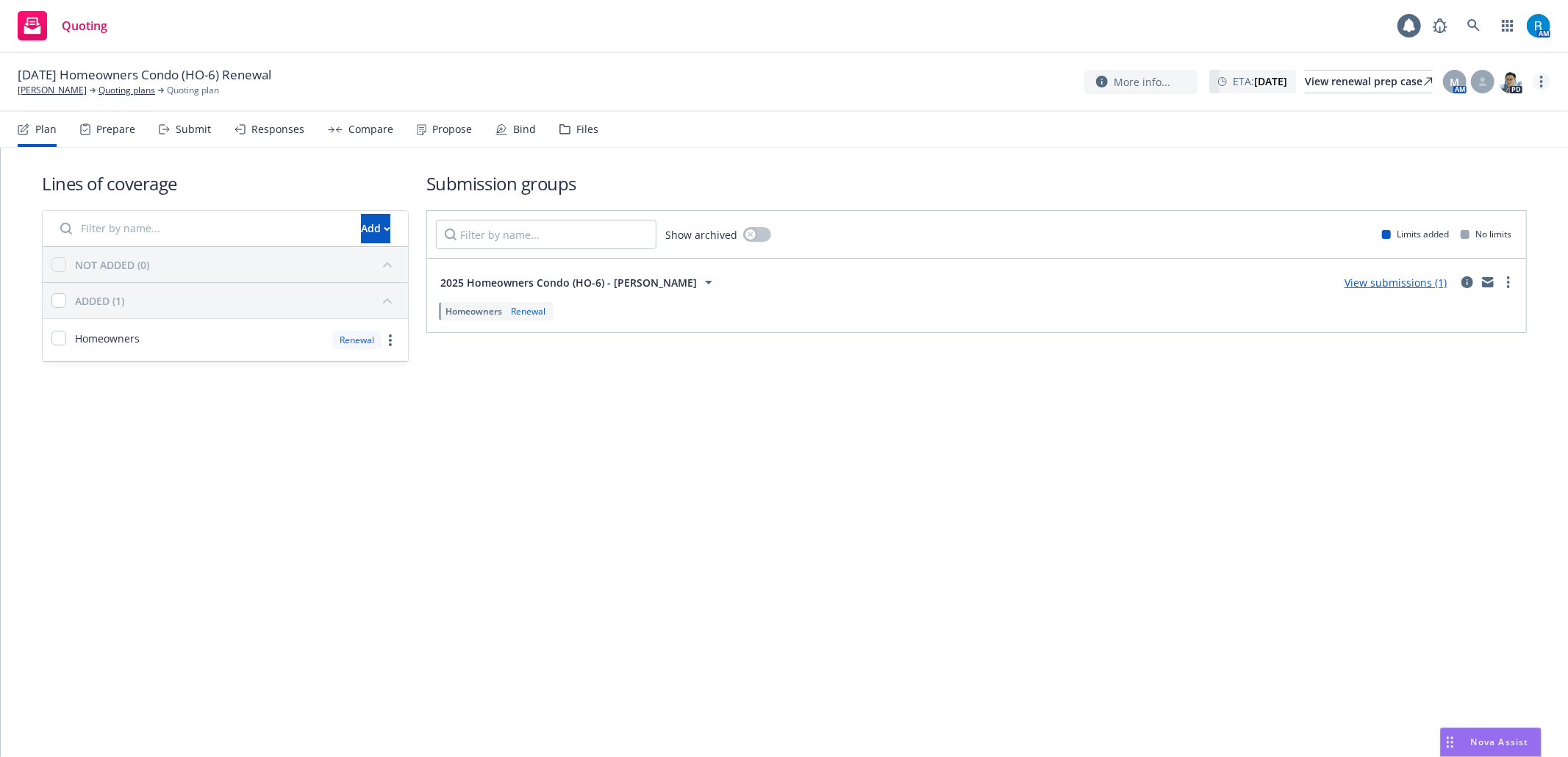
click at [1548, 82] on link "more" at bounding box center [1541, 81] width 17 height 17
click at [1477, 191] on link "Archive quoting plan" at bounding box center [1466, 200] width 164 height 29
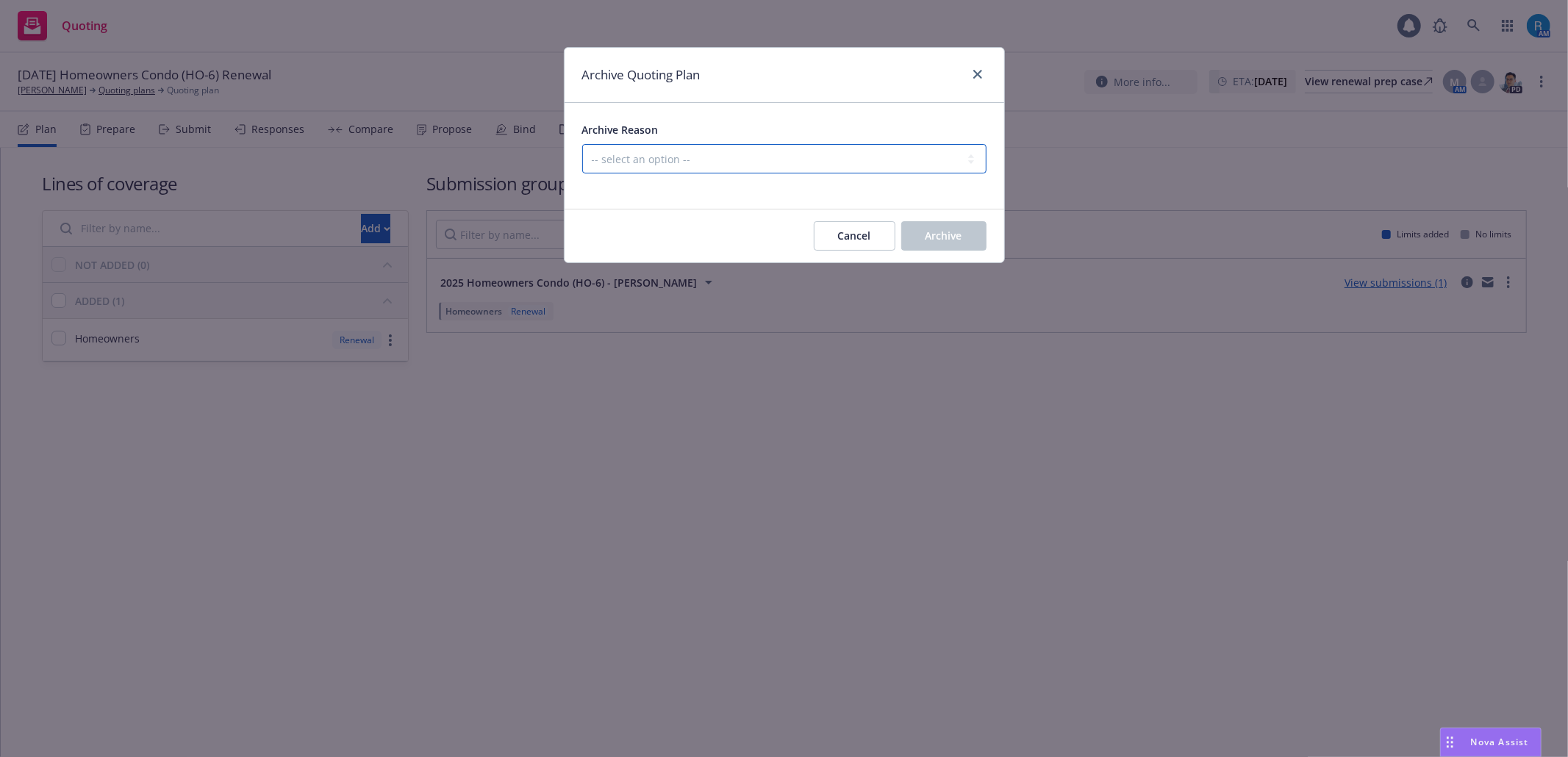
drag, startPoint x: 726, startPoint y: 156, endPoint x: 725, endPoint y: 169, distance: 13.0
click at [726, 156] on select "-- select an option -- All policies in this renewal plan are auto-renewed Creat…" at bounding box center [784, 158] width 405 height 29
select select "ARCHIVED_RENEWAL_POLICY_AUTO_RENEWED"
click at [582, 145] on select "-- select an option -- All policies in this renewal plan are auto-renewed Creat…" at bounding box center [784, 158] width 405 height 29
click at [960, 244] on button "Archive" at bounding box center [943, 236] width 85 height 29
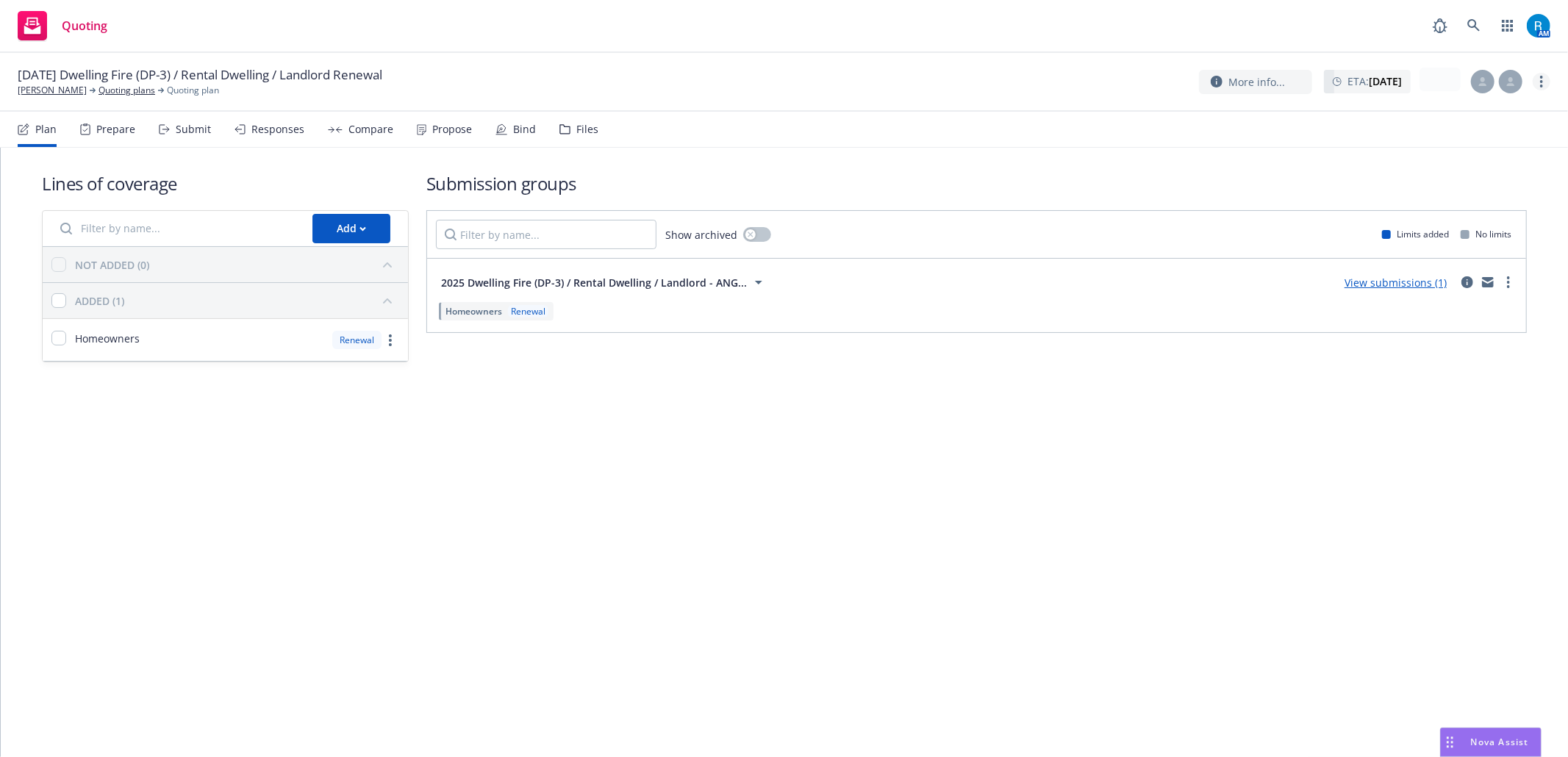
click at [1541, 80] on icon "more" at bounding box center [1541, 81] width 3 height 12
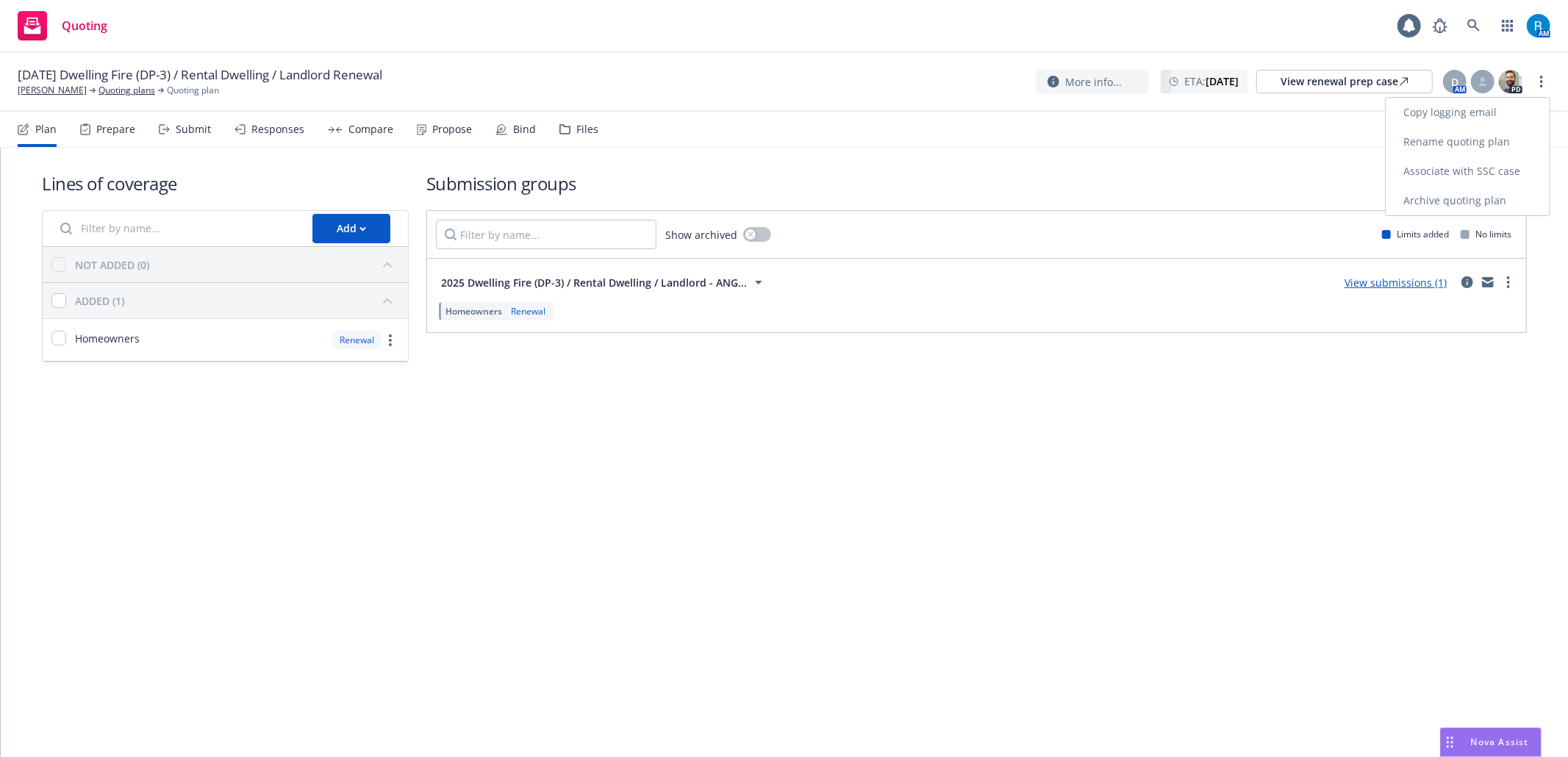
click at [1465, 207] on link "Archive quoting plan" at bounding box center [1466, 200] width 164 height 29
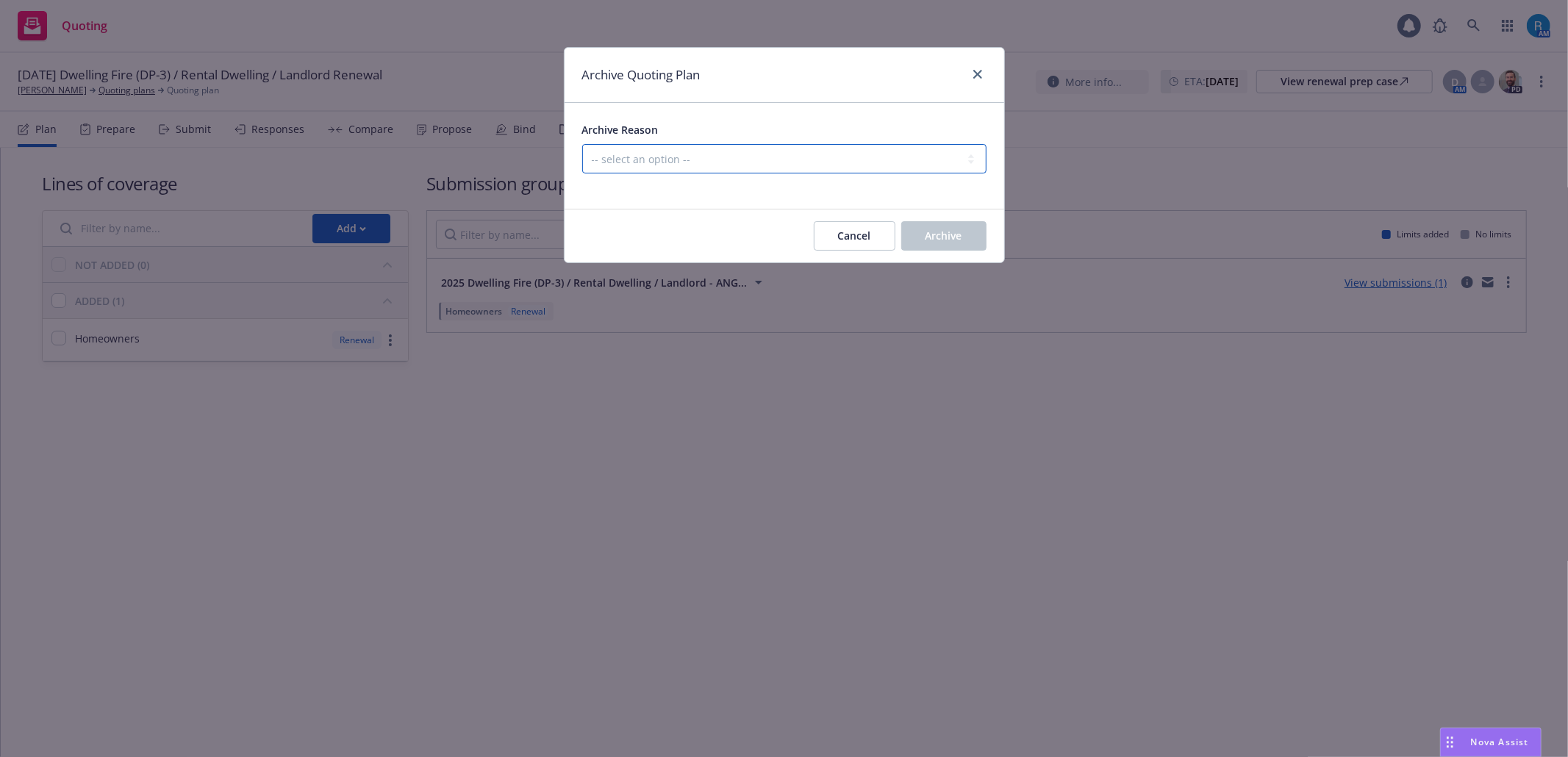
click at [851, 162] on select "-- select an option -- All policies in this renewal plan are auto-renewed Creat…" at bounding box center [784, 158] width 405 height 29
select select "ARCHIVED_RENEWAL_POLICY_AUTO_RENEWED"
click at [582, 145] on select "-- select an option -- All policies in this renewal plan are auto-renewed Creat…" at bounding box center [784, 158] width 405 height 29
click at [933, 230] on span "Archive" at bounding box center [944, 235] width 37 height 14
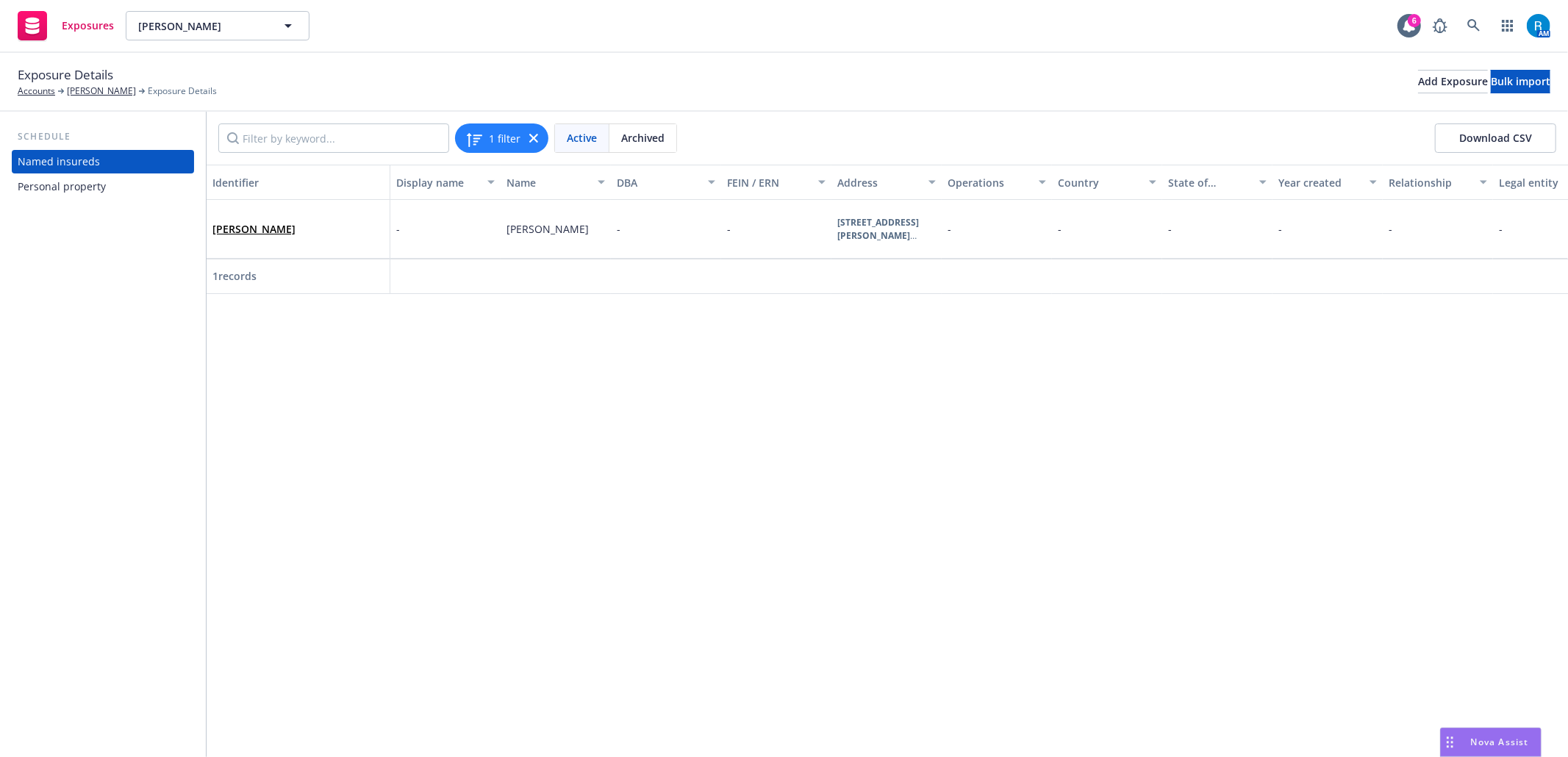
click at [75, 187] on div "Personal property" at bounding box center [61, 187] width 88 height 24
